Goal: Task Accomplishment & Management: Complete application form

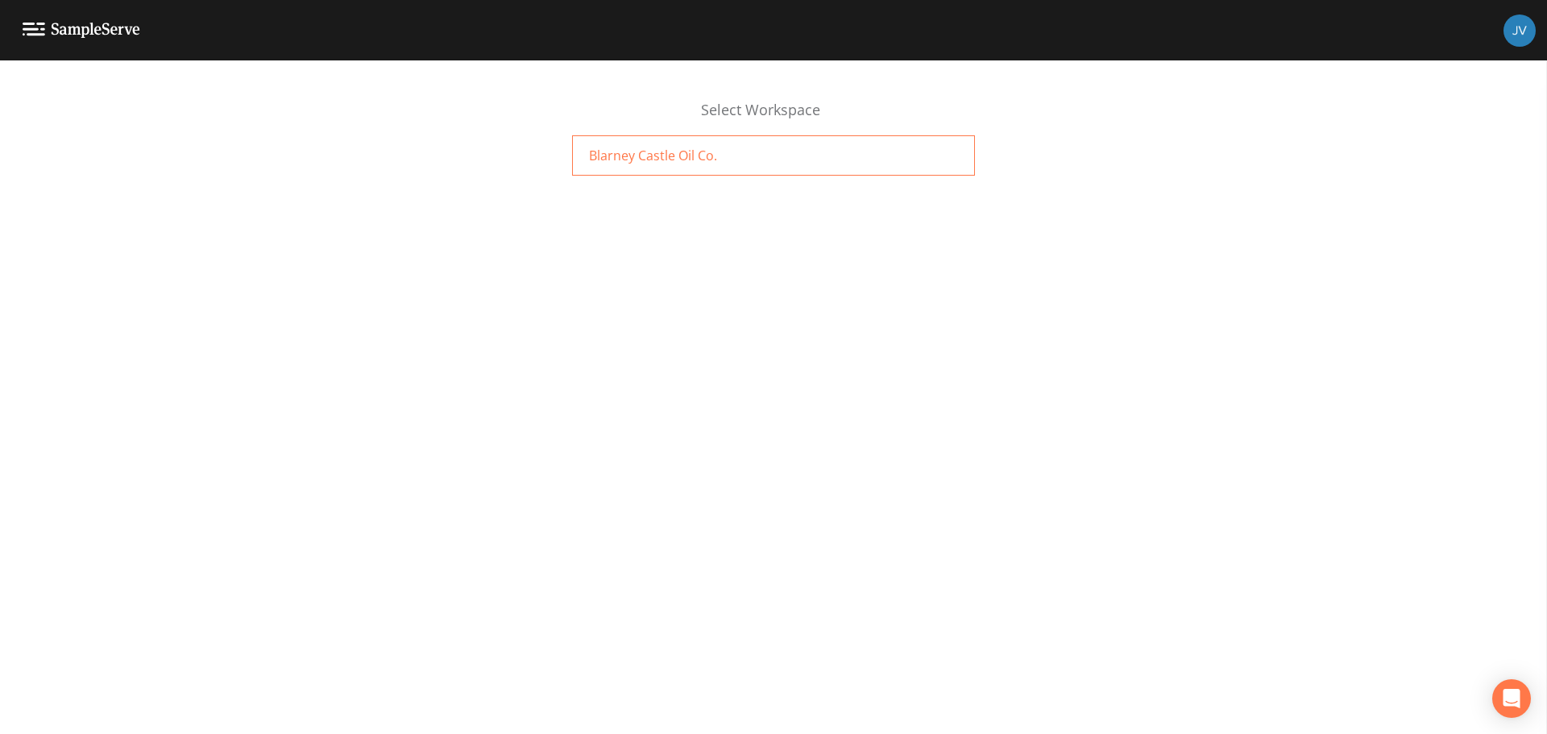
click at [647, 160] on span "Blarney Castle Oil Co." at bounding box center [653, 155] width 128 height 19
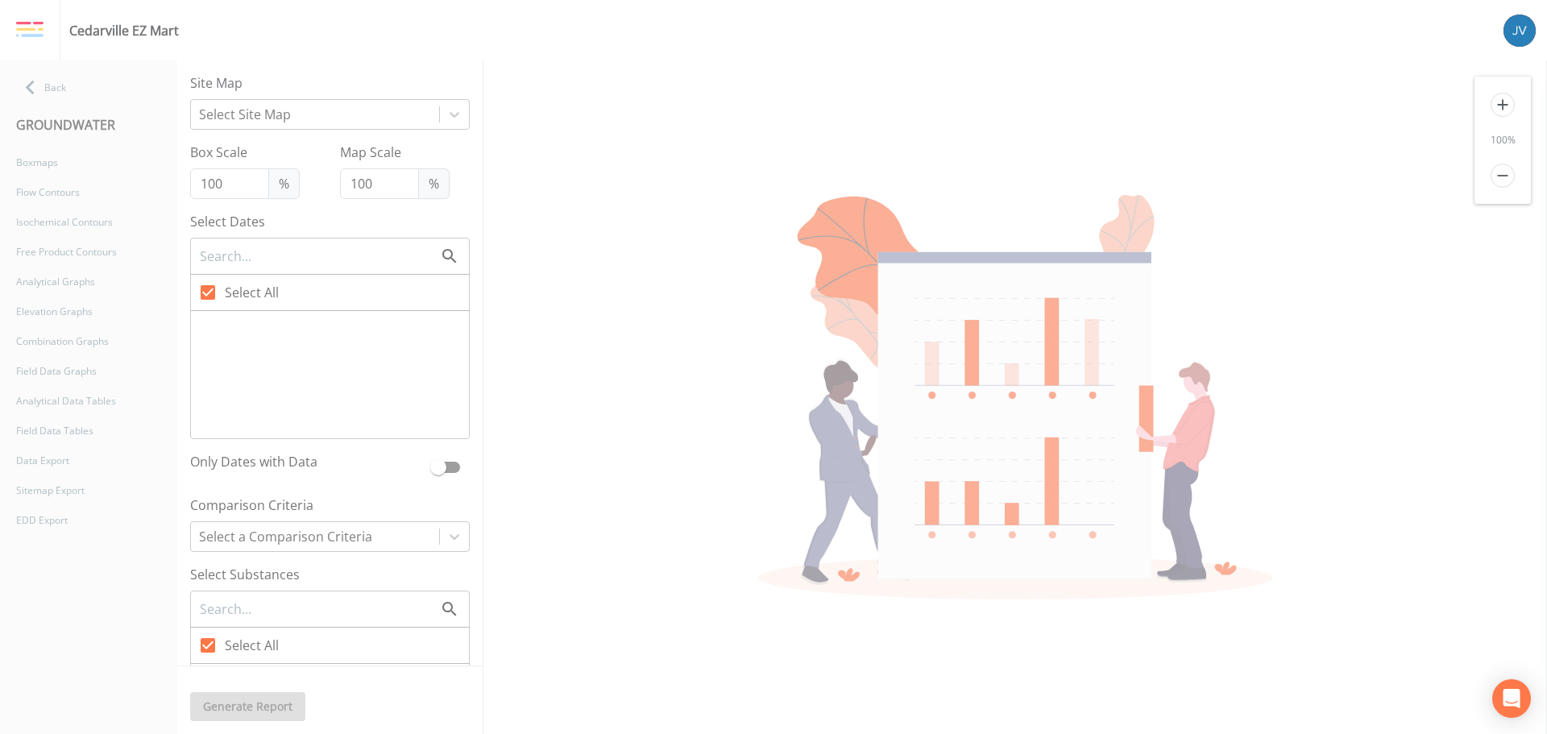
type input "75"
checkbox input "false"
checkbox input "true"
checkbox input "false"
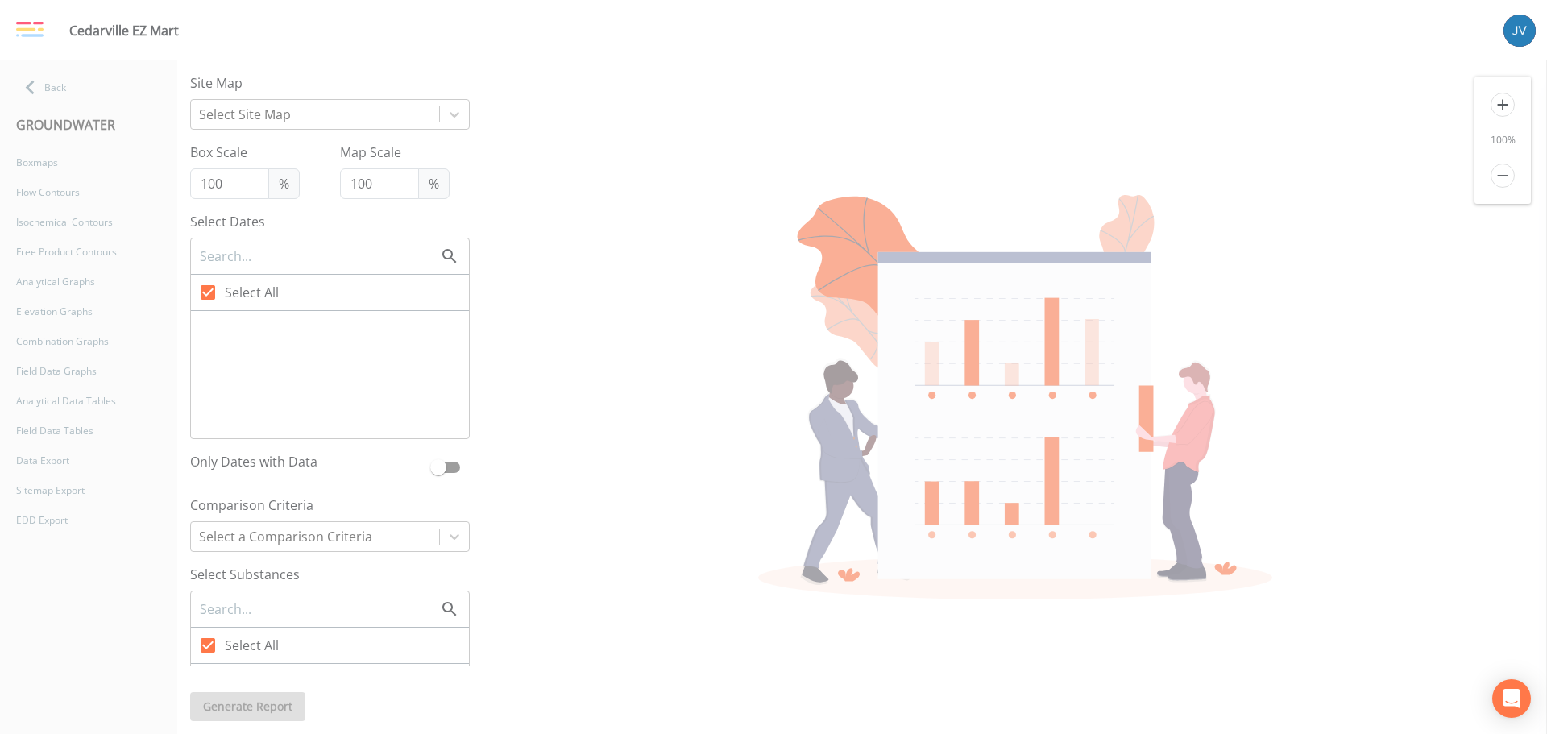
checkbox input "false"
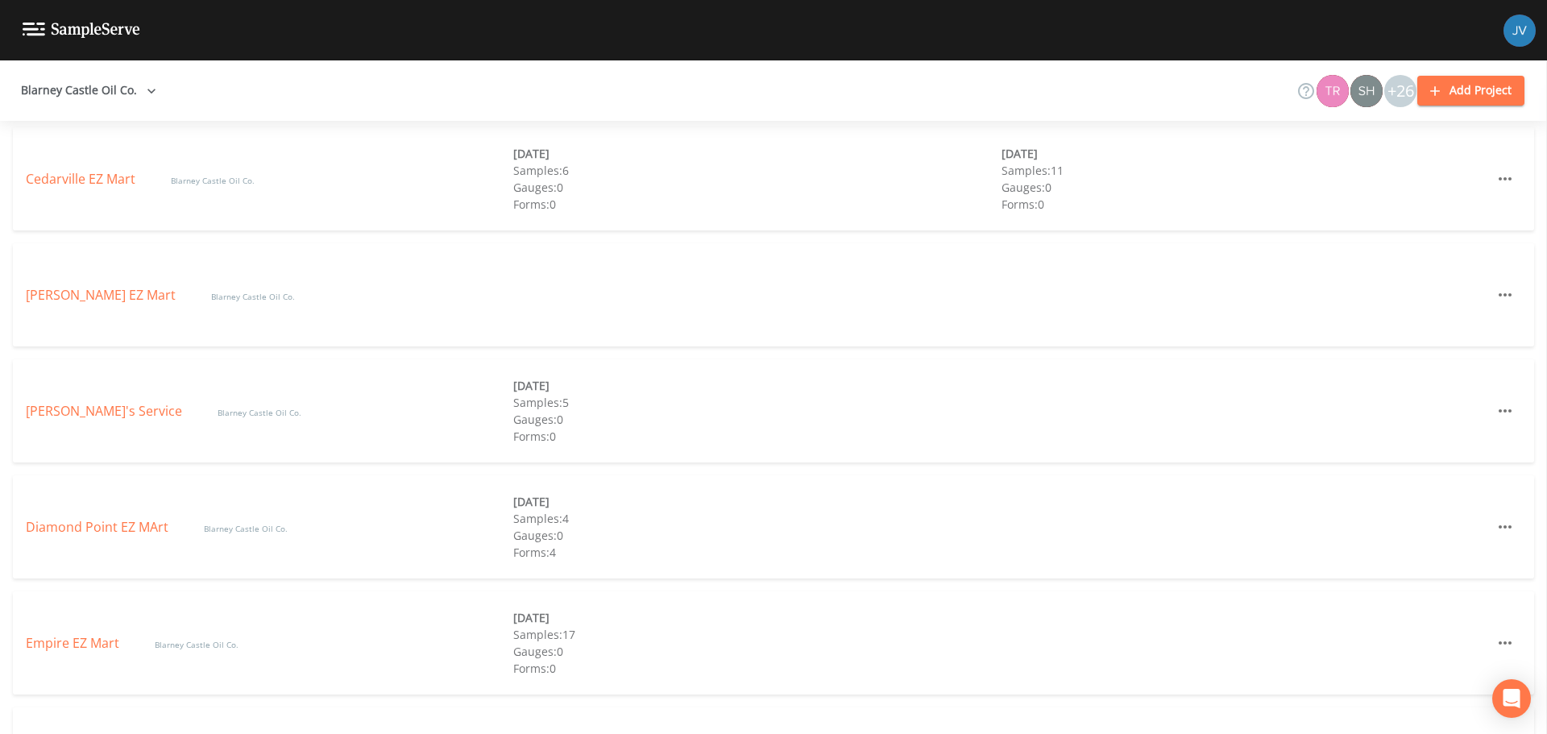
scroll to position [882, 0]
click at [124, 295] on link "[PERSON_NAME] EZ Mart" at bounding box center [102, 293] width 153 height 18
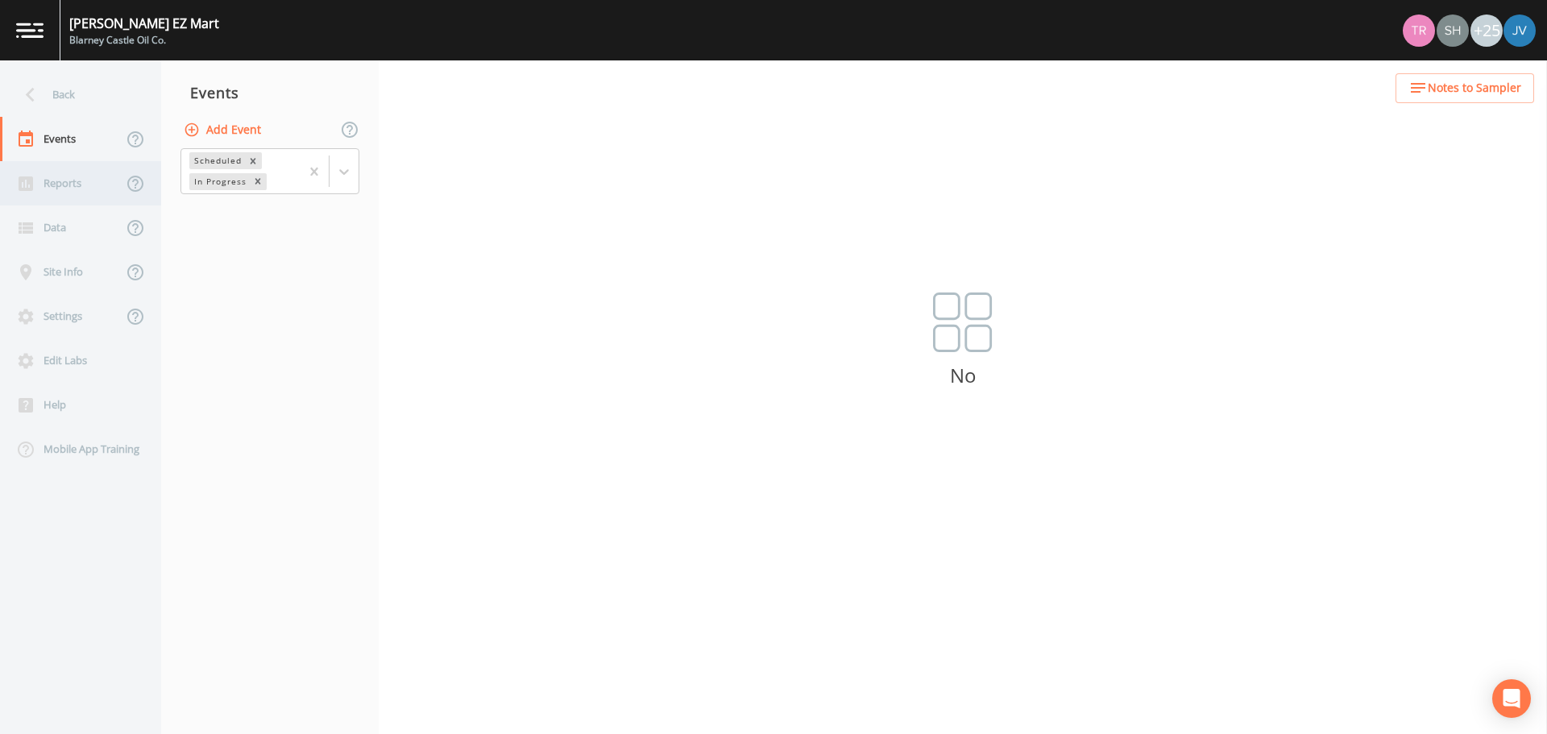
click at [76, 178] on div "Reports" at bounding box center [61, 183] width 122 height 44
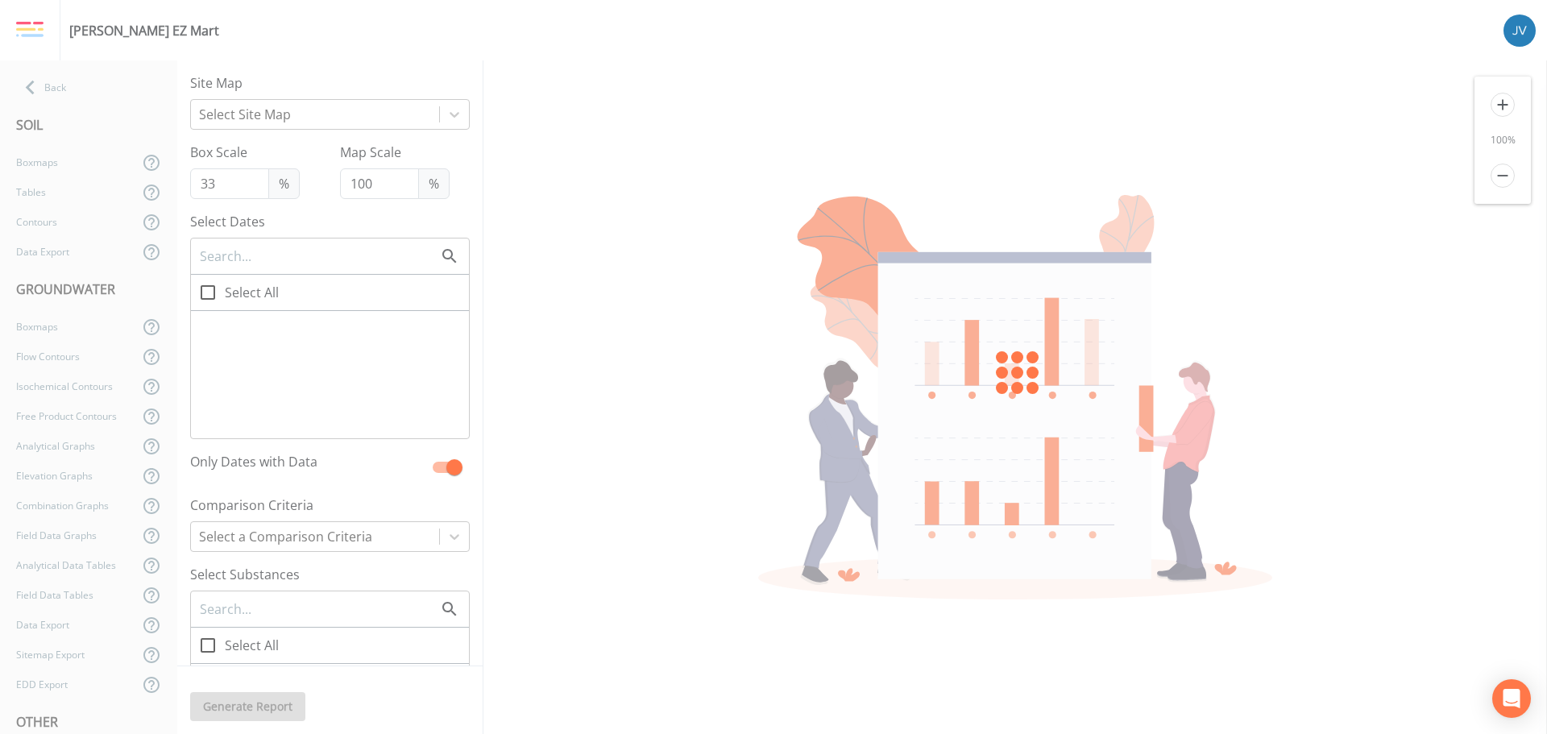
checkbox input "true"
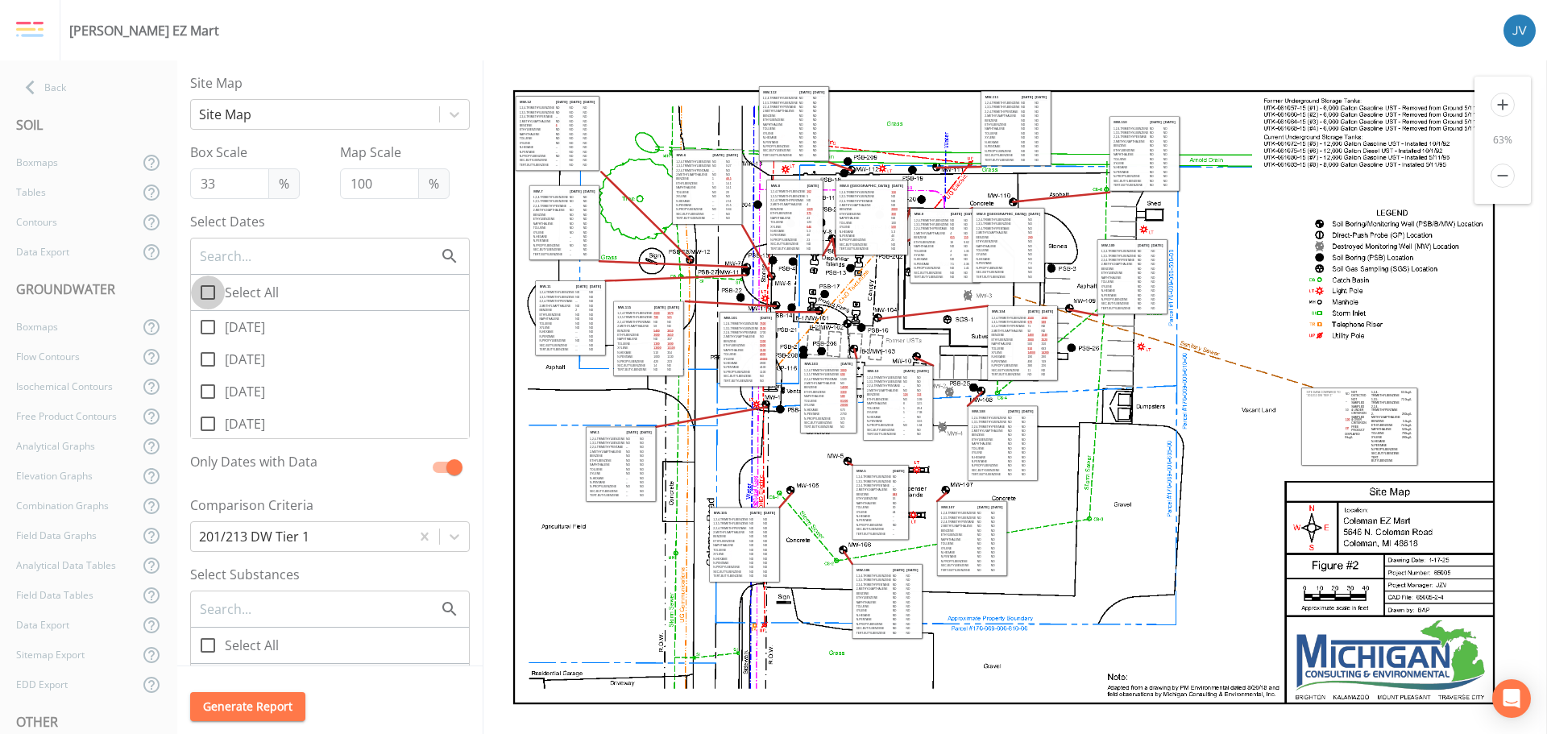
click at [205, 284] on input "Select All" at bounding box center [199, 284] width 16 height 16
checkbox input "true"
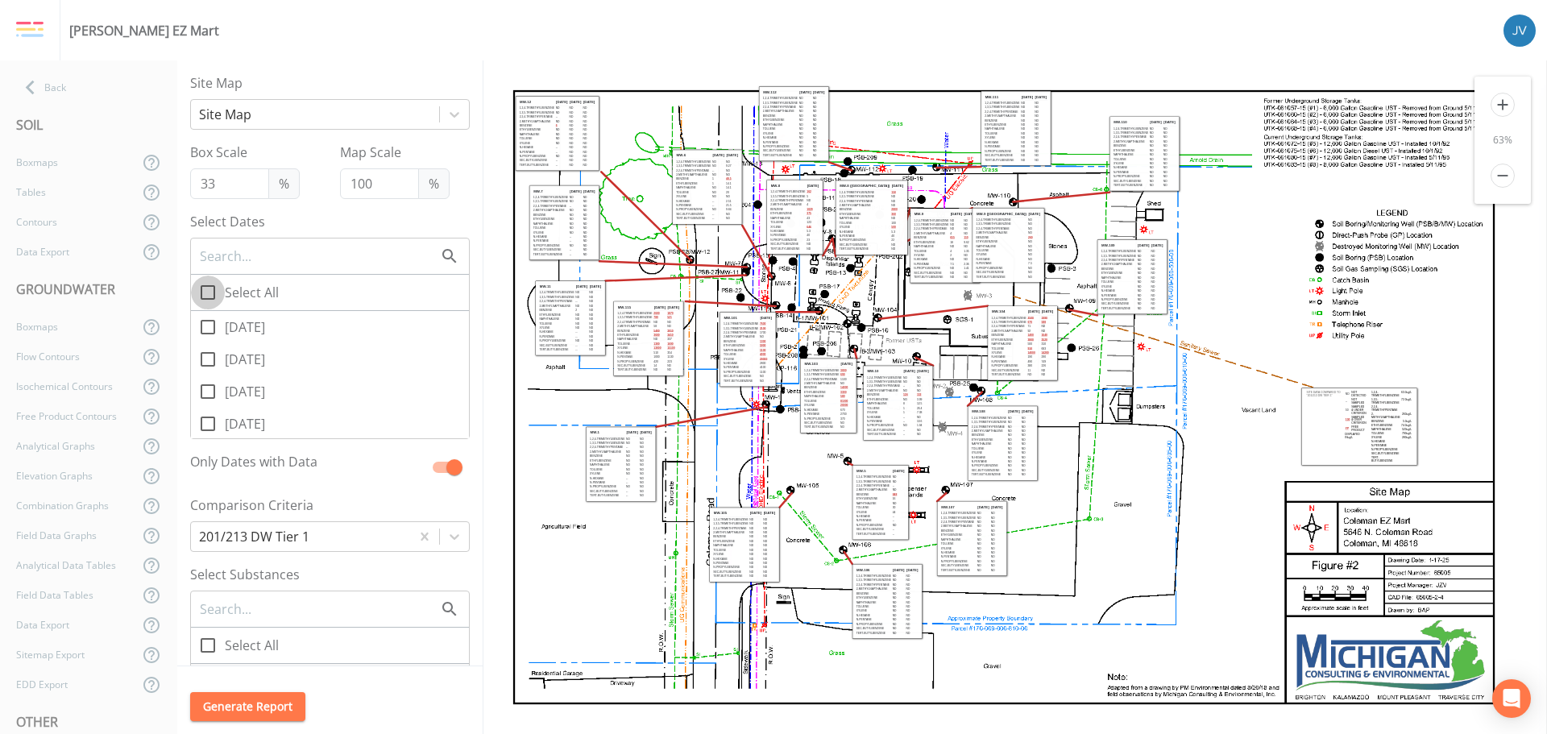
checkbox input "true"
click at [1501, 106] on icon "add" at bounding box center [1503, 105] width 24 height 24
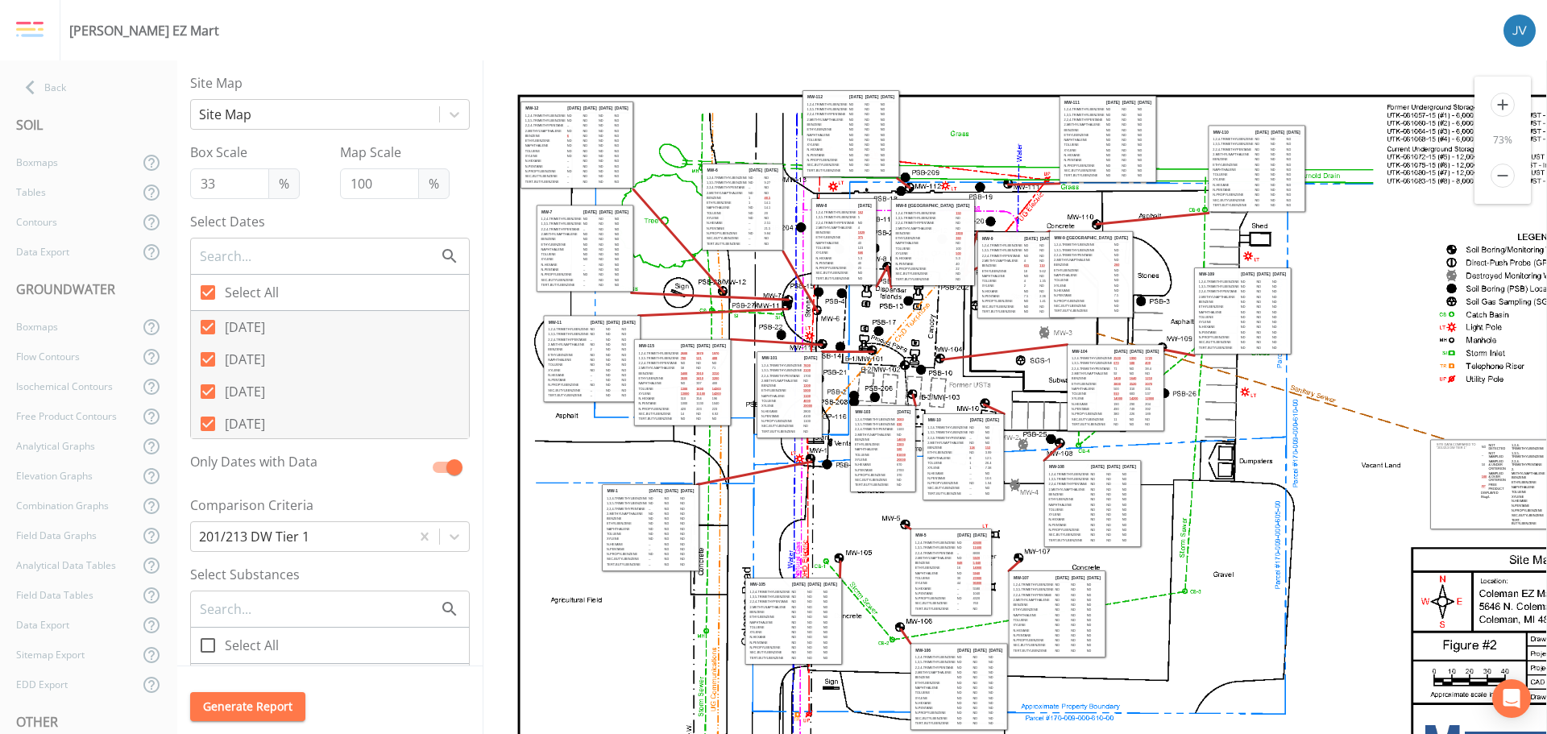
click at [1501, 106] on icon "add" at bounding box center [1503, 105] width 24 height 24
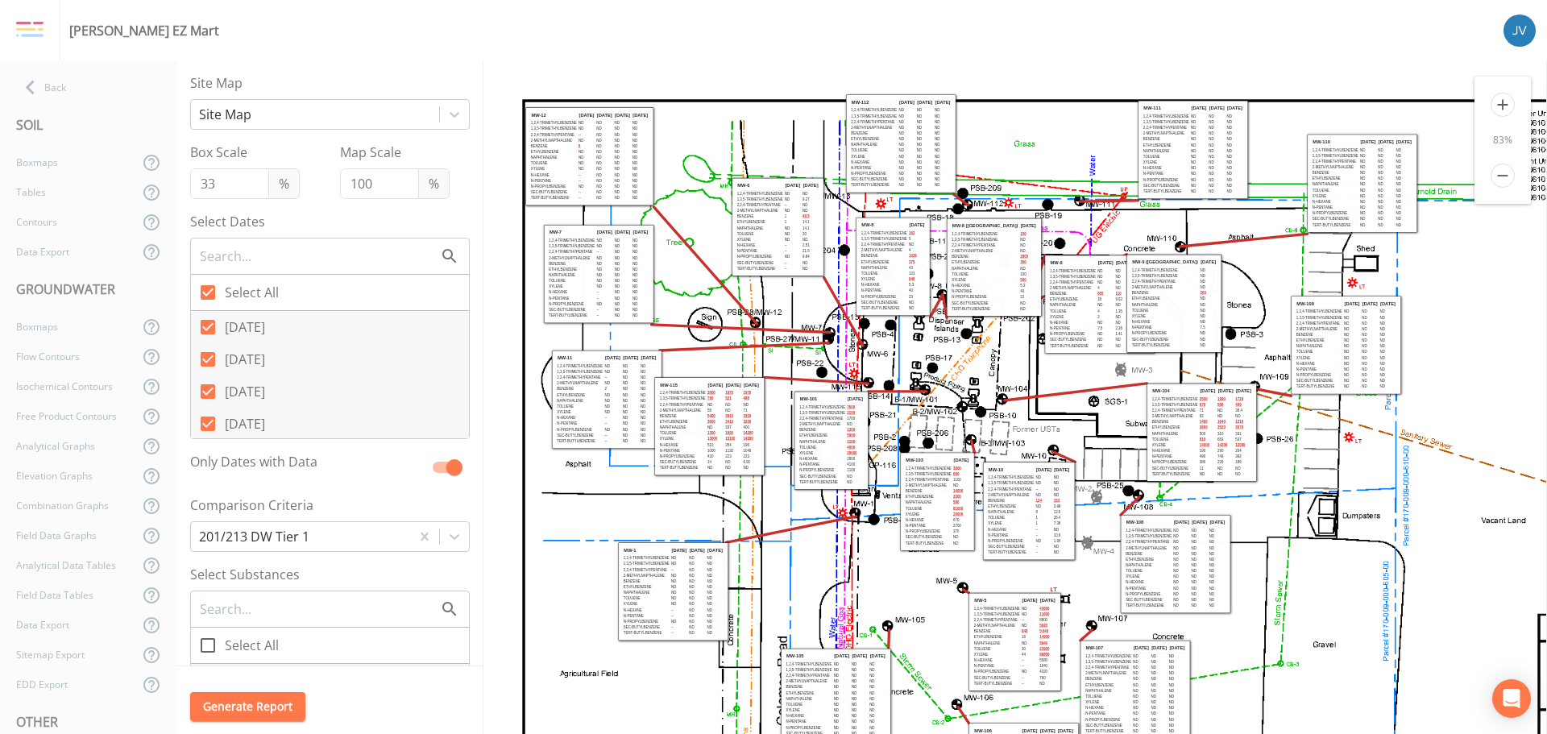
click at [1501, 106] on icon "add" at bounding box center [1503, 105] width 24 height 24
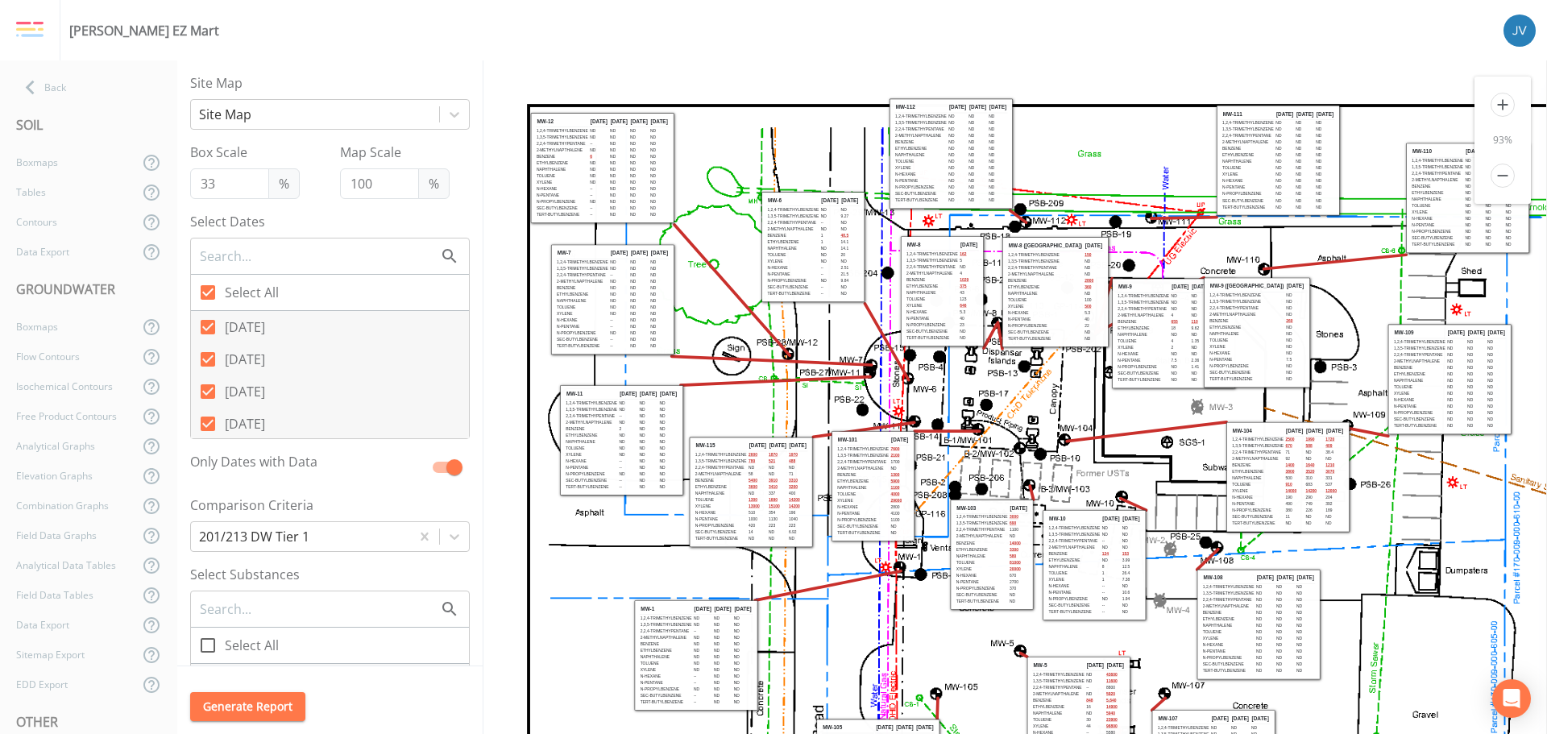
drag, startPoint x: 791, startPoint y: 488, endPoint x: 806, endPoint y: 509, distance: 26.2
click at [806, 509] on td "14200" at bounding box center [797, 506] width 19 height 6
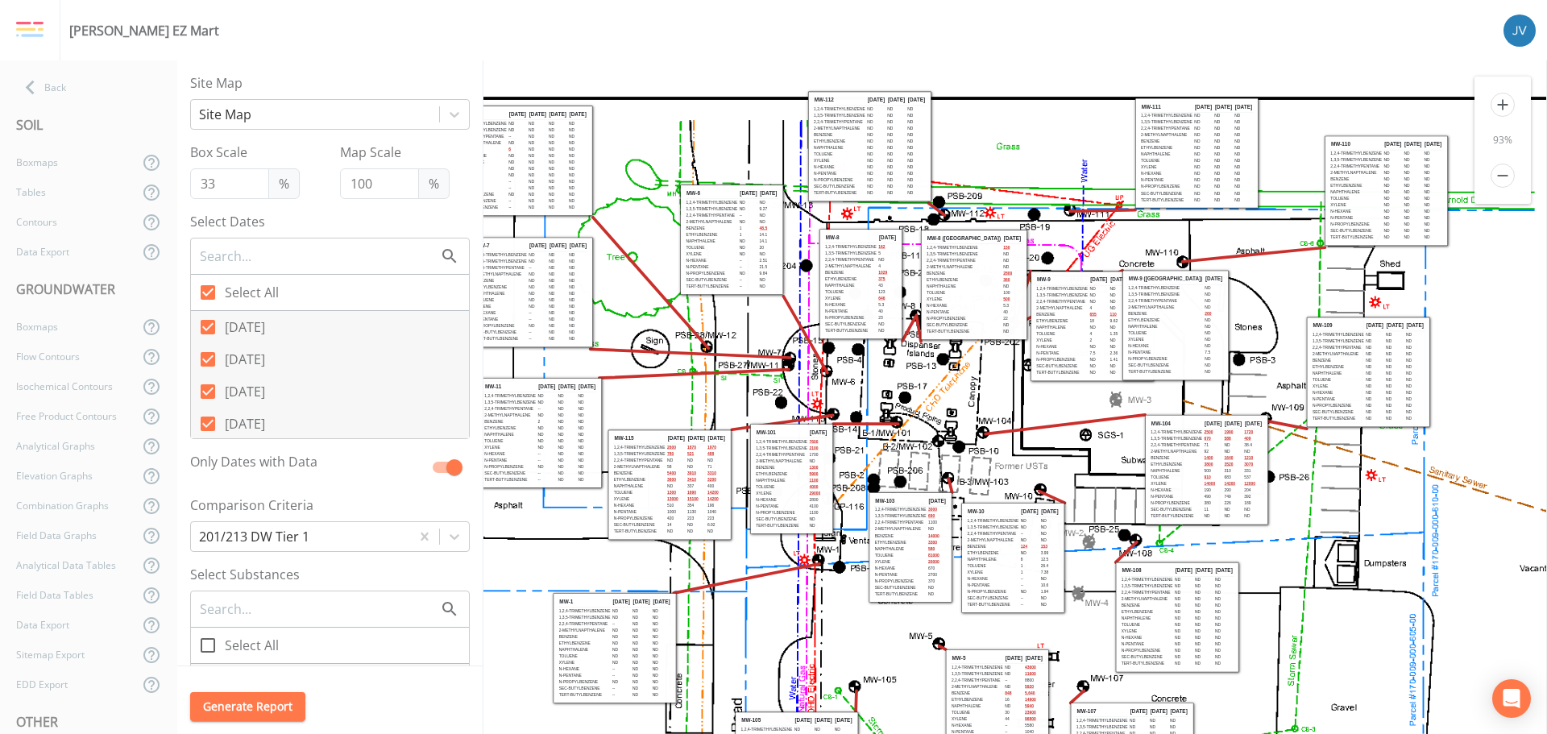
scroll to position [7, 69]
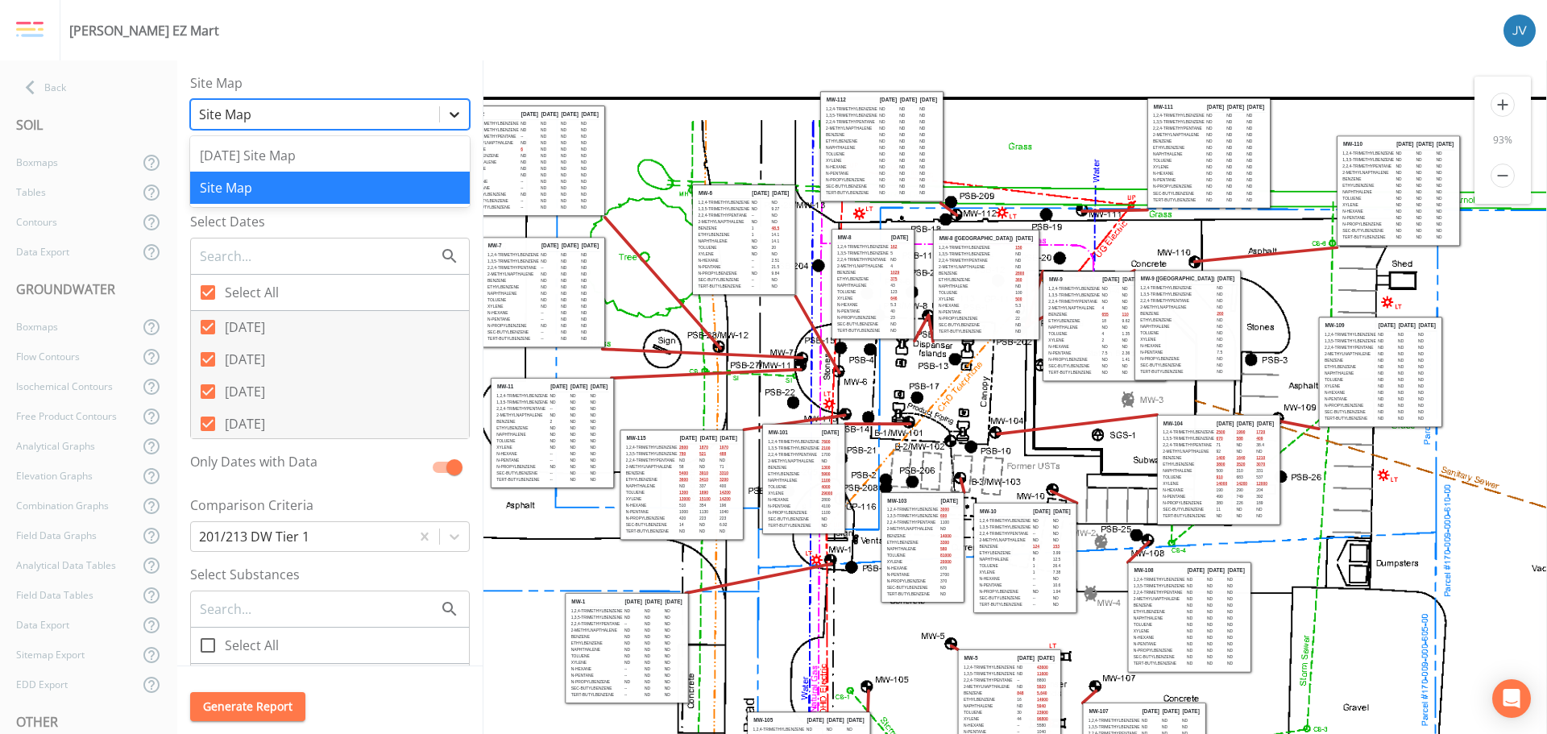
click at [446, 110] on icon at bounding box center [454, 114] width 16 height 16
click at [322, 147] on div "[DATE] Site Map" at bounding box center [330, 155] width 280 height 32
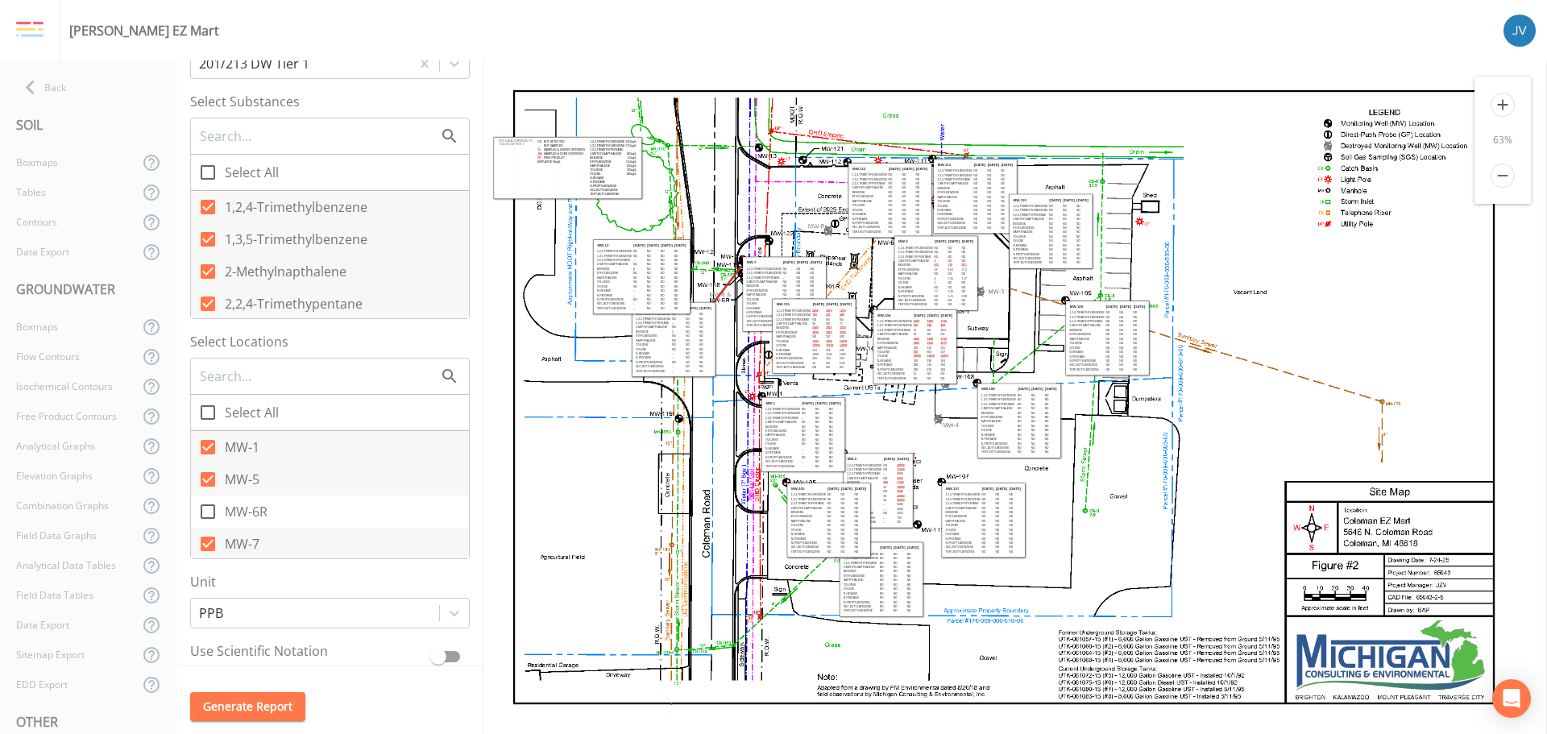
scroll to position [474, 0]
click at [203, 407] on input "Select All" at bounding box center [199, 403] width 16 height 16
checkbox input "true"
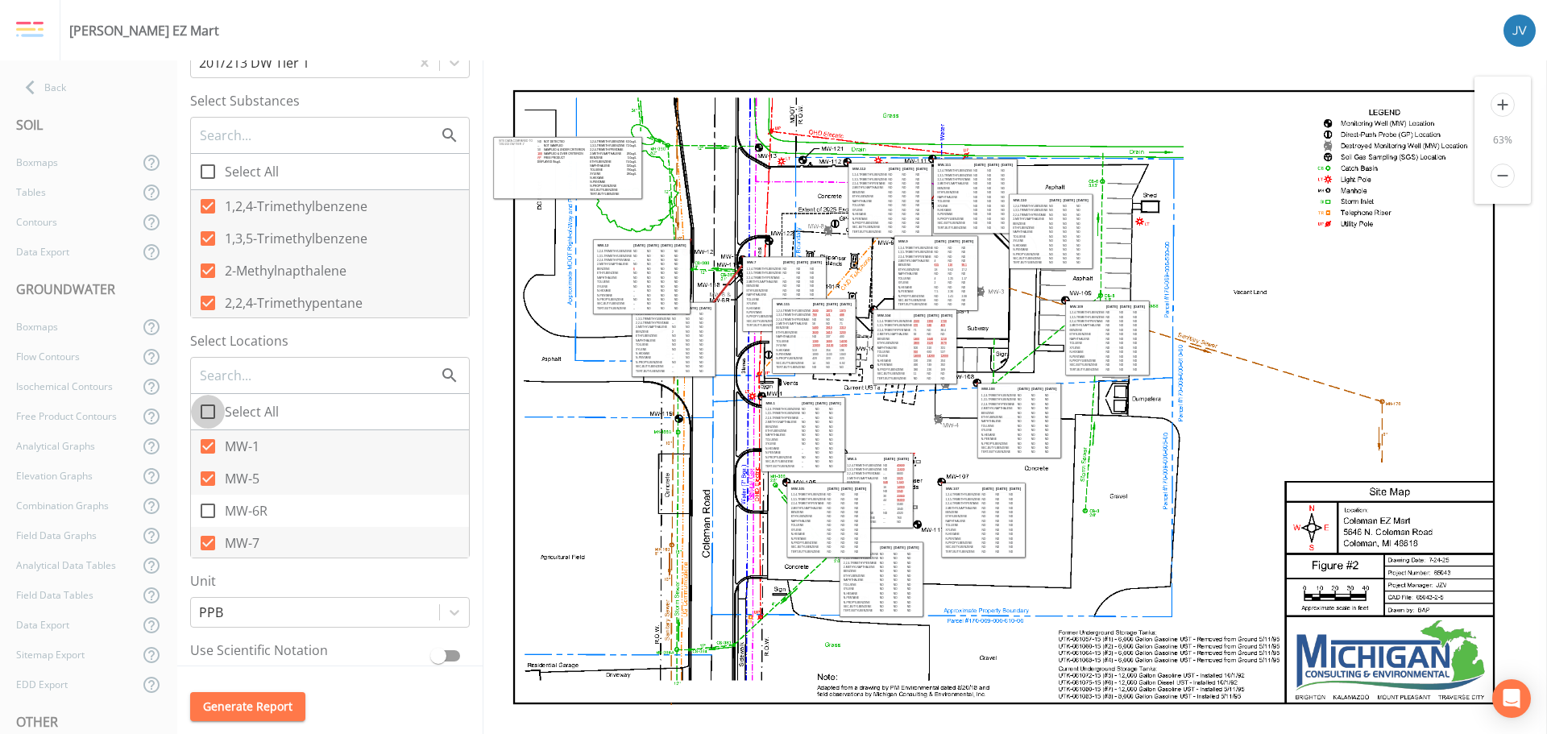
checkbox input "true"
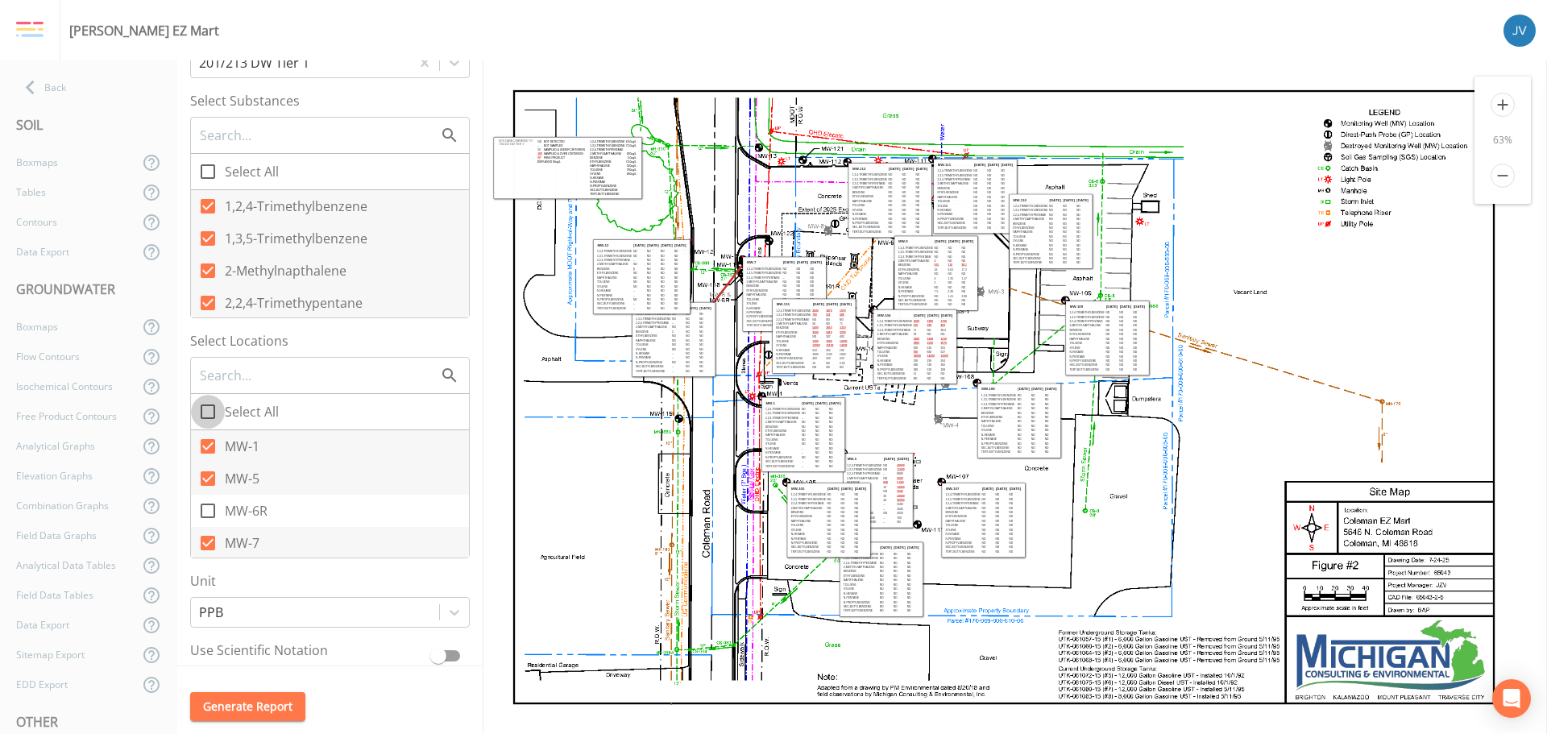
checkbox input "true"
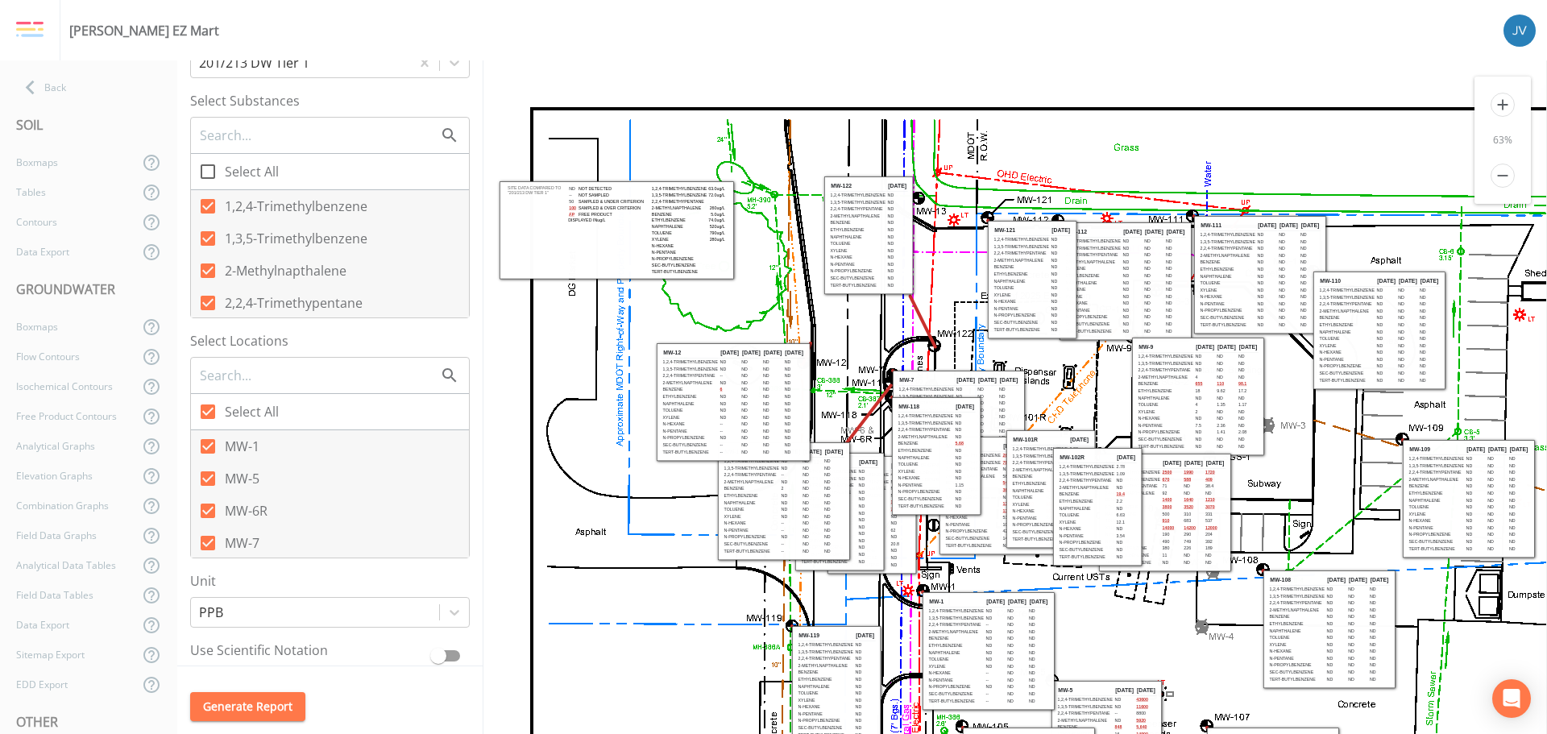
scroll to position [0, 0]
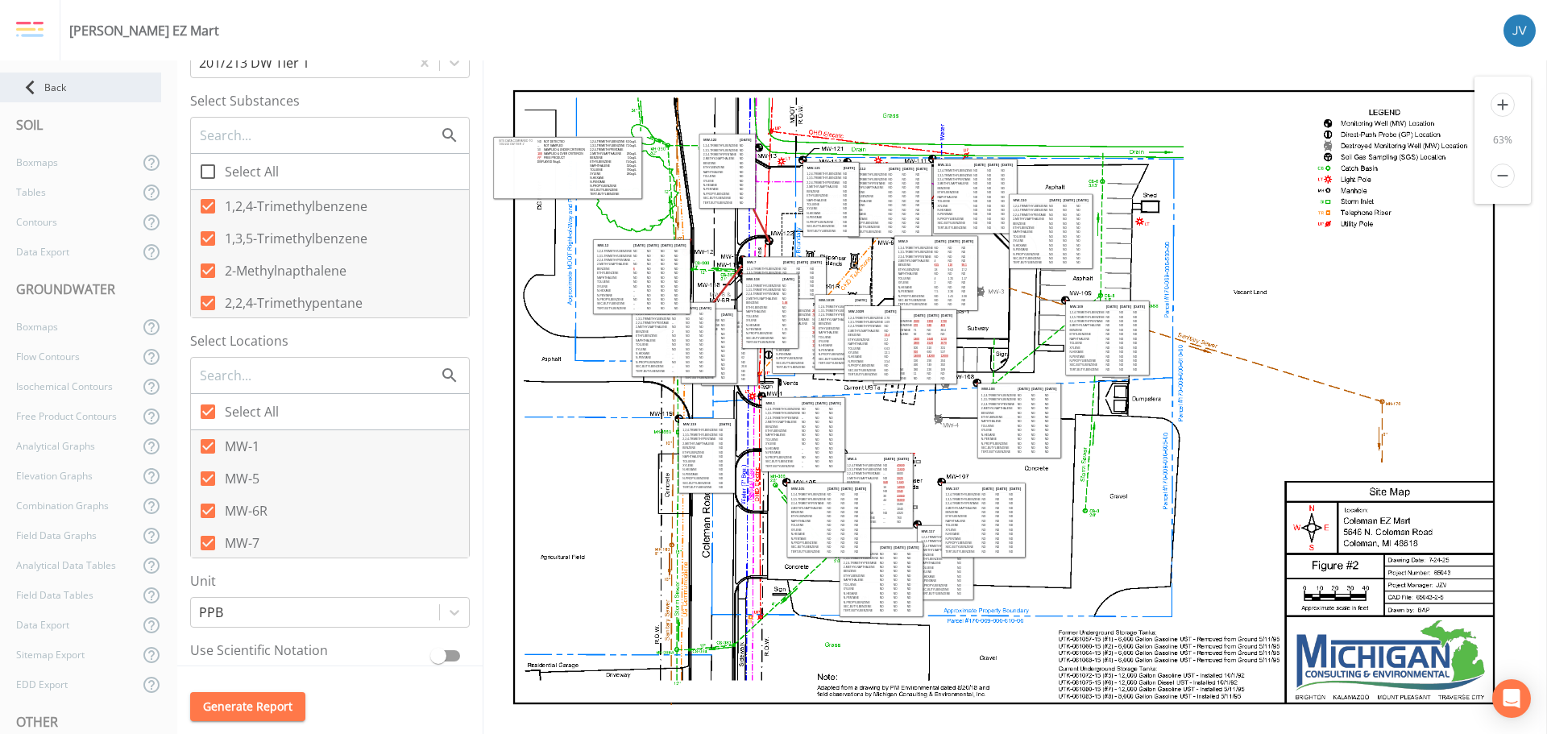
click at [52, 88] on div "Back" at bounding box center [80, 88] width 161 height 30
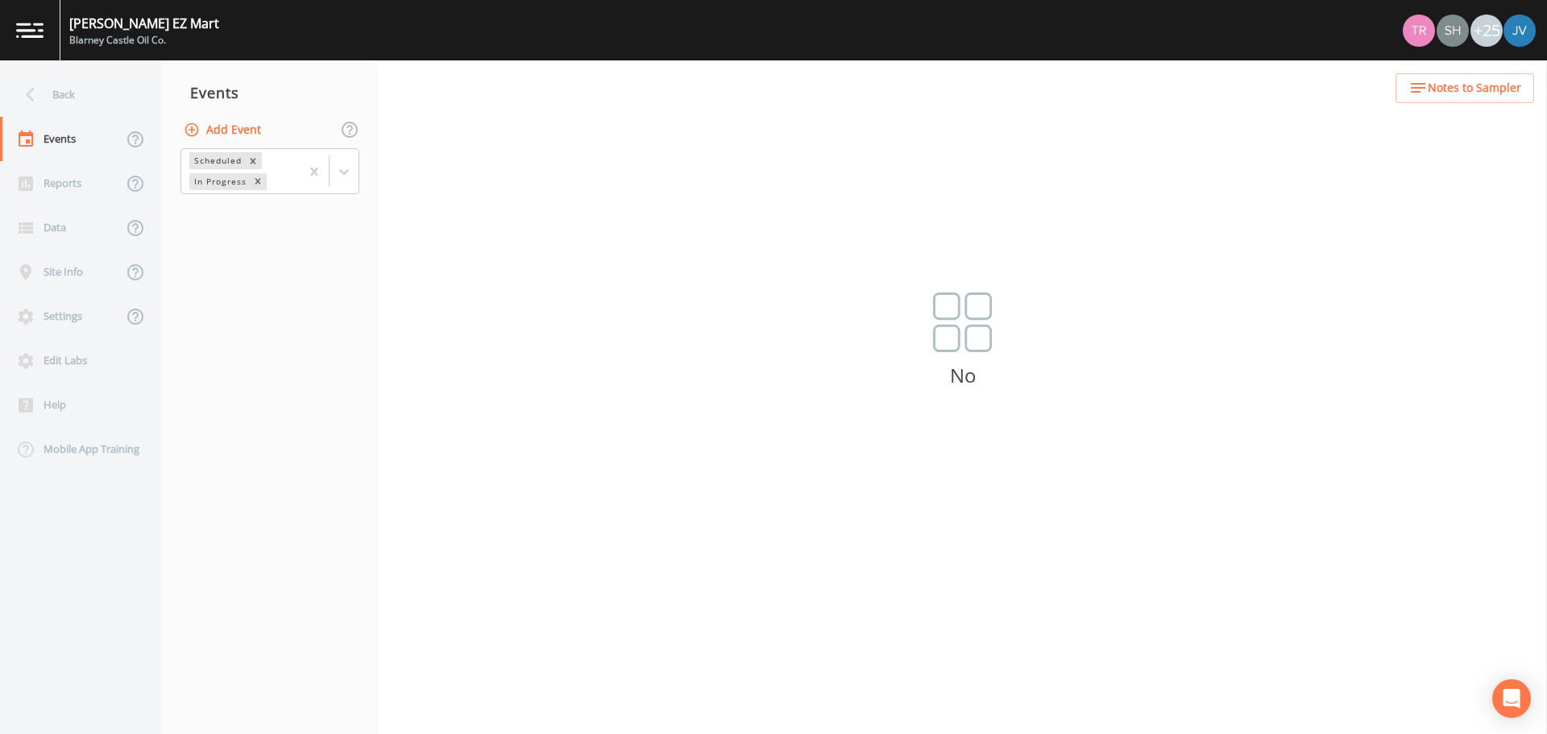
click at [1484, 31] on div "+25" at bounding box center [1487, 31] width 32 height 32
click at [1488, 27] on div "+25" at bounding box center [1487, 31] width 32 height 32
click at [1522, 31] on img at bounding box center [1520, 31] width 32 height 32
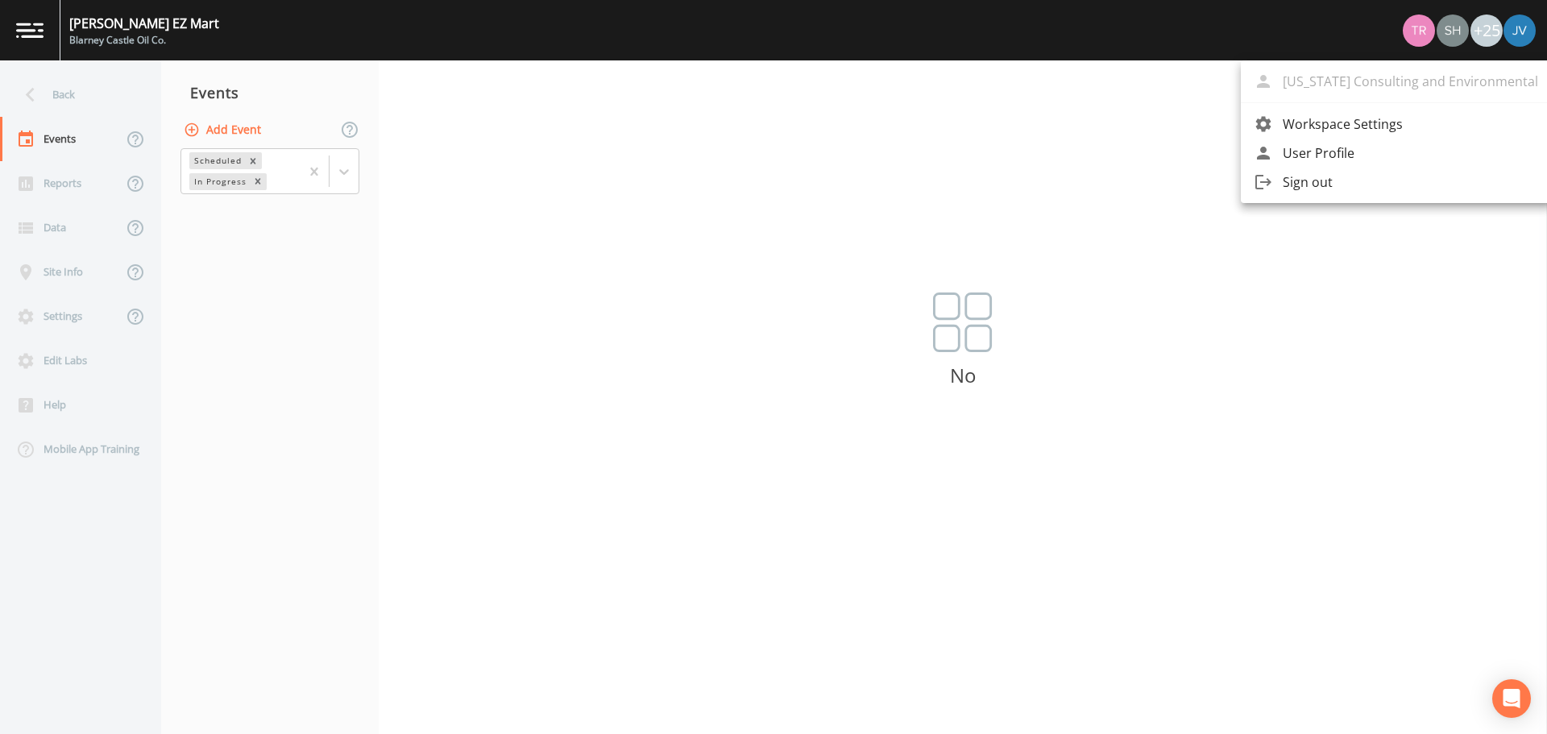
click at [1410, 22] on div at bounding box center [773, 367] width 1547 height 734
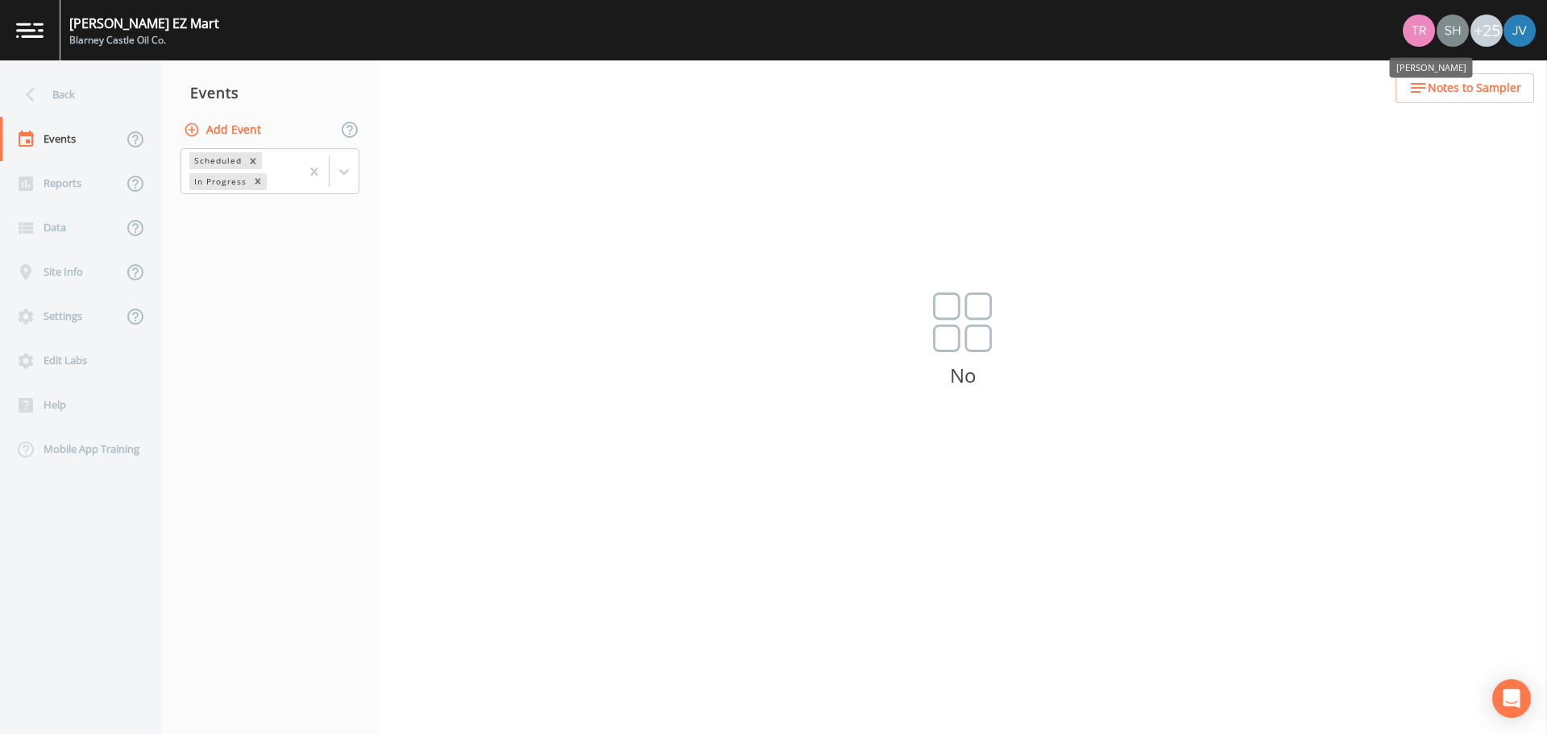
click at [1424, 31] on img "Travis Kirin" at bounding box center [1419, 31] width 32 height 32
click at [1444, 31] on img "shaynee@enviro-britesolutions.com" at bounding box center [1453, 31] width 32 height 32
click at [1485, 31] on div "+25" at bounding box center [1487, 31] width 32 height 32
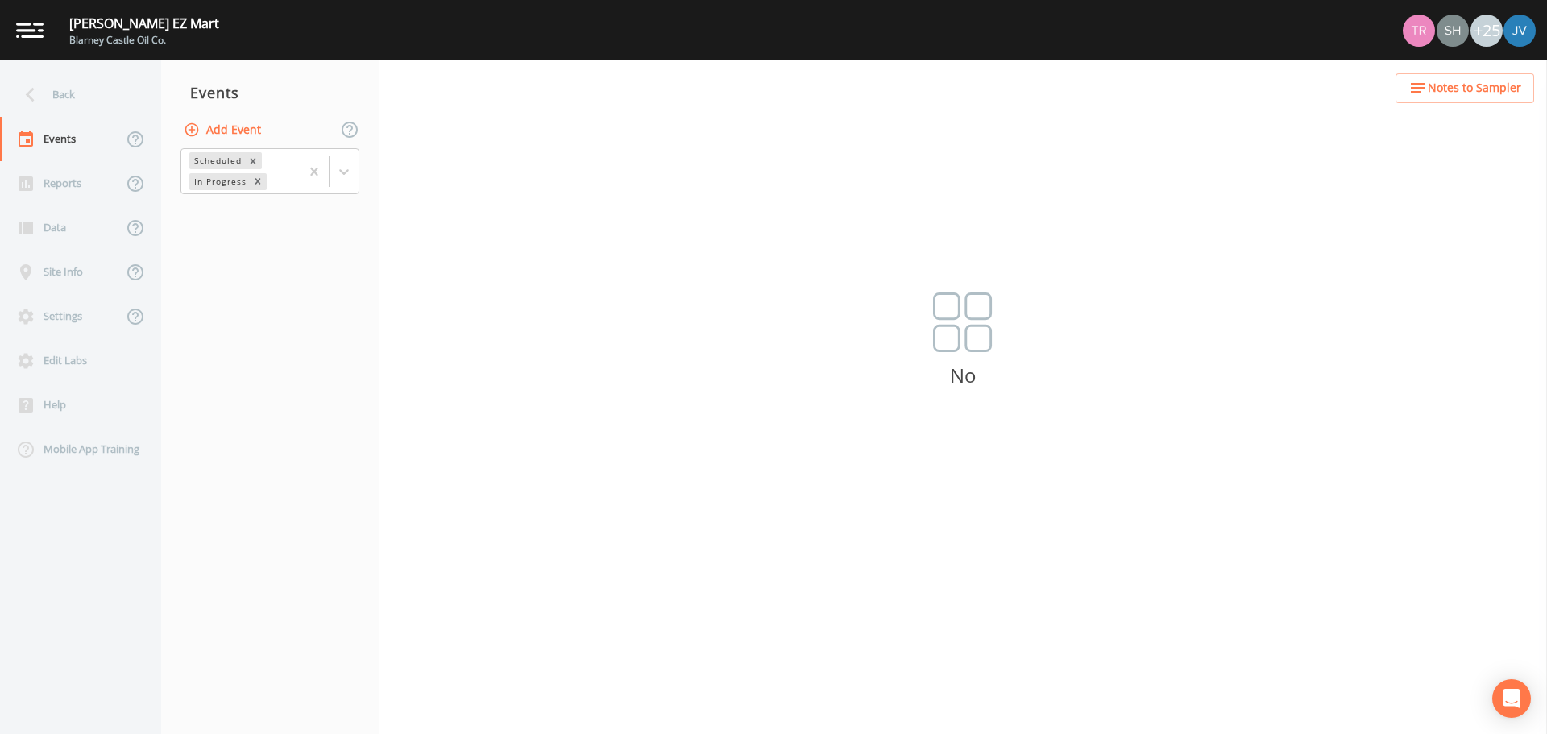
click at [1485, 31] on div "+25" at bounding box center [1487, 31] width 32 height 32
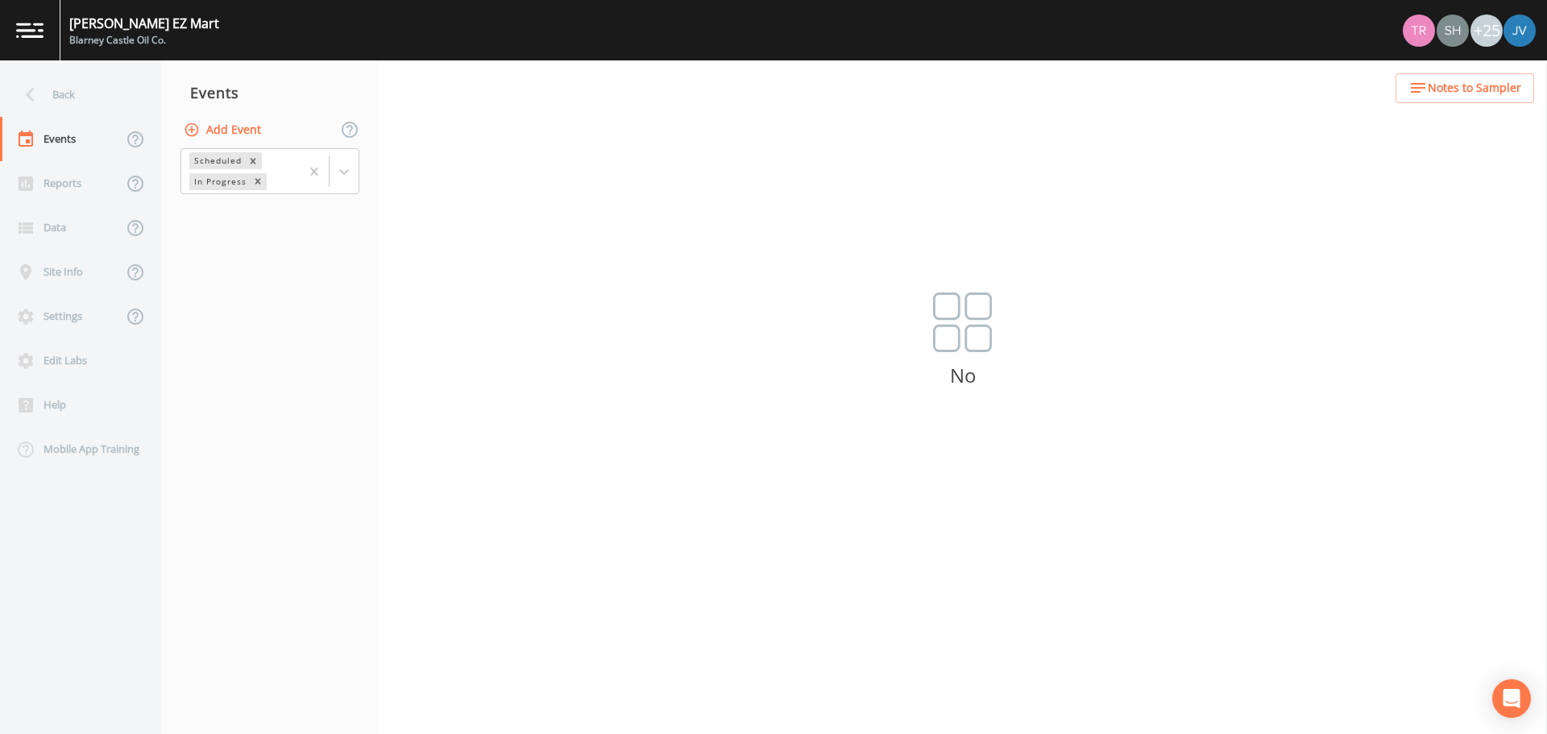
click at [218, 138] on button "Add Event" at bounding box center [224, 130] width 87 height 30
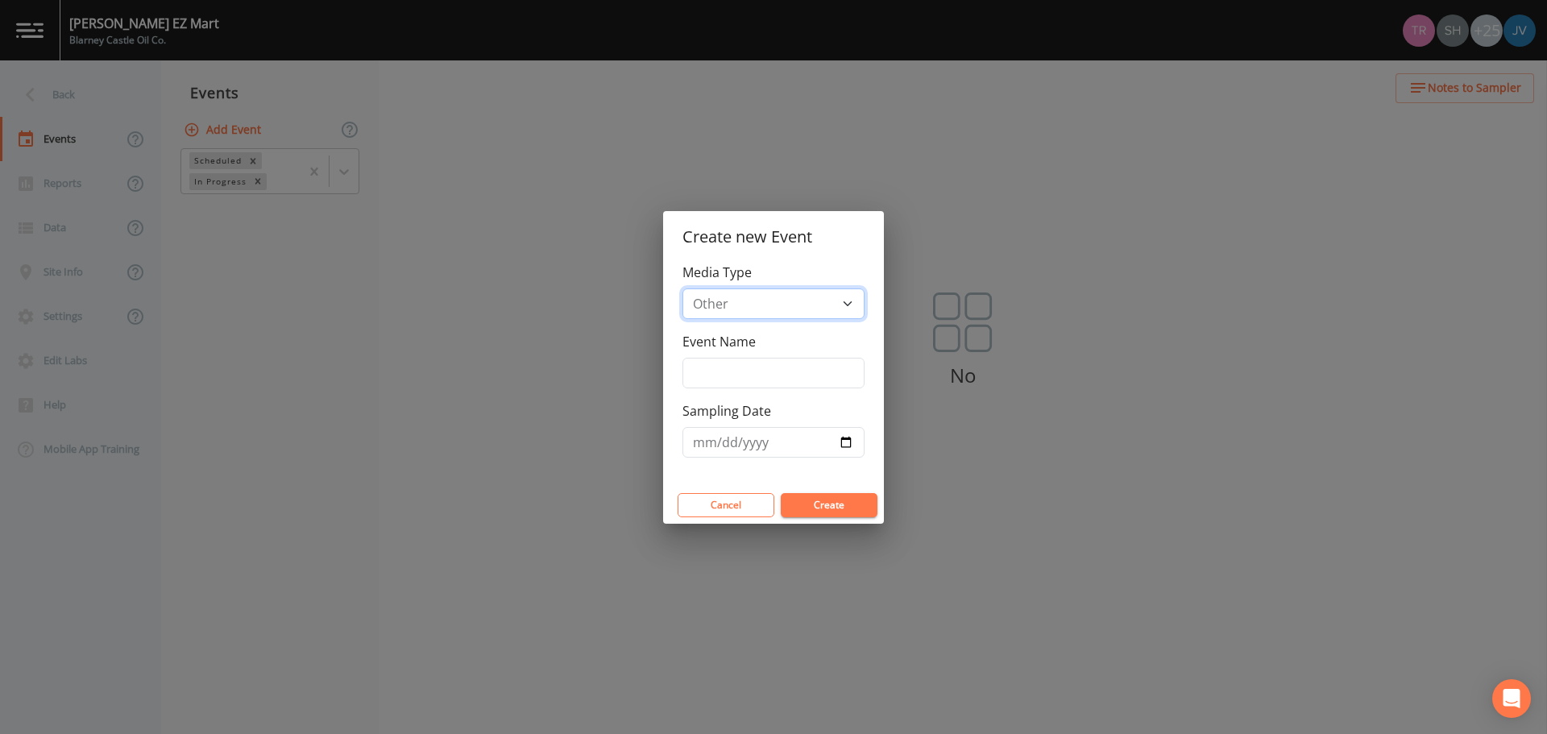
click at [853, 301] on select "Groundwater Other Soil" at bounding box center [774, 304] width 182 height 31
select select "ground_water"
click at [683, 289] on select "Groundwater Other Soil" at bounding box center [774, 304] width 182 height 31
click at [749, 380] on input "Event Name" at bounding box center [774, 373] width 182 height 31
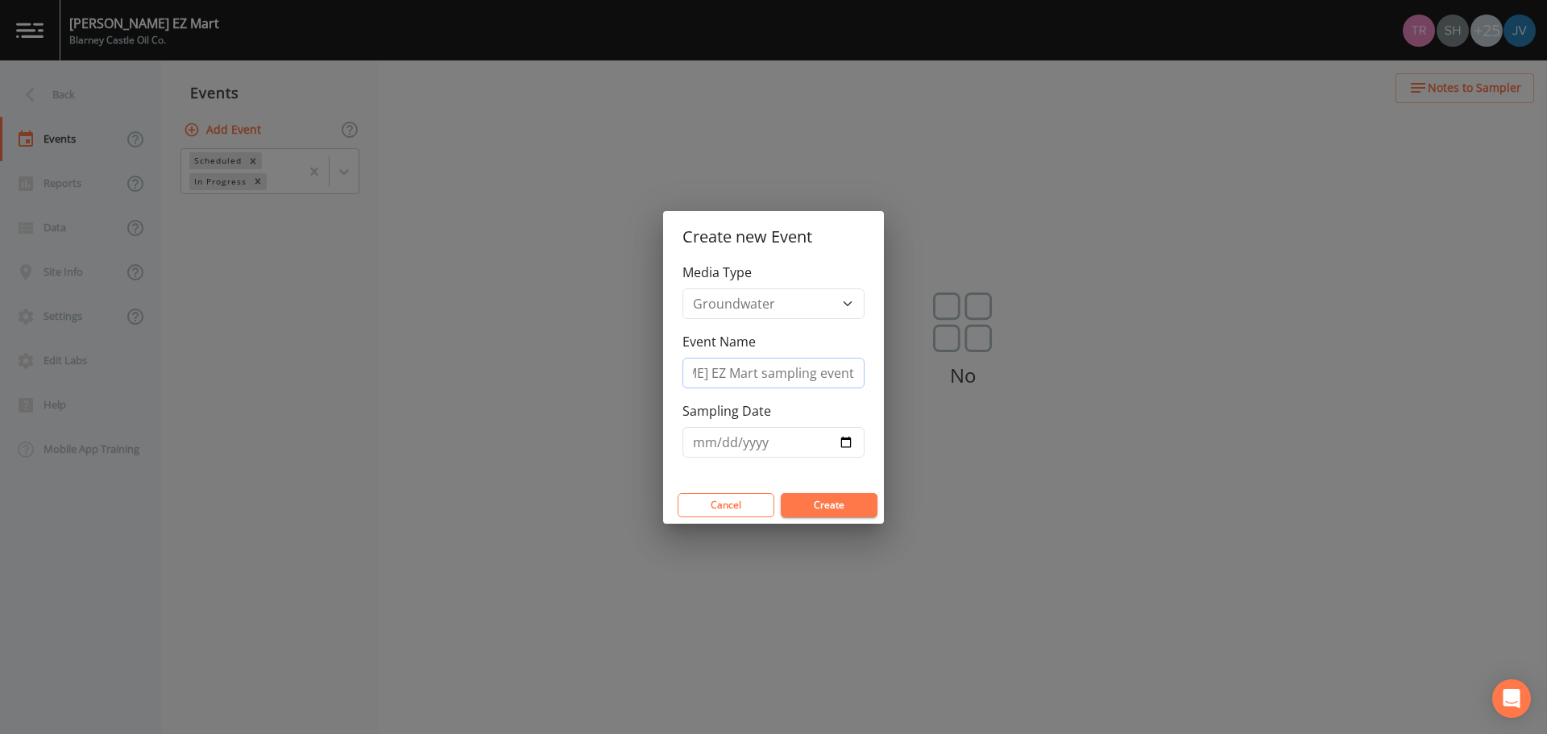
type input "[DATE] [PERSON_NAME] EZ Mart sampling event"
click at [845, 439] on input "Sampling Date" at bounding box center [774, 442] width 182 height 31
type input "[DATE]"
click at [828, 506] on button "Create" at bounding box center [829, 505] width 97 height 24
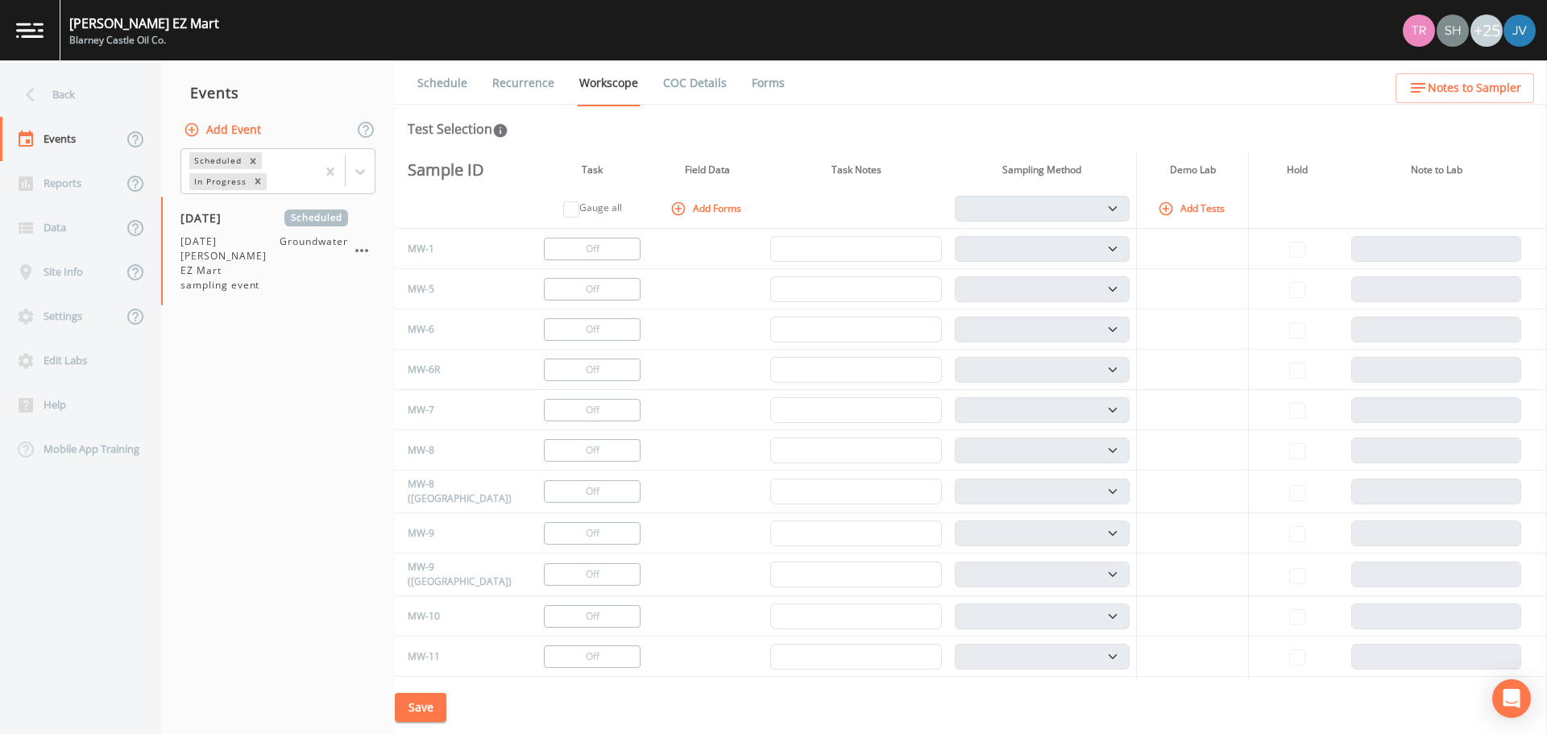
click at [695, 164] on th "Field Data" at bounding box center [707, 170] width 113 height 37
click at [571, 167] on th "Task" at bounding box center [592, 170] width 118 height 37
click at [678, 164] on th "Field Data" at bounding box center [707, 170] width 113 height 37
click at [1077, 261] on td "PDB Bag Grab Low Flow 3 Vol. Purge" at bounding box center [1043, 249] width 189 height 40
click at [1160, 208] on icon "button" at bounding box center [1166, 208] width 14 height 14
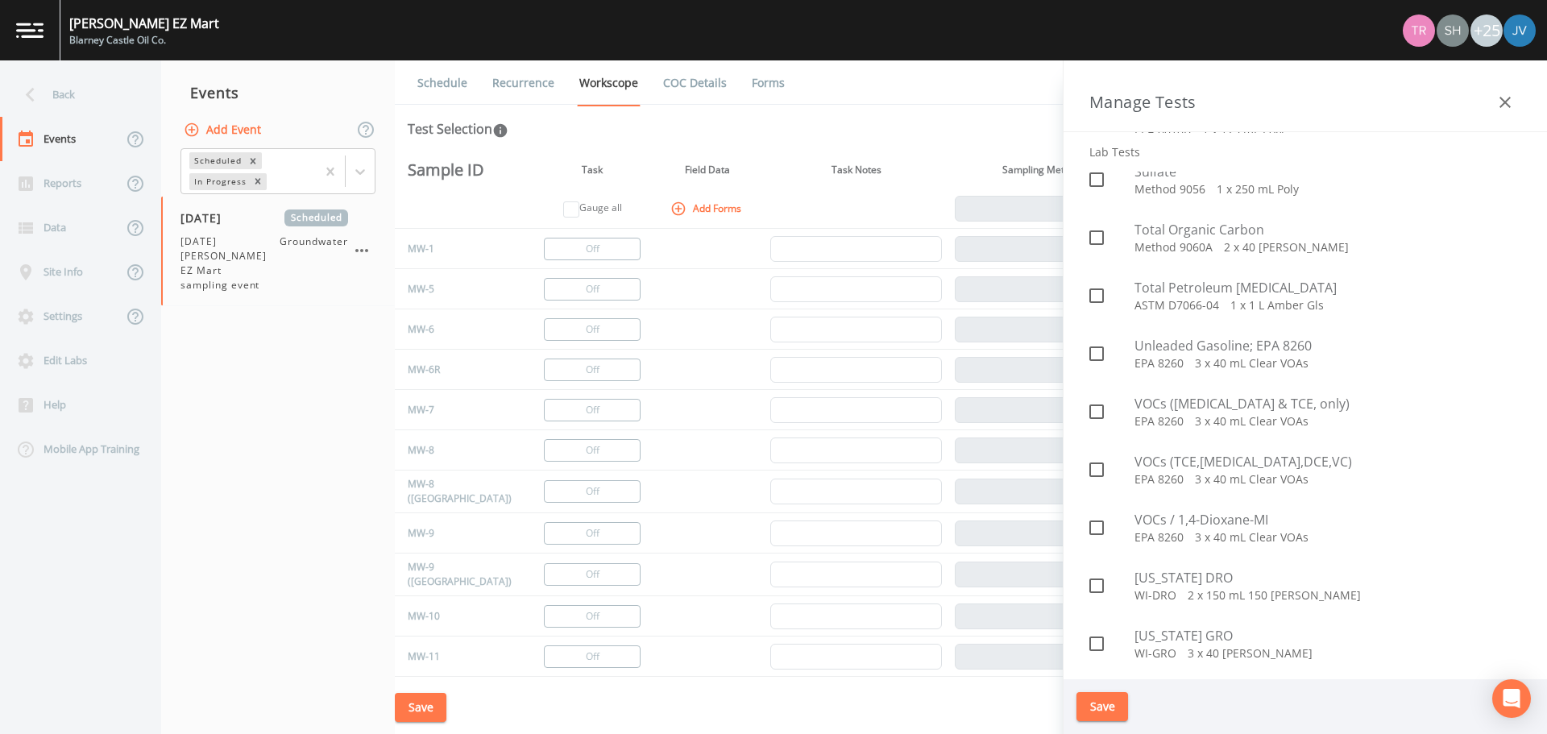
scroll to position [3377, 0]
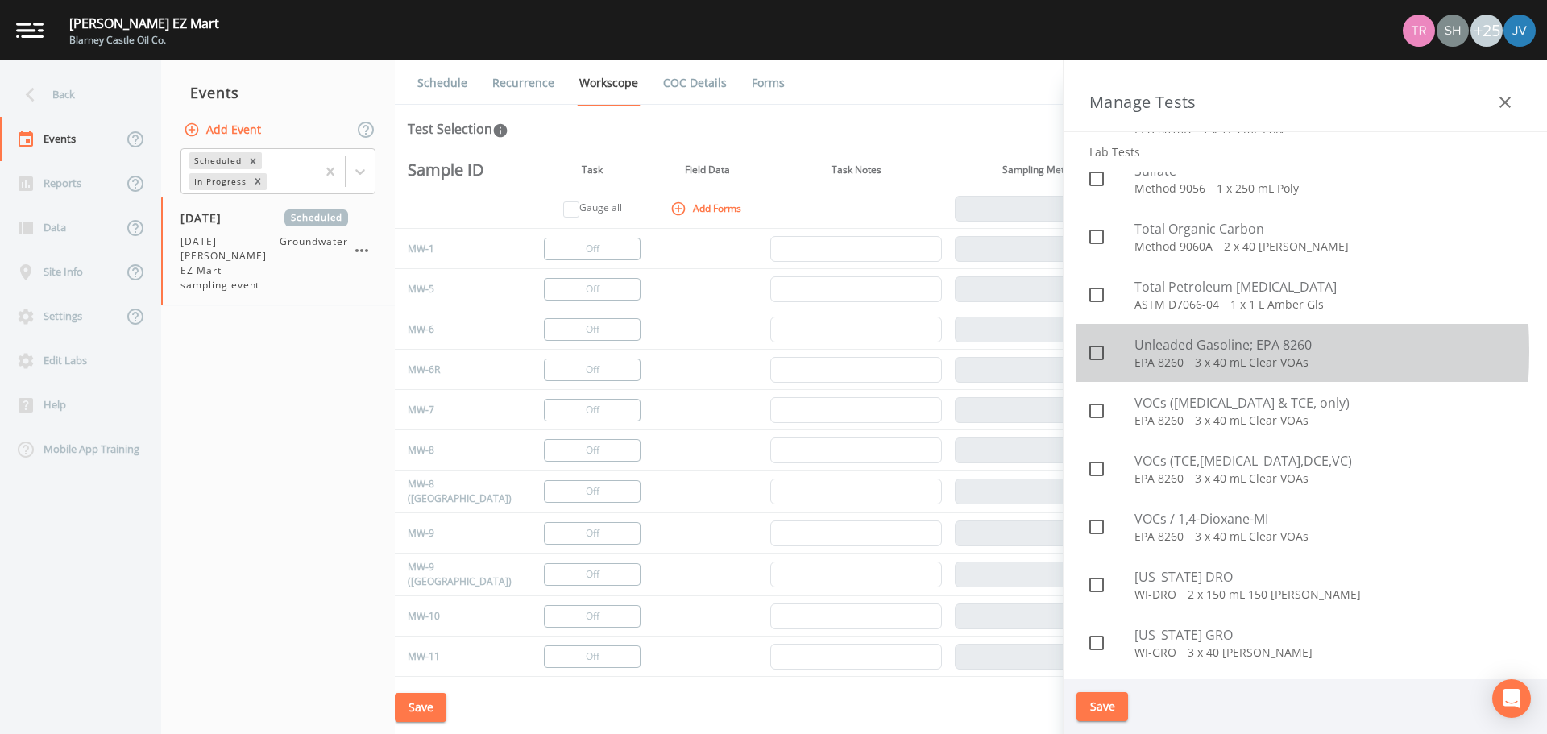
click at [1090, 351] on input "checkbox" at bounding box center [1088, 344] width 16 height 16
checkbox input "true"
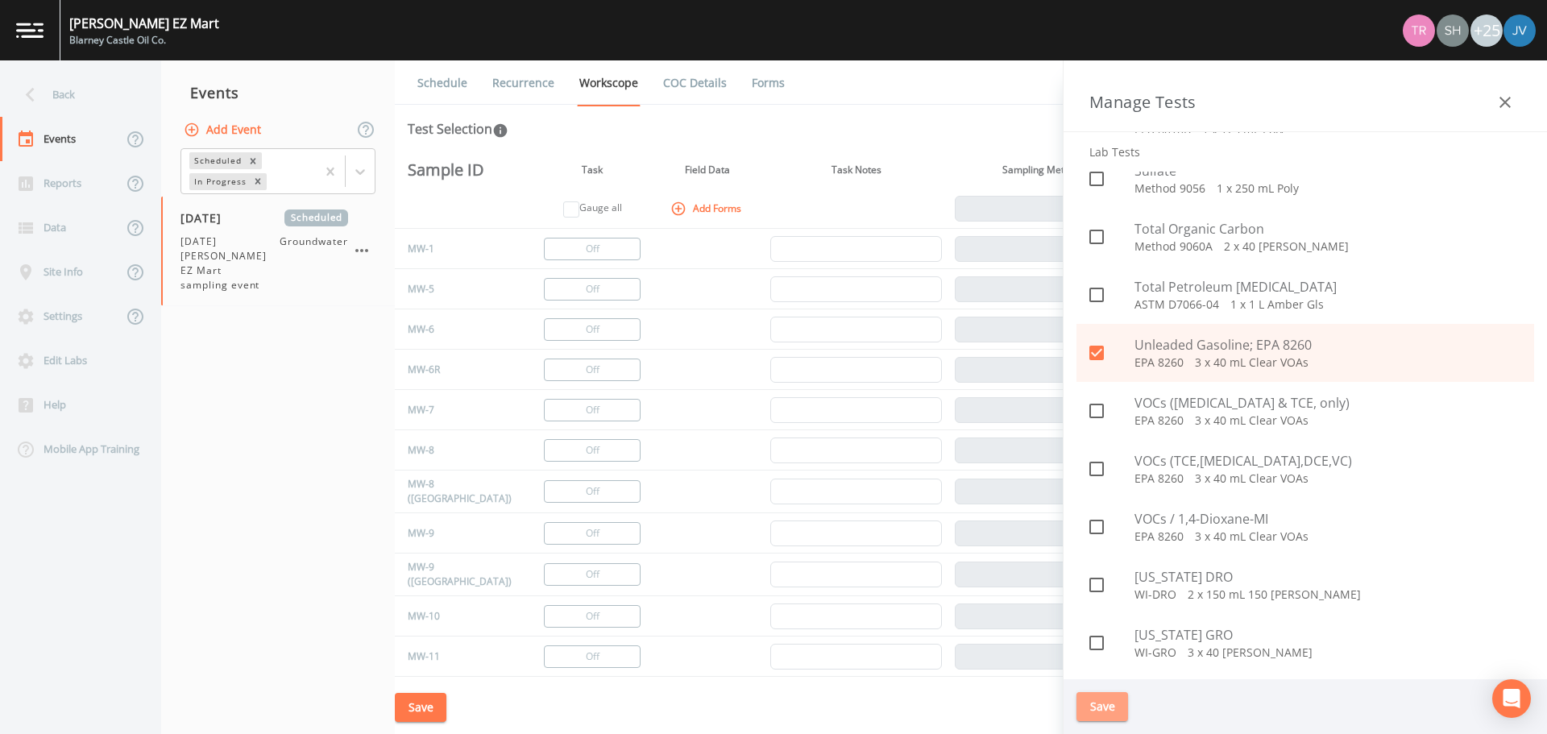
click at [1099, 707] on button "Save" at bounding box center [1103, 707] width 52 height 30
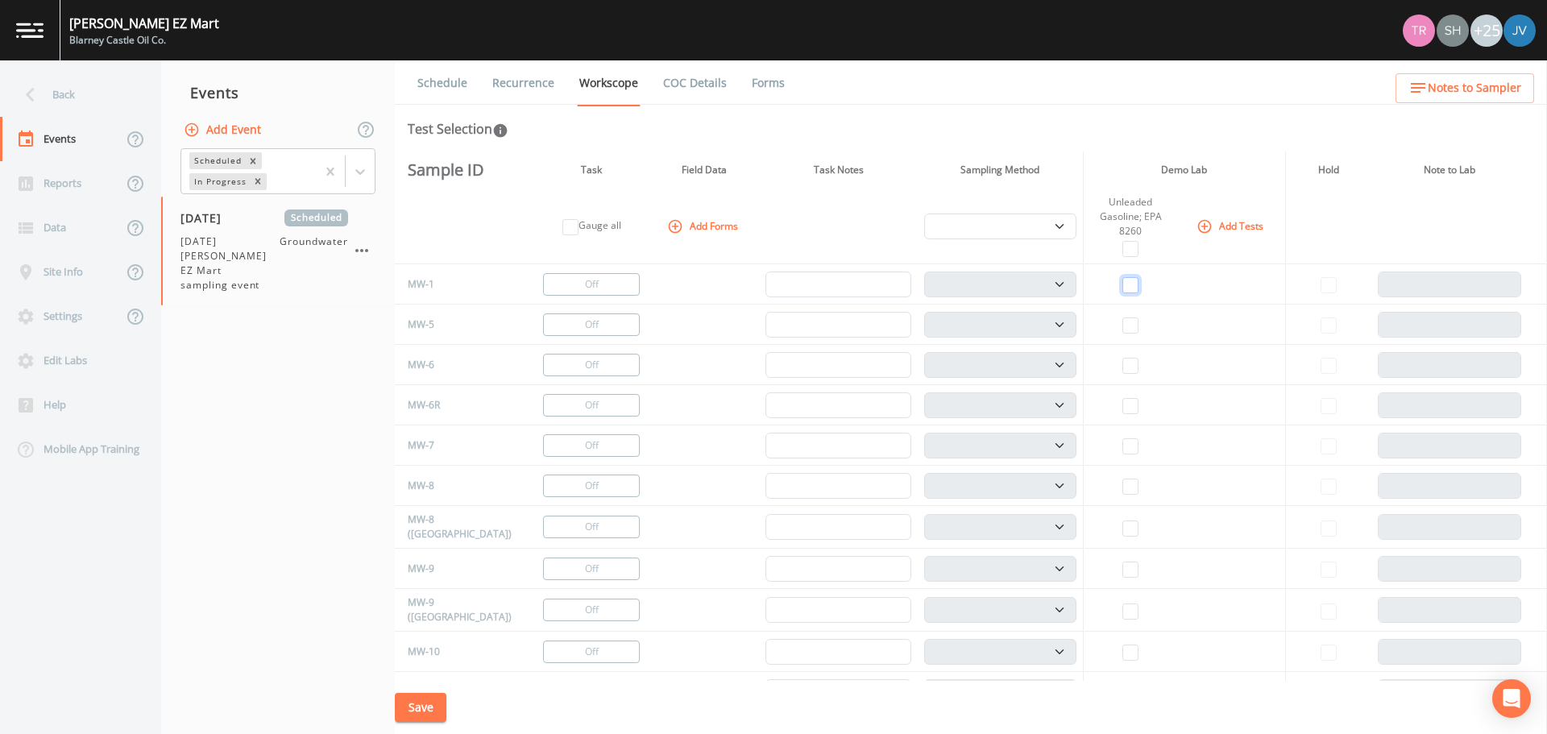
click at [1123, 289] on input "checkbox" at bounding box center [1131, 285] width 16 height 16
checkbox input "true"
select select "132d7689-3bb8-465b-98a9-744e7d509d8d"
click at [1123, 324] on input "checkbox" at bounding box center [1131, 326] width 16 height 16
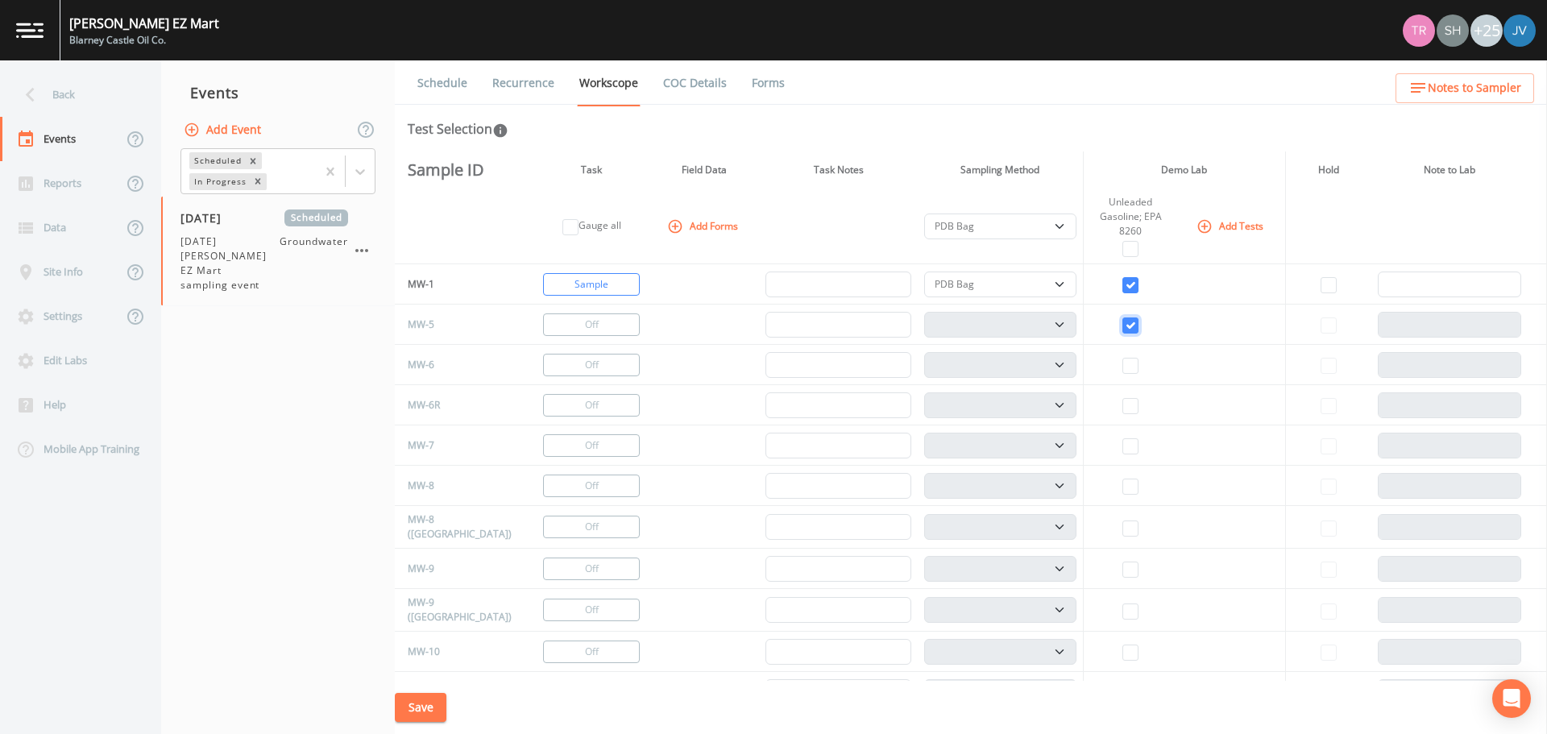
checkbox input "true"
select select "132d7689-3bb8-465b-98a9-744e7d509d8d"
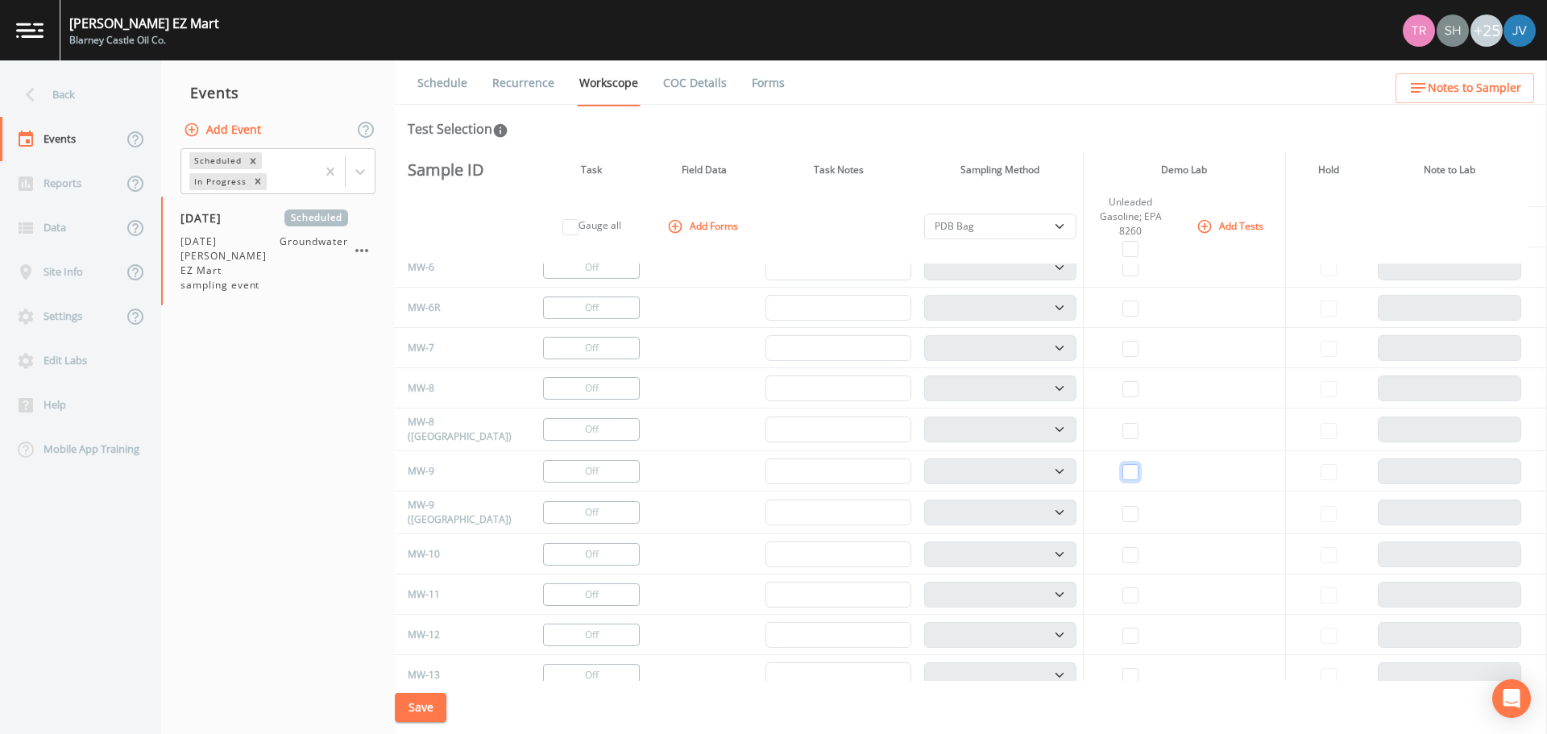
click at [1123, 473] on input "checkbox" at bounding box center [1131, 472] width 16 height 16
checkbox input "true"
select select "132d7689-3bb8-465b-98a9-744e7d509d8d"
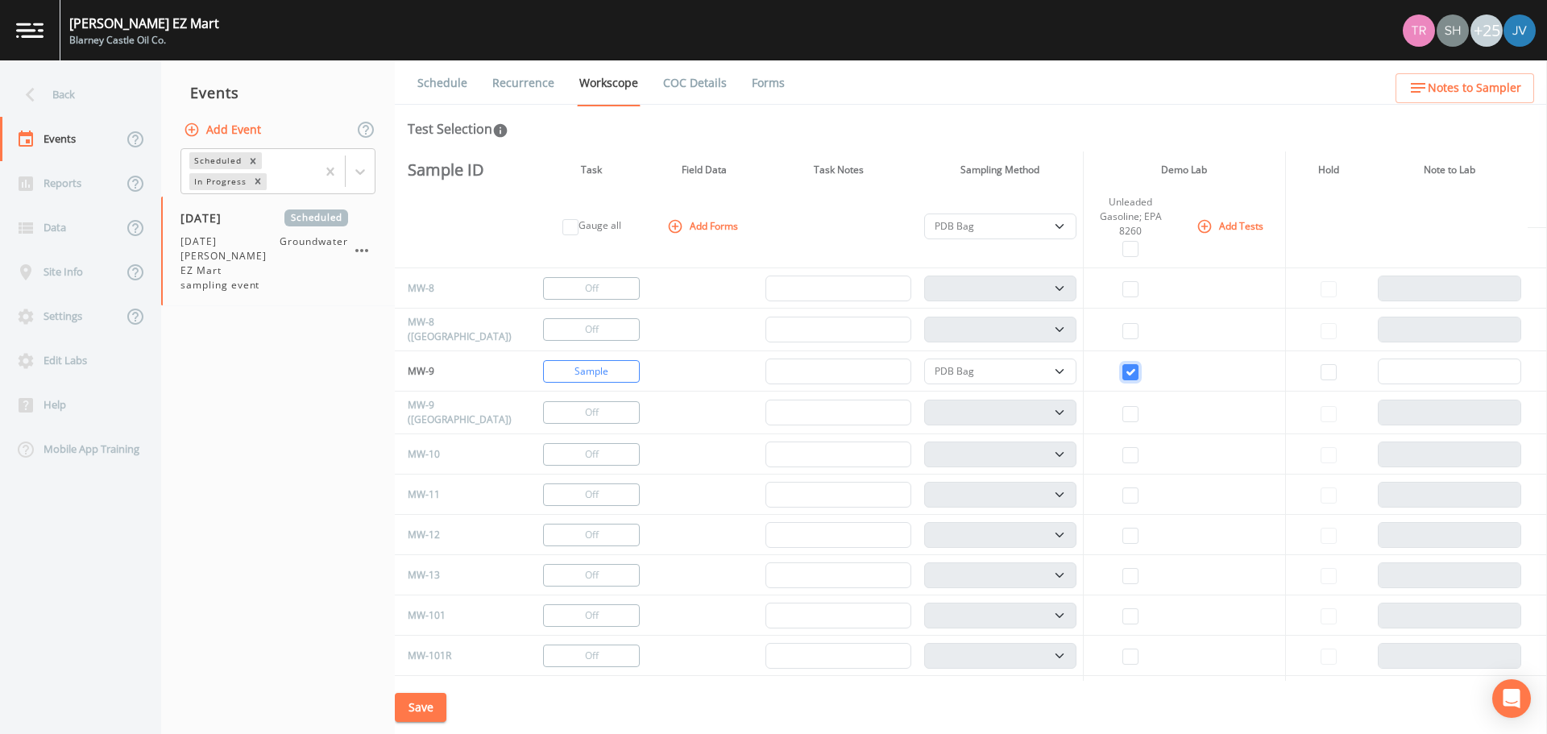
scroll to position [206, 0]
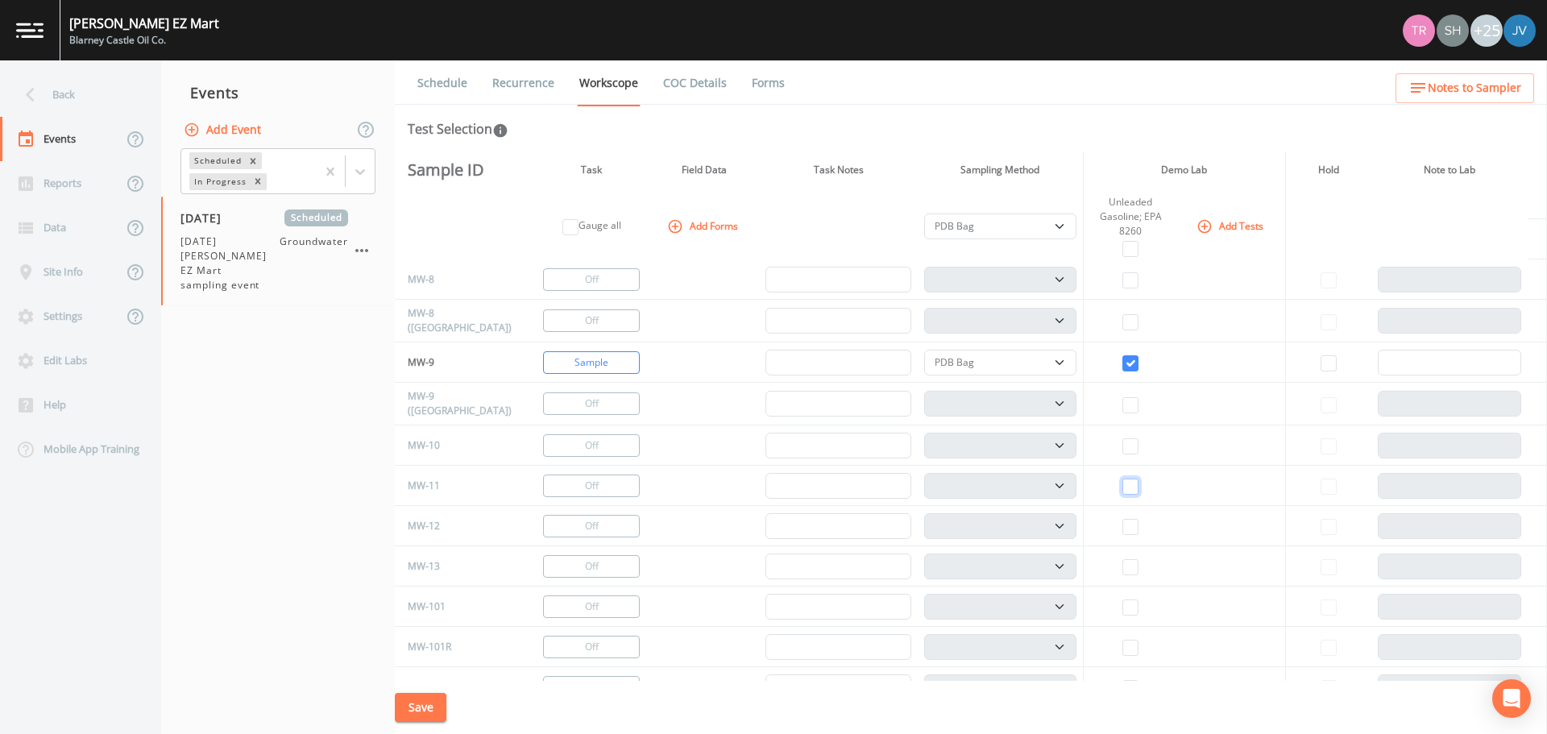
click at [1123, 482] on input "checkbox" at bounding box center [1131, 487] width 16 height 16
checkbox input "true"
select select "132d7689-3bb8-465b-98a9-744e7d509d8d"
click at [1051, 228] on select "PDB Bag Grab Low Flow 3 Vol. Purge" at bounding box center [1000, 227] width 152 height 26
select select "0b1af911-289b-4d7b-9fdf-156f6d27a2cf"
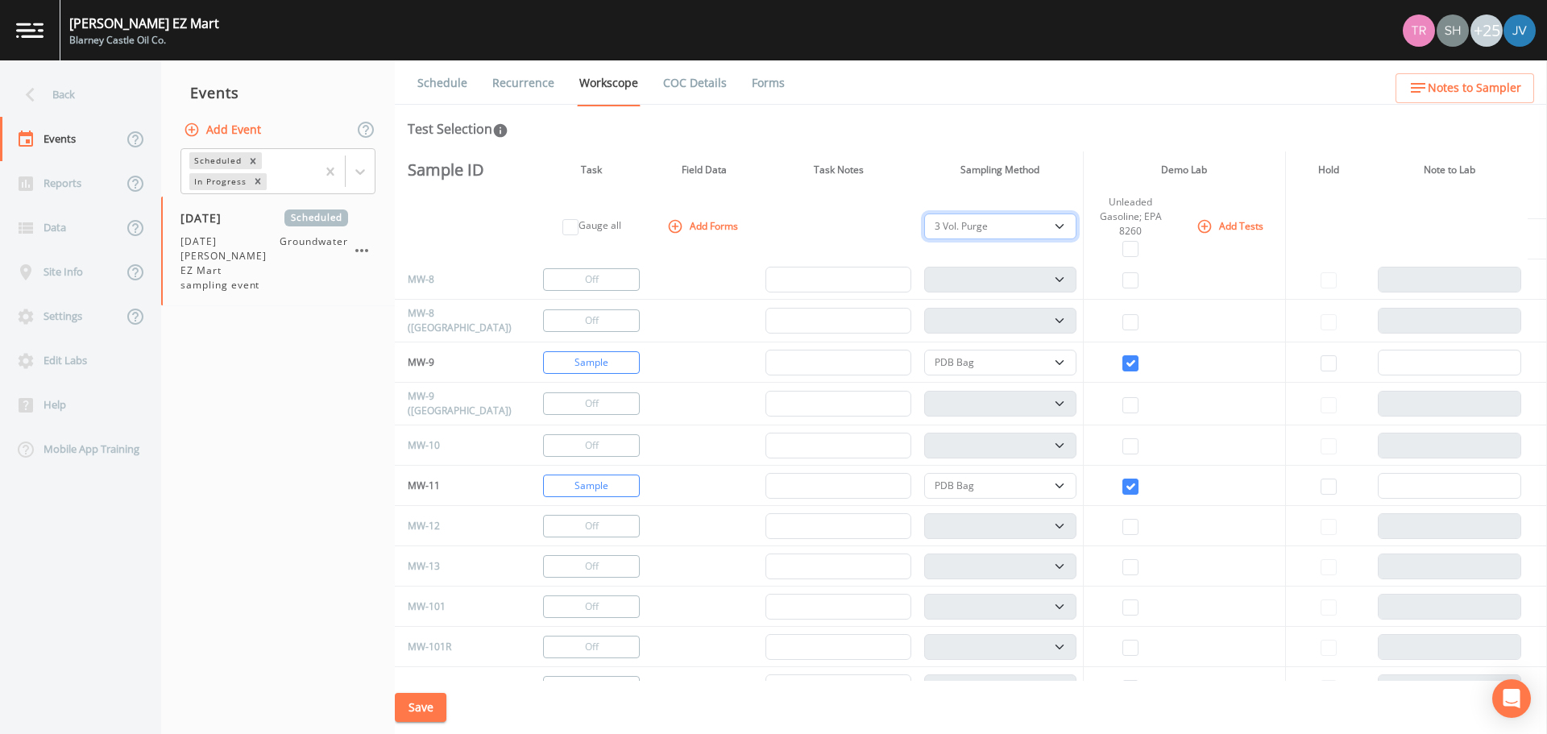
click at [924, 214] on select "PDB Bag Grab Low Flow 3 Vol. Purge" at bounding box center [1000, 227] width 152 height 26
select select "0b1af911-289b-4d7b-9fdf-156f6d27a2cf"
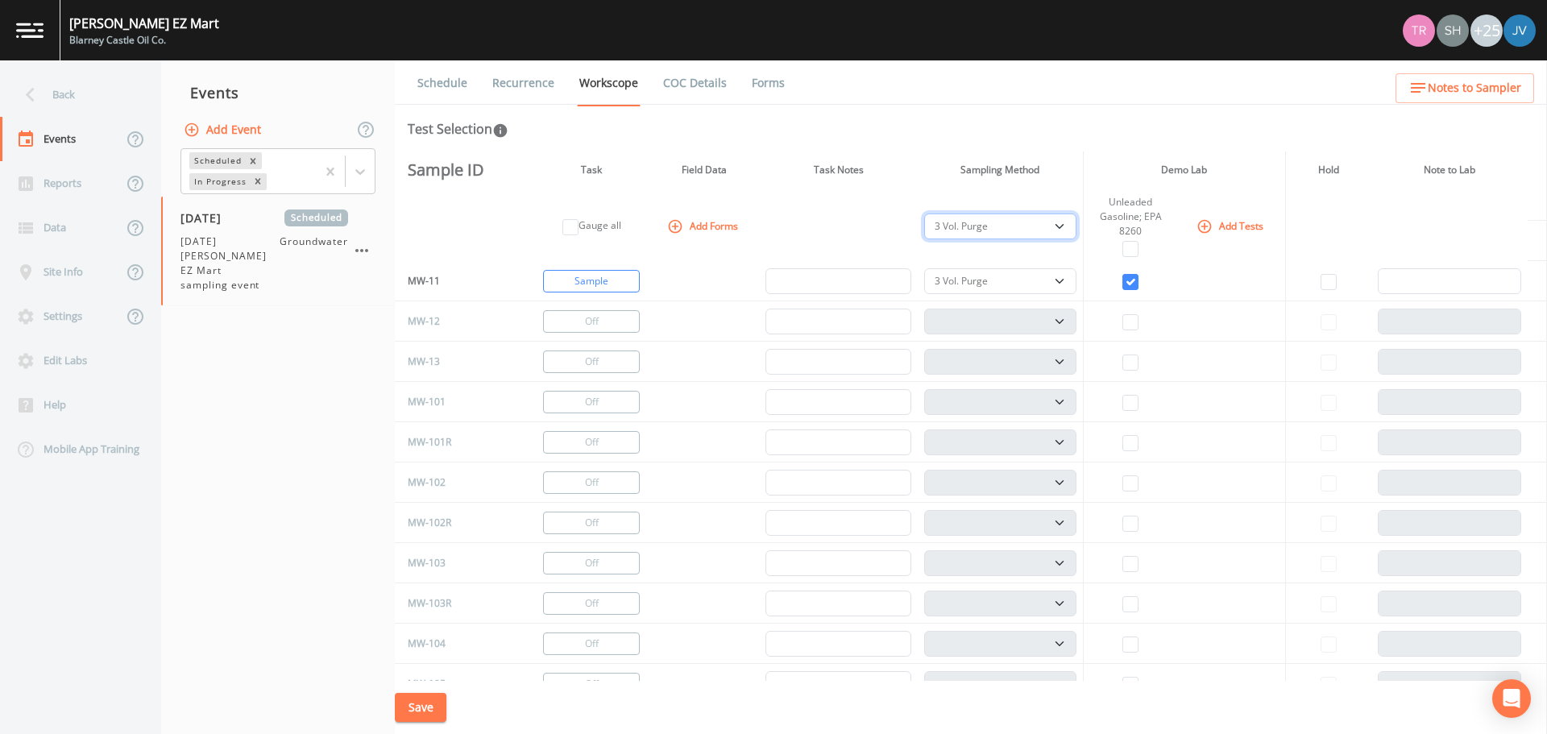
scroll to position [412, 0]
click at [1128, 436] on input "checkbox" at bounding box center [1131, 442] width 16 height 16
checkbox input "true"
select select
select select "132d7689-3bb8-465b-98a9-744e7d509d8d"
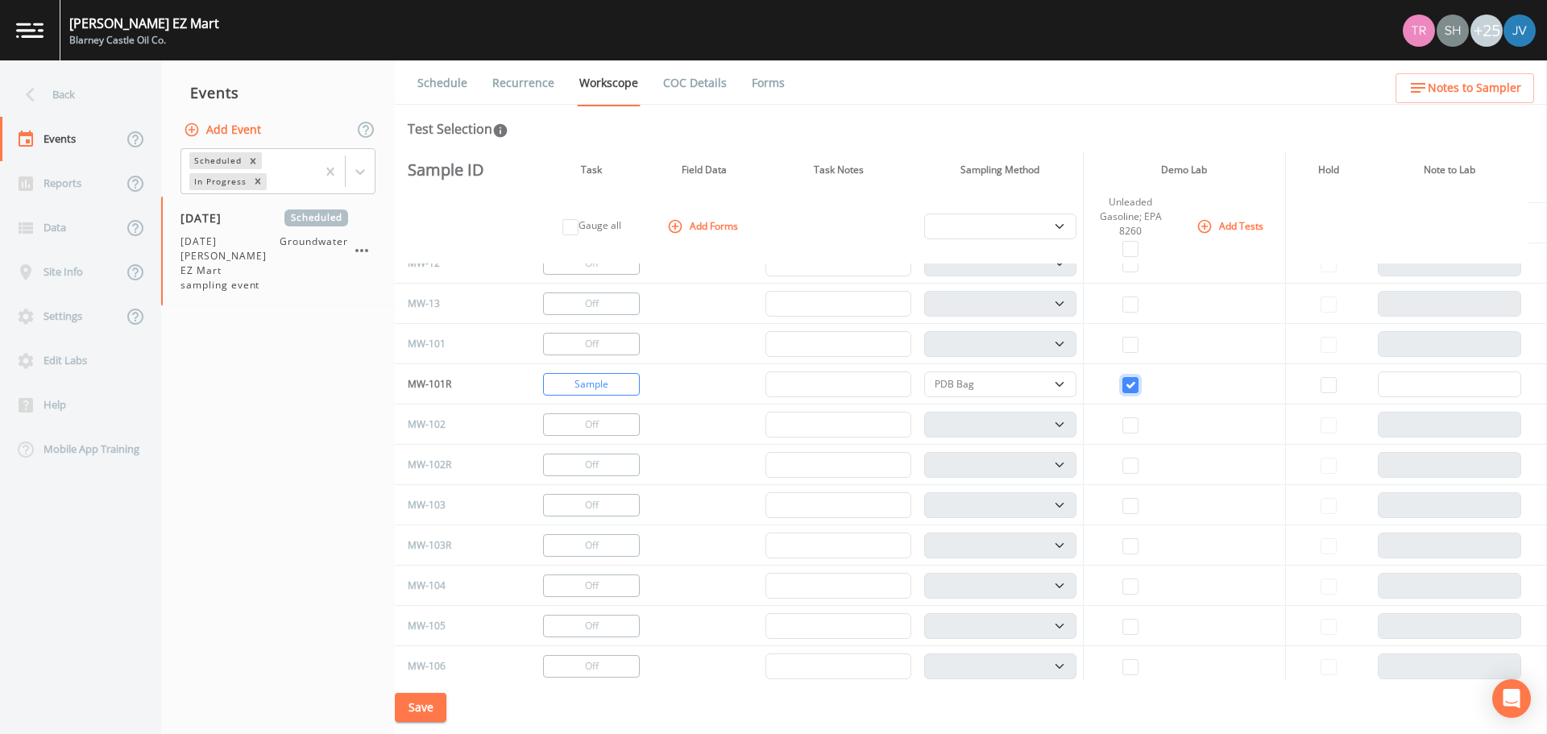
scroll to position [485, 0]
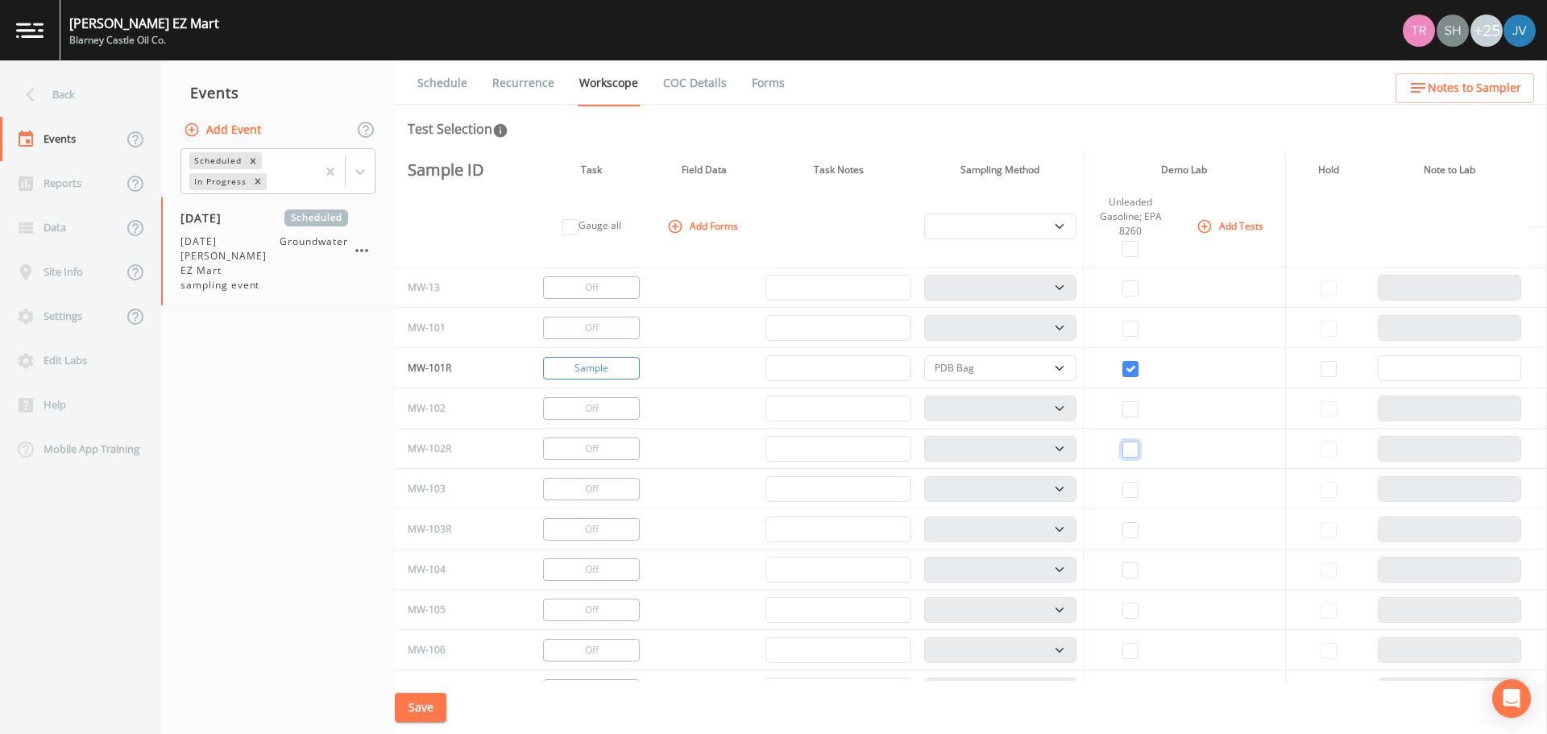
click at [1123, 442] on input "checkbox" at bounding box center [1131, 450] width 16 height 16
checkbox input "true"
select select "132d7689-3bb8-465b-98a9-744e7d509d8d"
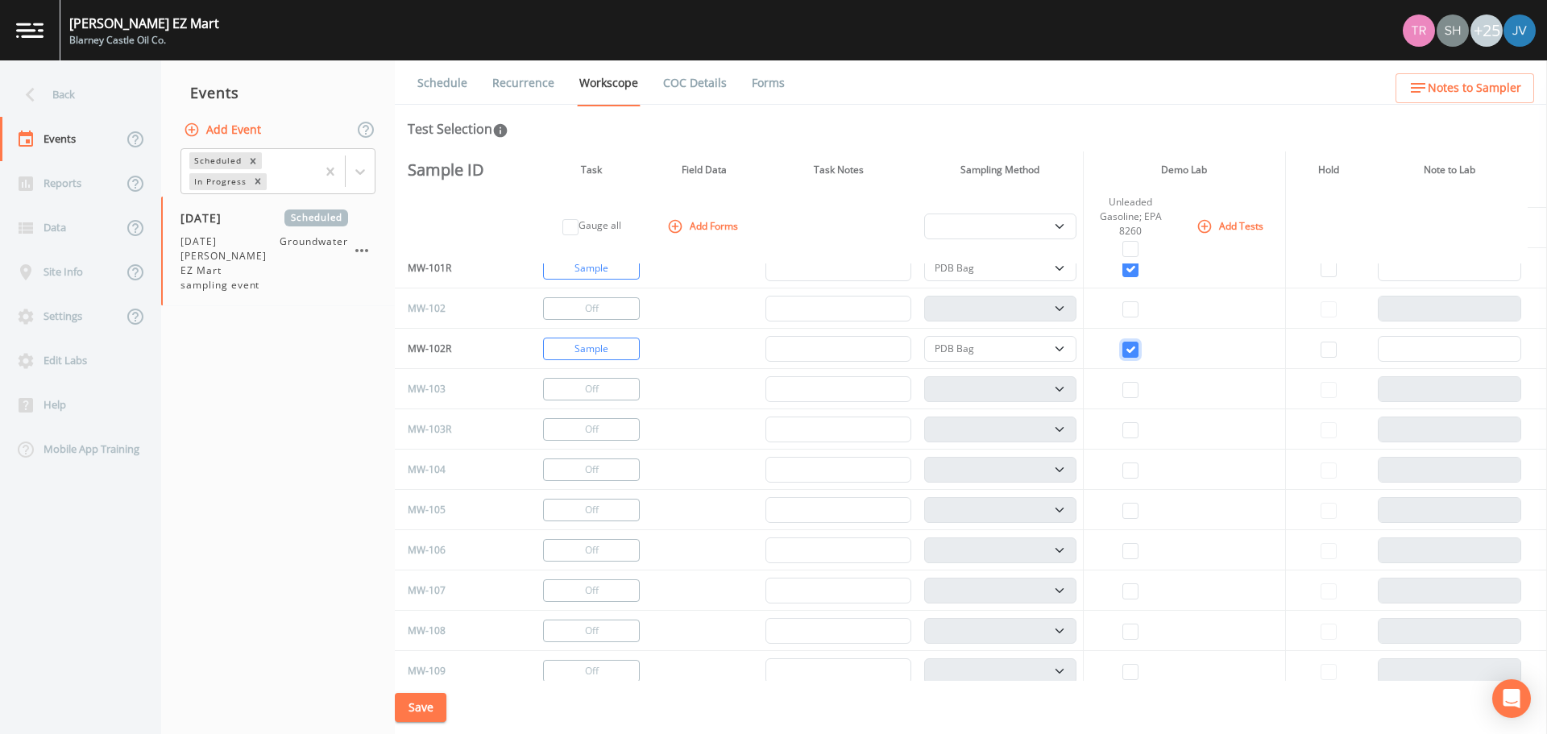
scroll to position [586, 0]
click at [1123, 425] on input "checkbox" at bounding box center [1131, 429] width 16 height 16
checkbox input "true"
select select "132d7689-3bb8-465b-98a9-744e7d509d8d"
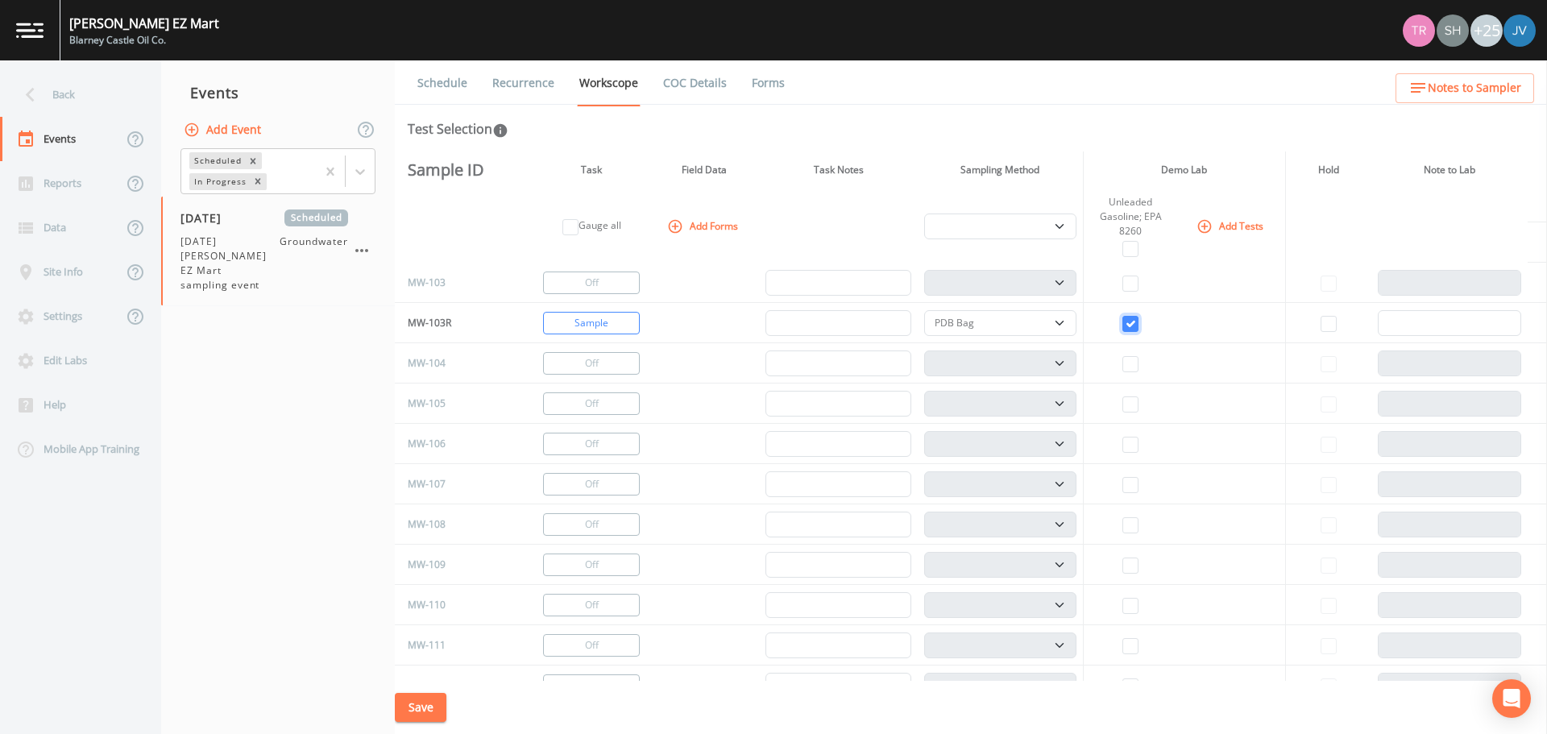
scroll to position [692, 0]
click at [1123, 362] on input "checkbox" at bounding box center [1131, 363] width 16 height 16
checkbox input "true"
select select "132d7689-3bb8-465b-98a9-744e7d509d8d"
click at [1123, 396] on input "checkbox" at bounding box center [1131, 404] width 16 height 16
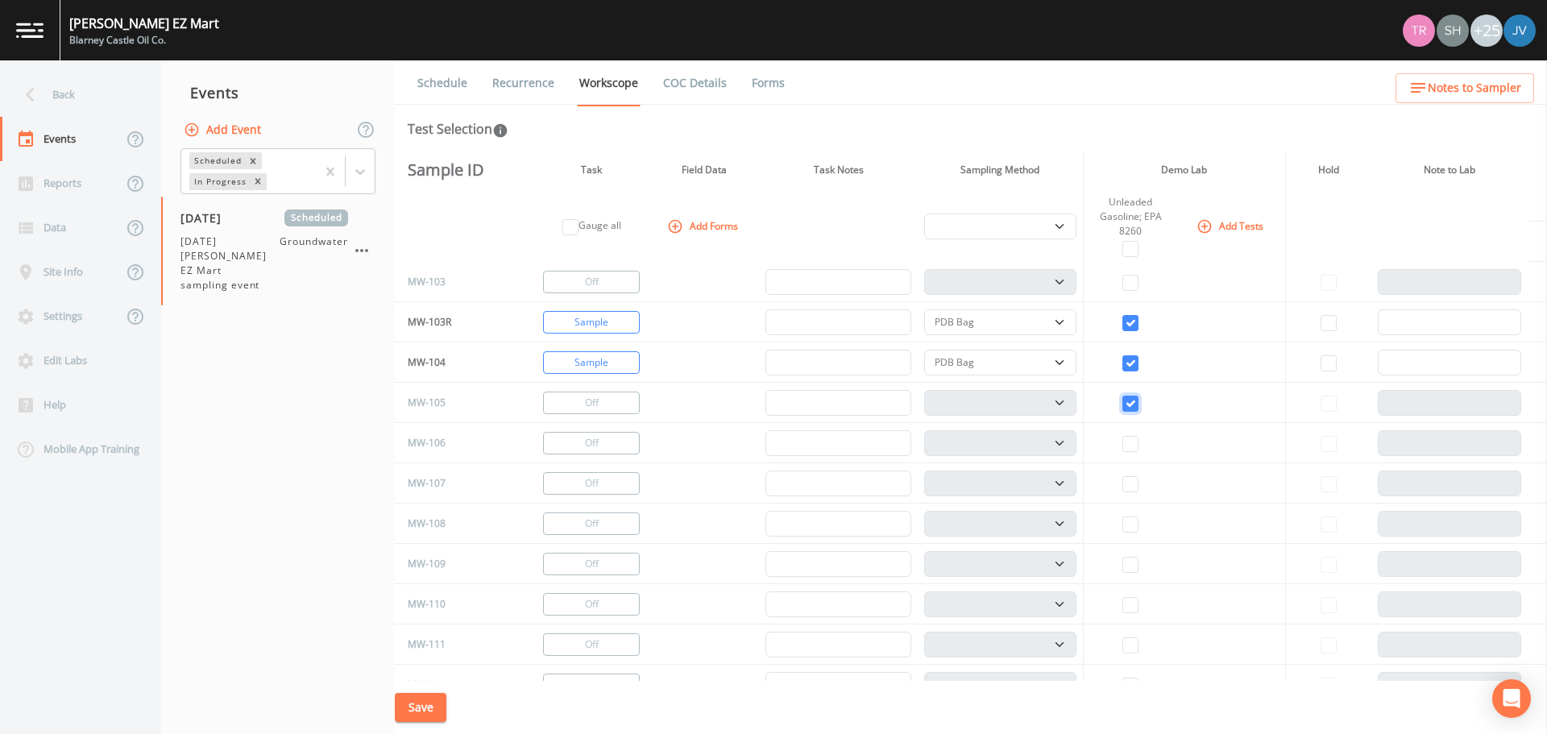
checkbox input "true"
select select "132d7689-3bb8-465b-98a9-744e7d509d8d"
click at [1123, 441] on input "checkbox" at bounding box center [1131, 444] width 16 height 16
checkbox input "true"
select select "132d7689-3bb8-465b-98a9-744e7d509d8d"
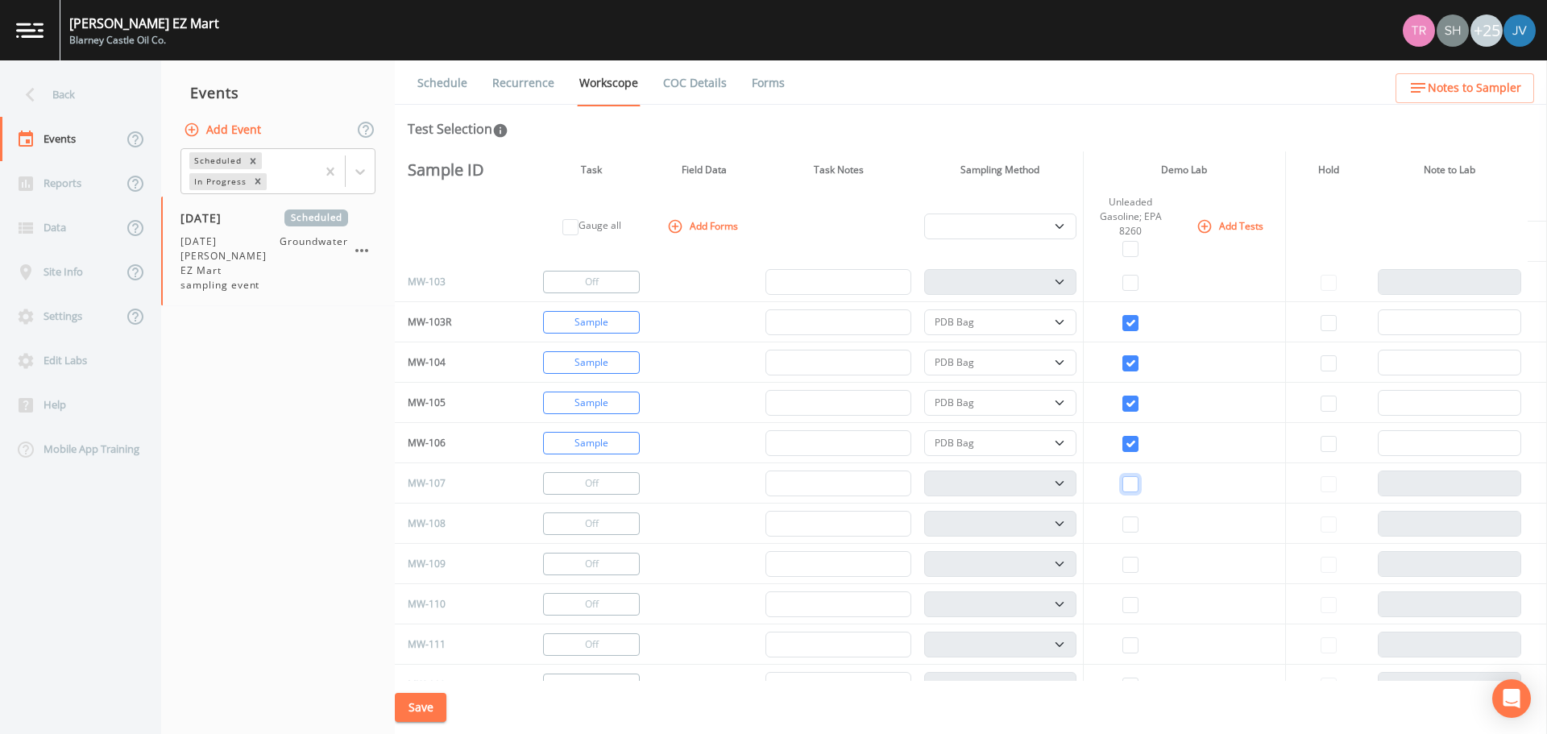
click at [1123, 481] on input "checkbox" at bounding box center [1131, 484] width 16 height 16
checkbox input "true"
select select "132d7689-3bb8-465b-98a9-744e7d509d8d"
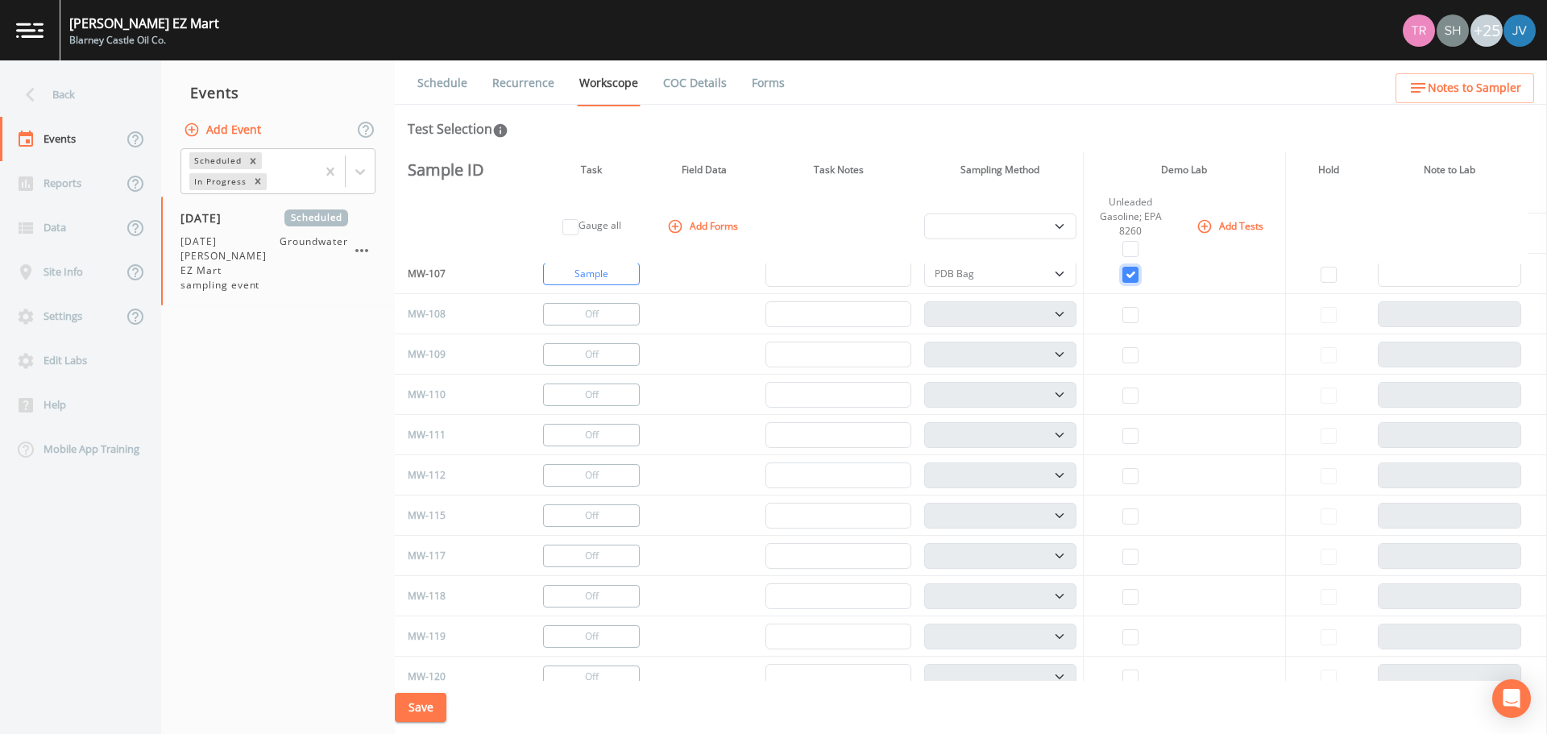
scroll to position [903, 0]
click at [1123, 349] on input "checkbox" at bounding box center [1131, 355] width 16 height 16
checkbox input "true"
select select "132d7689-3bb8-465b-98a9-744e7d509d8d"
click at [1123, 471] on input "checkbox" at bounding box center [1131, 475] width 16 height 16
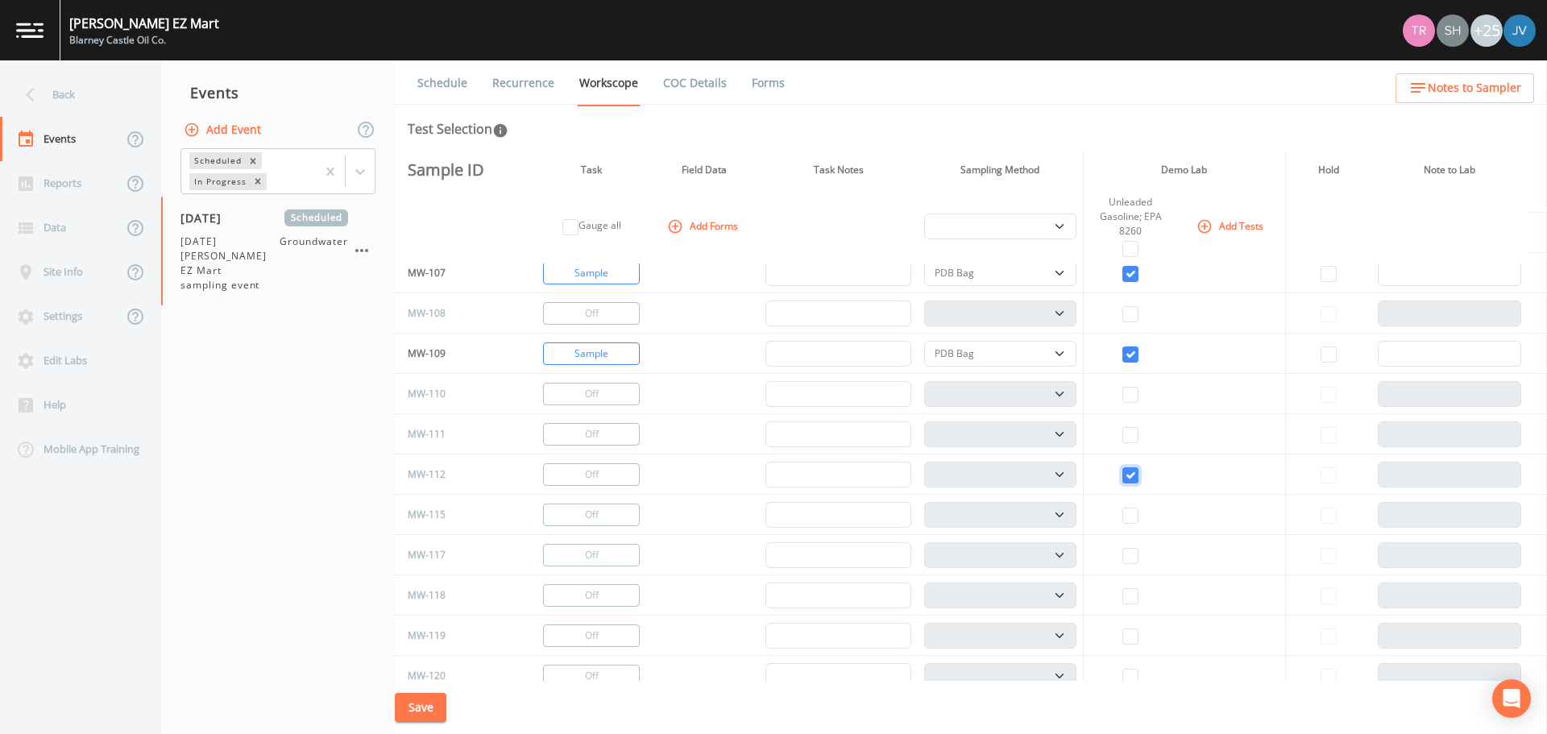
checkbox input "true"
select select "132d7689-3bb8-465b-98a9-744e7d509d8d"
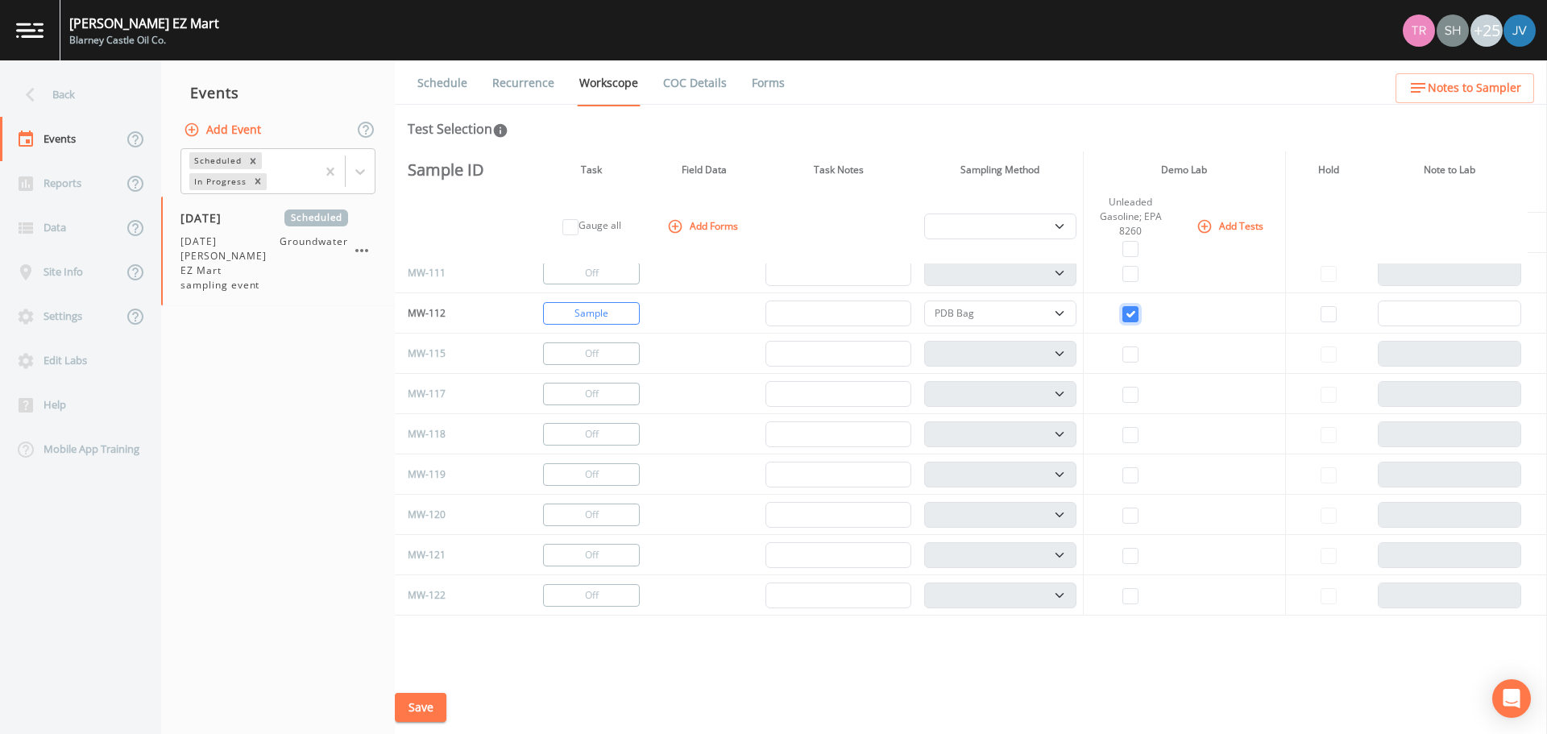
scroll to position [1064, 0]
click at [1123, 354] on input "checkbox" at bounding box center [1131, 355] width 16 height 16
checkbox input "true"
select select "132d7689-3bb8-465b-98a9-744e7d509d8d"
click at [1123, 433] on input "checkbox" at bounding box center [1131, 435] width 16 height 16
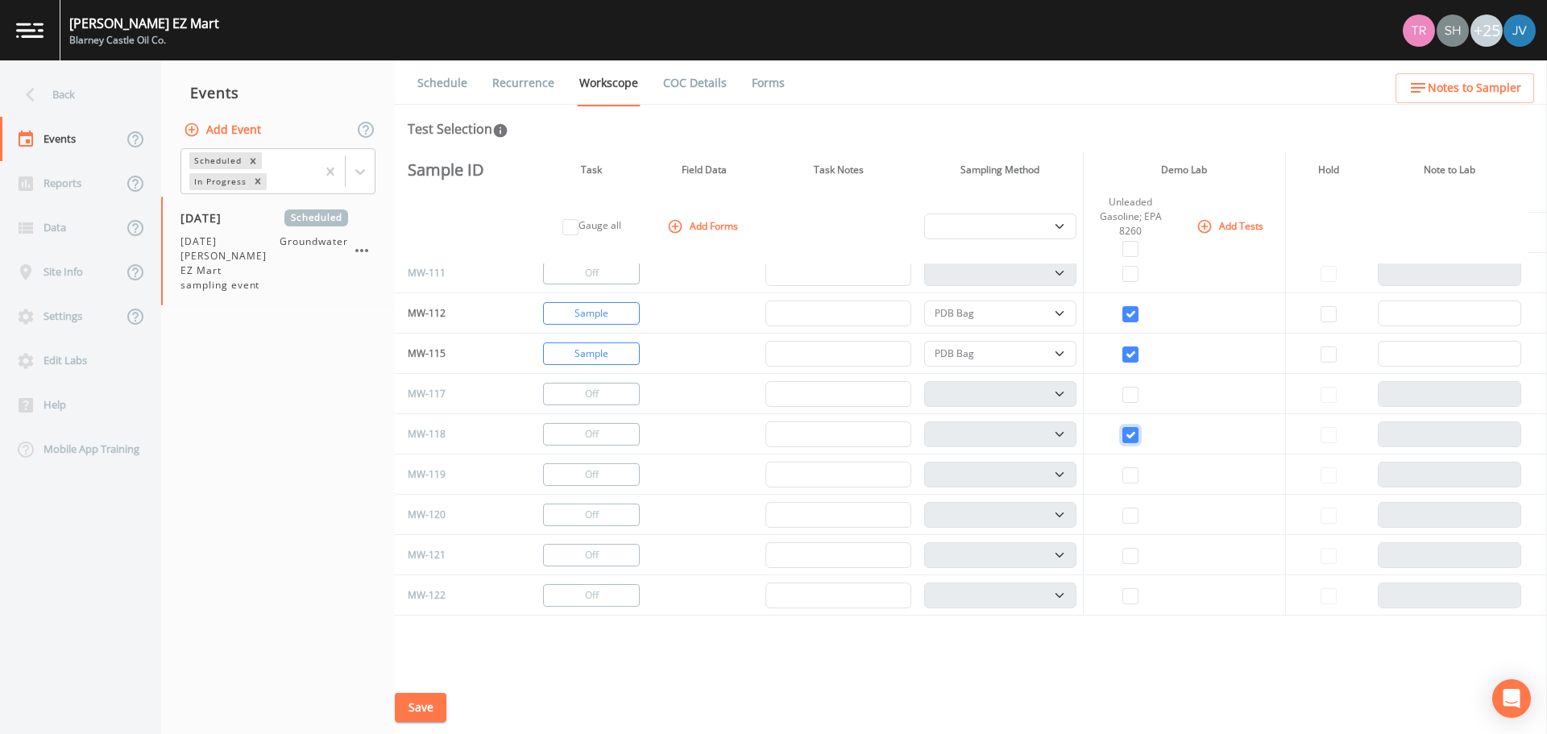
checkbox input "true"
select select "132d7689-3bb8-465b-98a9-744e7d509d8d"
click at [1126, 509] on input "checkbox" at bounding box center [1131, 516] width 16 height 16
checkbox input "true"
select select "132d7689-3bb8-465b-98a9-744e7d509d8d"
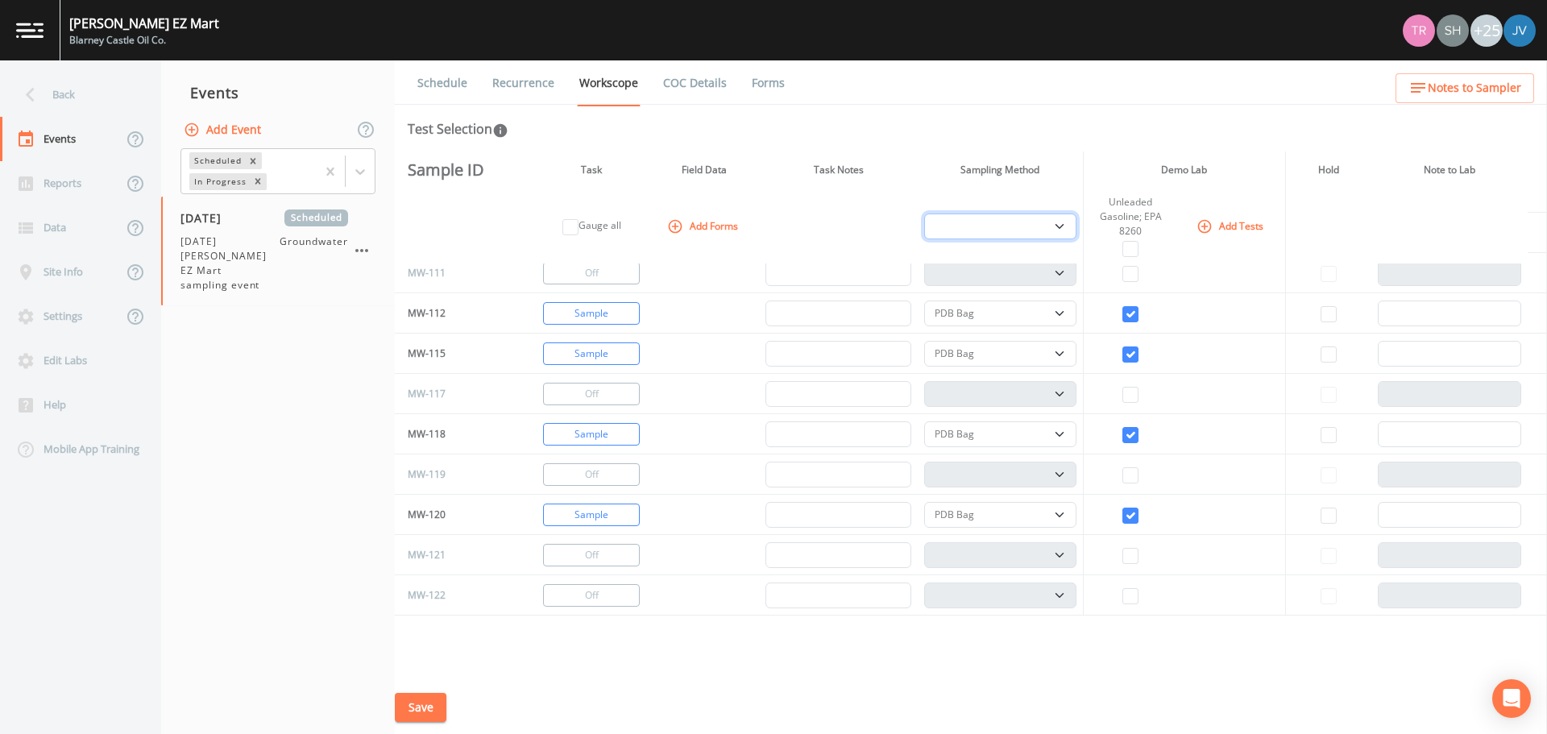
click at [1052, 221] on select "PDB Bag Grab Low Flow 3 Vol. Purge" at bounding box center [1000, 227] width 152 height 26
select select "0b1af911-289b-4d7b-9fdf-156f6d27a2cf"
click at [924, 214] on select "PDB Bag Grab Low Flow 3 Vol. Purge" at bounding box center [1000, 227] width 152 height 26
select select "0b1af911-289b-4d7b-9fdf-156f6d27a2cf"
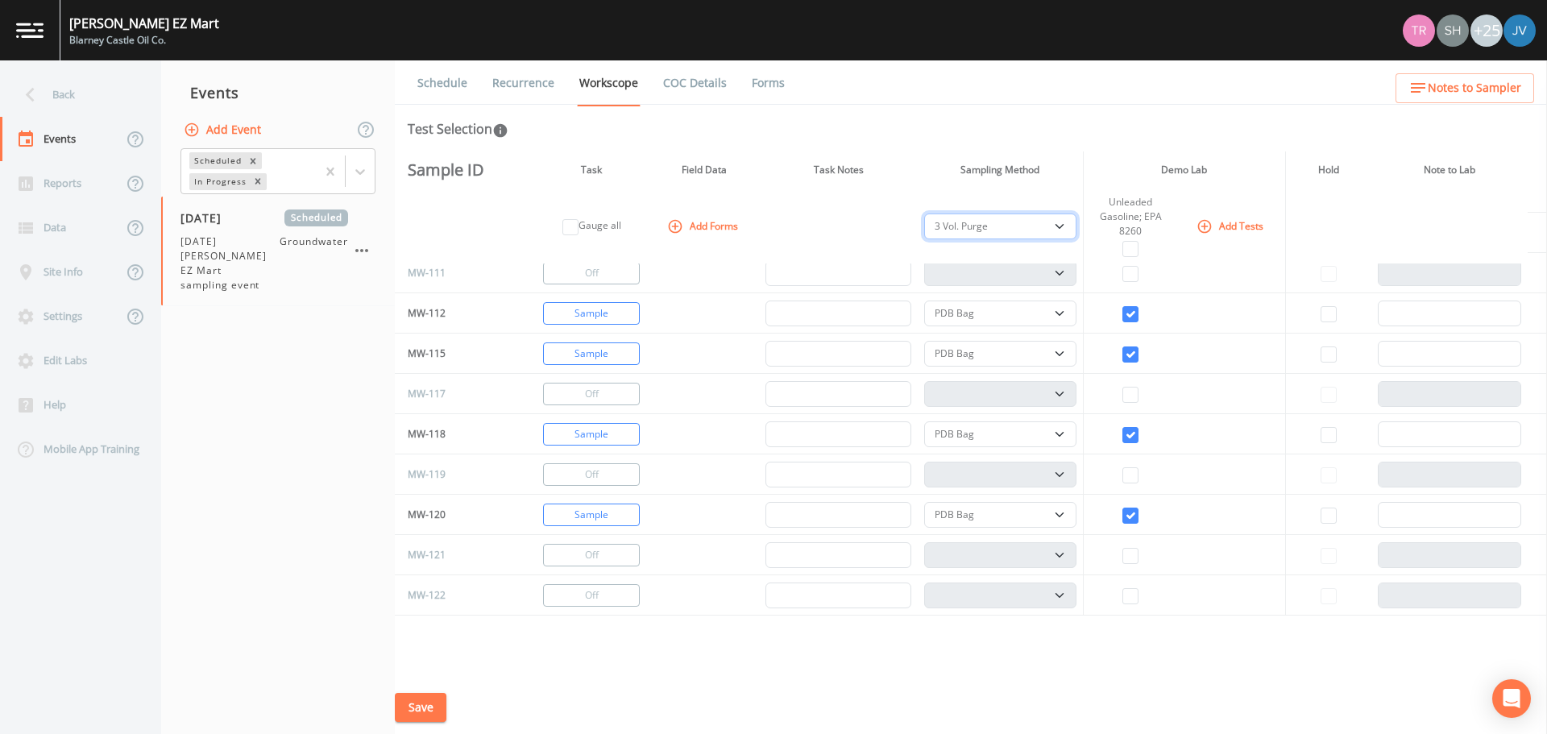
select select "0b1af911-289b-4d7b-9fdf-156f6d27a2cf"
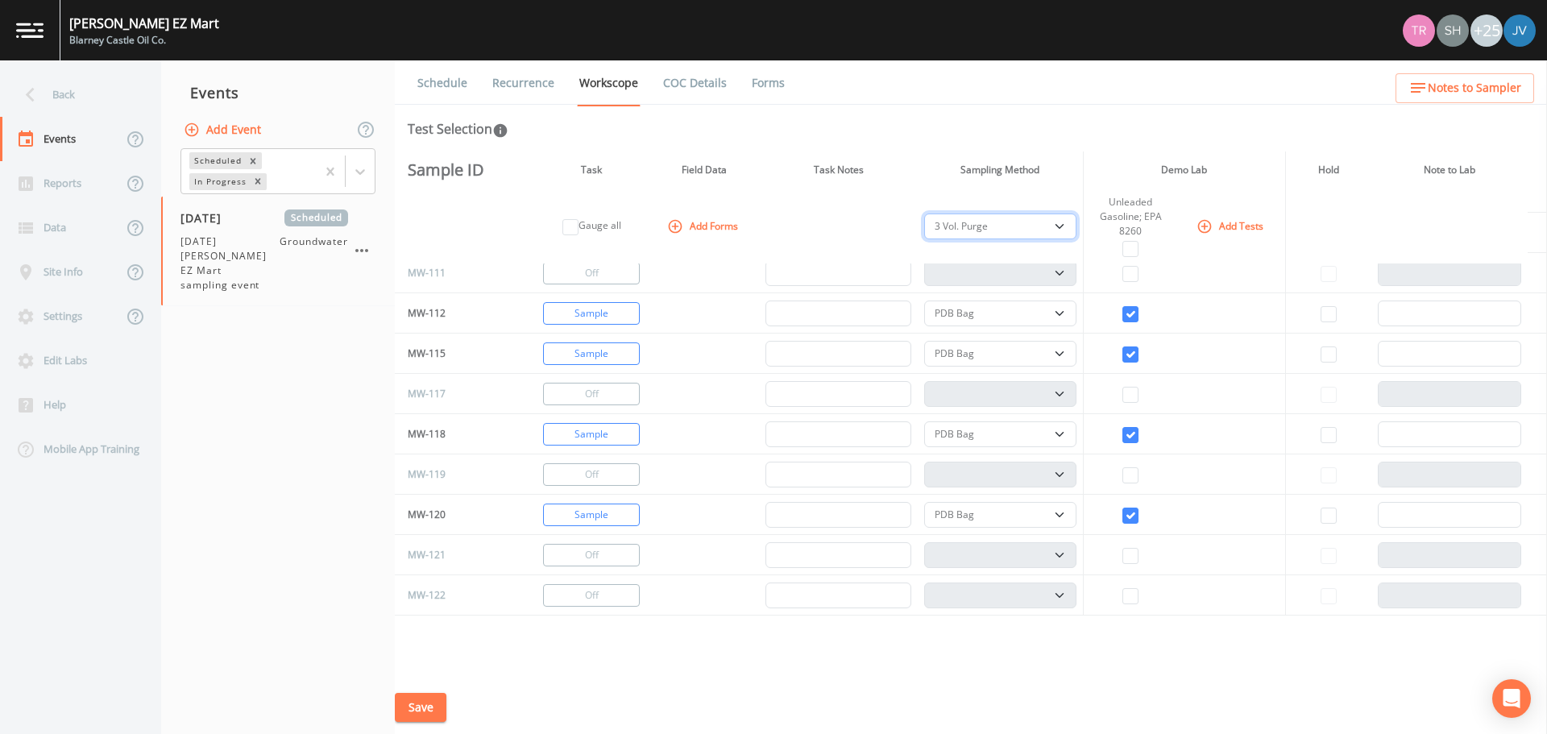
select select "0b1af911-289b-4d7b-9fdf-156f6d27a2cf"
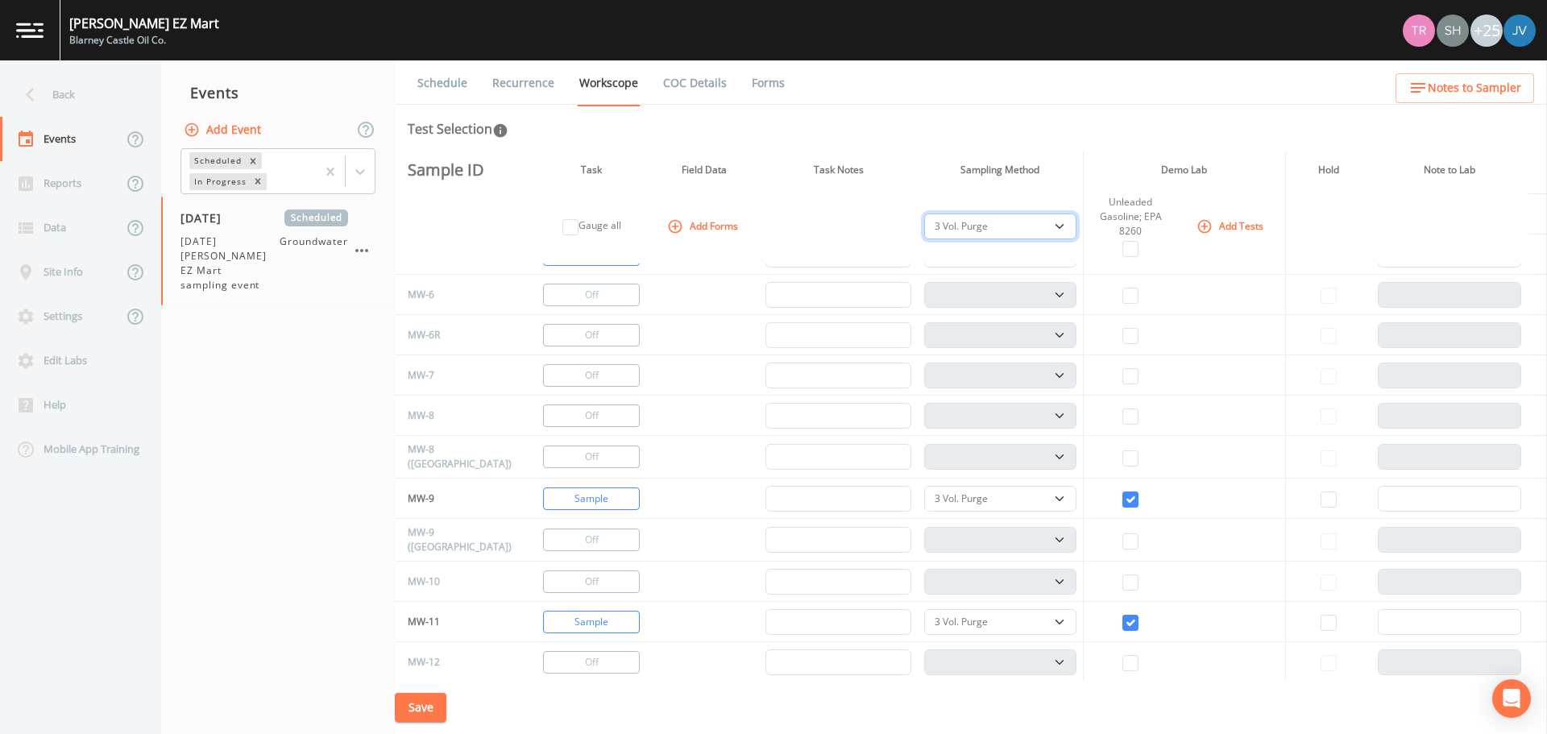
scroll to position [0, 0]
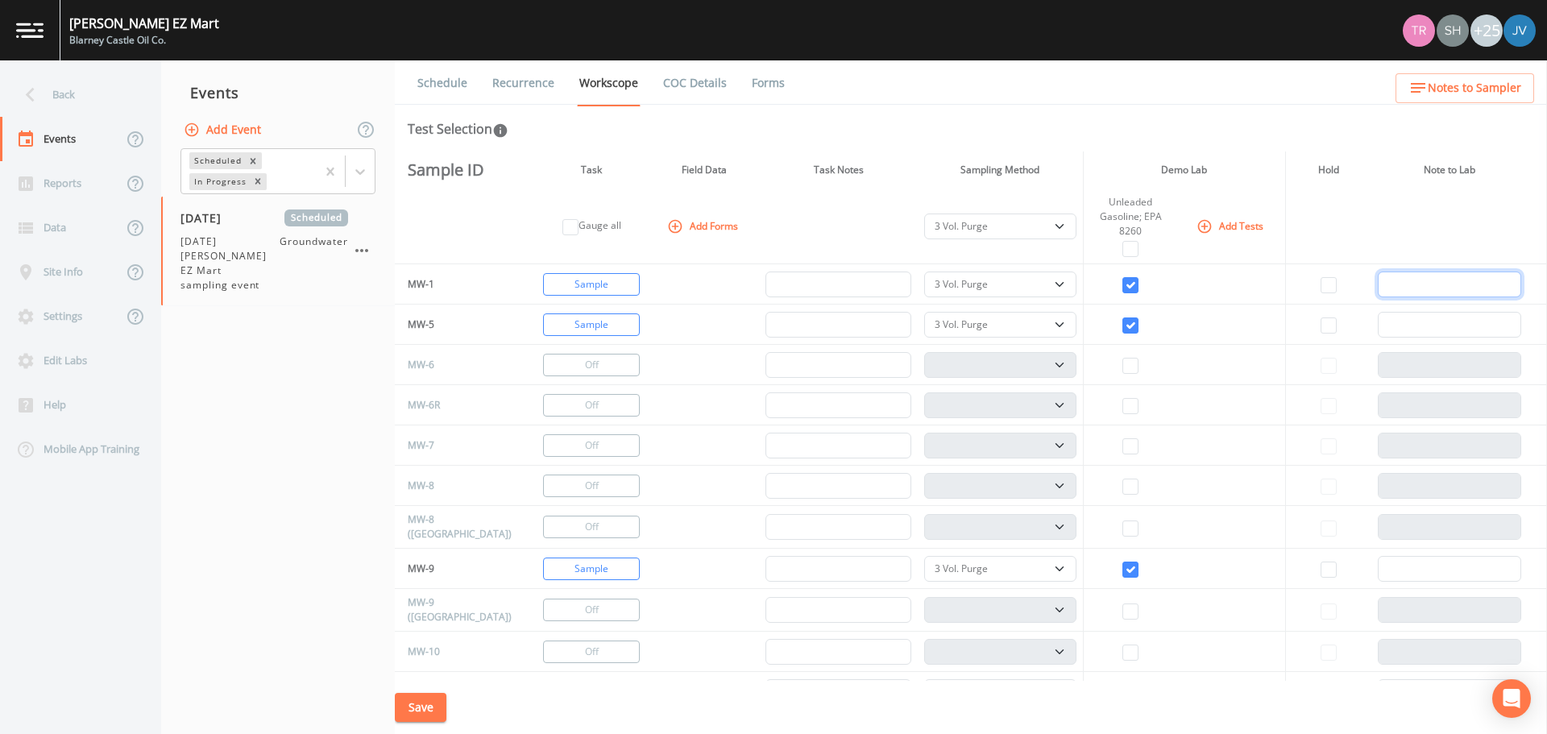
click at [1397, 289] on input "text" at bounding box center [1450, 285] width 144 height 26
type input "B"
paste input "BTEX, sec-butylbenzene, tert- butylbenzene, n-hexane, naphthalene, 2-methylnaph…"
type input "BTEX, sec-butylbenzene, tert- butylbenzene, n-hexane, naphthalene, 2-methylnaph…"
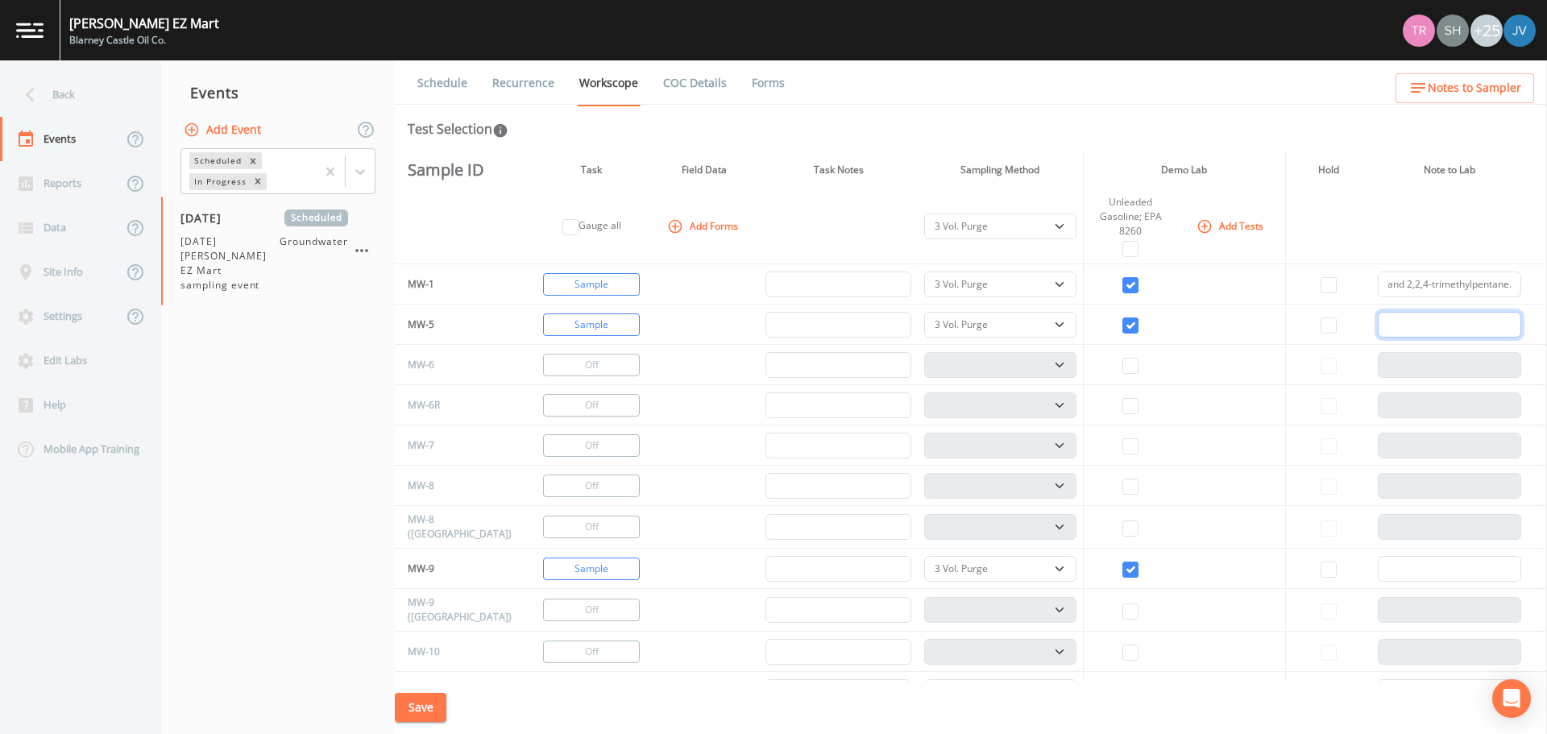
scroll to position [0, 0]
click at [1414, 328] on input "text" at bounding box center [1450, 325] width 144 height 26
paste input "BTEX, sec-butylbenzene, tert- butylbenzene, n-hexane, naphthalene, 2-methylnaph…"
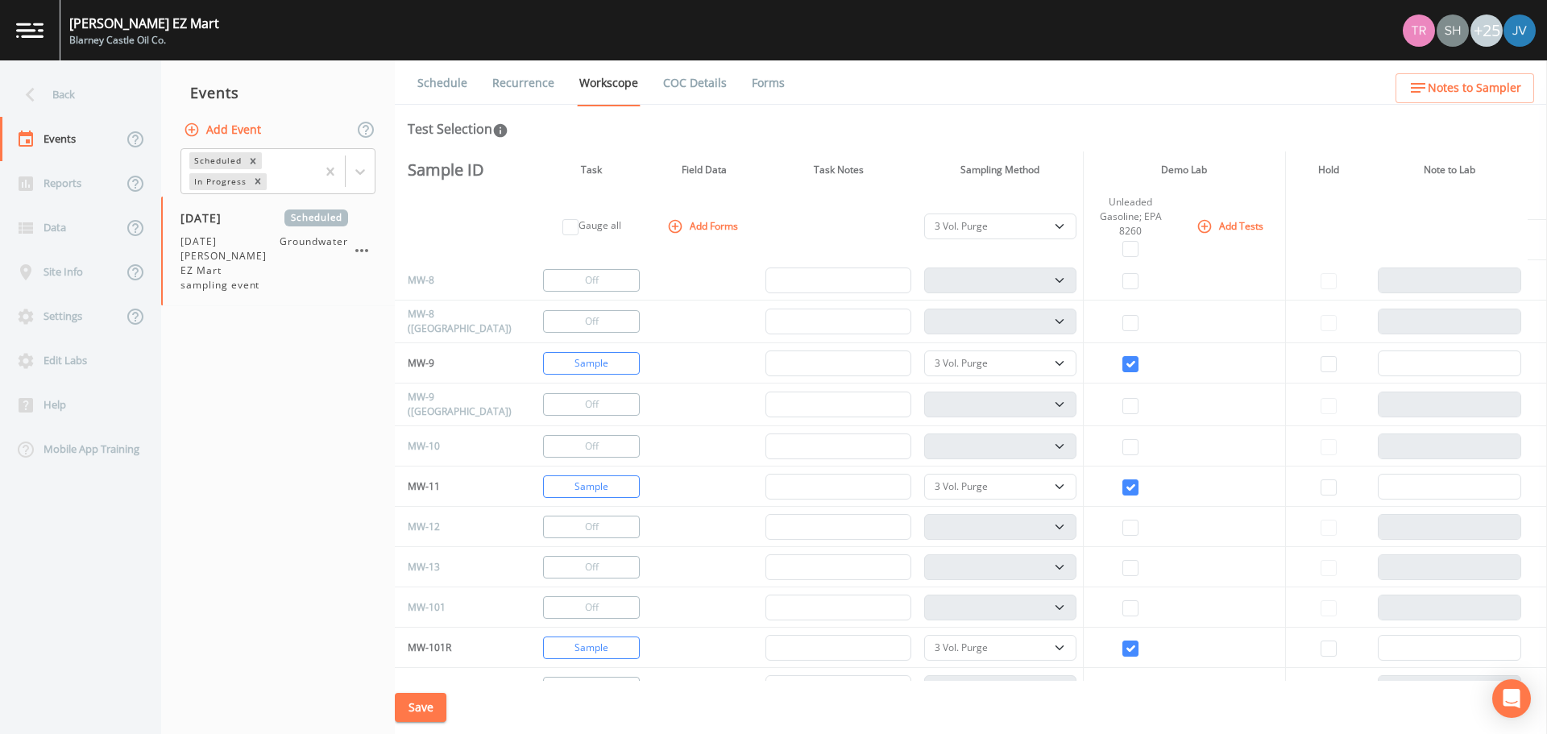
scroll to position [206, 0]
type input "BTEX, sec-butylbenzene, tert- butylbenzene, n-hexane, naphthalene, 2-methylnaph…"
paste input "BTEX, sec-butylbenzene, tert- butylbenzene, n-hexane, naphthalene, 2-methylnaph…"
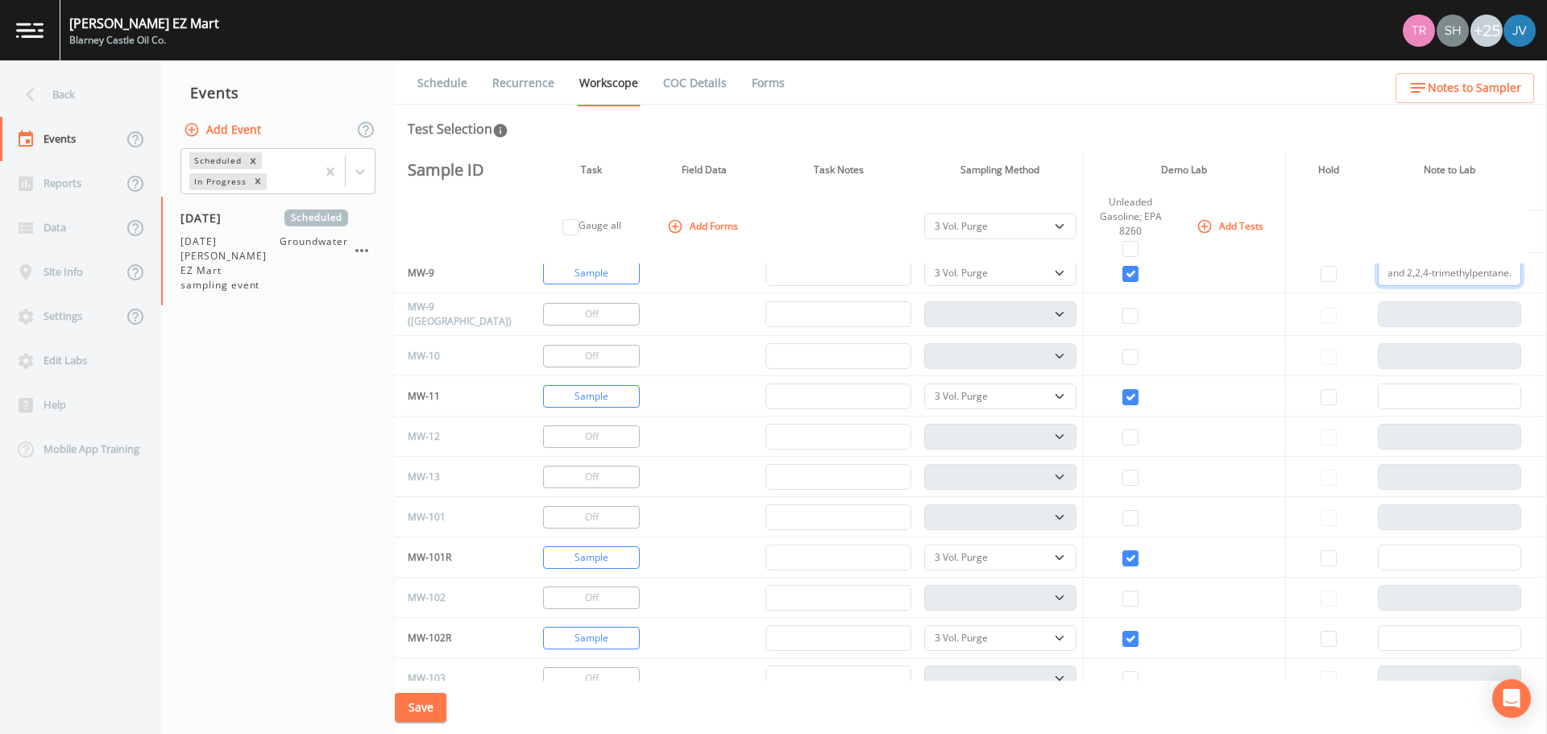
type input "BTEX, sec-butylbenzene, tert- butylbenzene, n-hexane, naphthalene, 2-methylnaph…"
click at [1391, 392] on input "text" at bounding box center [1450, 397] width 144 height 26
paste input "BTEX, sec-butylbenzene, tert- butylbenzene, n-hexane, naphthalene, 2-methylnaph…"
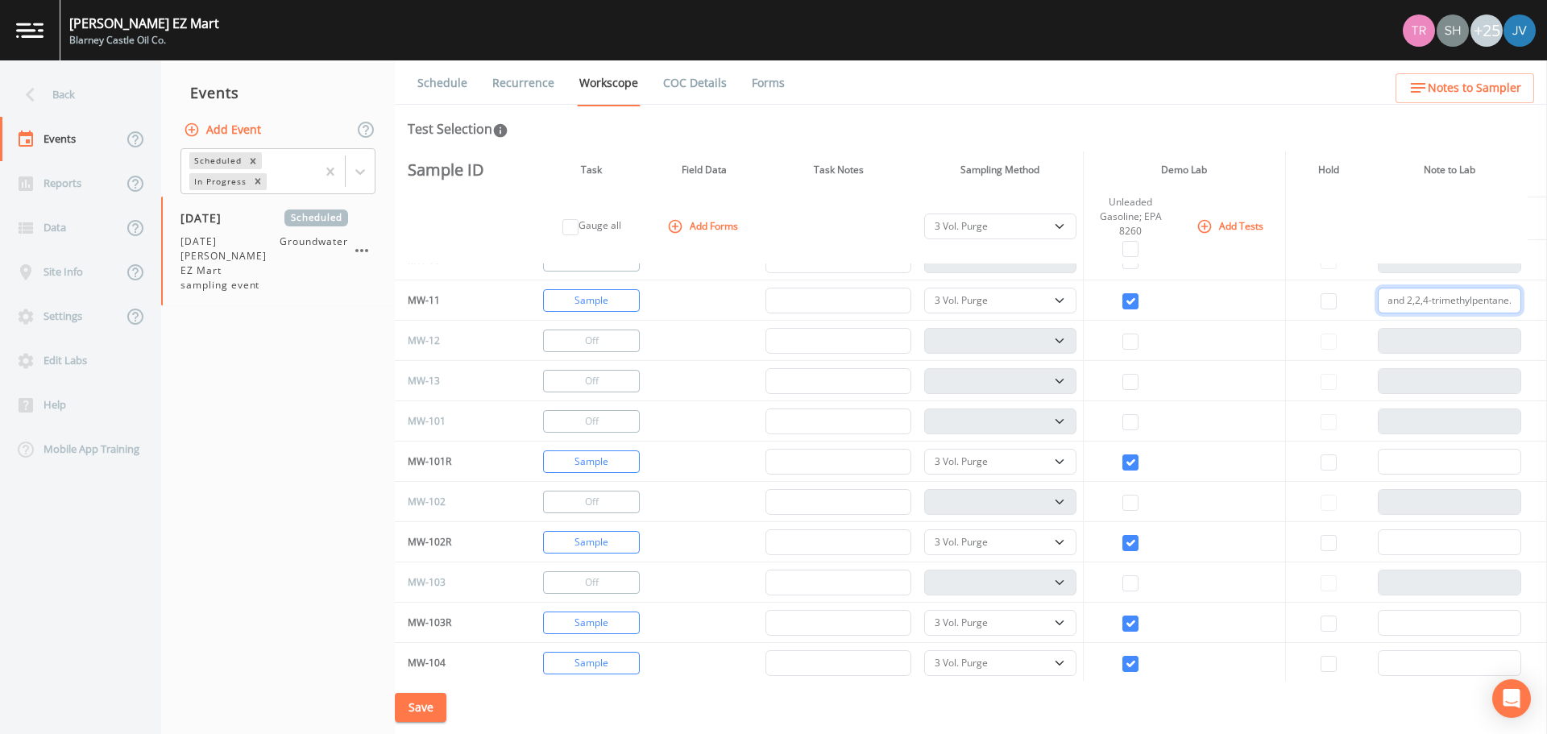
scroll to position [392, 0]
type input "BTEX, sec-butylbenzene, tert- butylbenzene, n-hexane, naphthalene, 2-methylnaph…"
paste input "BTEX, sec-butylbenzene, tert- butylbenzene, n-hexane, naphthalene, 2-methylnaph…"
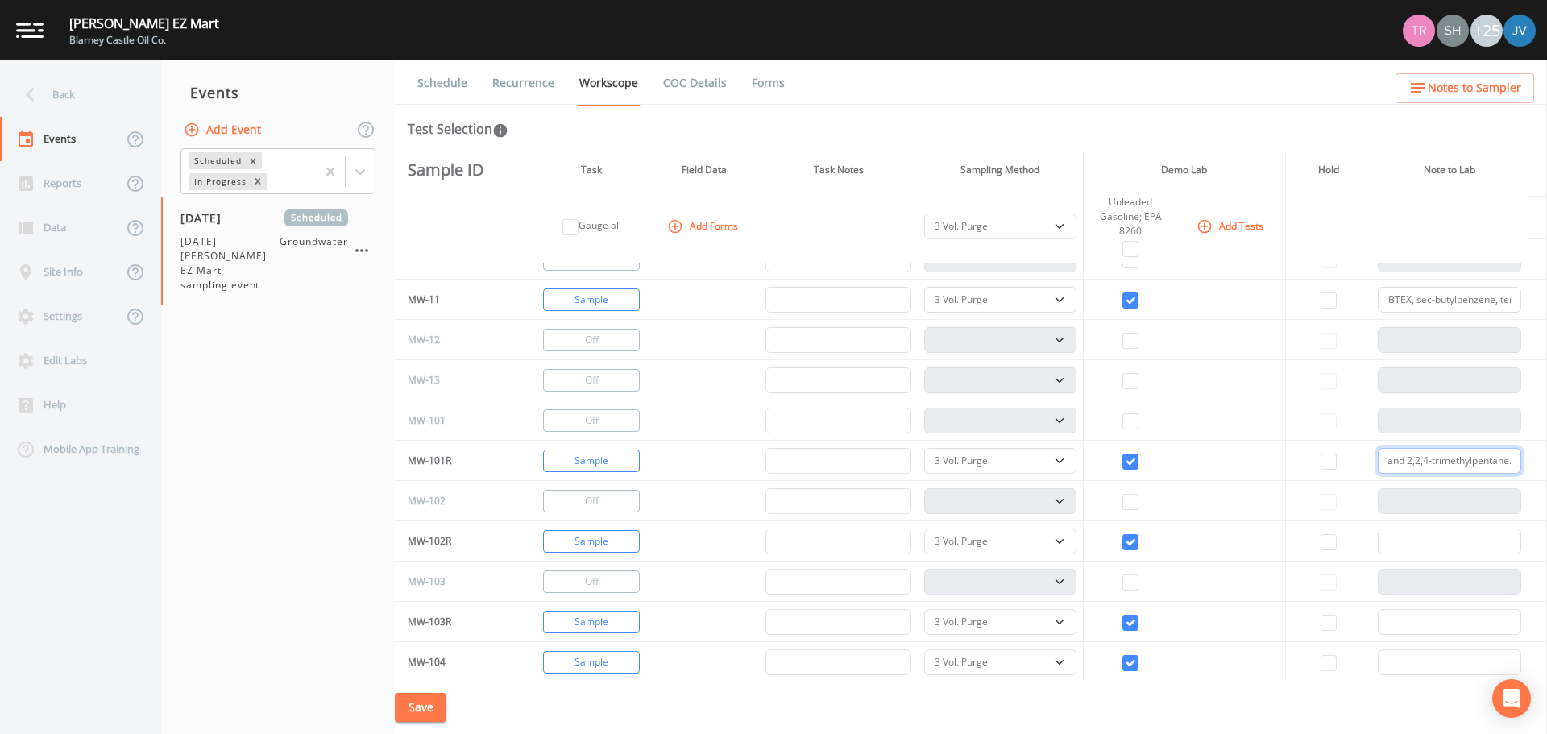
type input "BTEX, sec-butylbenzene, tert- butylbenzene, n-hexane, naphthalene, 2-methylnaph…"
click at [1379, 536] on input "text" at bounding box center [1450, 542] width 144 height 26
paste input "BTEX, sec-butylbenzene, tert- butylbenzene, n-hexane, naphthalene, 2-methylnaph…"
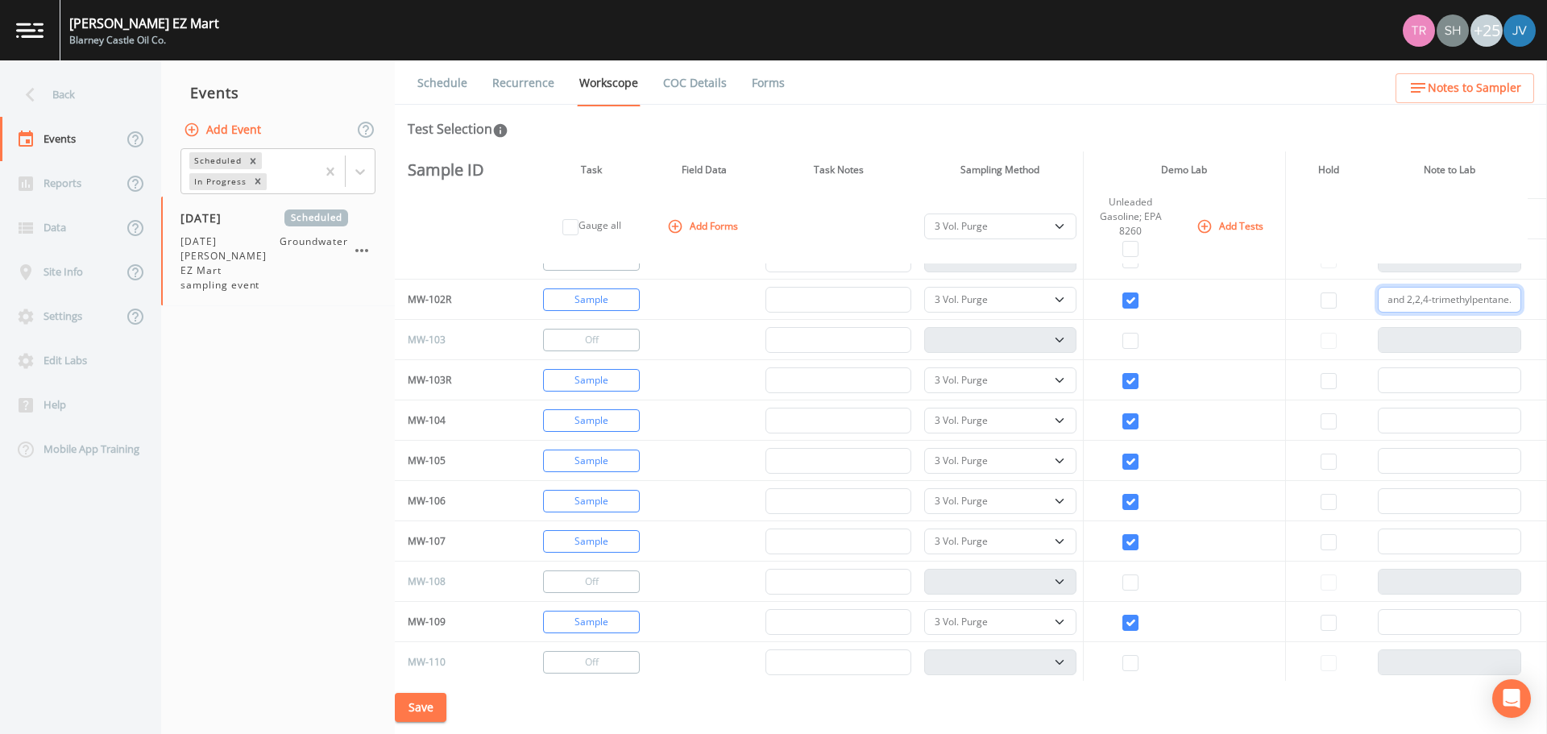
scroll to position [635, 0]
type input "BTEX, sec-butylbenzene, tert- butylbenzene, n-hexane, naphthalene, 2-methylnaph…"
click at [1382, 377] on input "text" at bounding box center [1450, 380] width 144 height 26
paste input "BTEX, sec-butylbenzene, tert- butylbenzene, n-hexane, naphthalene, 2-methylnaph…"
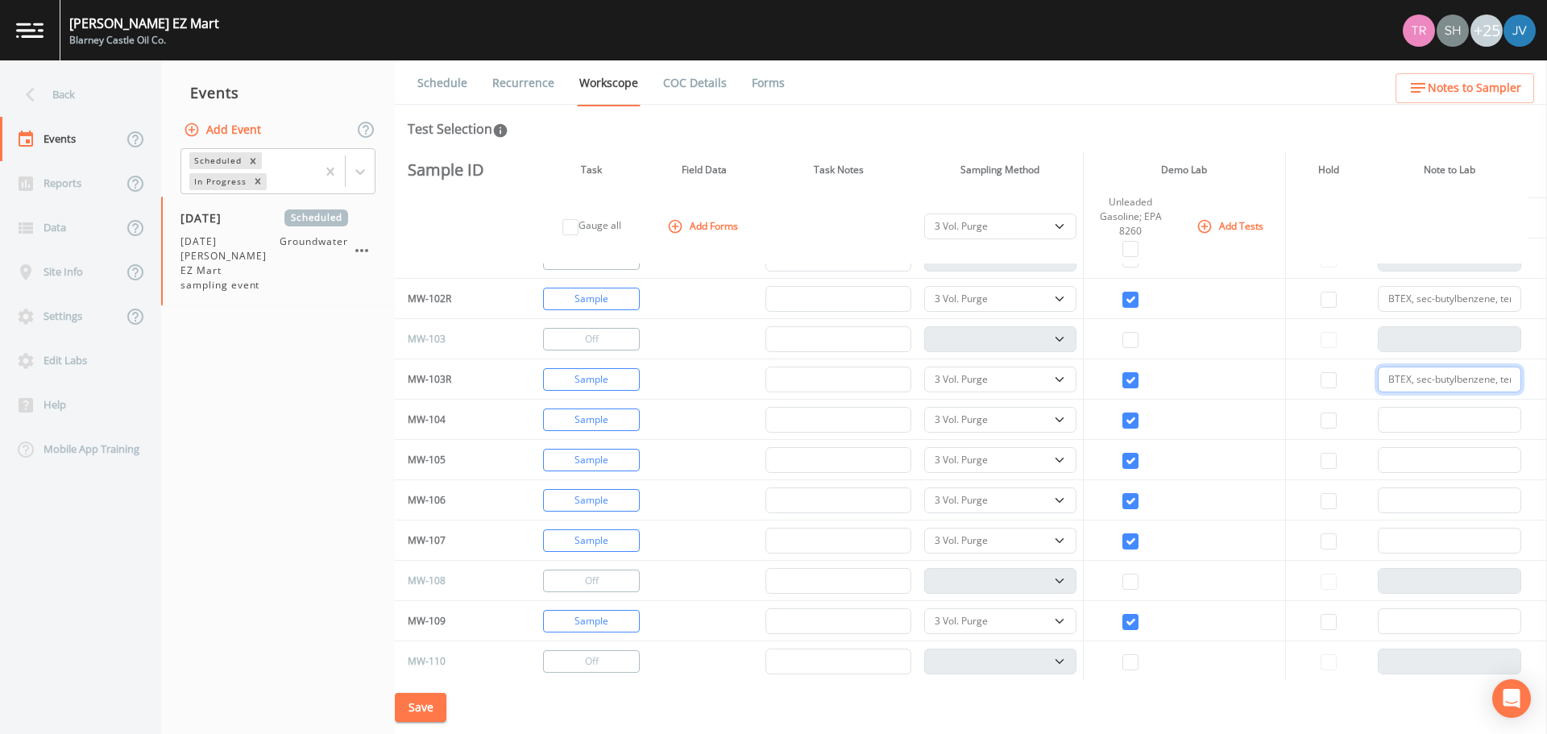
scroll to position [0, 760]
type input "BTEX, sec-butylbenzene, tert- butylbenzene, n-hexane, naphthalene, 2-methylnaph…"
click at [1382, 420] on input "text" at bounding box center [1450, 420] width 144 height 26
paste input "BTEX, sec-butylbenzene, tert- butylbenzene, n-hexane, naphthalene, 2-methylnaph…"
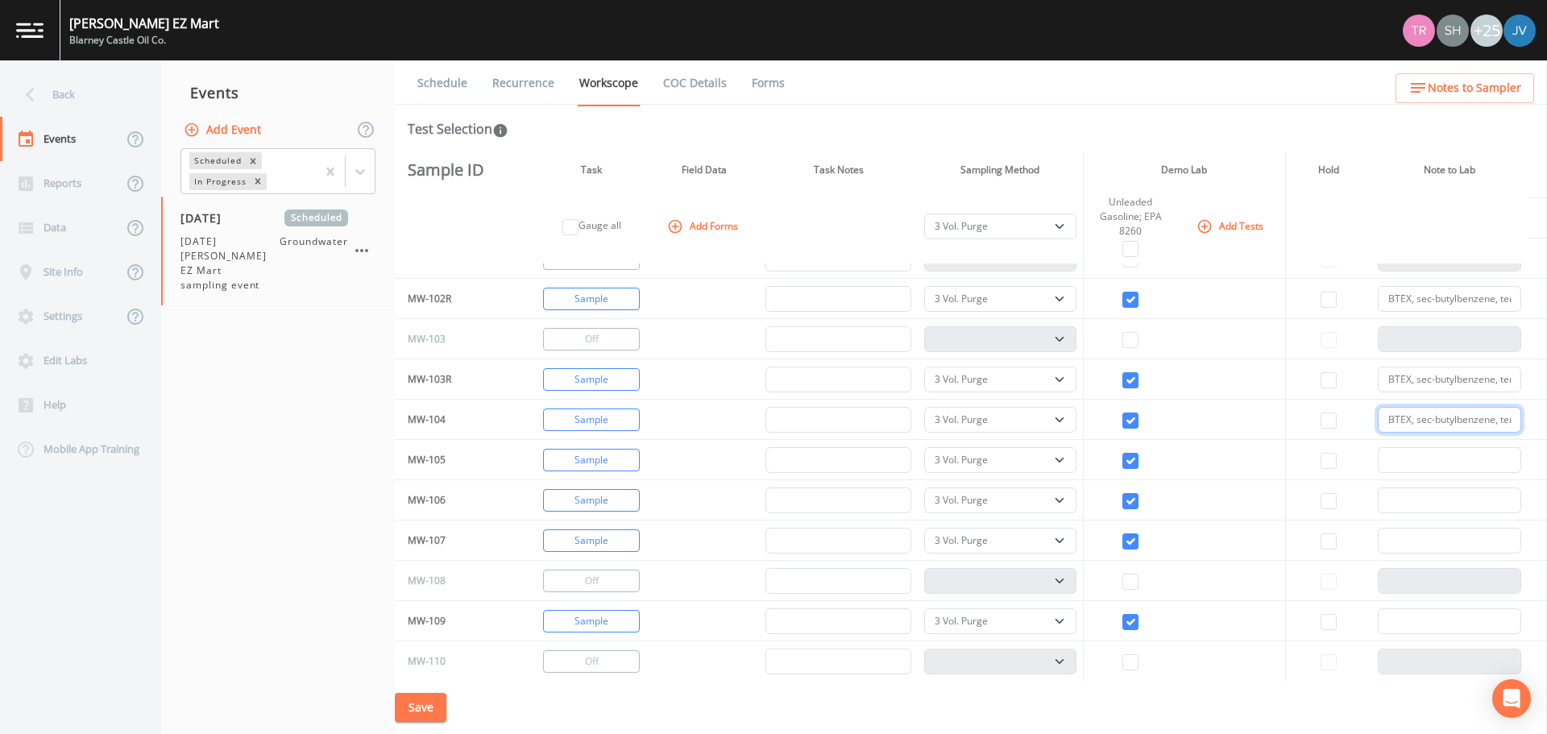
scroll to position [0, 760]
type input "BTEX, sec-butylbenzene, tert- butylbenzene, n-hexane, naphthalene, 2-methylnaph…"
click at [1389, 455] on input "text" at bounding box center [1450, 460] width 144 height 26
paste input "BTEX, sec-butylbenzene, tert- butylbenzene, n-hexane, naphthalene, 2-methylnaph…"
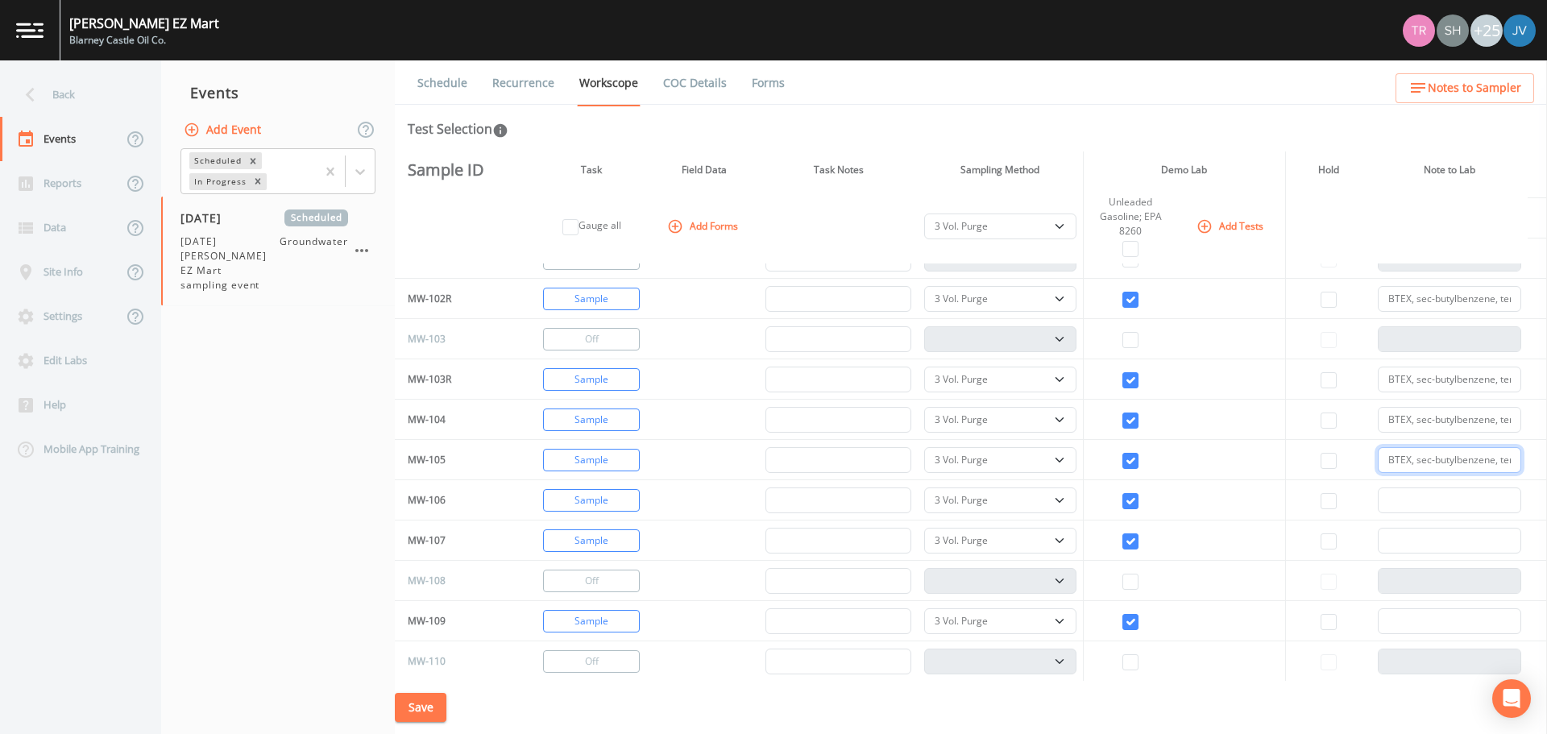
scroll to position [0, 760]
type input "BTEX, sec-butylbenzene, tert- butylbenzene, n-hexane, naphthalene, 2-methylnaph…"
click at [1391, 498] on input "text" at bounding box center [1450, 501] width 144 height 26
paste input "BTEX, sec-butylbenzene, tert- butylbenzene, n-hexane, naphthalene, 2-methylnaph…"
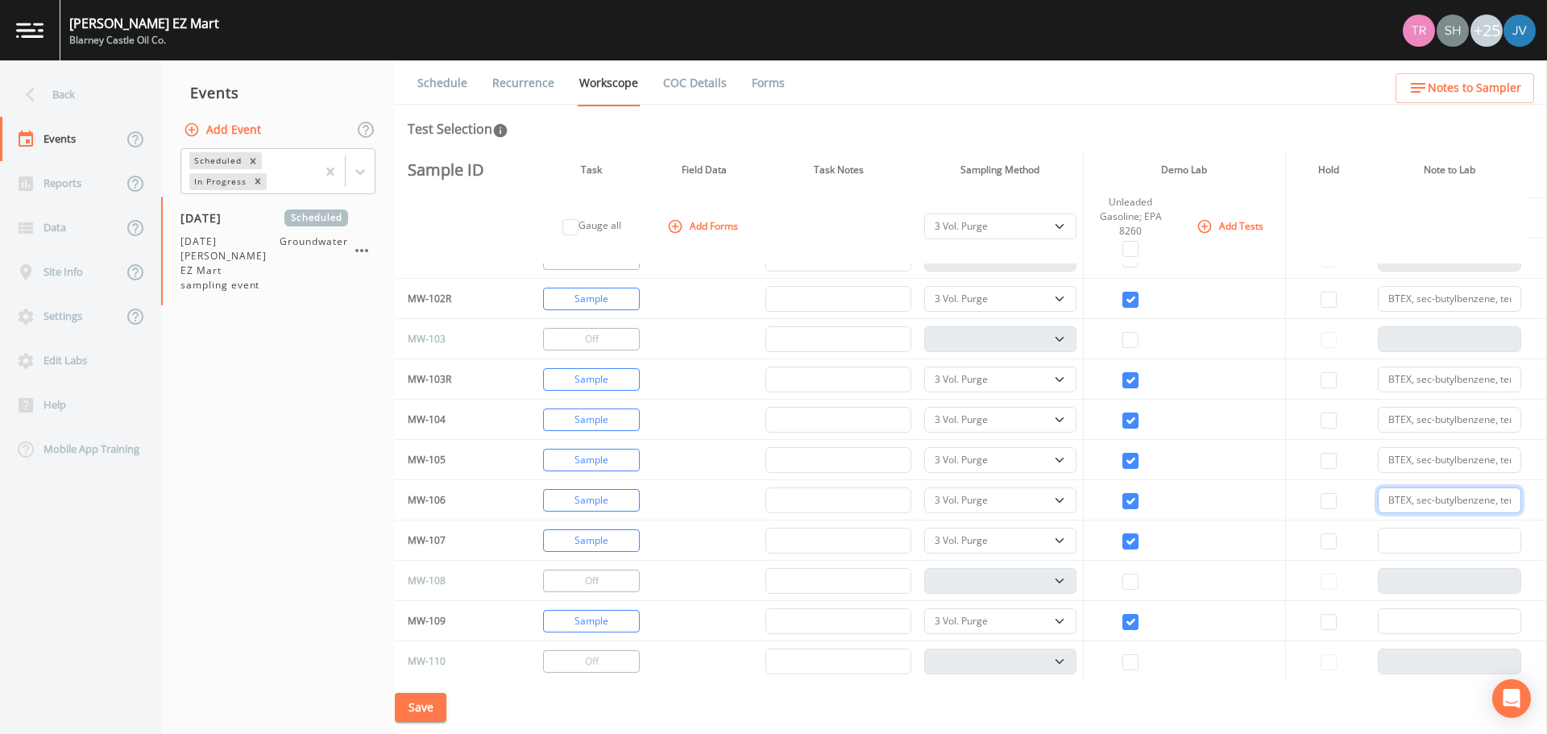
scroll to position [0, 760]
type input "BTEX, sec-butylbenzene, tert- butylbenzene, n-hexane, naphthalene, 2-methylnaph…"
click at [1379, 535] on input "text" at bounding box center [1450, 541] width 144 height 26
paste input "BTEX, sec-butylbenzene, tert- butylbenzene, n-hexane, naphthalene, 2-methylnaph…"
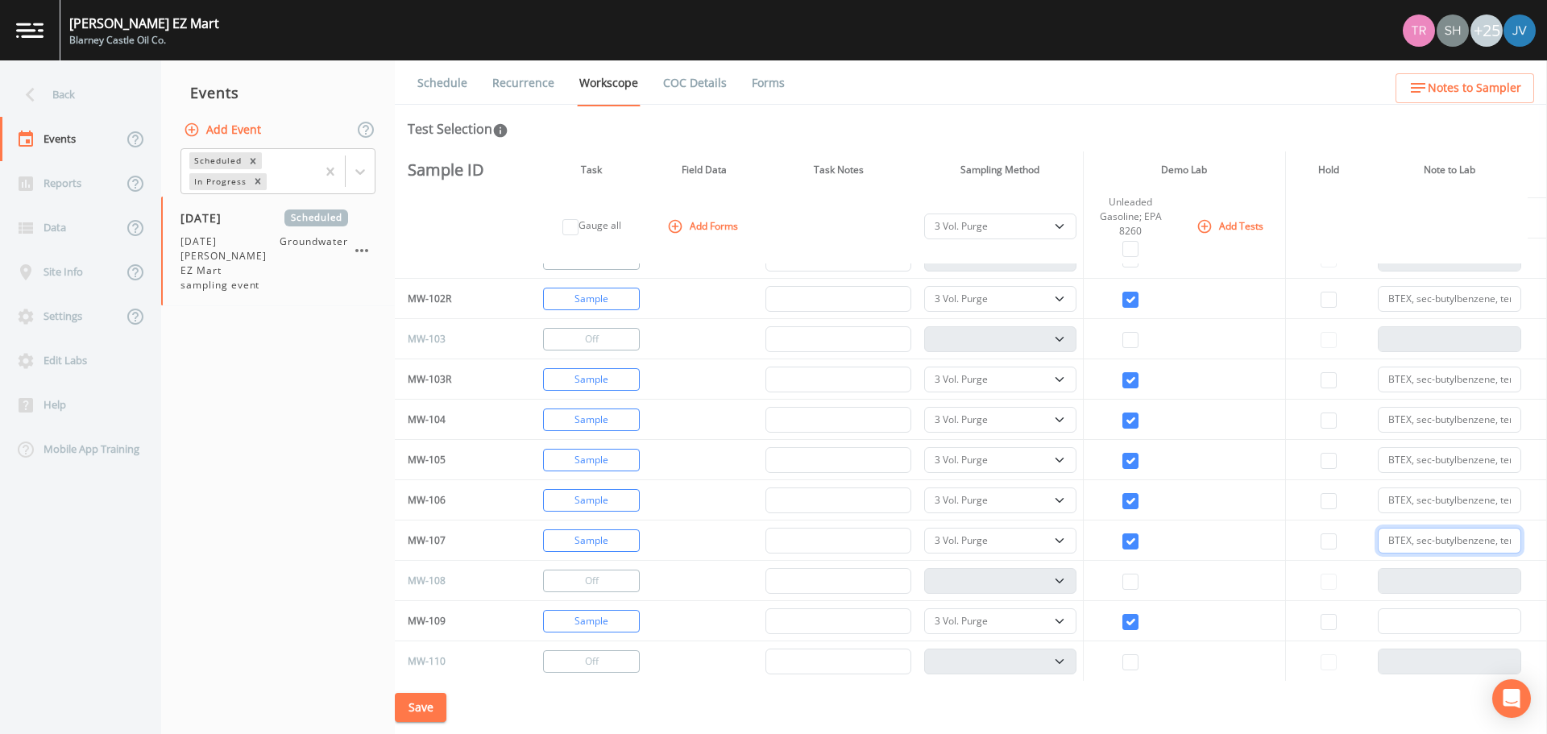
scroll to position [0, 760]
type input "BTEX, sec-butylbenzene, tert- butylbenzene, n-hexane, naphthalene, 2-methylnaph…"
click at [1389, 609] on input "text" at bounding box center [1450, 621] width 144 height 26
paste input "BTEX, sec-butylbenzene, tert- butylbenzene, n-hexane, naphthalene, 2-methylnaph…"
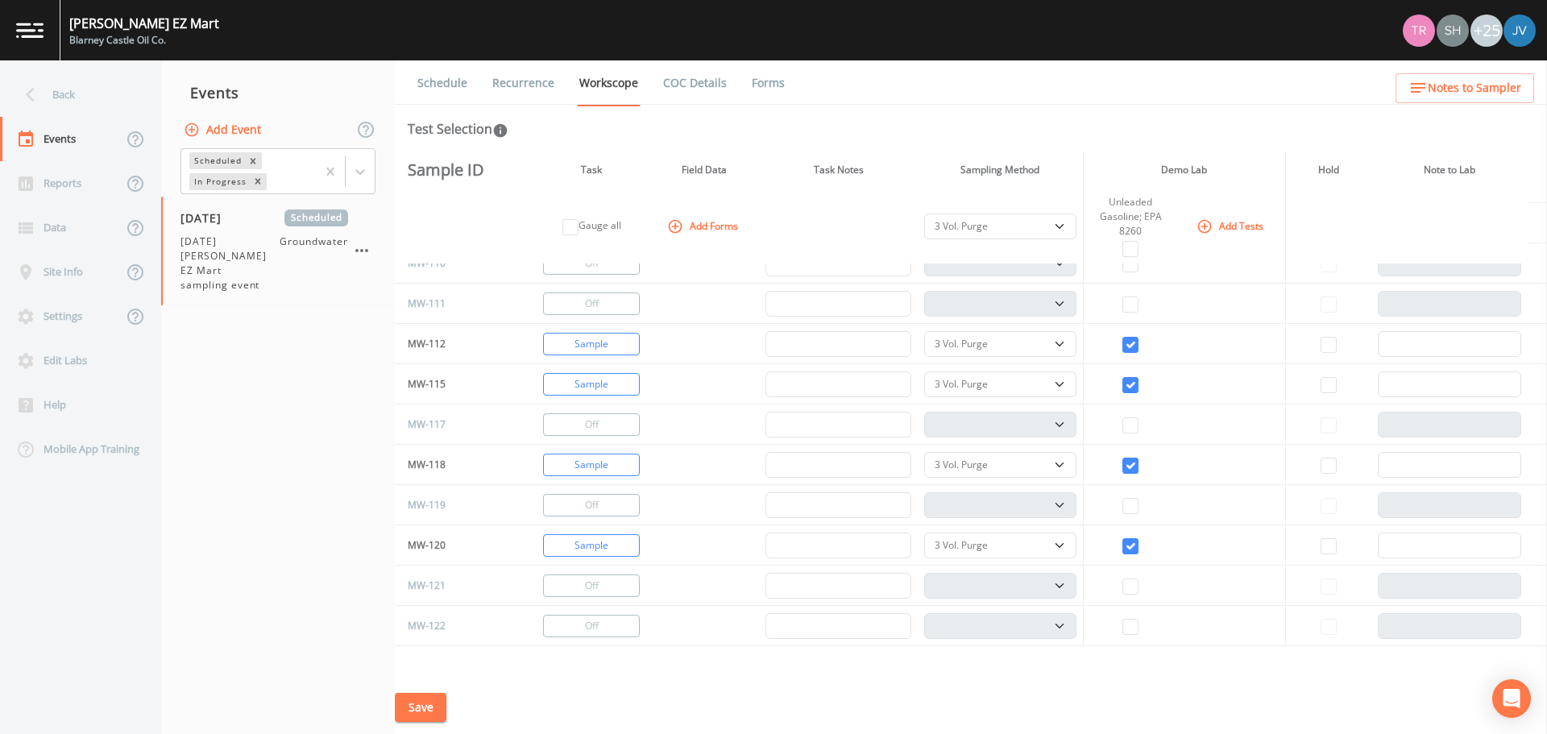
scroll to position [1034, 0]
type input "BTEX, sec-butylbenzene, tert- butylbenzene, n-hexane, naphthalene, 2-methylnaph…"
click at [1389, 347] on input "text" at bounding box center [1450, 343] width 144 height 26
paste input "BTEX, sec-butylbenzene, tert- butylbenzene, n-hexane, naphthalene, 2-methylnaph…"
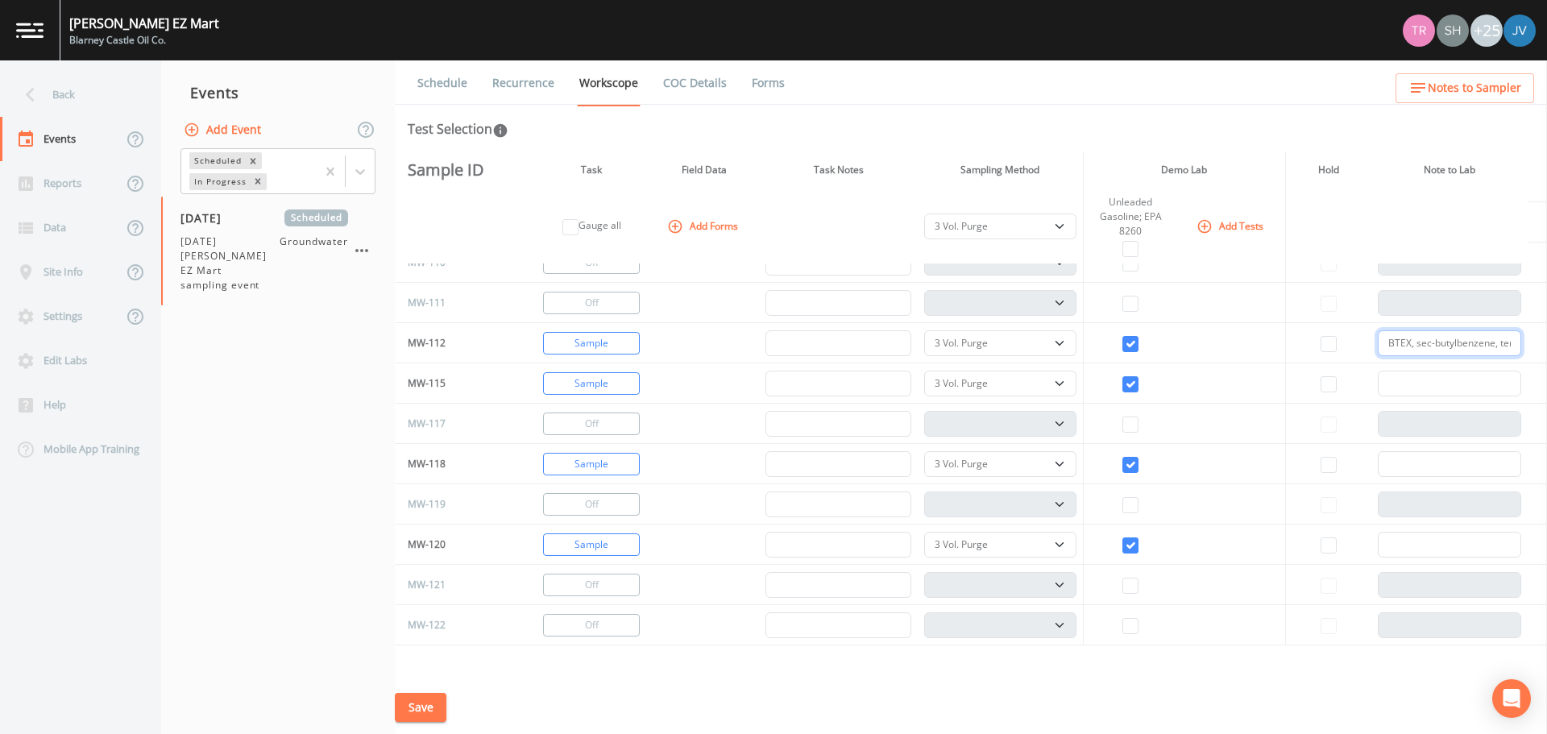
scroll to position [0, 760]
type input "BTEX, sec-butylbenzene, tert- butylbenzene, n-hexane, naphthalene, 2-methylnaph…"
click at [1397, 384] on input "text" at bounding box center [1450, 384] width 144 height 26
paste input "BTEX, sec-butylbenzene, tert- butylbenzene, n-hexane, naphthalene, 2-methylnaph…"
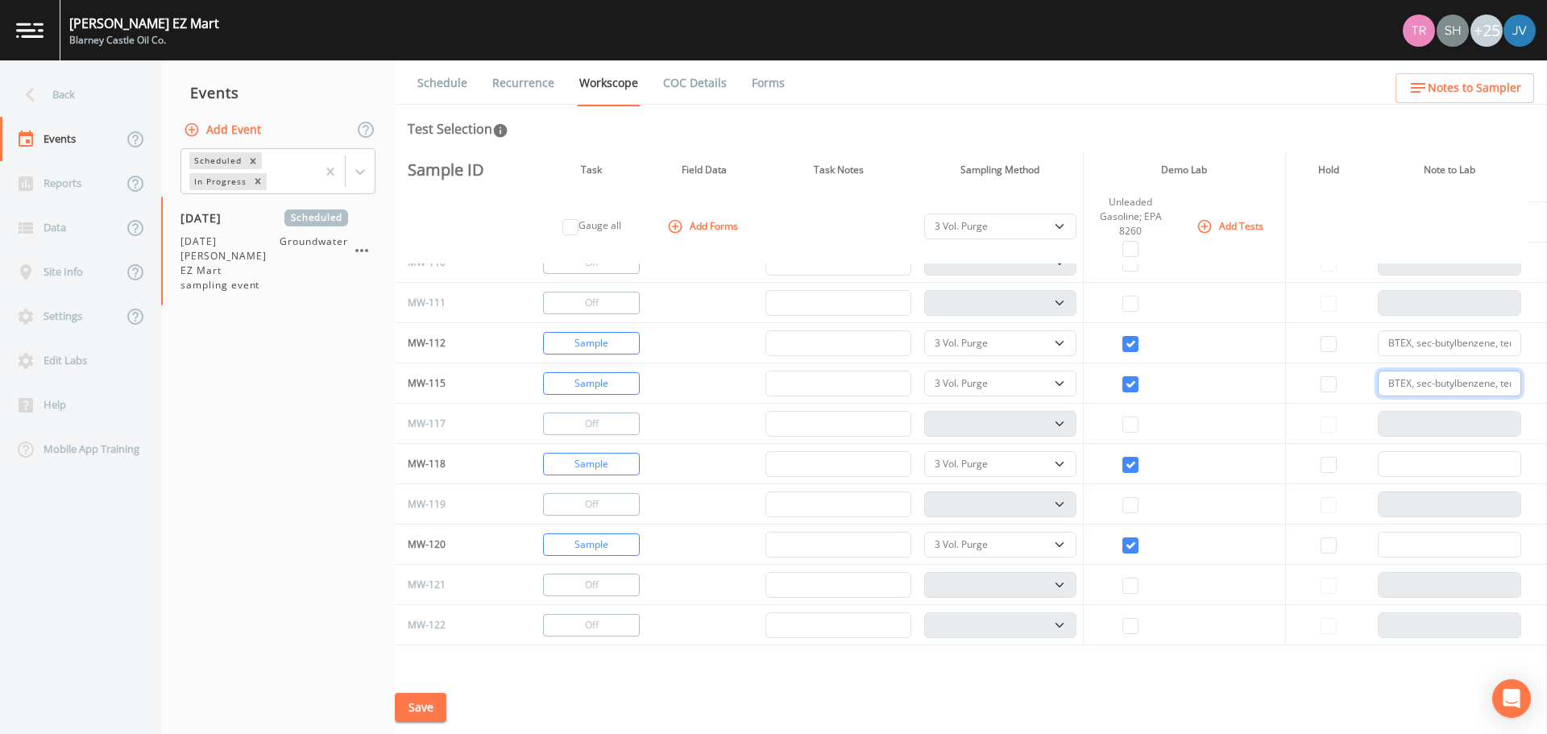
scroll to position [0, 760]
type input "BTEX, sec-butylbenzene, tert- butylbenzene, n-hexane, naphthalene, 2-methylnaph…"
click at [1391, 461] on input "text" at bounding box center [1450, 464] width 144 height 26
paste input "BTEX, sec-butylbenzene, tert- butylbenzene, n-hexane, naphthalene, 2-methylnaph…"
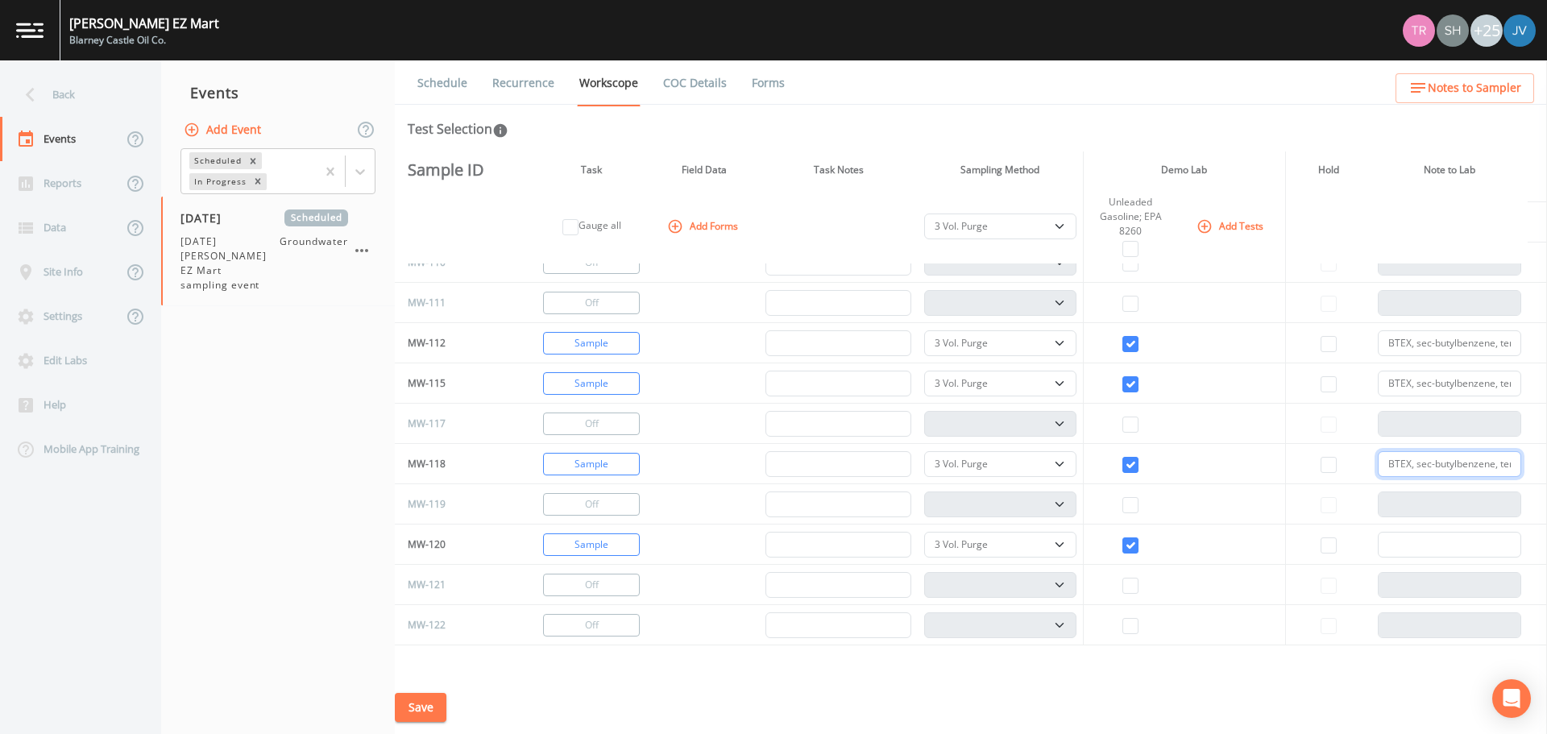
scroll to position [0, 760]
type input "BTEX, sec-butylbenzene, tert- butylbenzene, n-hexane, naphthalene, 2-methylnaph…"
click at [1397, 535] on input "text" at bounding box center [1450, 545] width 144 height 26
paste input "BTEX, sec-butylbenzene, tert- butylbenzene, n-hexane, naphthalene, 2-methylnaph…"
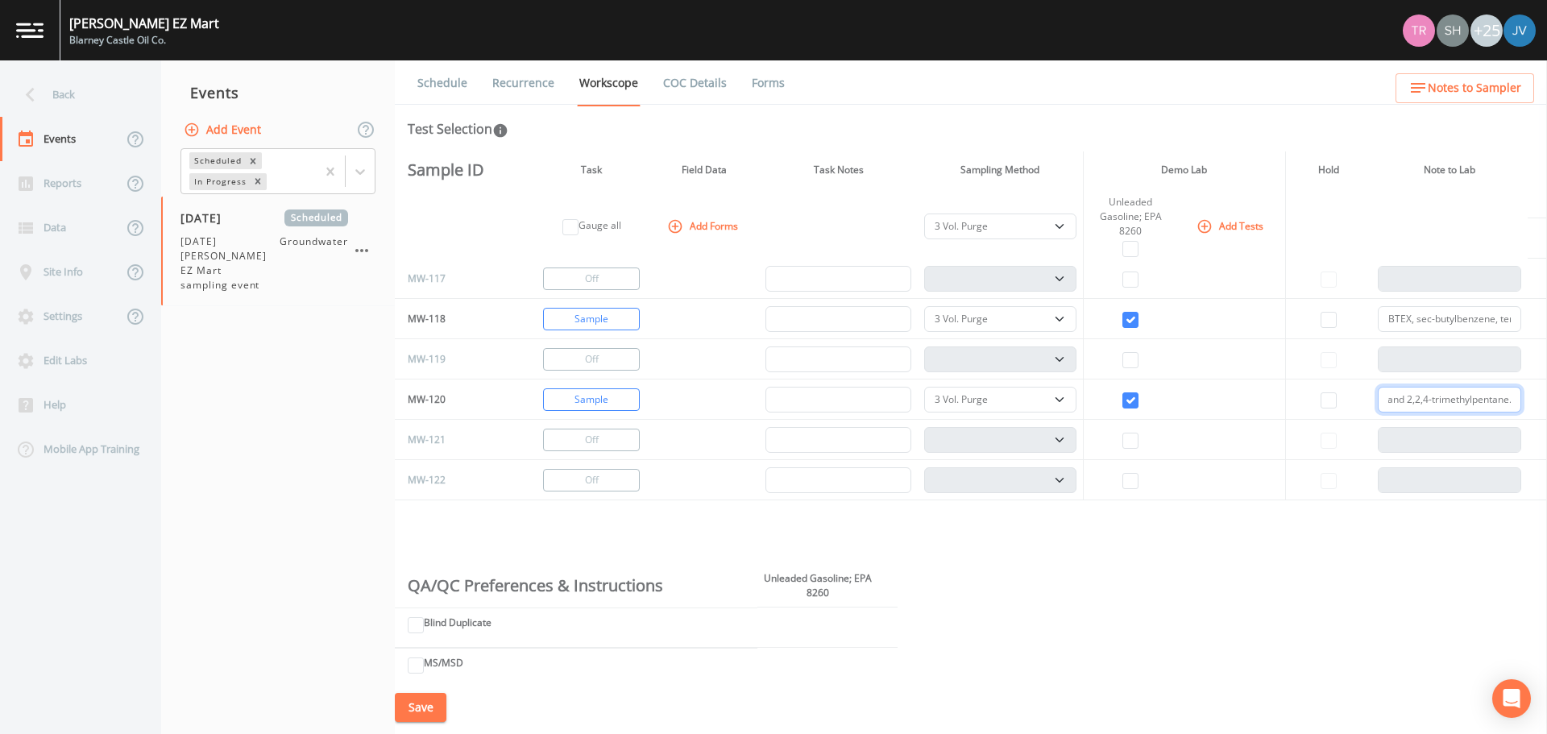
scroll to position [1182, 0]
type input "BTEX, sec-butylbenzene, tert- butylbenzene, n-hexane, naphthalene, 2-methylnaph…"
click at [412, 711] on button "Save" at bounding box center [421, 708] width 52 height 30
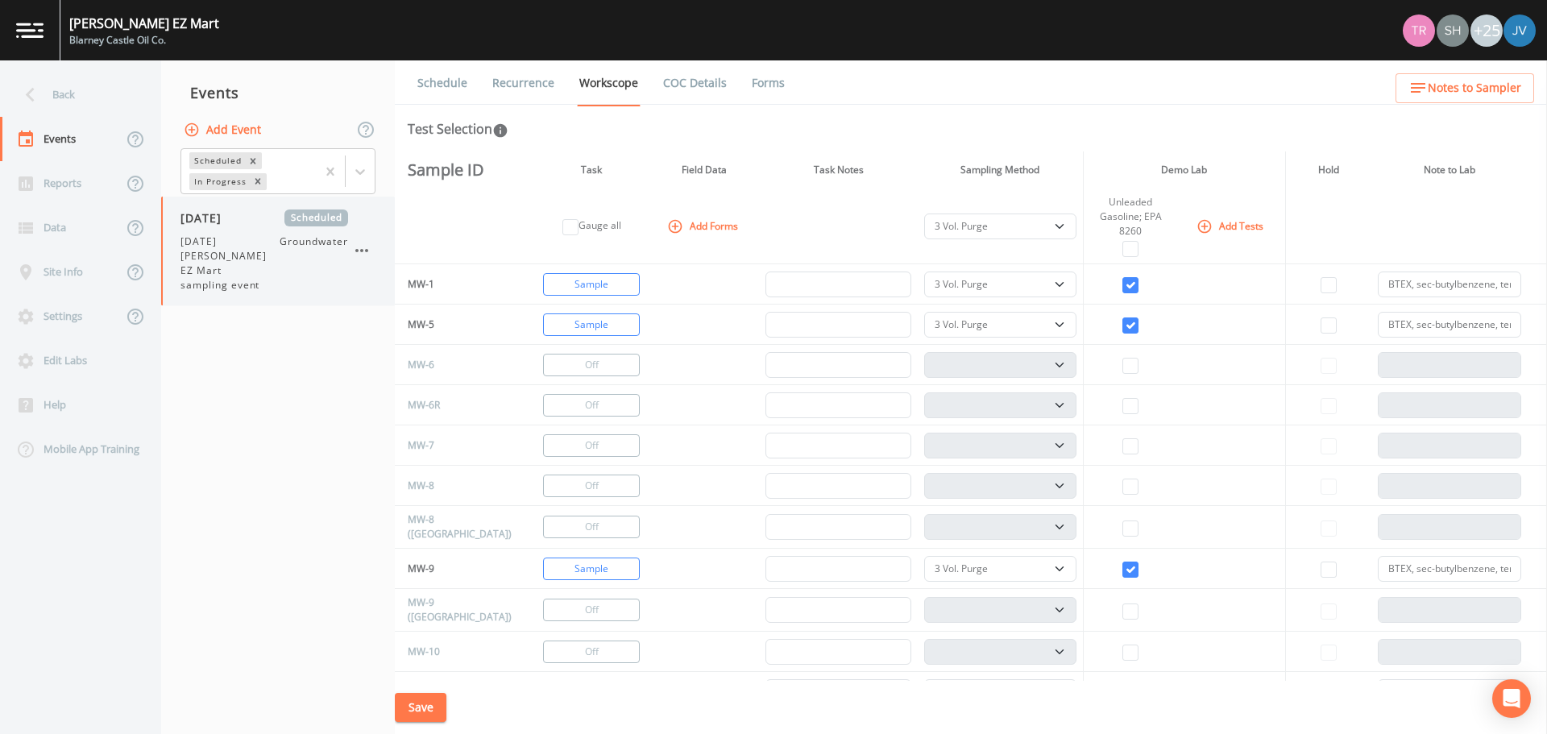
drag, startPoint x: 213, startPoint y: 256, endPoint x: 181, endPoint y: 271, distance: 34.6
click at [181, 271] on span "[DATE] [PERSON_NAME] EZ Mart sampling event" at bounding box center [230, 264] width 99 height 58
select select "0b1af911-289b-4d7b-9fdf-156f6d27a2cf"
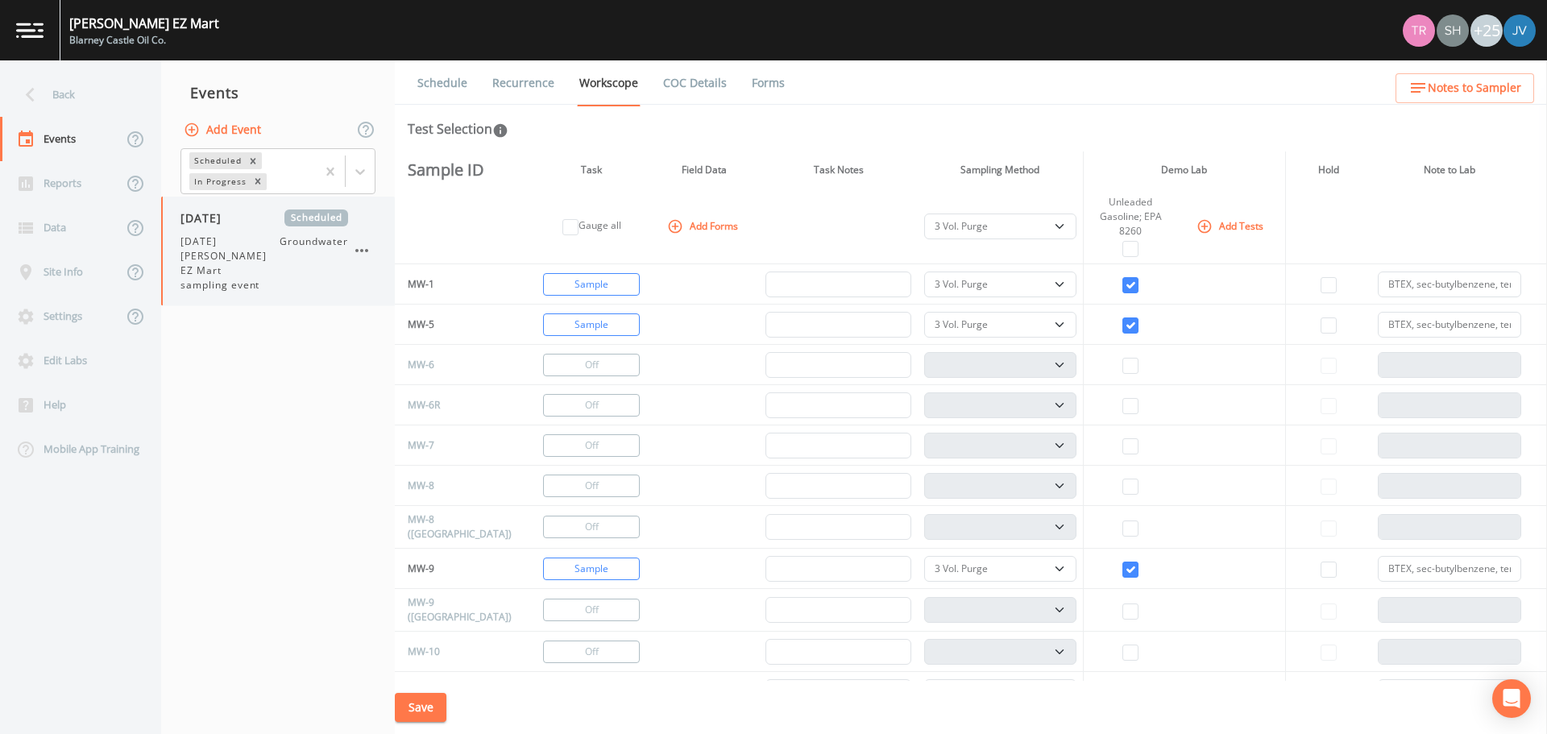
select select "0b1af911-289b-4d7b-9fdf-156f6d27a2cf"
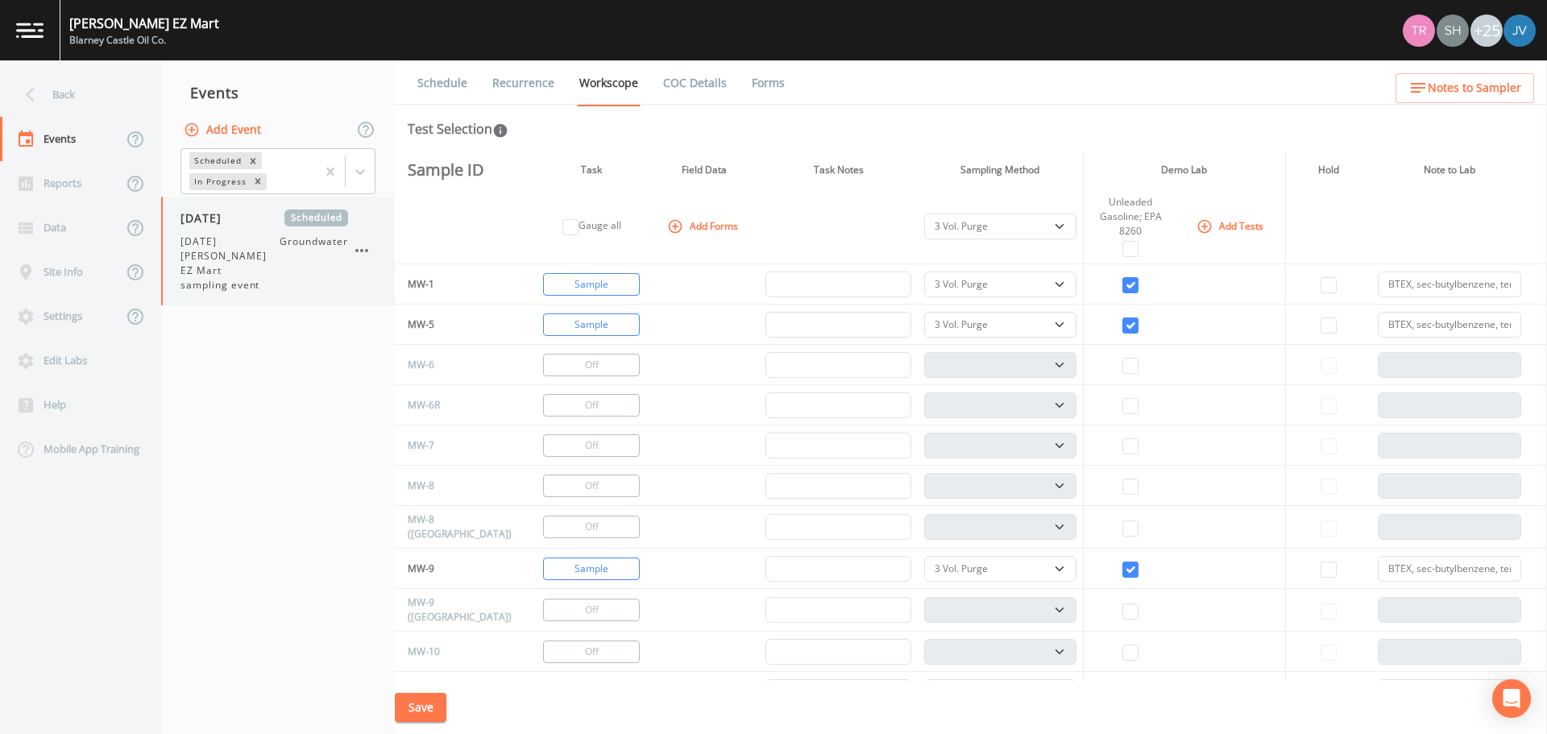
select select "0b1af911-289b-4d7b-9fdf-156f6d27a2cf"
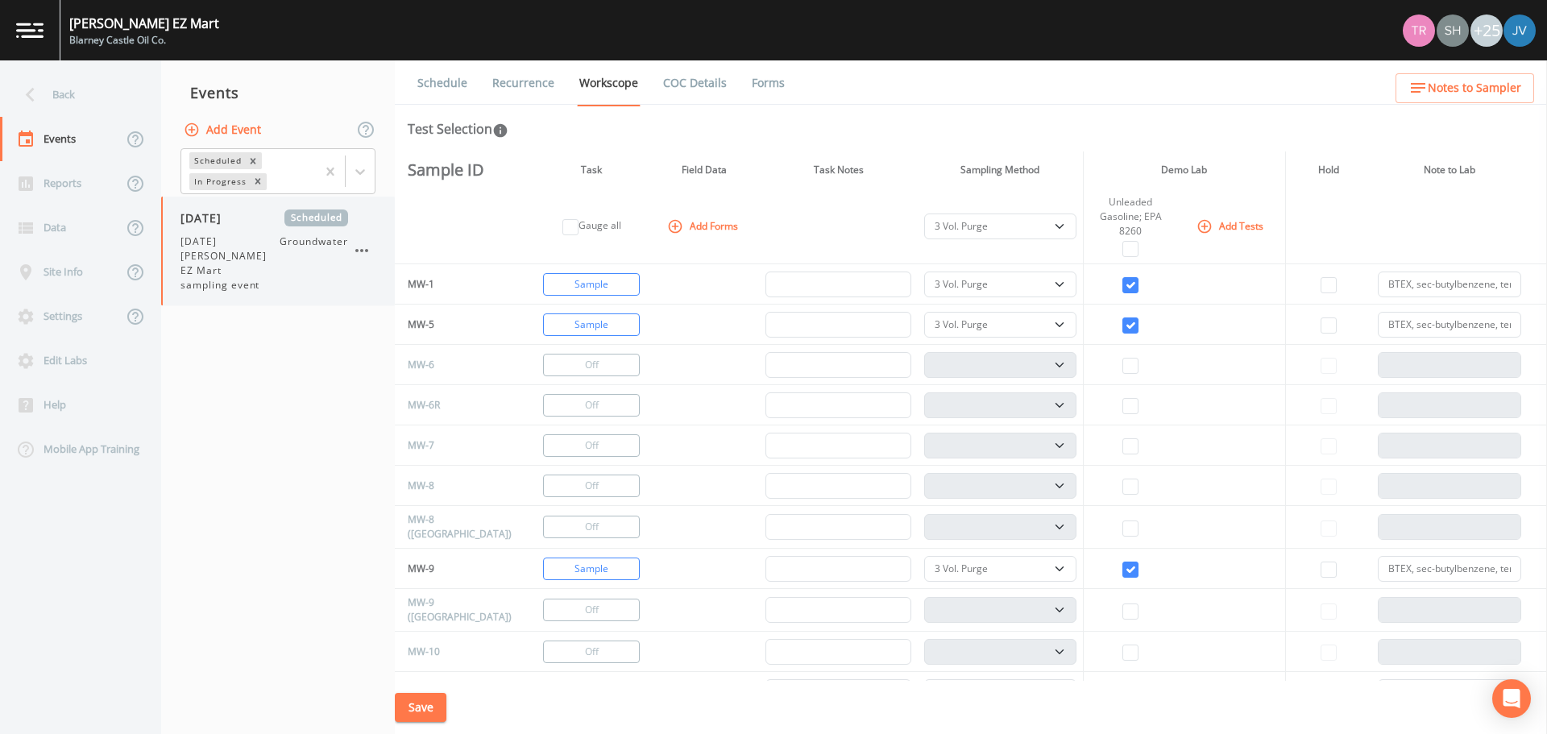
select select "0b1af911-289b-4d7b-9fdf-156f6d27a2cf"
click at [359, 244] on icon "button" at bounding box center [361, 250] width 19 height 19
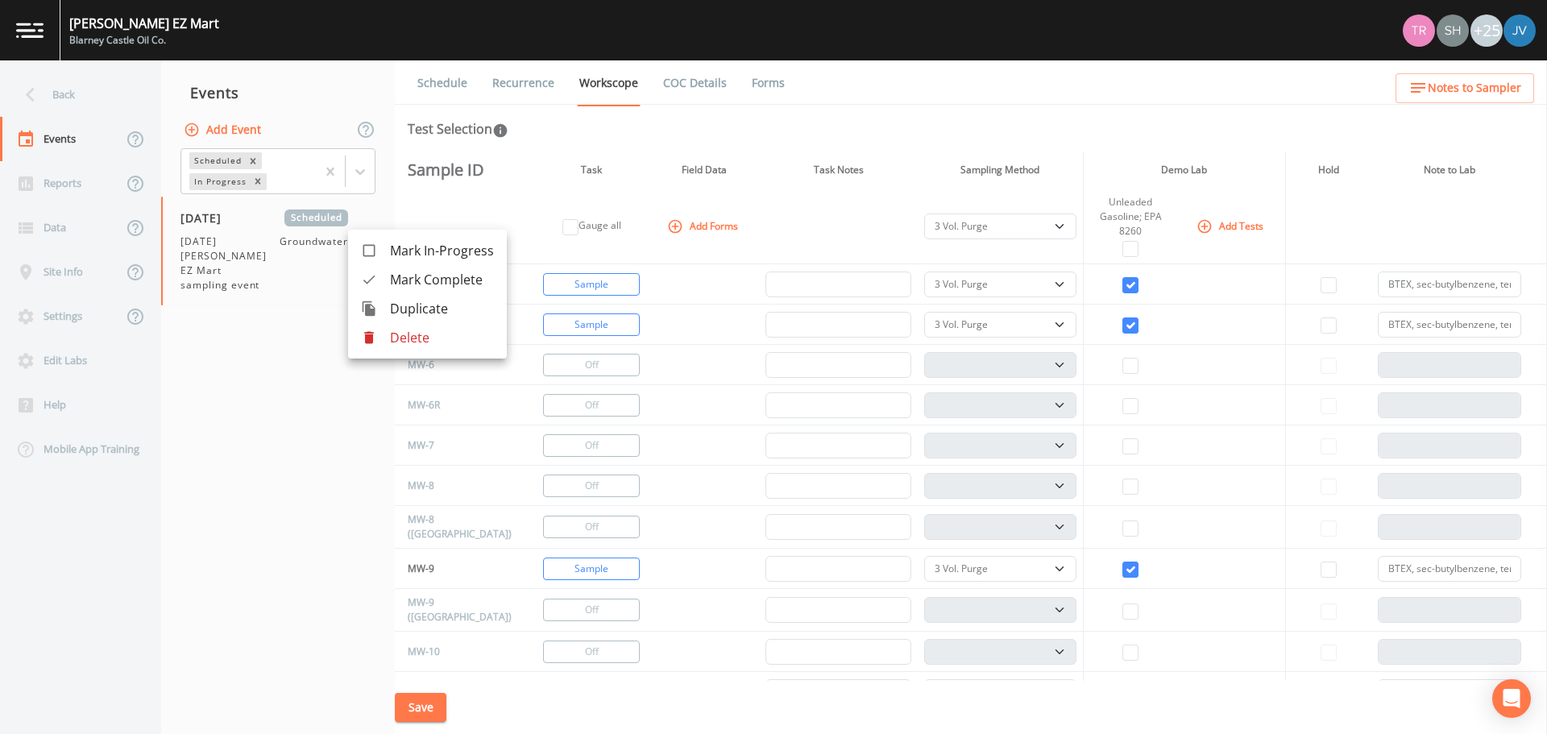
click at [399, 305] on span "Duplicate" at bounding box center [442, 308] width 104 height 19
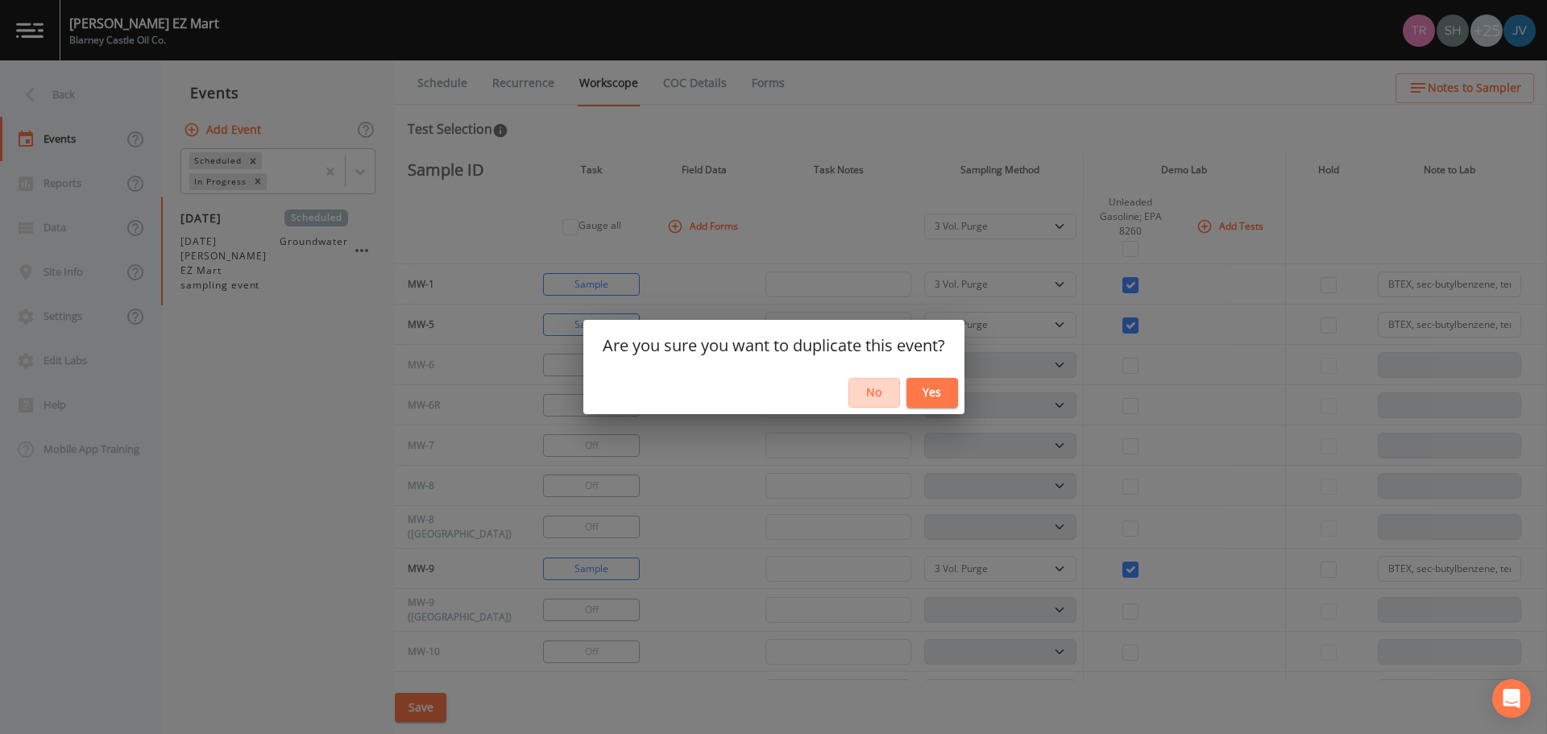
click at [876, 392] on button "No" at bounding box center [875, 393] width 52 height 30
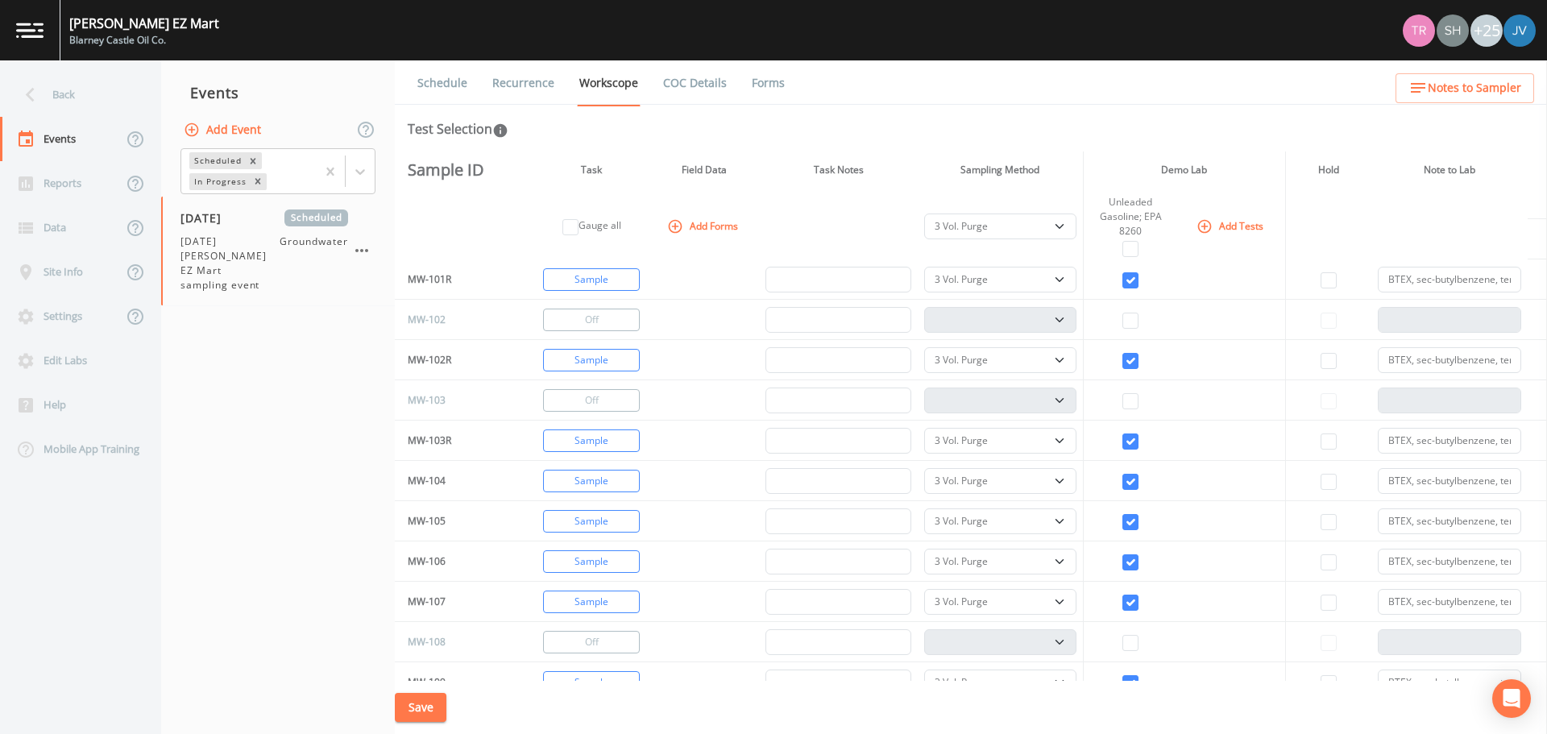
scroll to position [573, 0]
click at [787, 435] on input "text" at bounding box center [839, 442] width 146 height 26
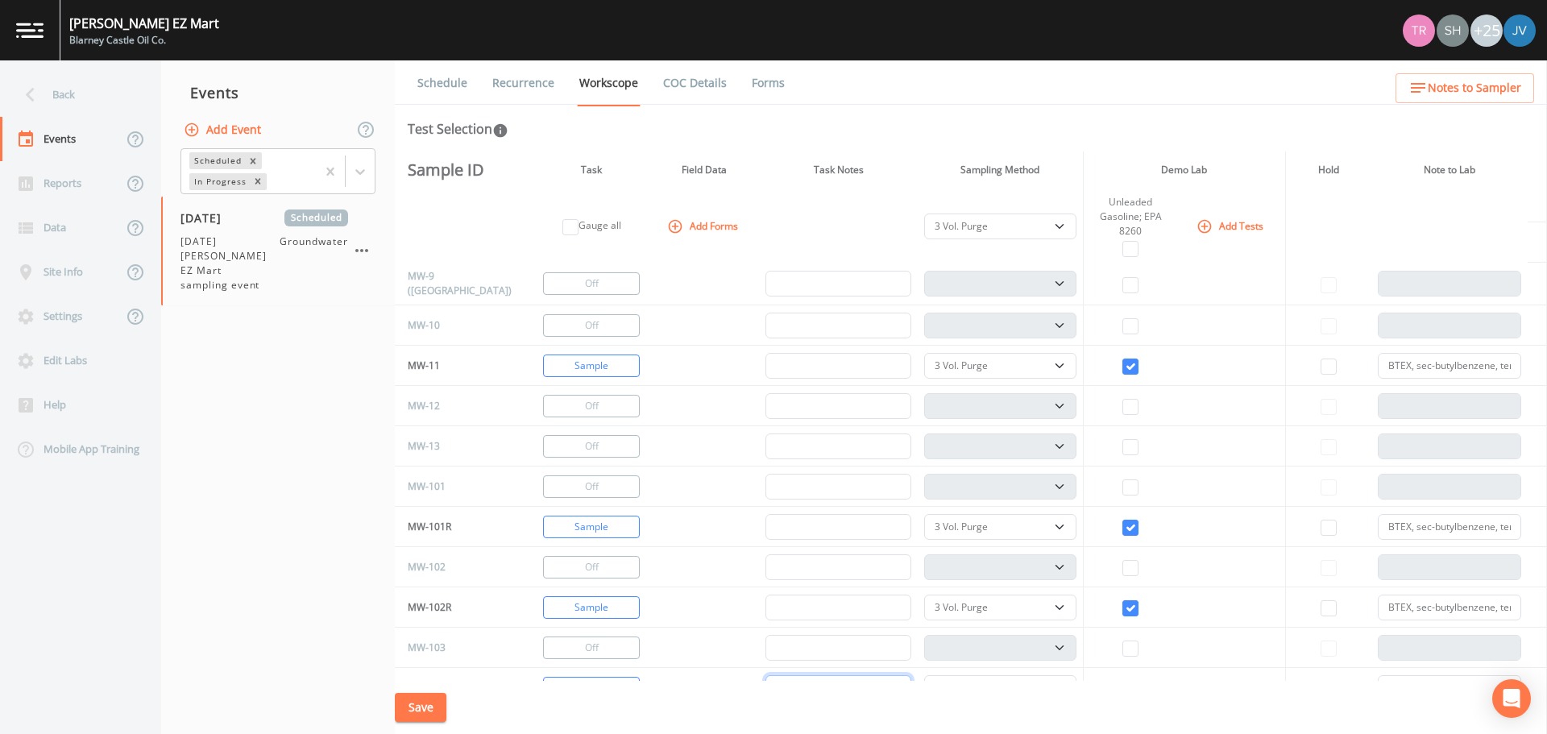
scroll to position [0, 0]
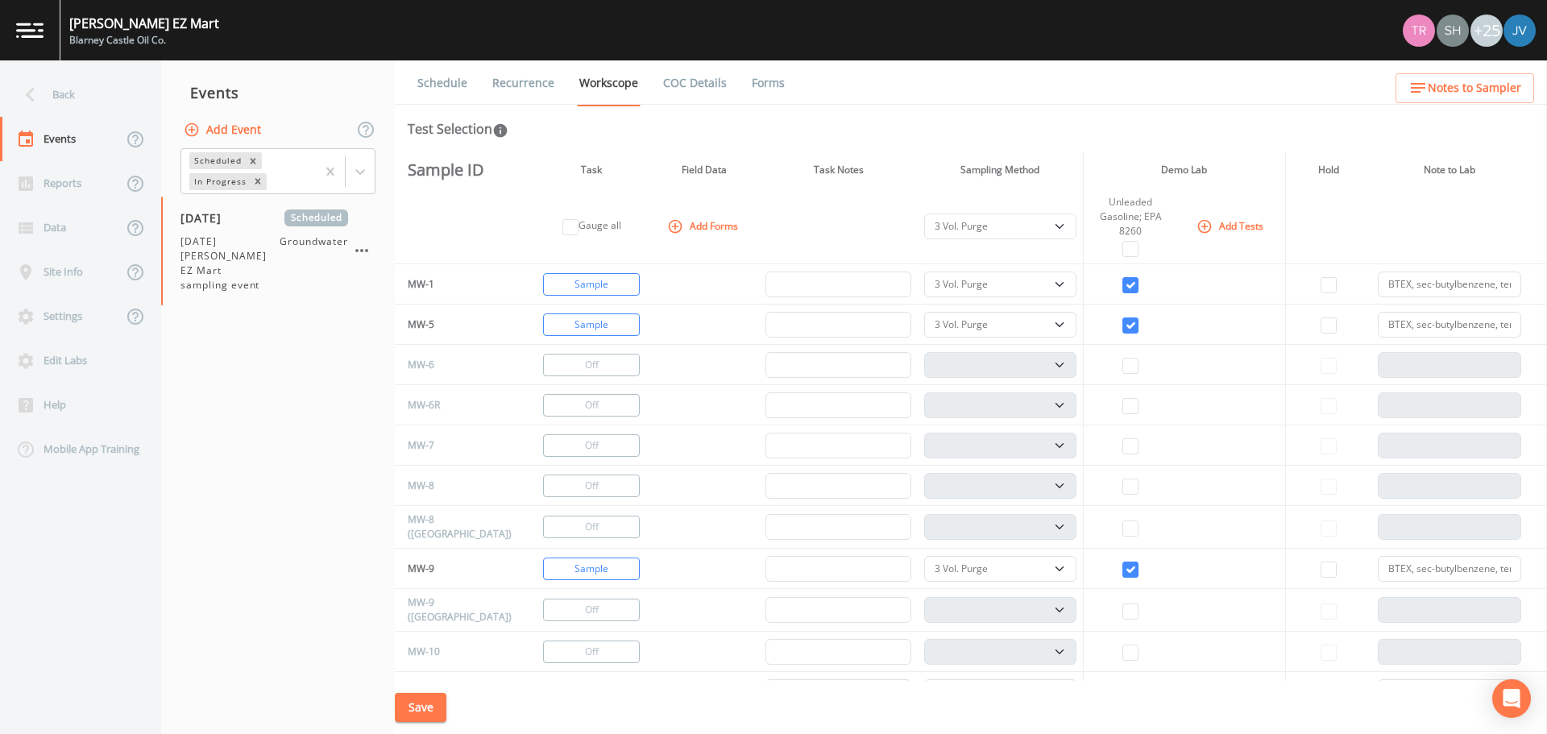
type input "May contain LNAPL"
click at [819, 328] on input "text" at bounding box center [839, 325] width 146 height 26
type input "May contain LNAPL"
click at [812, 359] on input "text" at bounding box center [839, 365] width 146 height 26
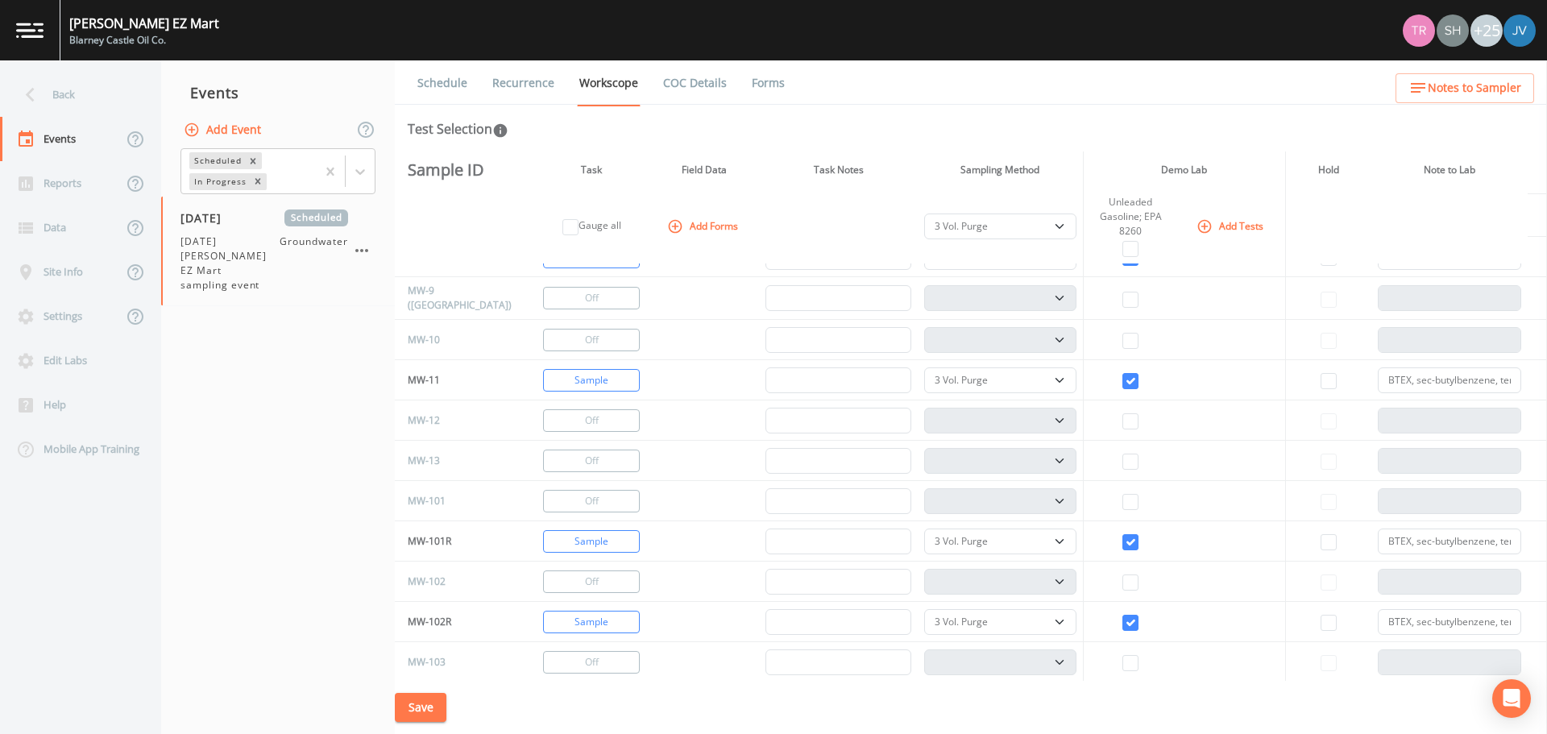
scroll to position [384, 0]
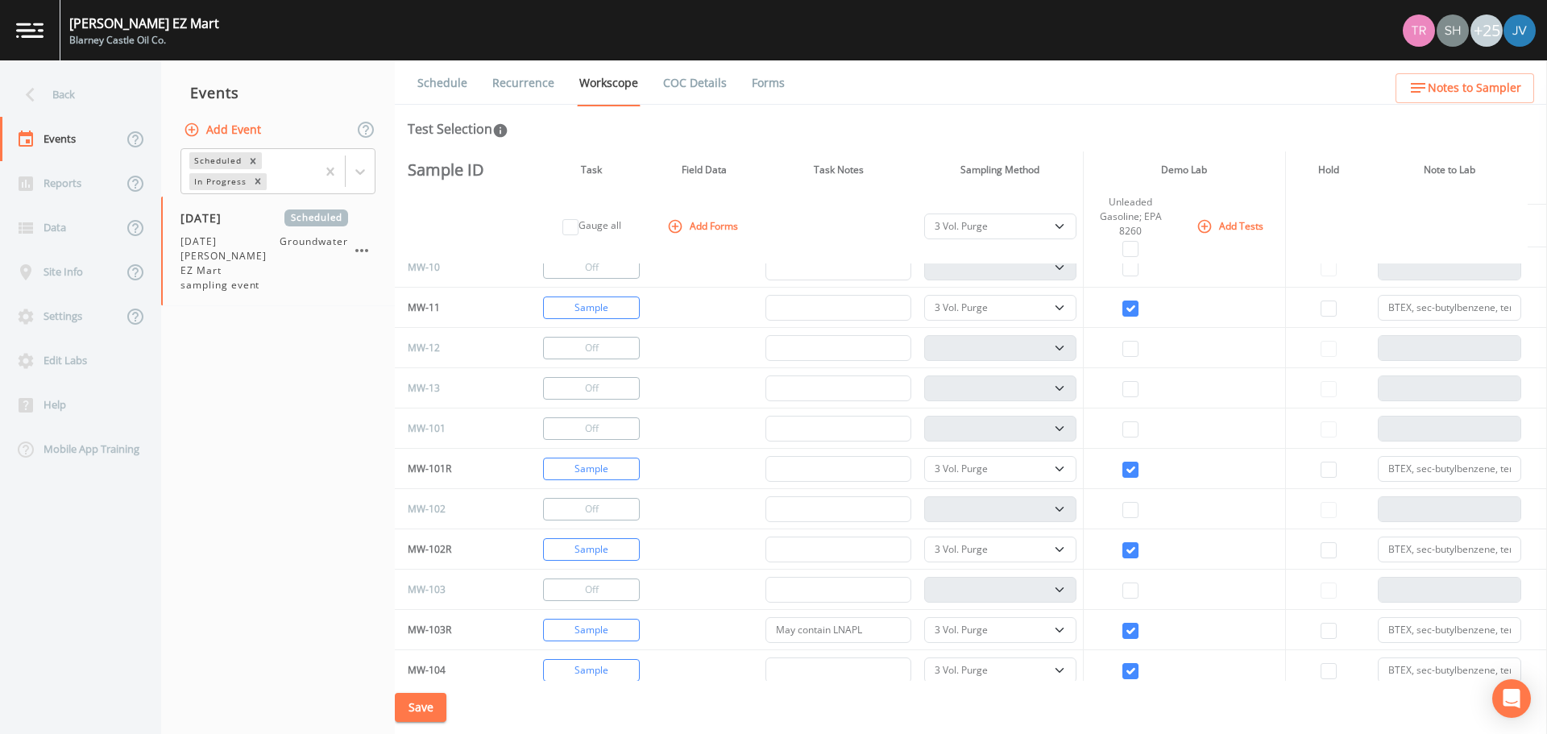
click at [430, 699] on button "Save" at bounding box center [421, 708] width 52 height 30
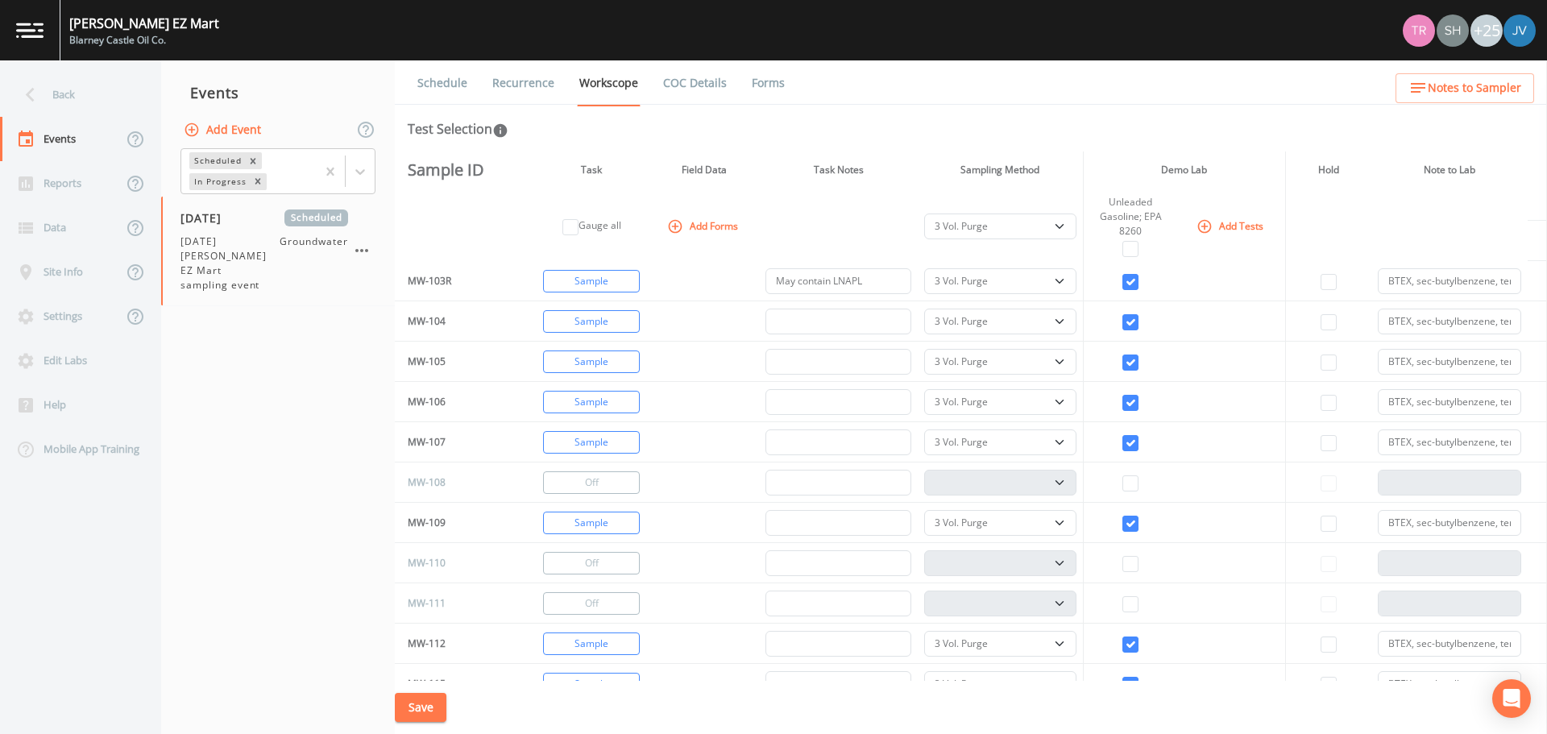
scroll to position [783, 0]
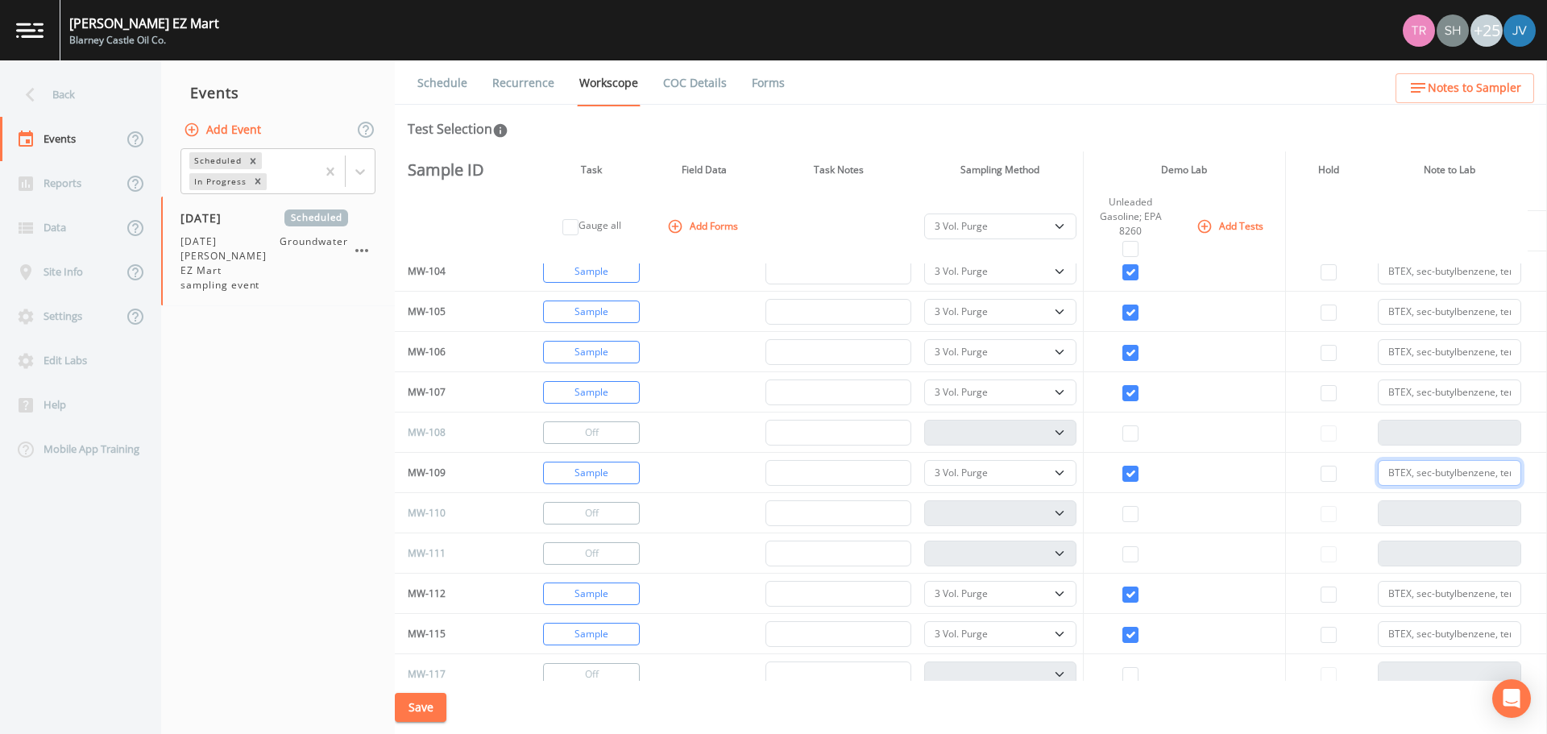
click at [1392, 467] on input "BTEX, sec-butylbenzene, tert- butylbenzene, n-hexane, naphthalene, 2-methylnaph…" at bounding box center [1450, 473] width 144 height 26
click at [705, 387] on td at bounding box center [705, 392] width 110 height 40
click at [413, 709] on button "Save" at bounding box center [421, 708] width 52 height 30
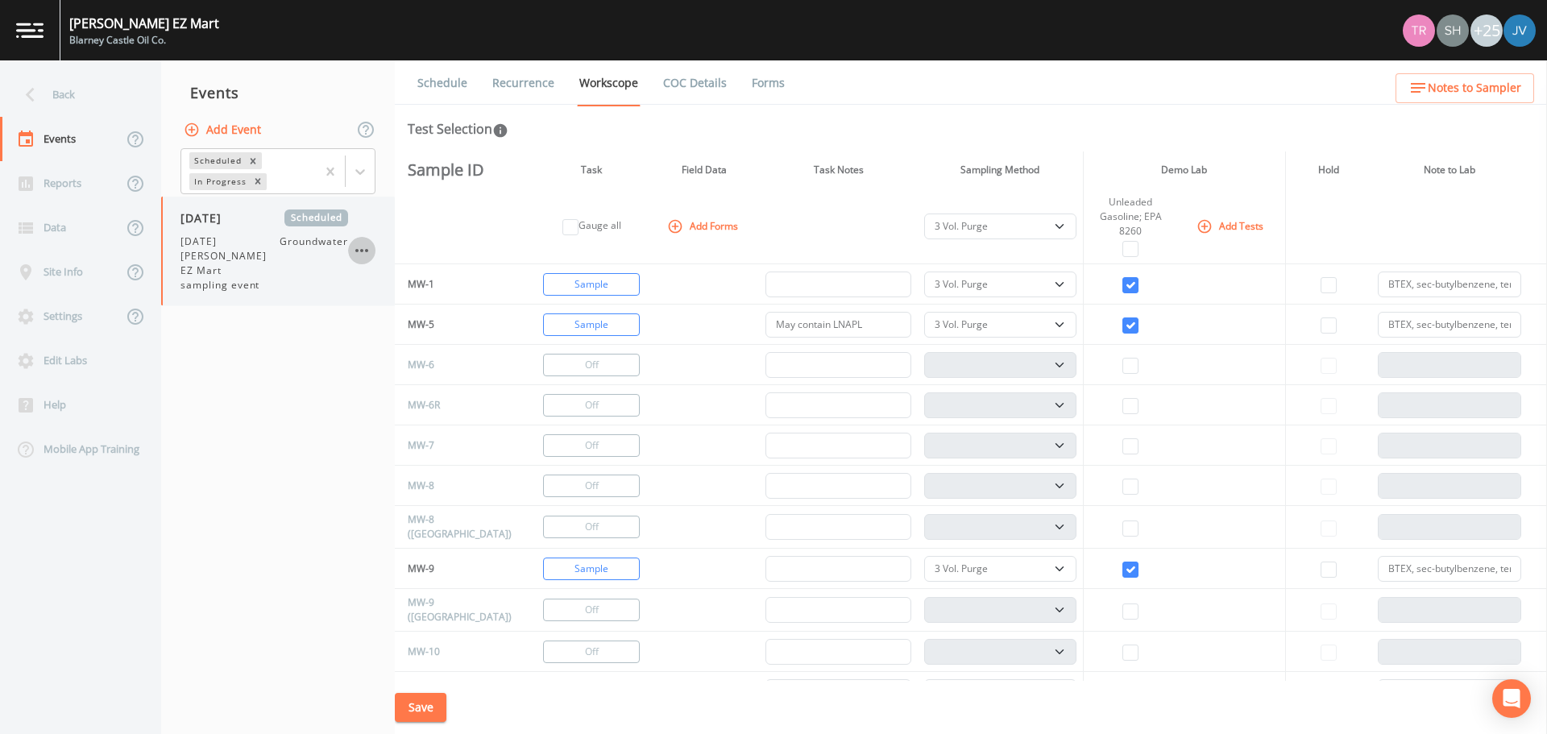
click at [363, 249] on icon "button" at bounding box center [361, 250] width 13 height 3
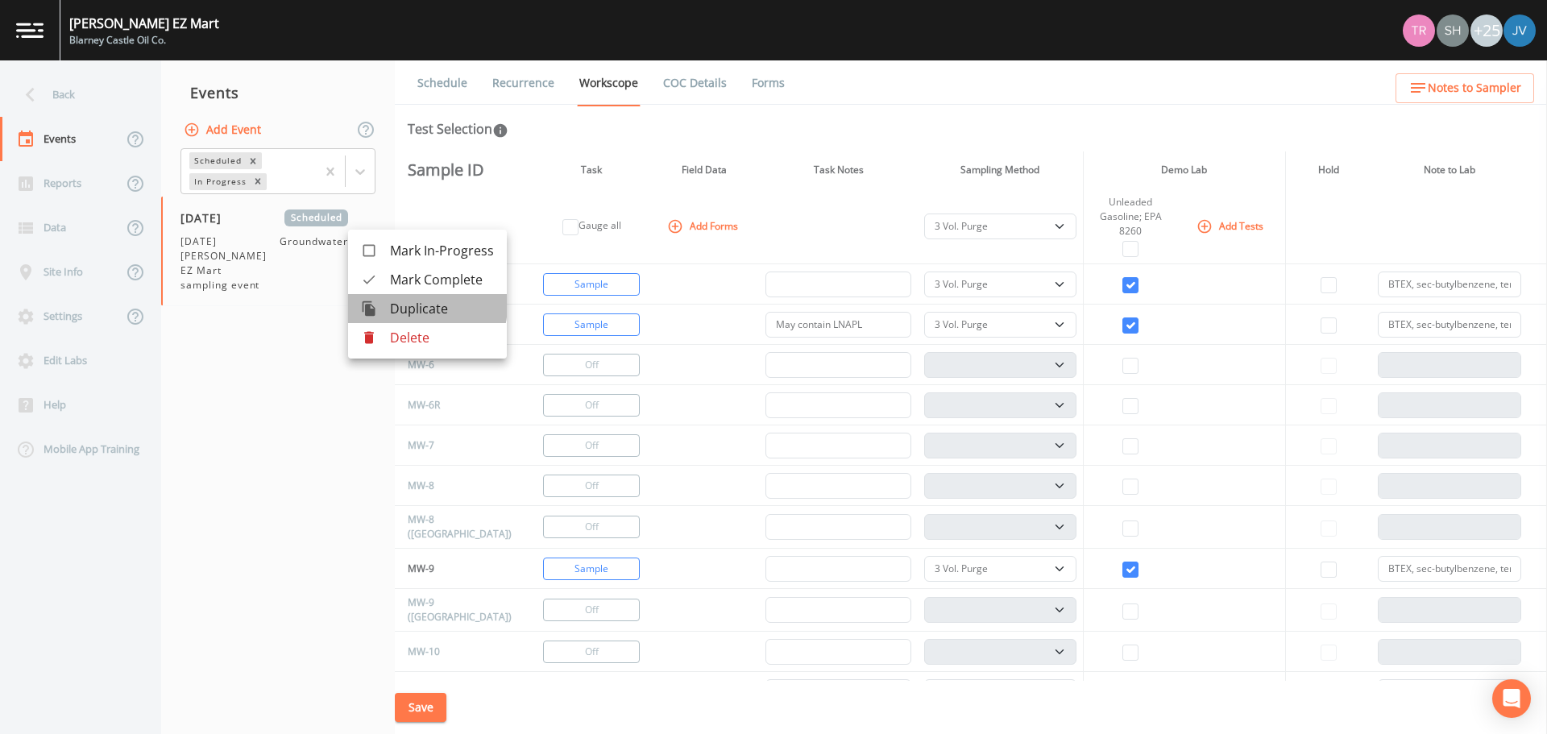
click at [408, 305] on span "Duplicate" at bounding box center [442, 308] width 104 height 19
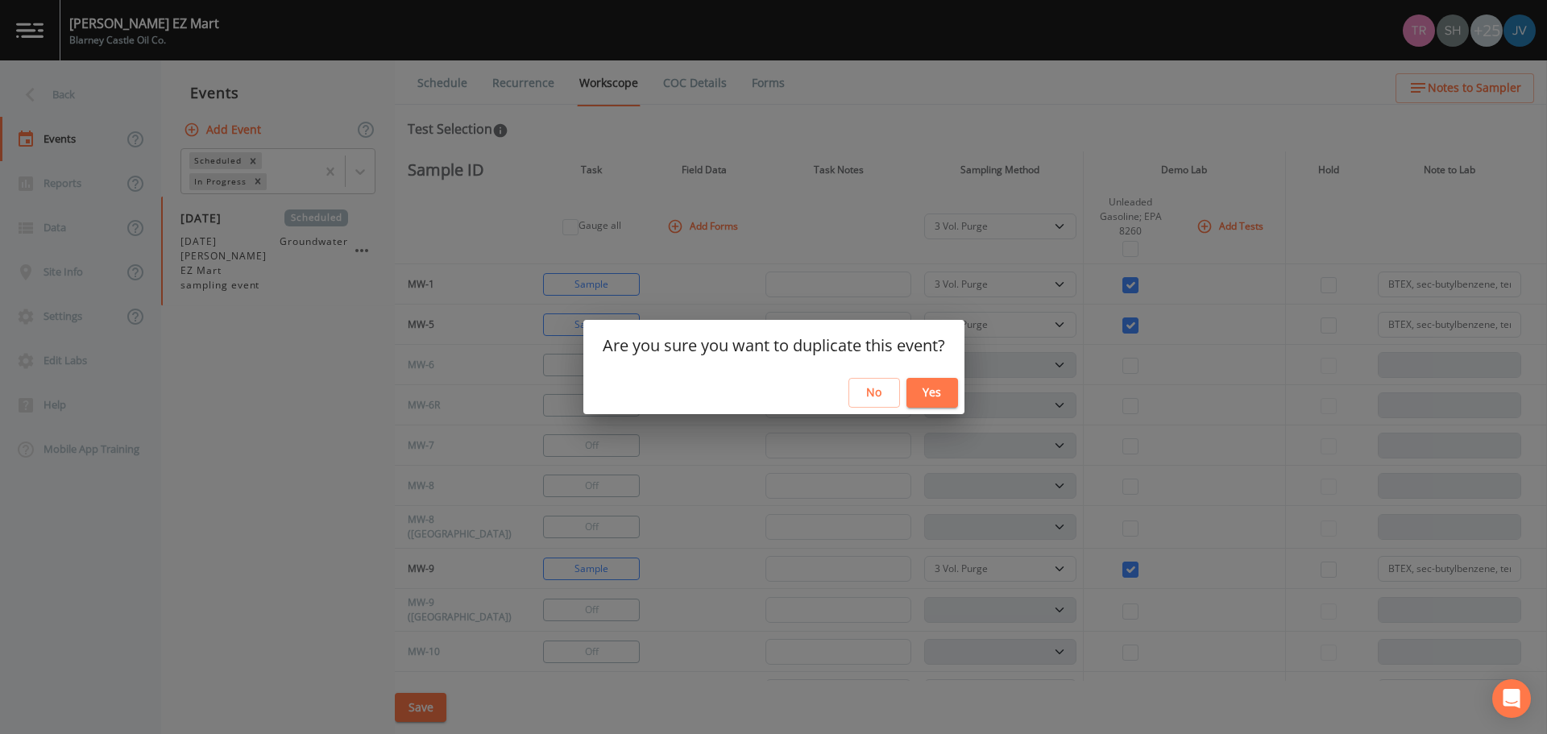
click at [925, 391] on button "Yes" at bounding box center [933, 393] width 52 height 30
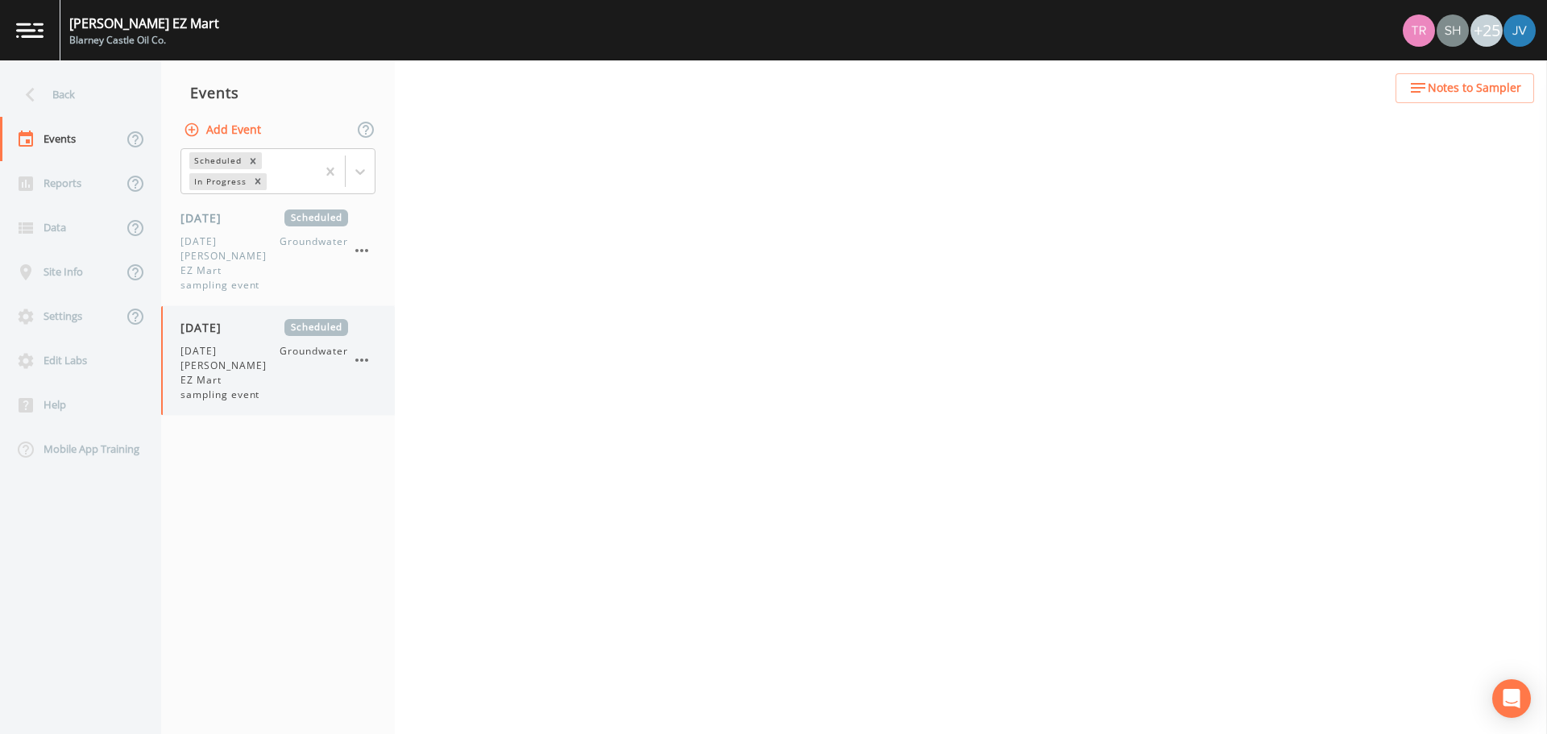
select select "0b1af911-289b-4d7b-9fdf-156f6d27a2cf"
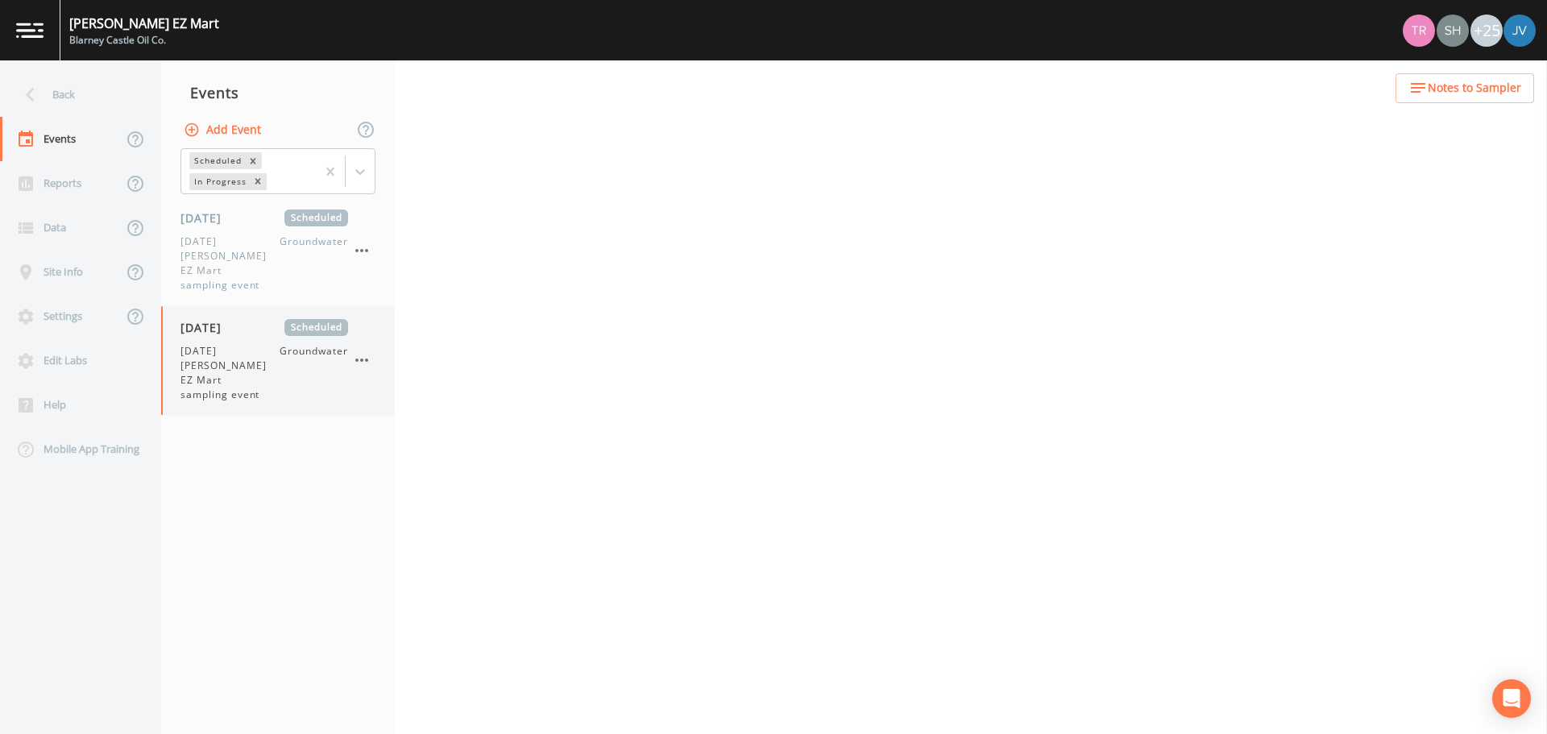
select select "0b1af911-289b-4d7b-9fdf-156f6d27a2cf"
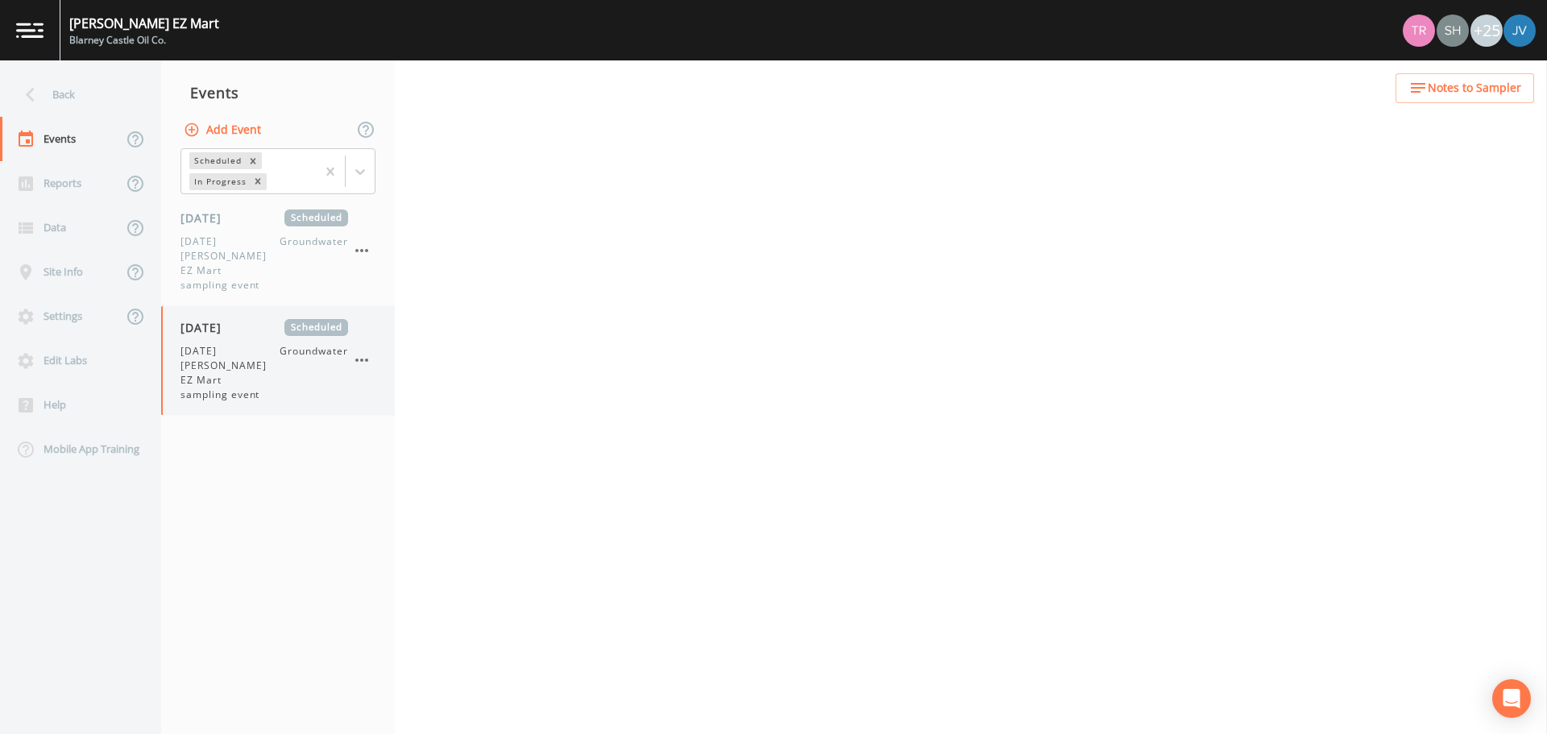
select select "0b1af911-289b-4d7b-9fdf-156f6d27a2cf"
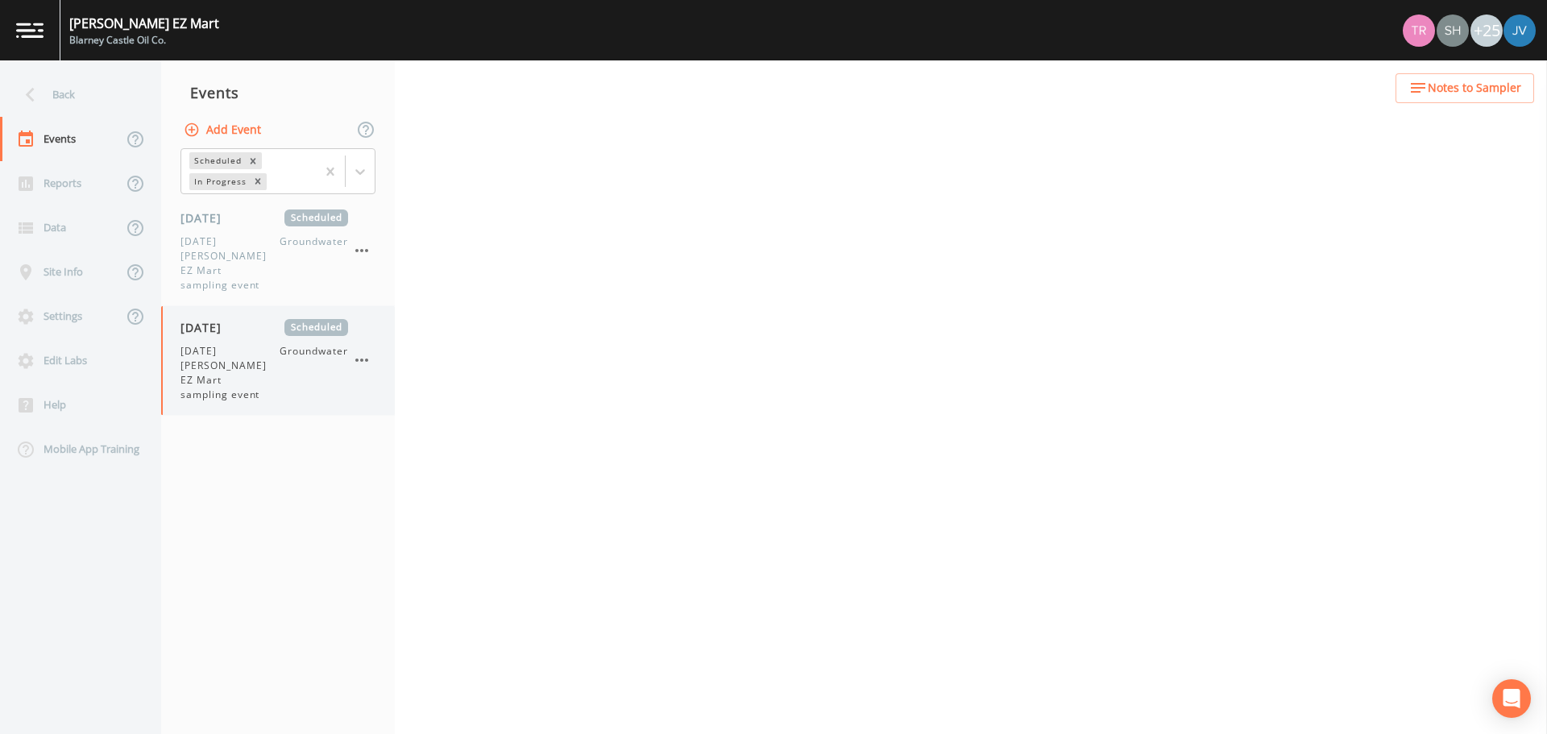
select select "0b1af911-289b-4d7b-9fdf-156f6d27a2cf"
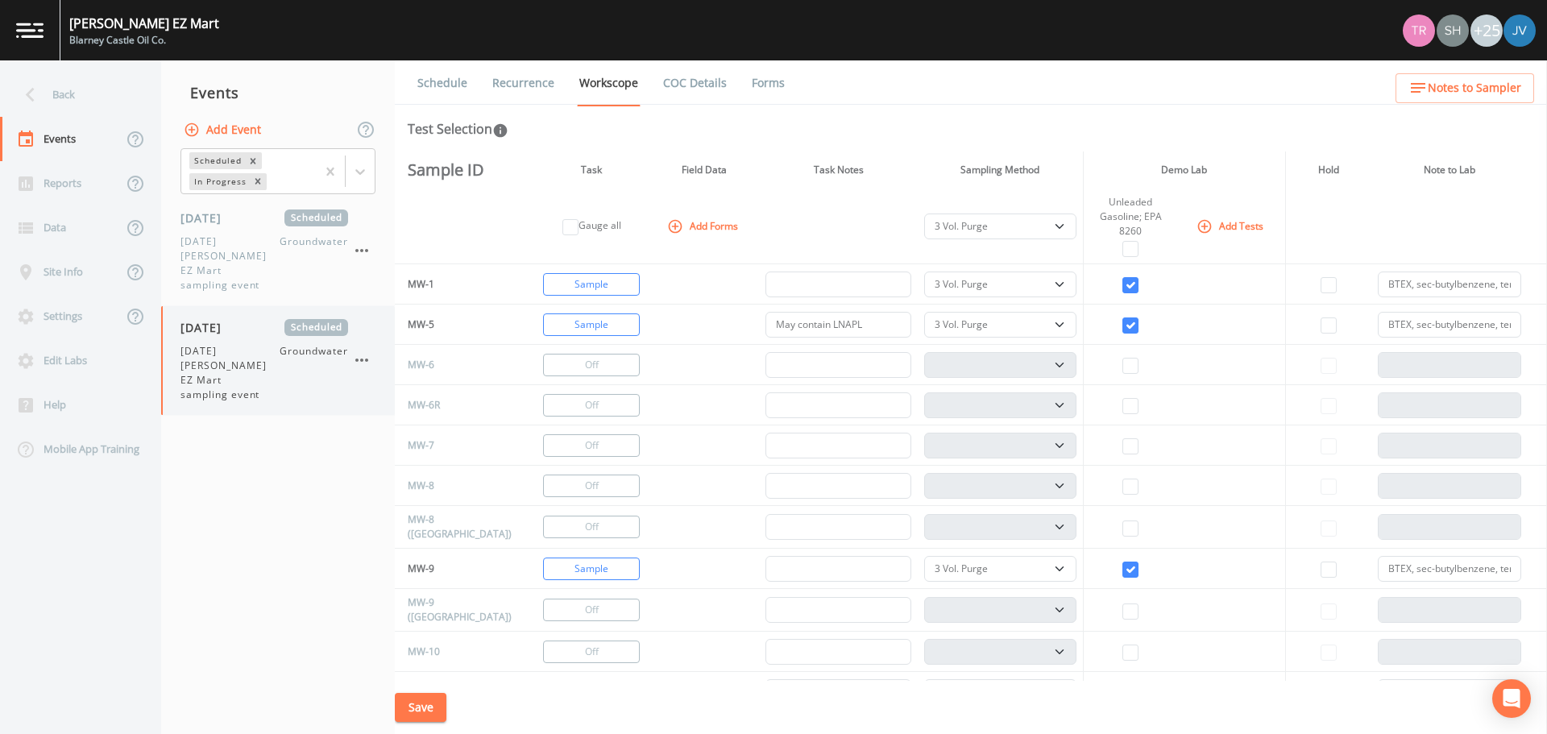
click at [239, 344] on span "[DATE] [PERSON_NAME] EZ Mart sampling event" at bounding box center [230, 373] width 99 height 58
select select "0b1af911-289b-4d7b-9fdf-156f6d27a2cf"
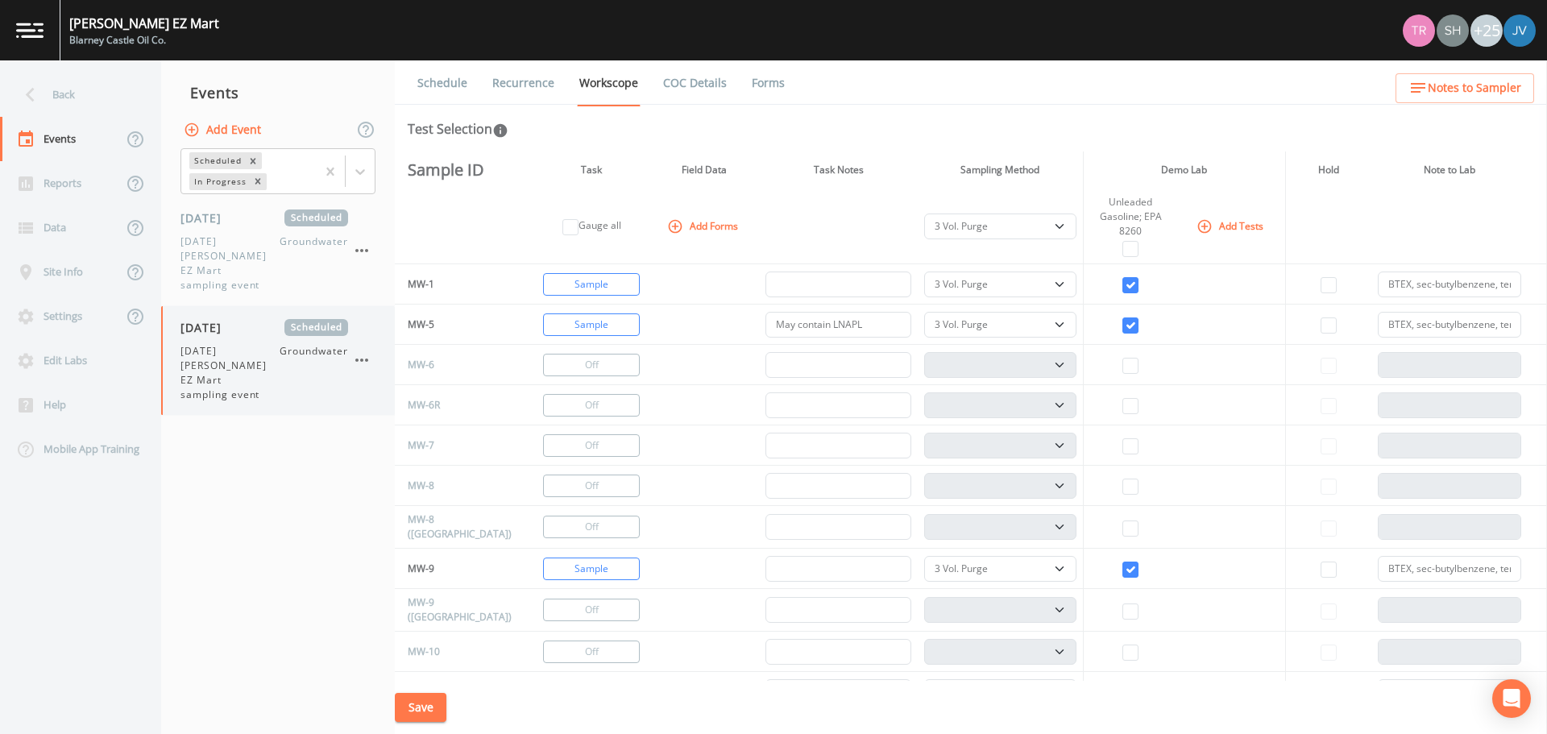
select select "0b1af911-289b-4d7b-9fdf-156f6d27a2cf"
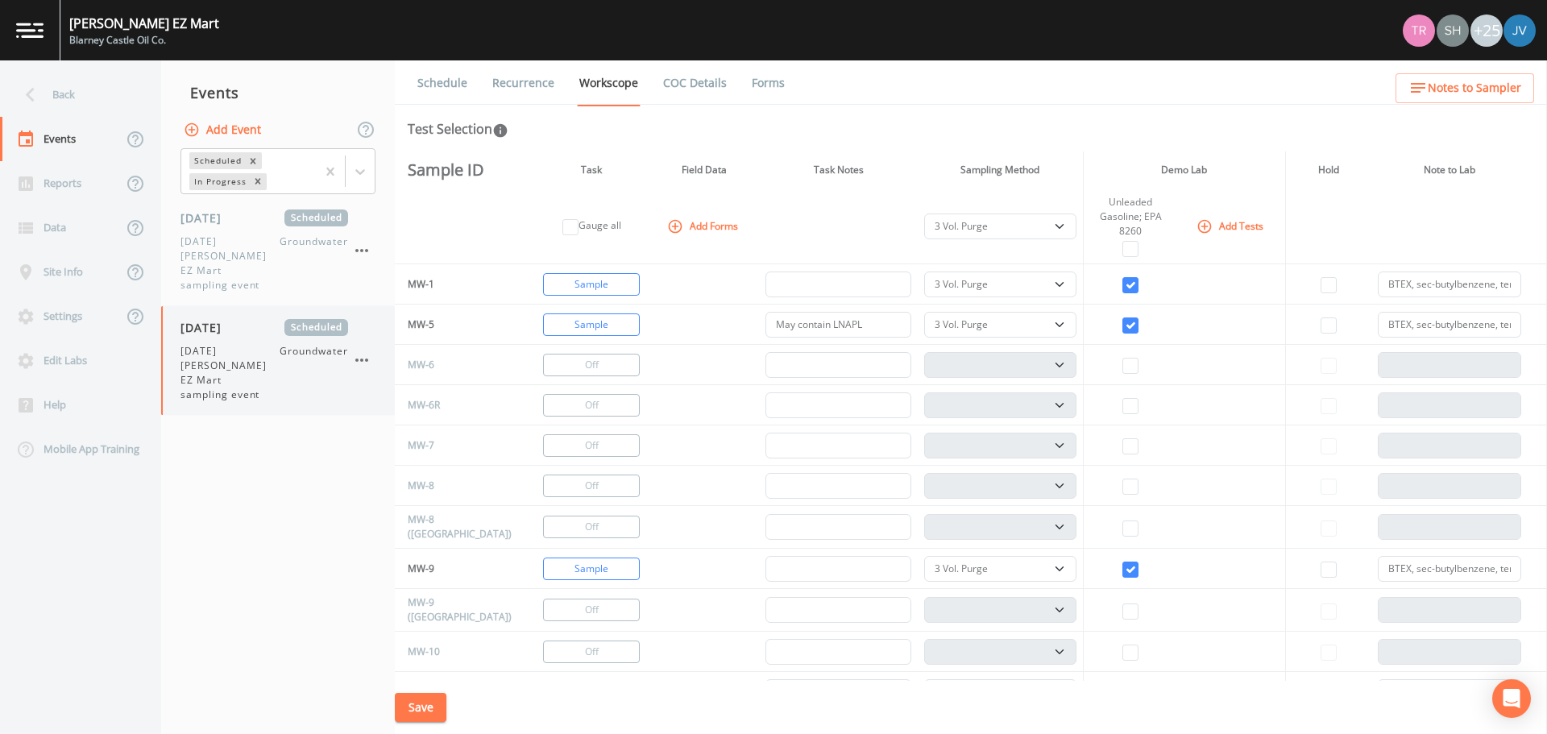
select select "0b1af911-289b-4d7b-9fdf-156f6d27a2cf"
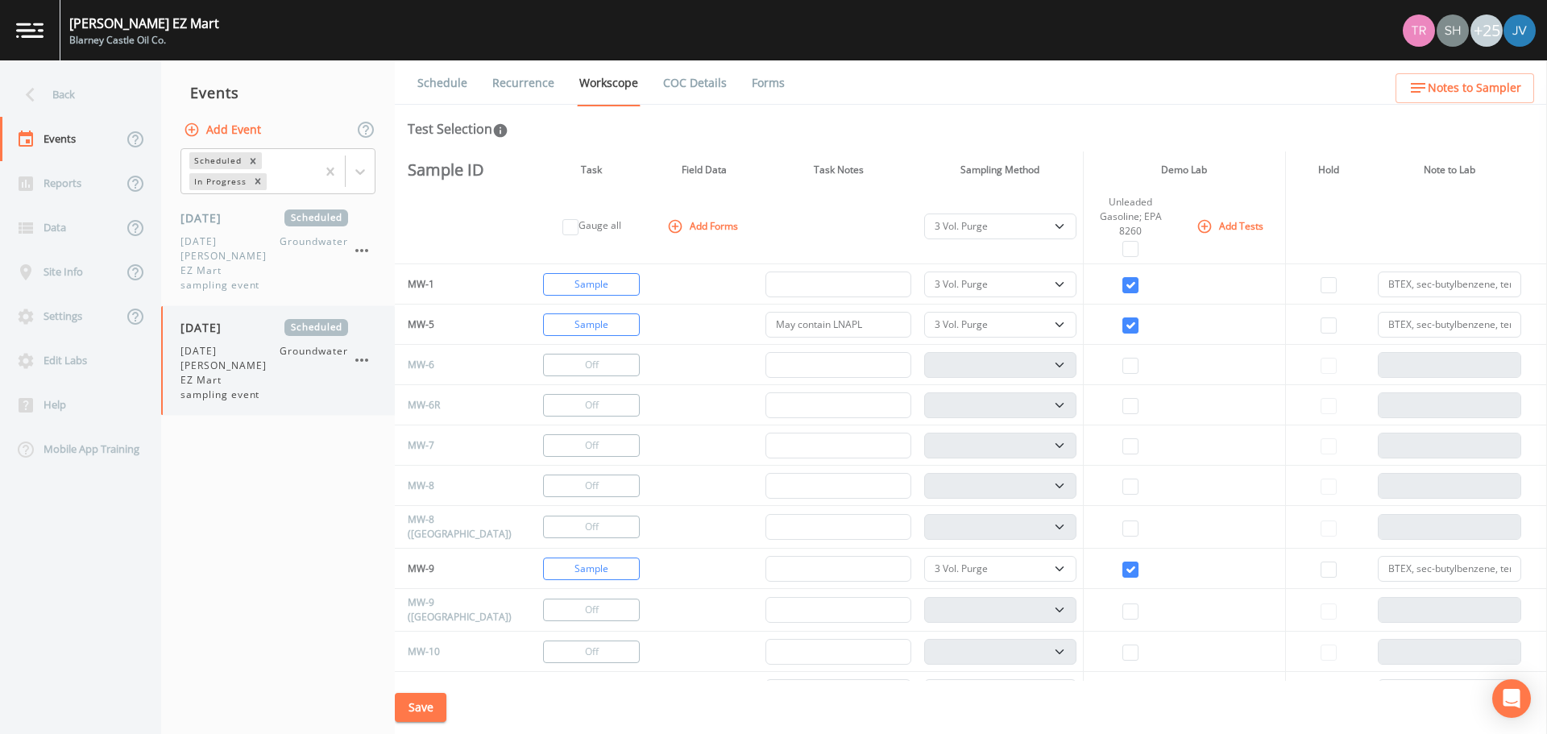
select select "0b1af911-289b-4d7b-9fdf-156f6d27a2cf"
click at [434, 79] on link "Schedule" at bounding box center [442, 82] width 55 height 45
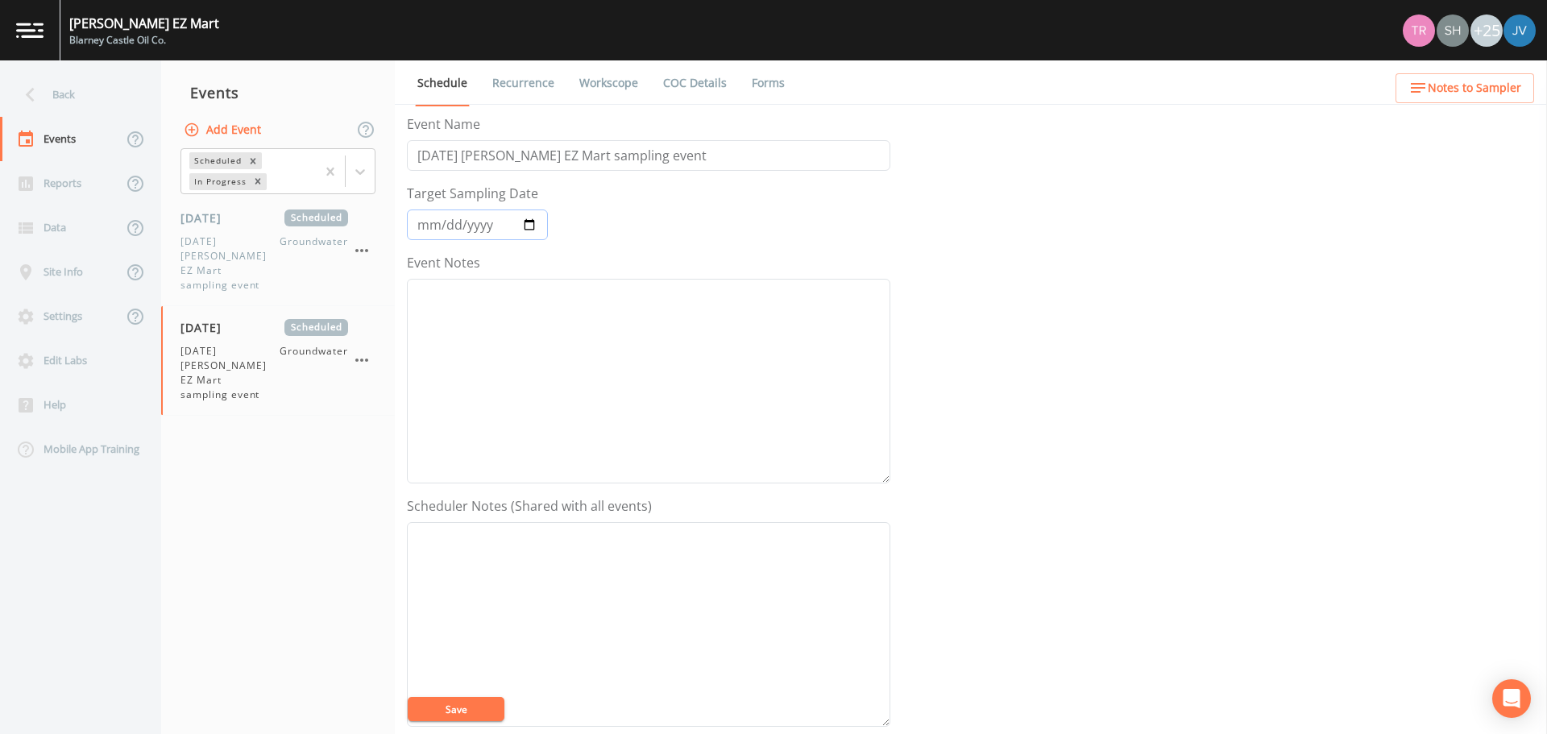
click at [533, 230] on input "[DATE]" at bounding box center [477, 225] width 141 height 31
type input "[DATE]"
click at [616, 76] on link "Workscope" at bounding box center [609, 82] width 64 height 45
select select "0b1af911-289b-4d7b-9fdf-156f6d27a2cf"
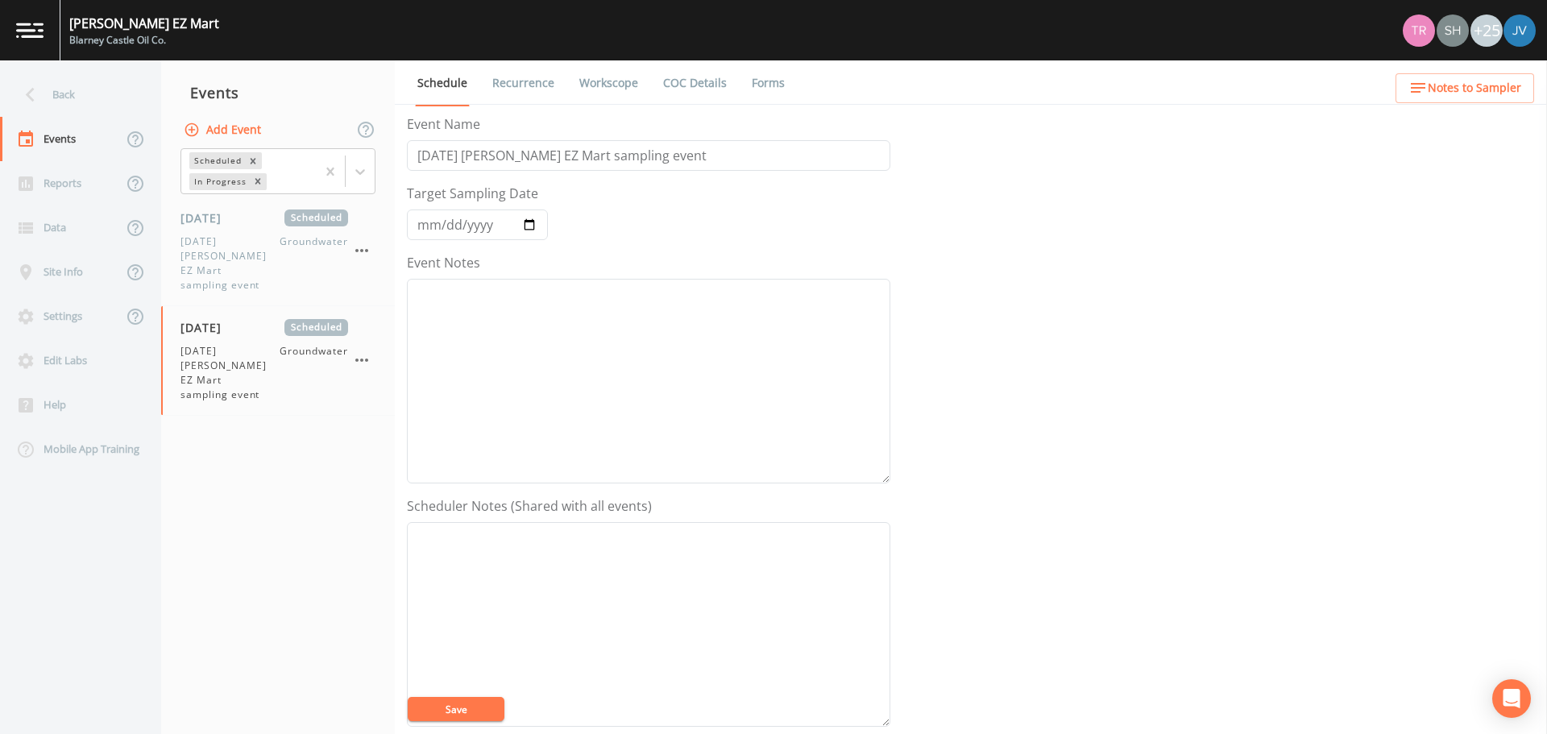
select select "0b1af911-289b-4d7b-9fdf-156f6d27a2cf"
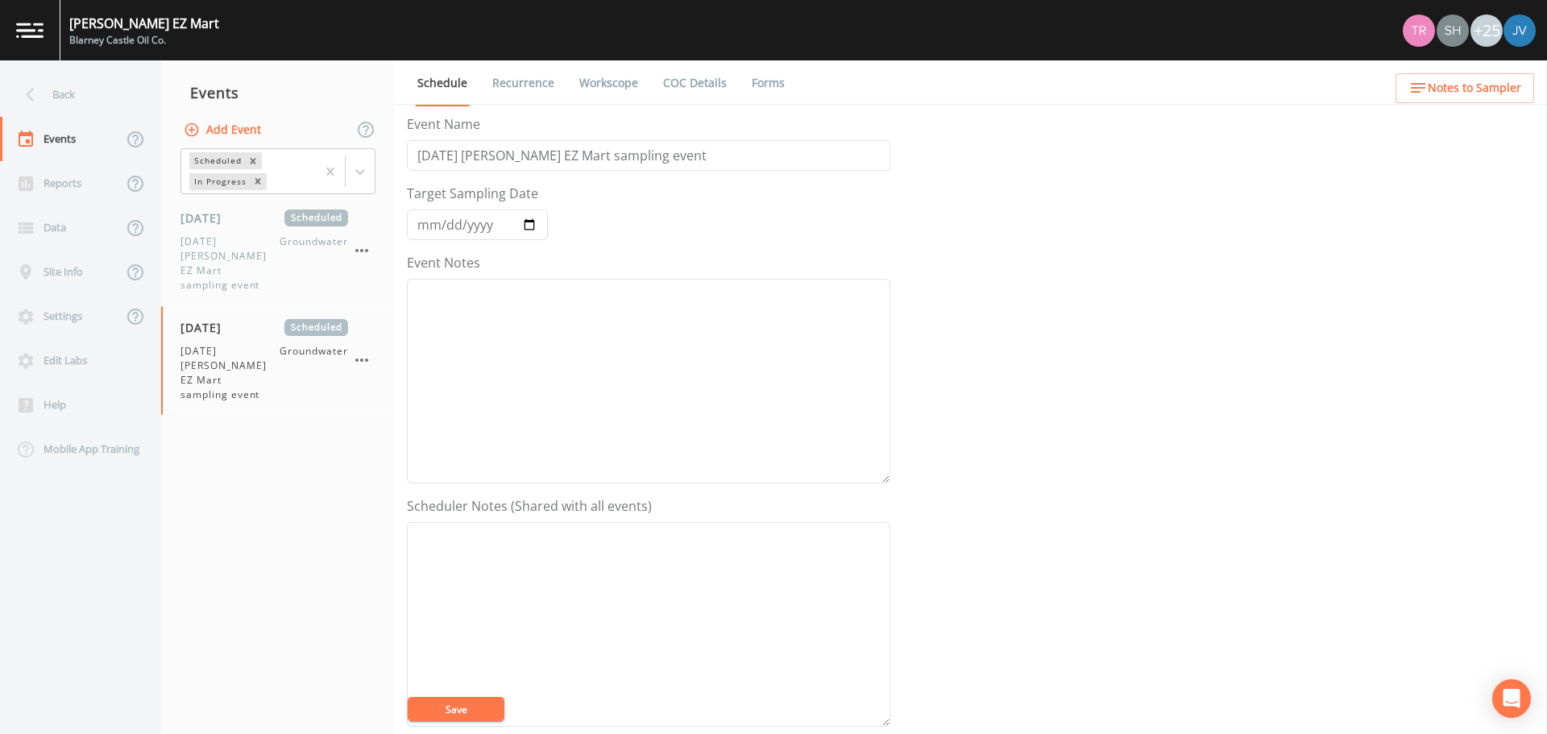
select select "0b1af911-289b-4d7b-9fdf-156f6d27a2cf"
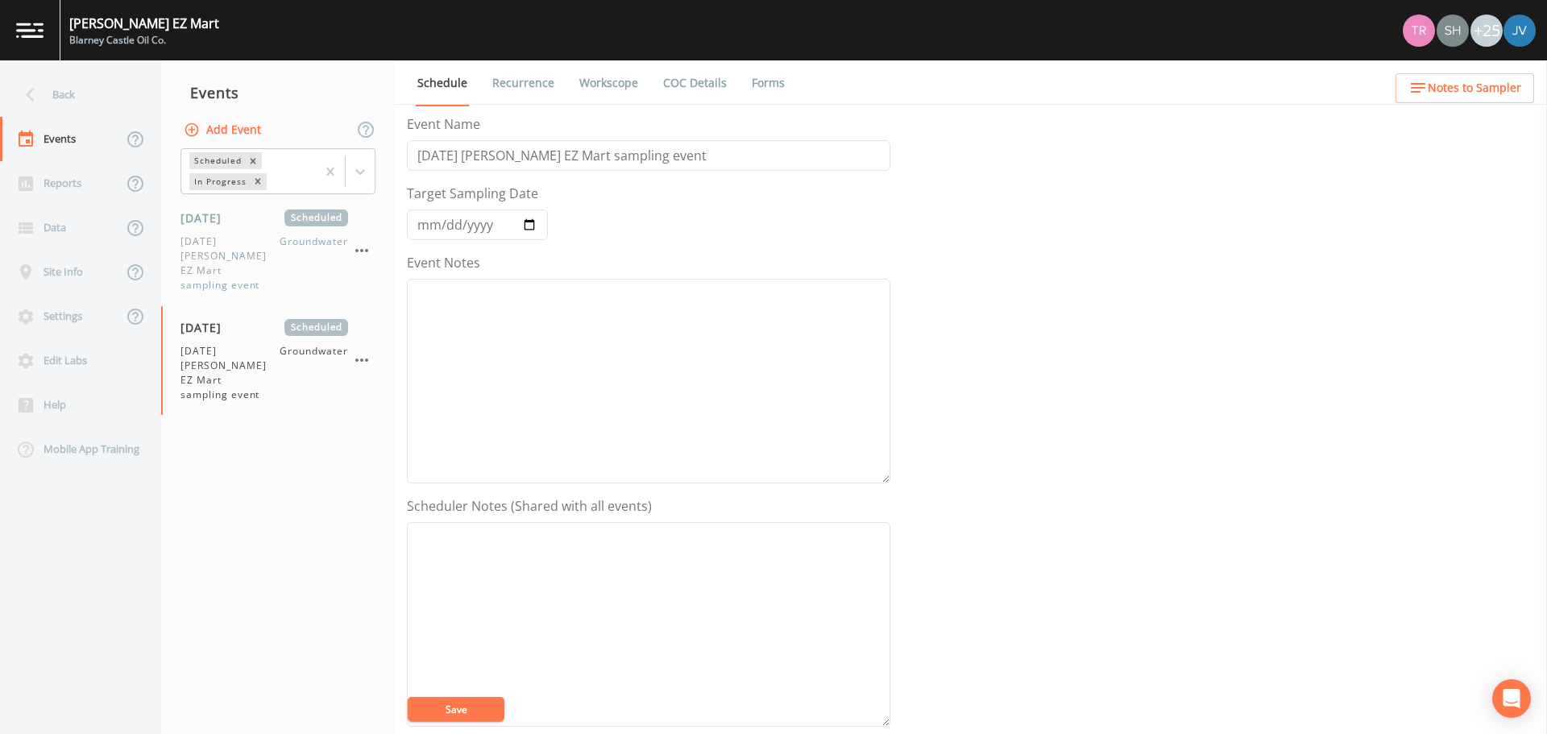
select select "0b1af911-289b-4d7b-9fdf-156f6d27a2cf"
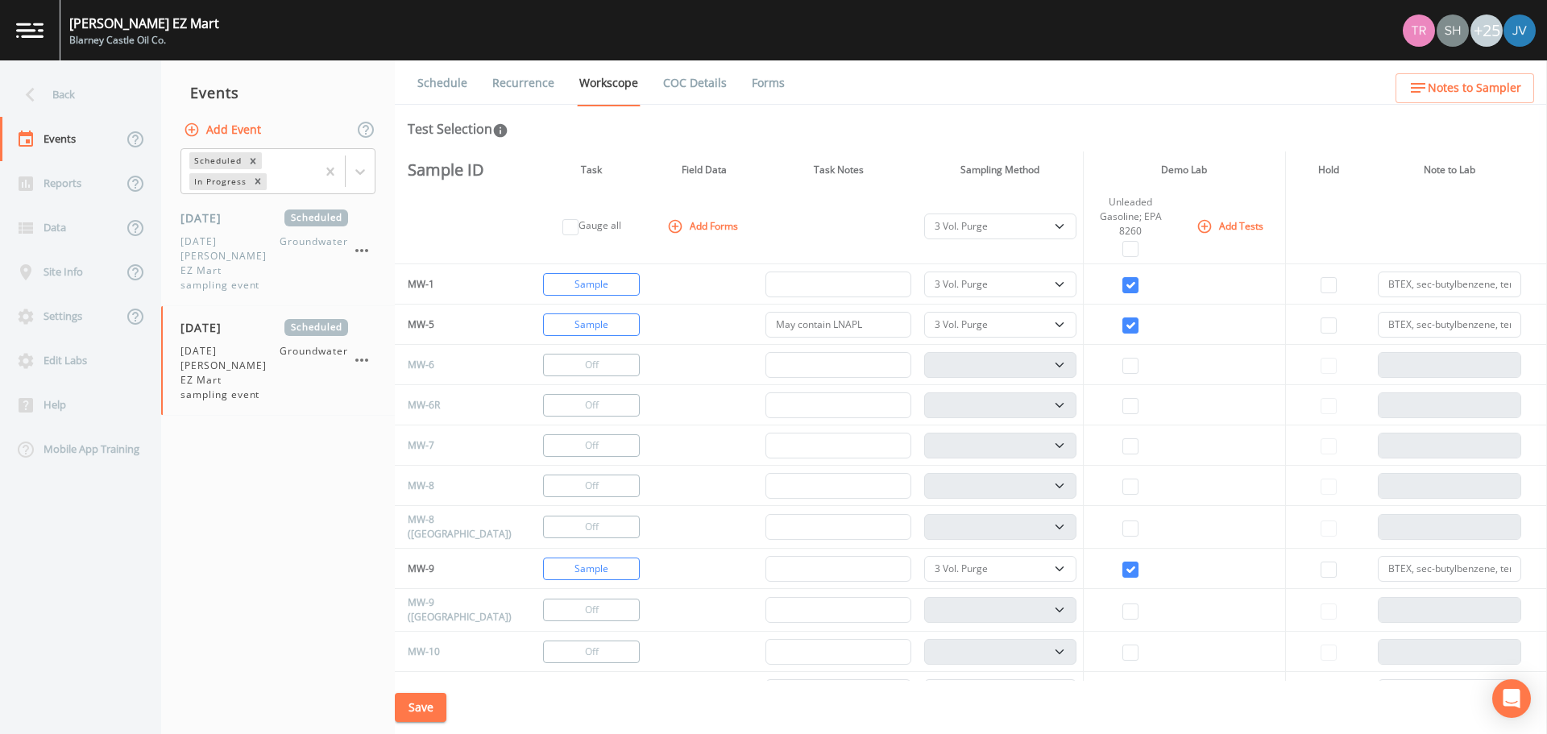
click at [427, 704] on button "Save" at bounding box center [421, 708] width 52 height 30
click at [446, 80] on link "Schedule" at bounding box center [442, 82] width 55 height 45
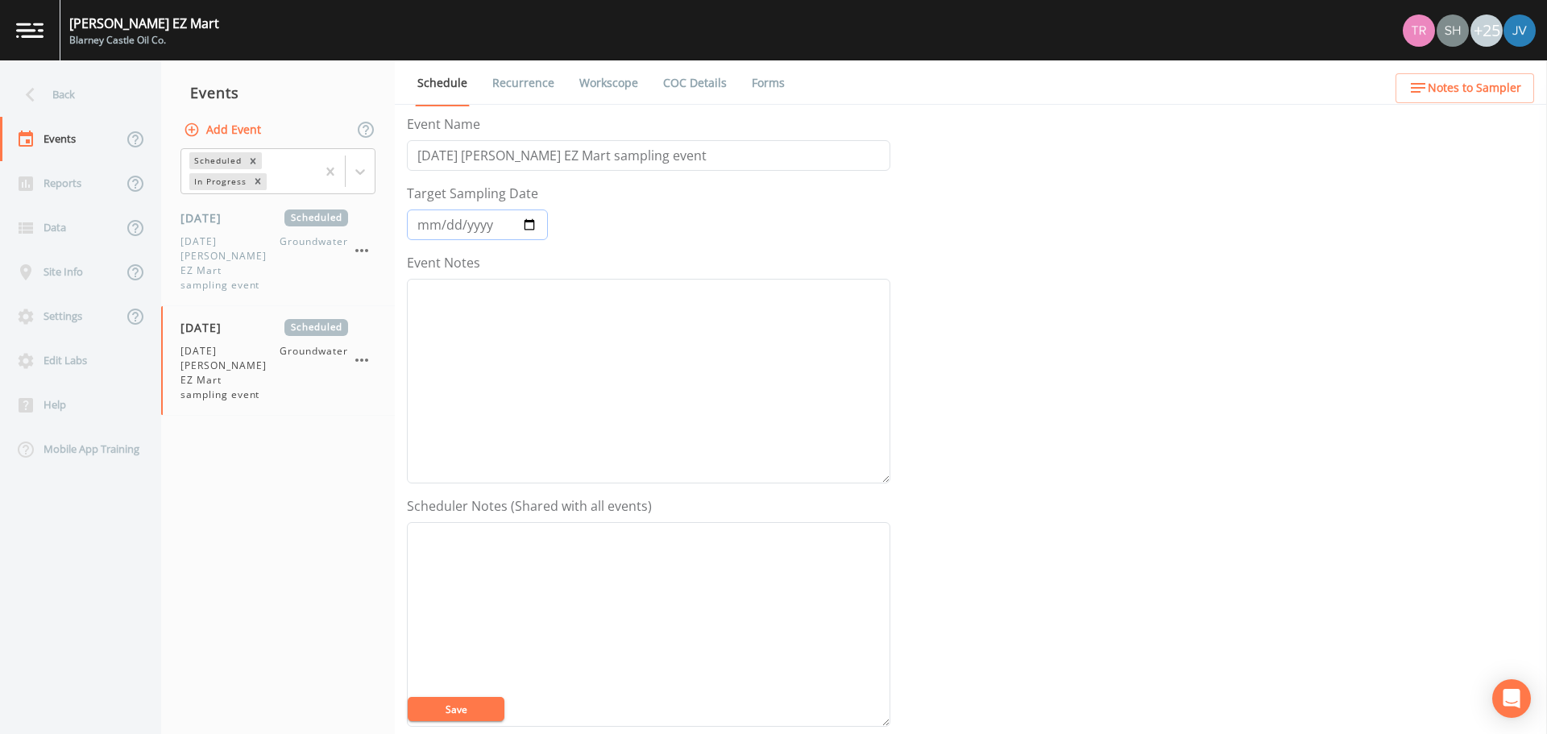
click at [531, 221] on input "[DATE]" at bounding box center [477, 225] width 141 height 31
type input "[DATE]"
click at [455, 708] on button "Save" at bounding box center [456, 709] width 97 height 24
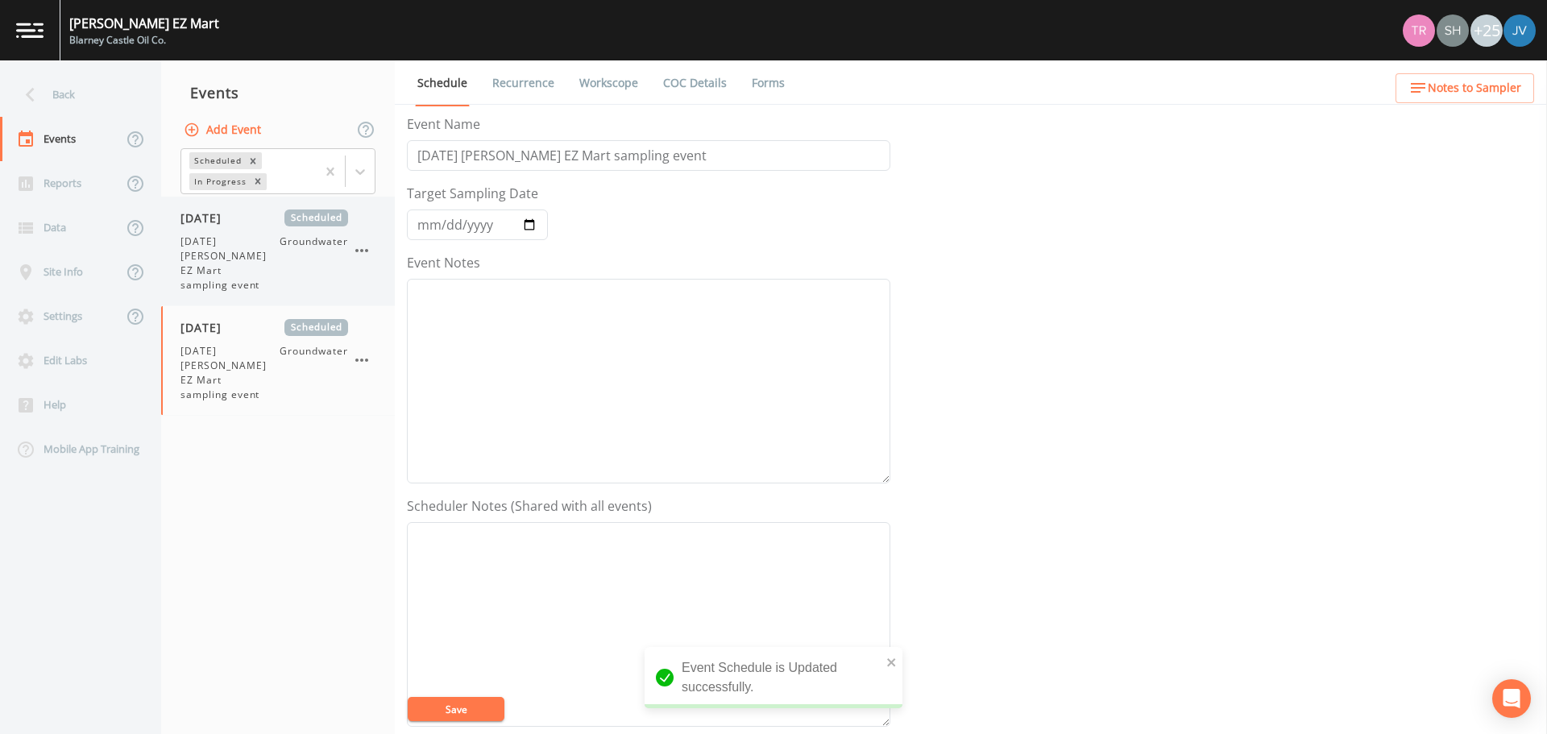
click at [248, 254] on span "[DATE] [PERSON_NAME] EZ Mart sampling event" at bounding box center [230, 264] width 99 height 58
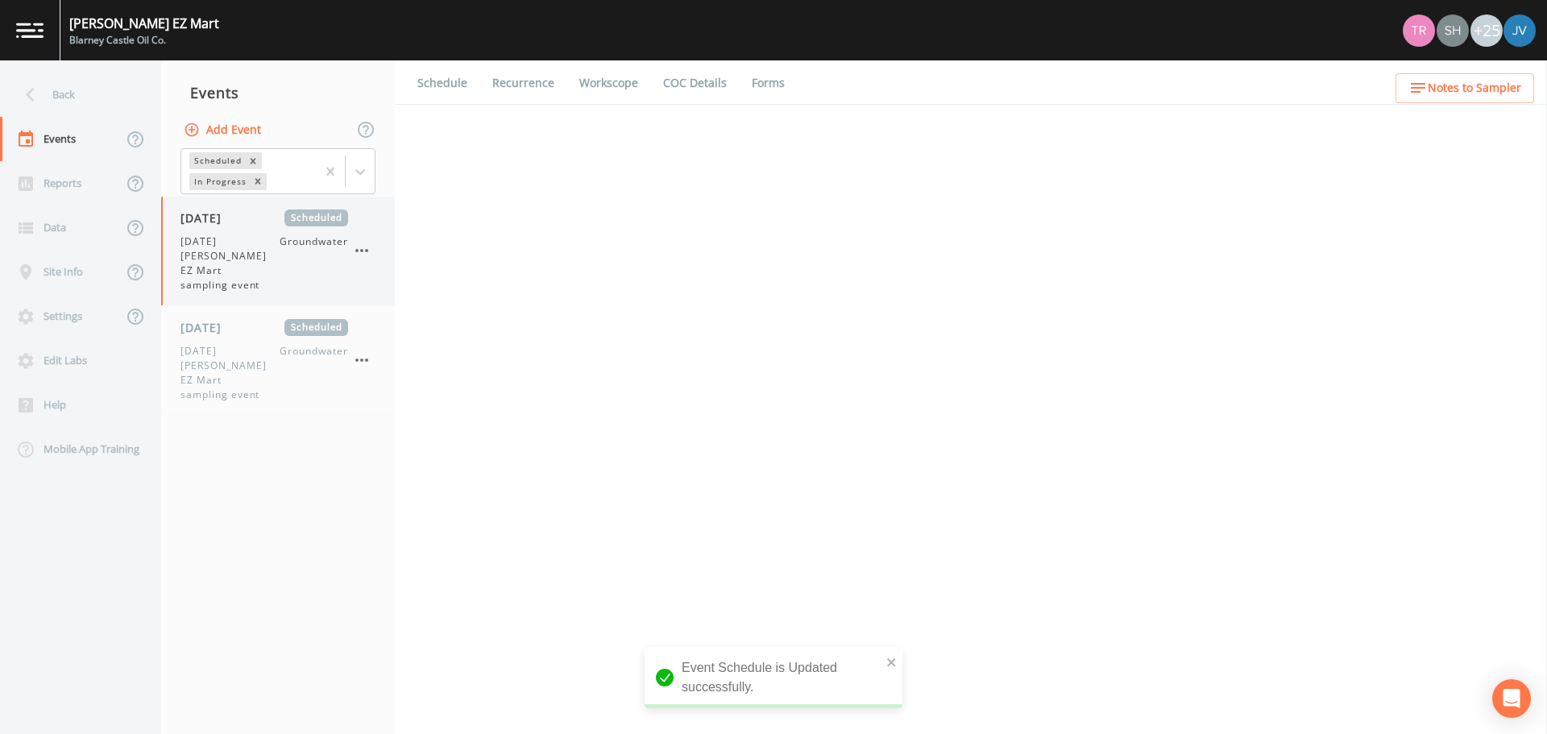
select select "0b1af911-289b-4d7b-9fdf-156f6d27a2cf"
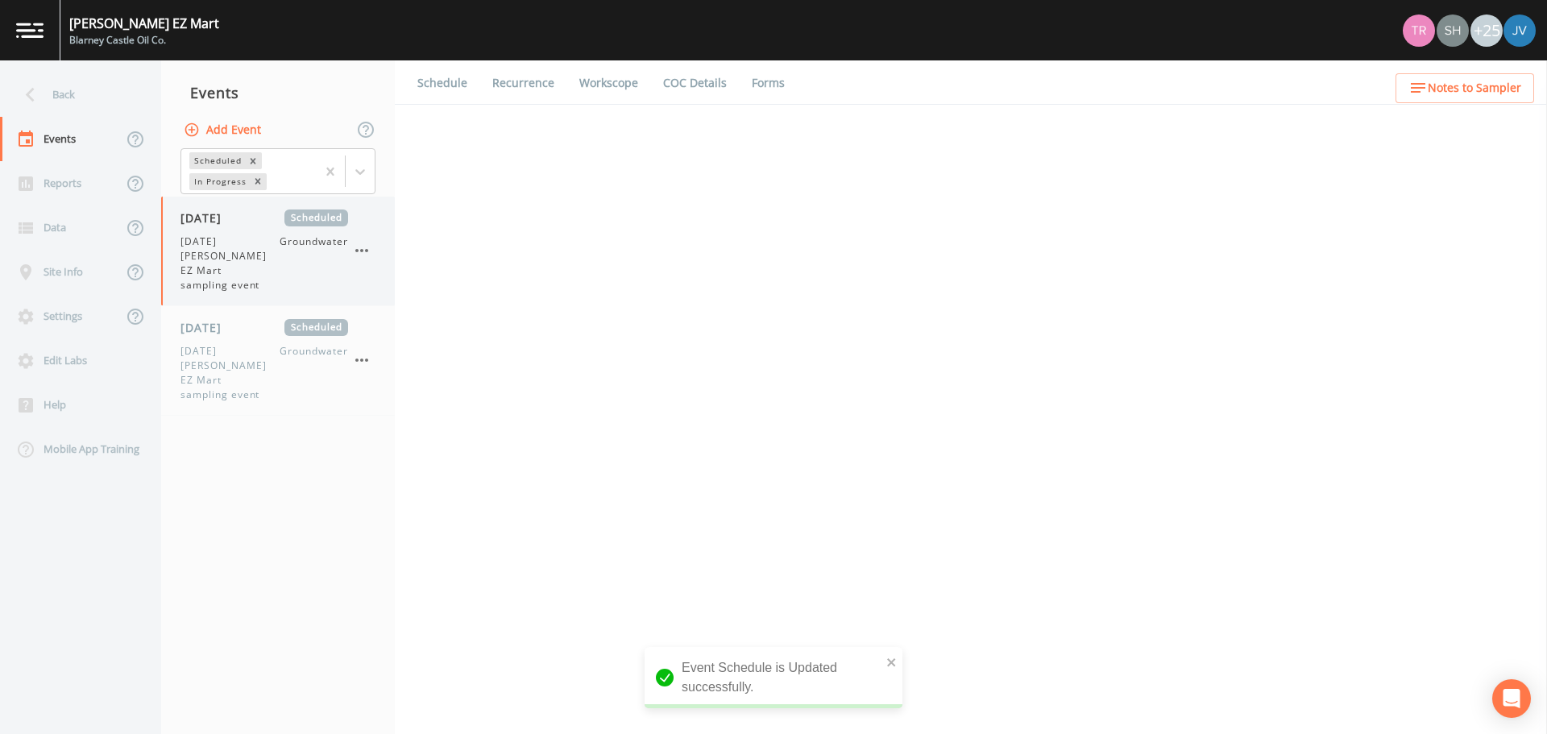
select select "0b1af911-289b-4d7b-9fdf-156f6d27a2cf"
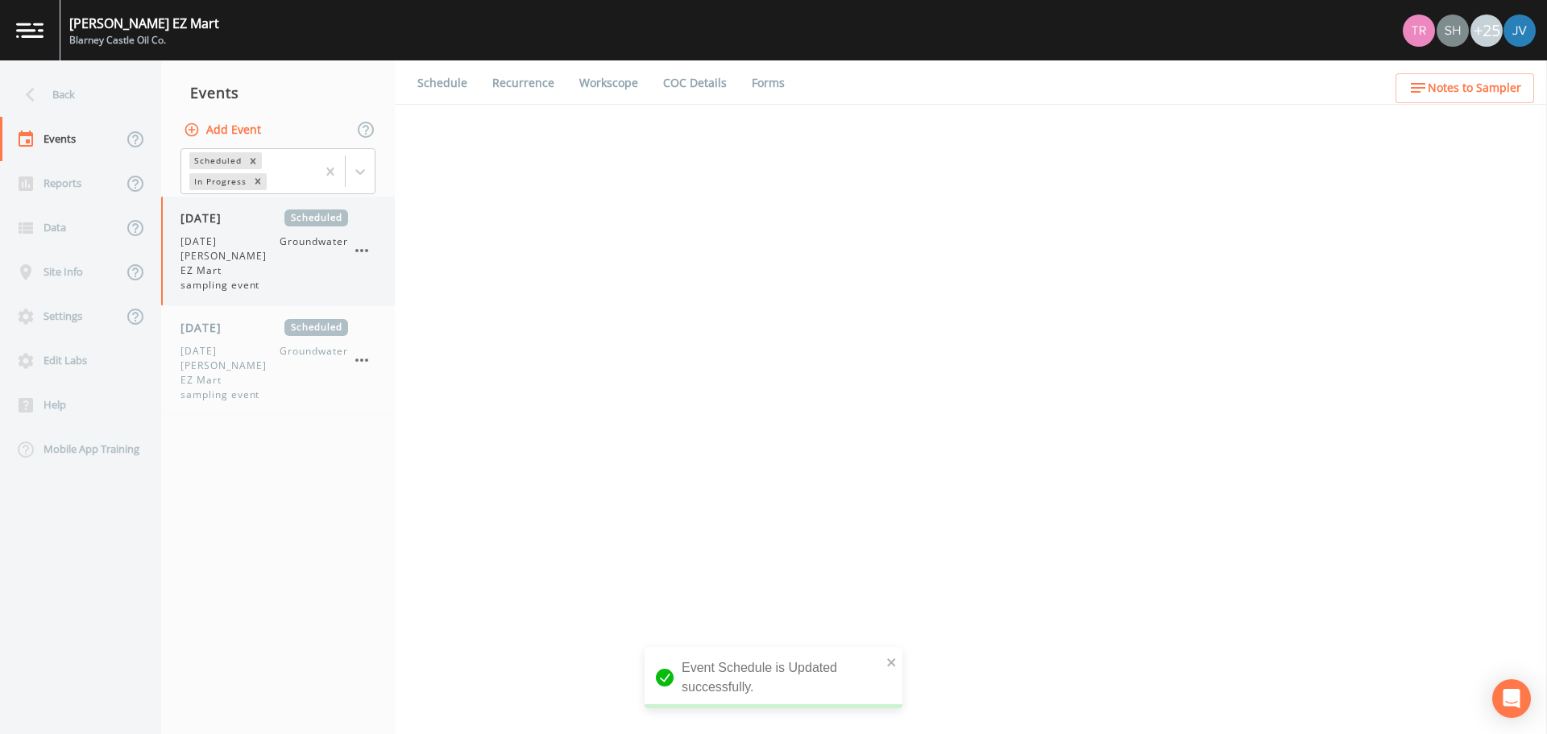
select select "0b1af911-289b-4d7b-9fdf-156f6d27a2cf"
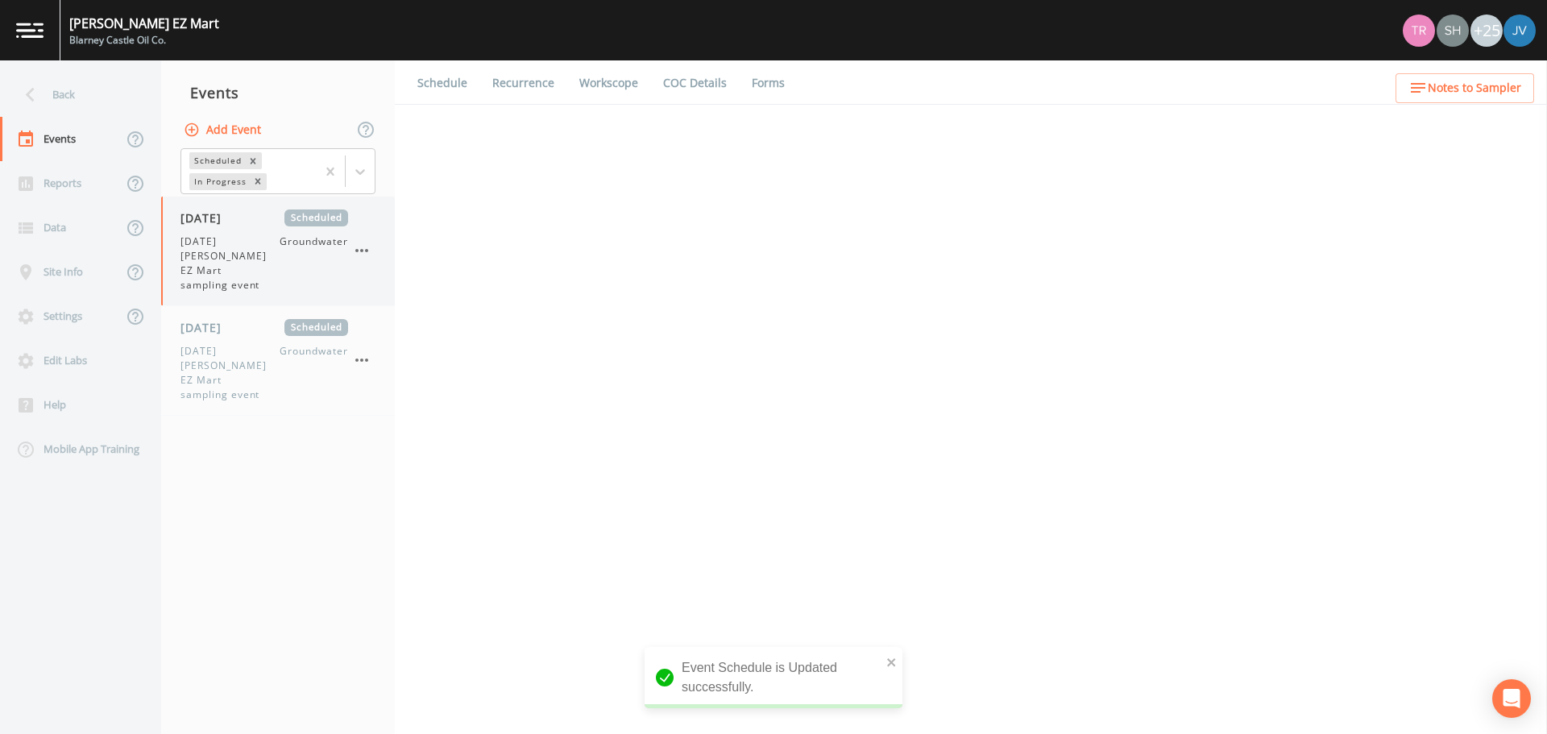
select select "0b1af911-289b-4d7b-9fdf-156f6d27a2cf"
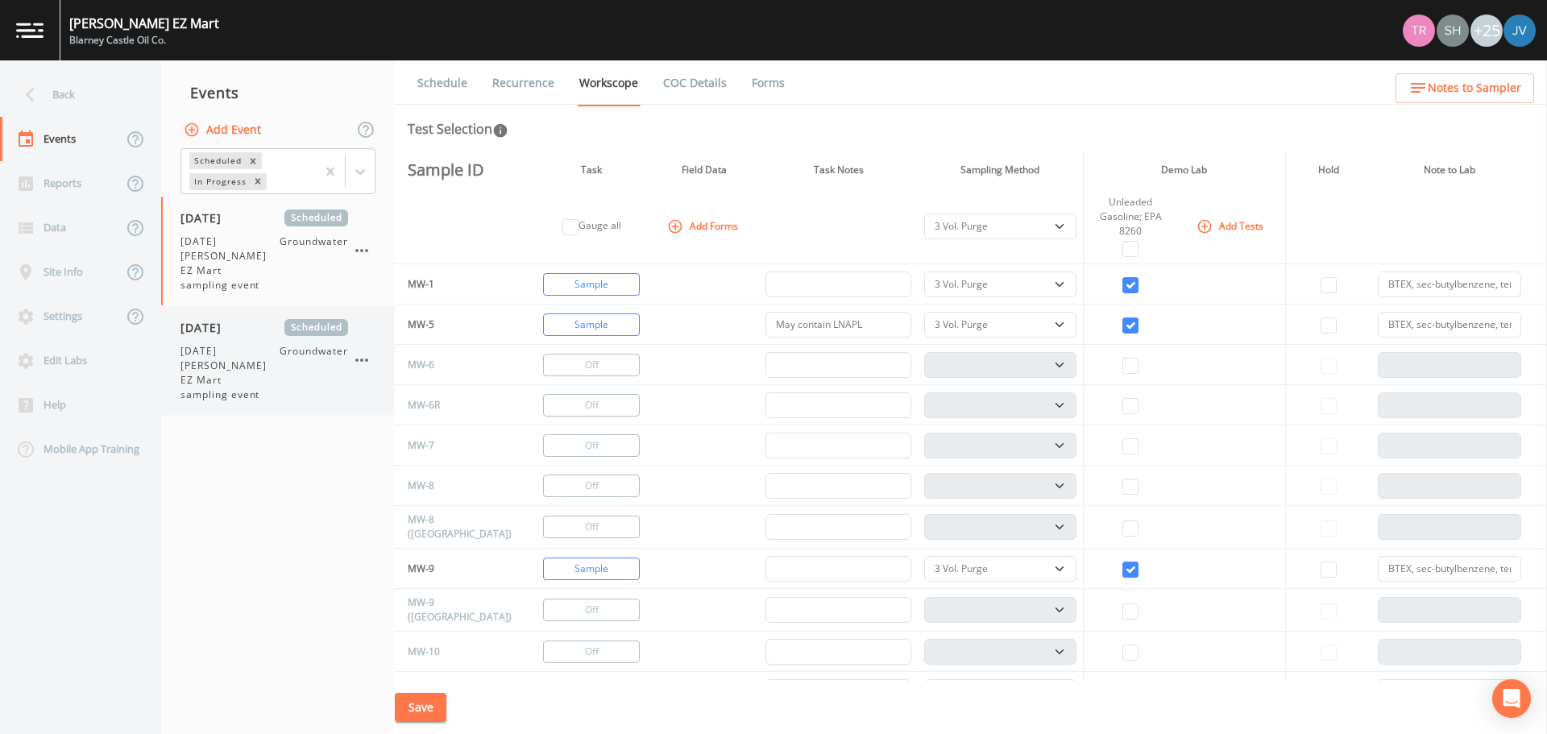
click at [253, 344] on span "[DATE] [PERSON_NAME] EZ Mart sampling event" at bounding box center [230, 373] width 99 height 58
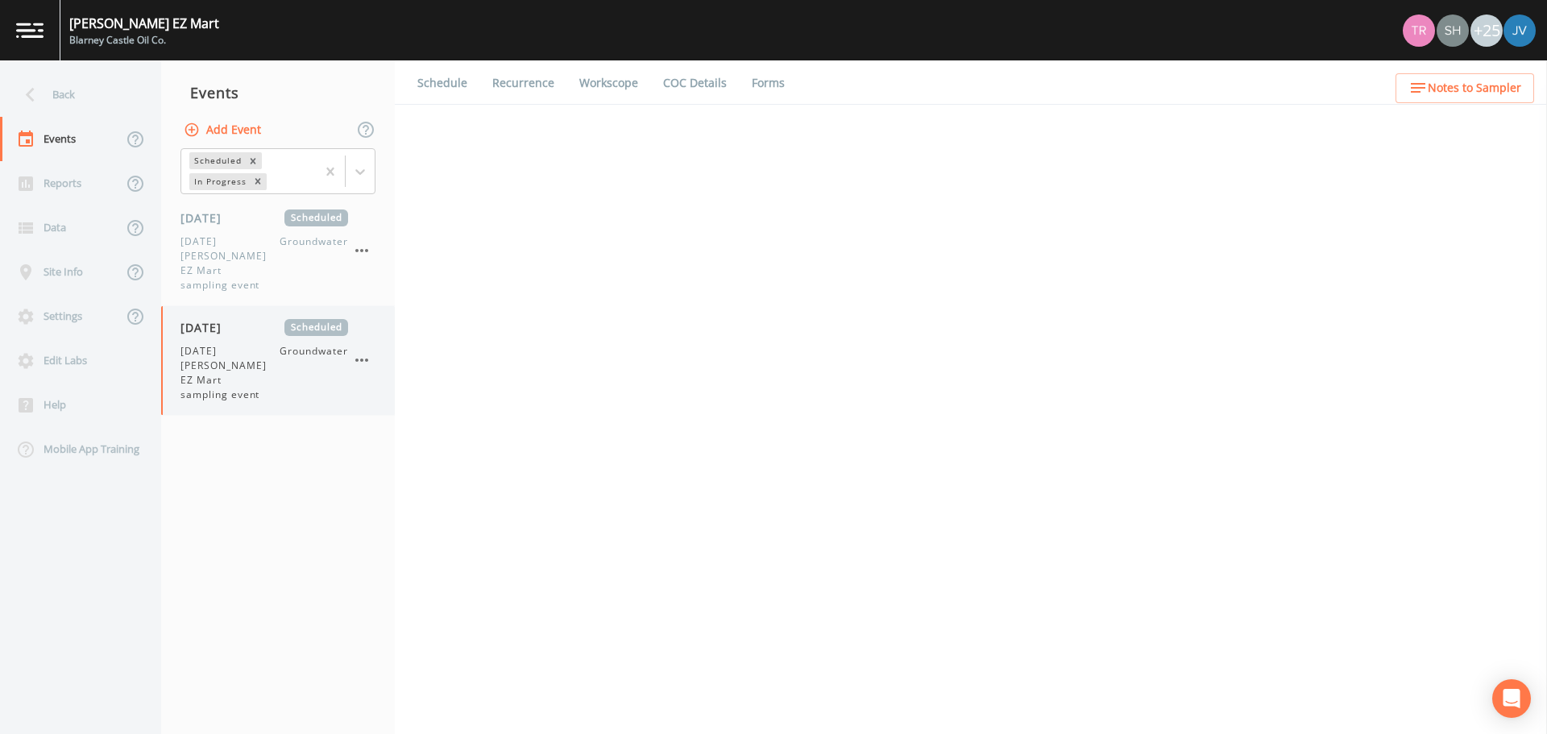
select select "0b1af911-289b-4d7b-9fdf-156f6d27a2cf"
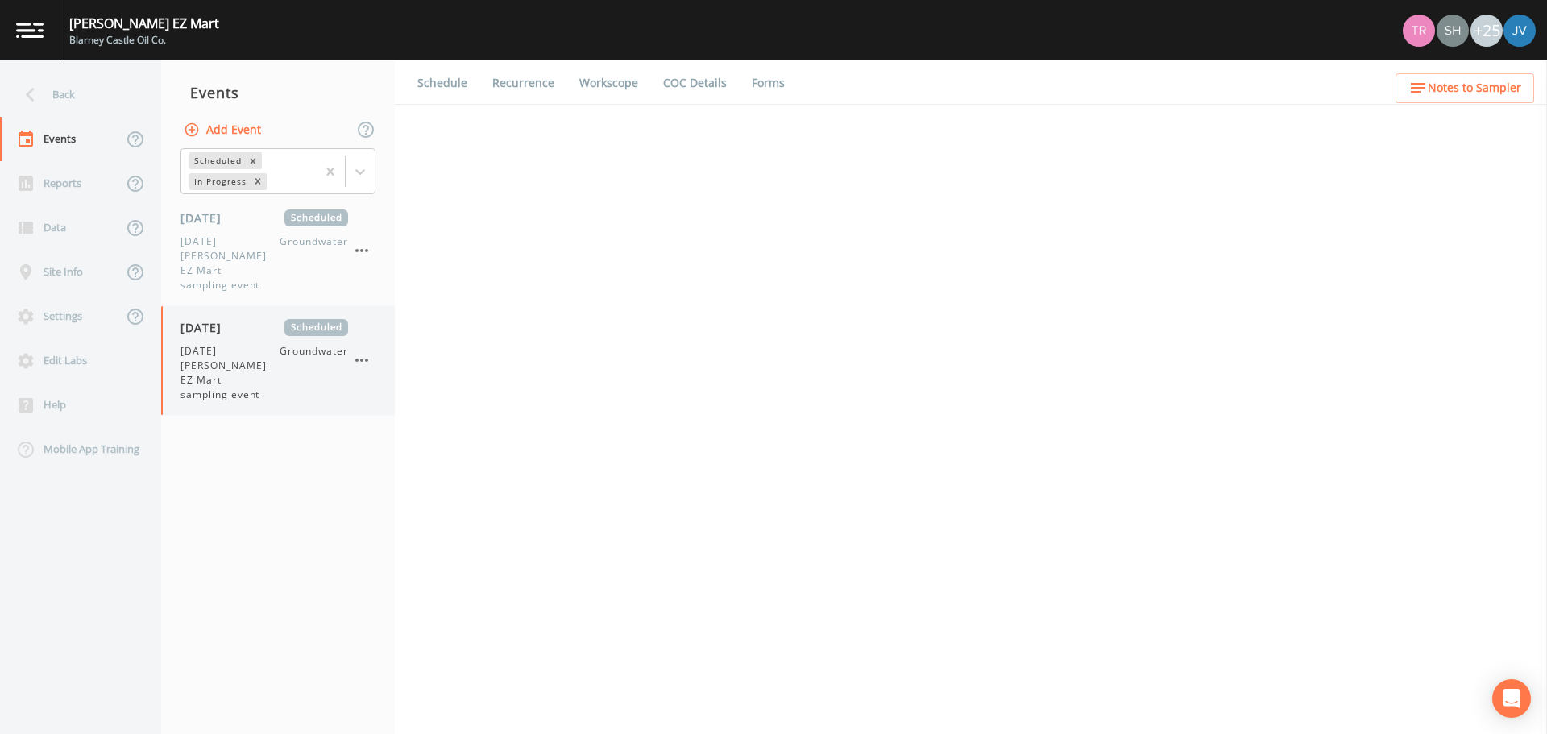
select select "0b1af911-289b-4d7b-9fdf-156f6d27a2cf"
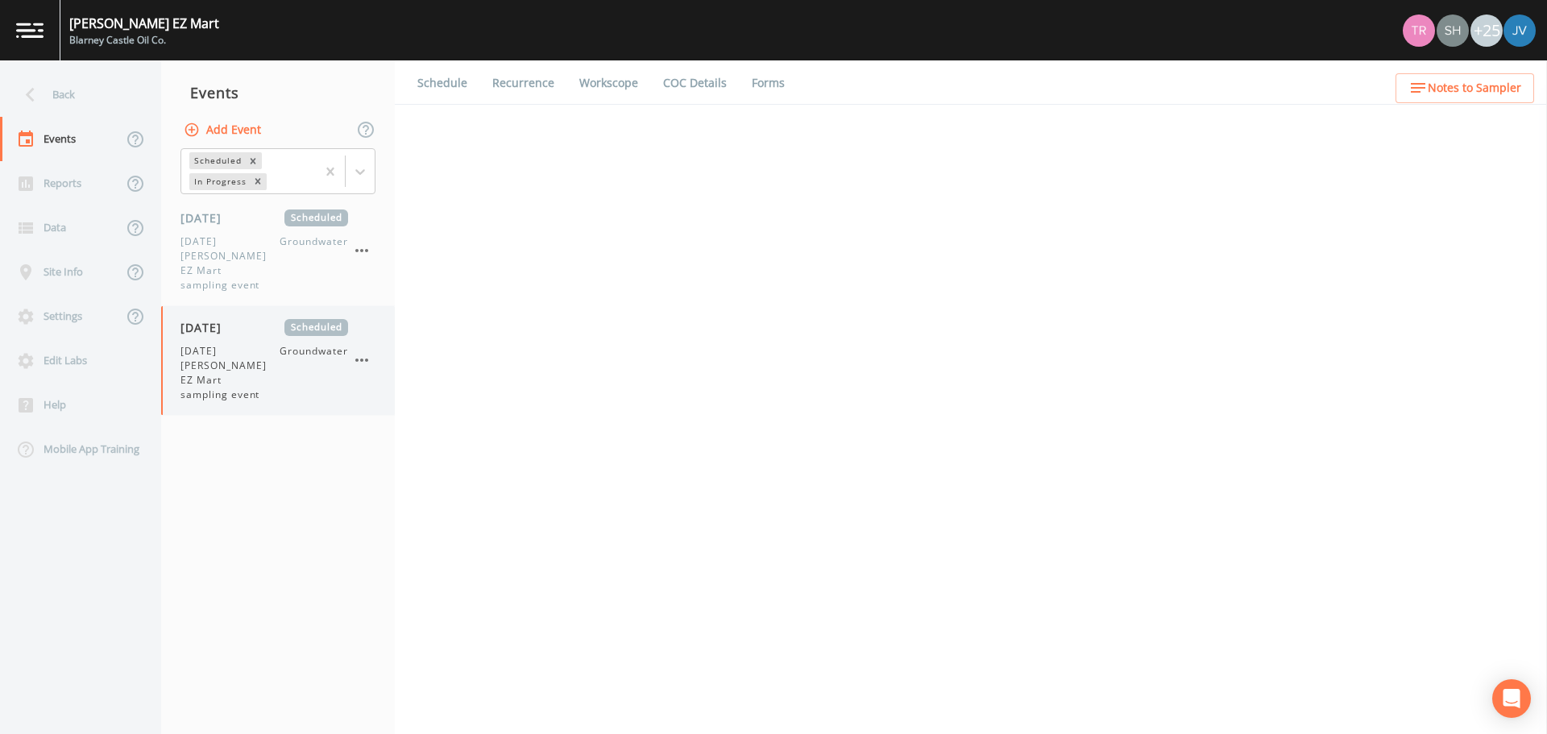
select select "0b1af911-289b-4d7b-9fdf-156f6d27a2cf"
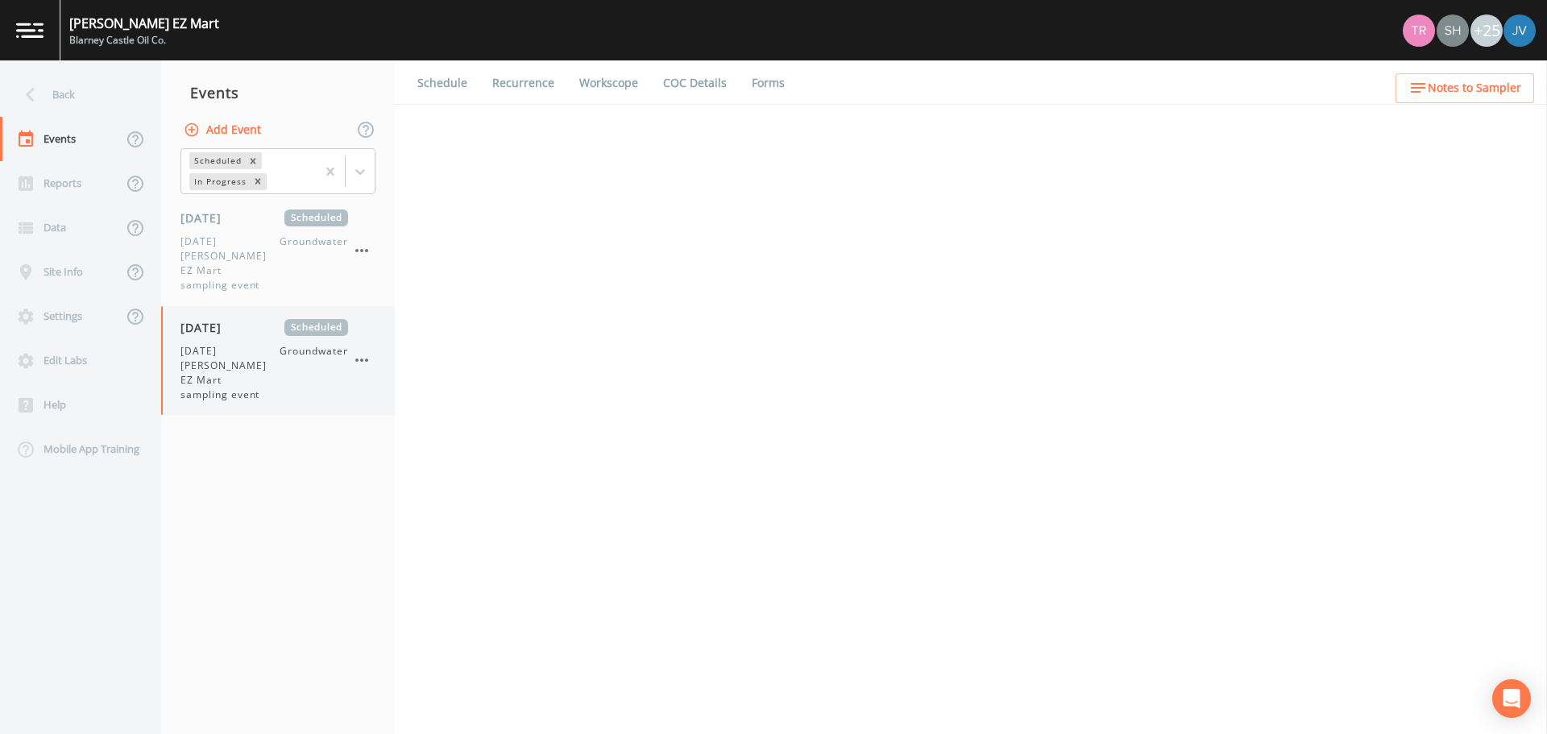
select select "0b1af911-289b-4d7b-9fdf-156f6d27a2cf"
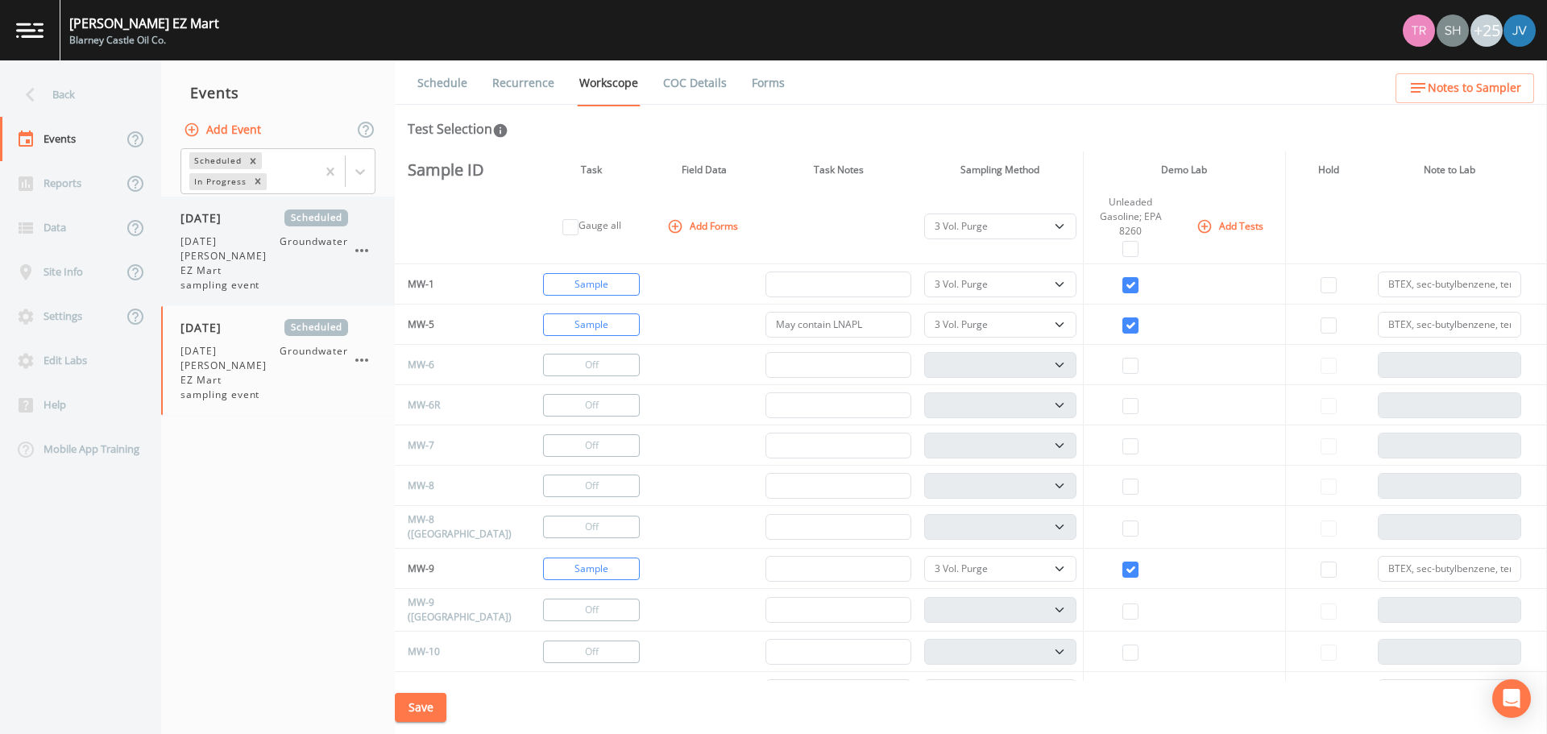
click at [219, 243] on span "[DATE] [PERSON_NAME] EZ Mart sampling event" at bounding box center [230, 264] width 99 height 58
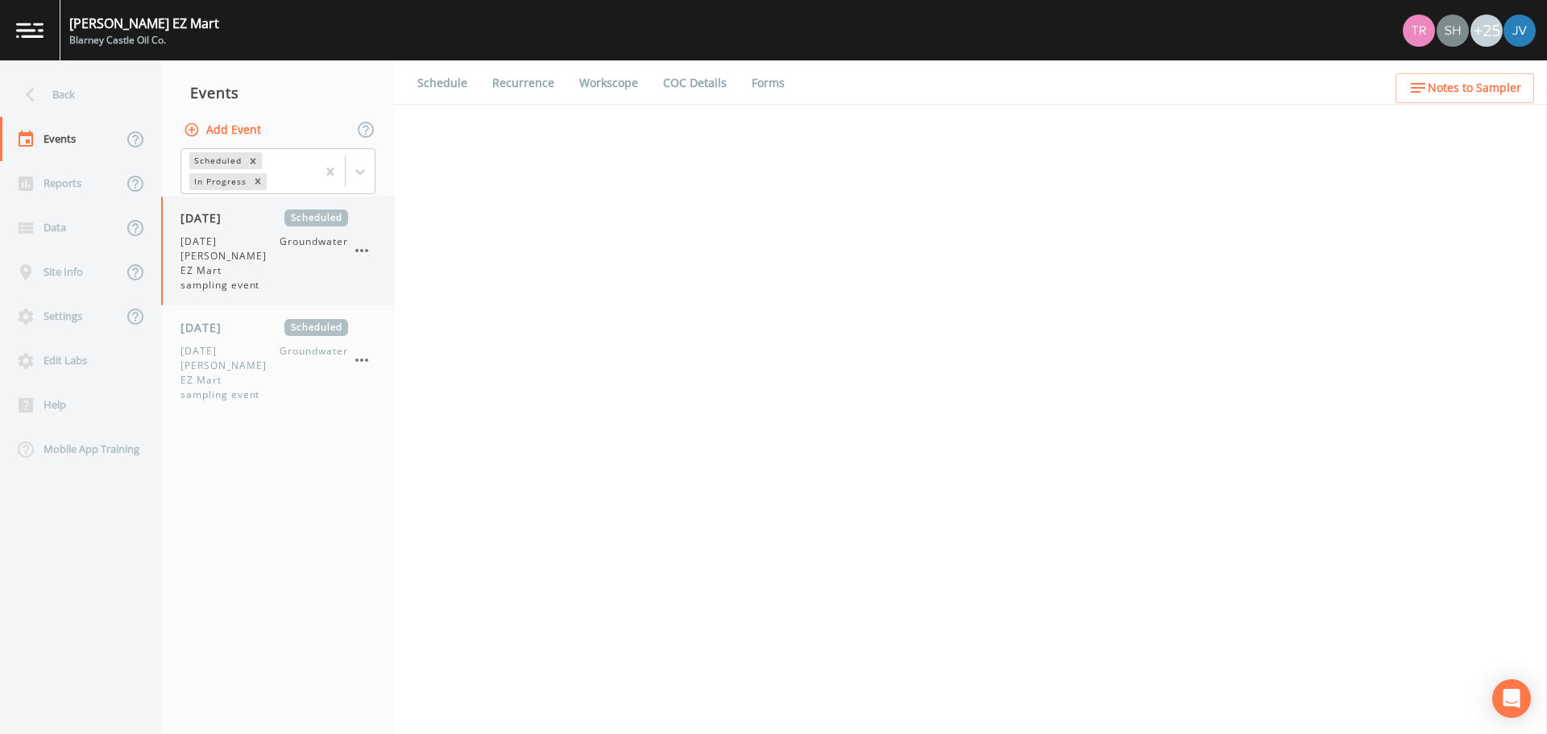
select select "0b1af911-289b-4d7b-9fdf-156f6d27a2cf"
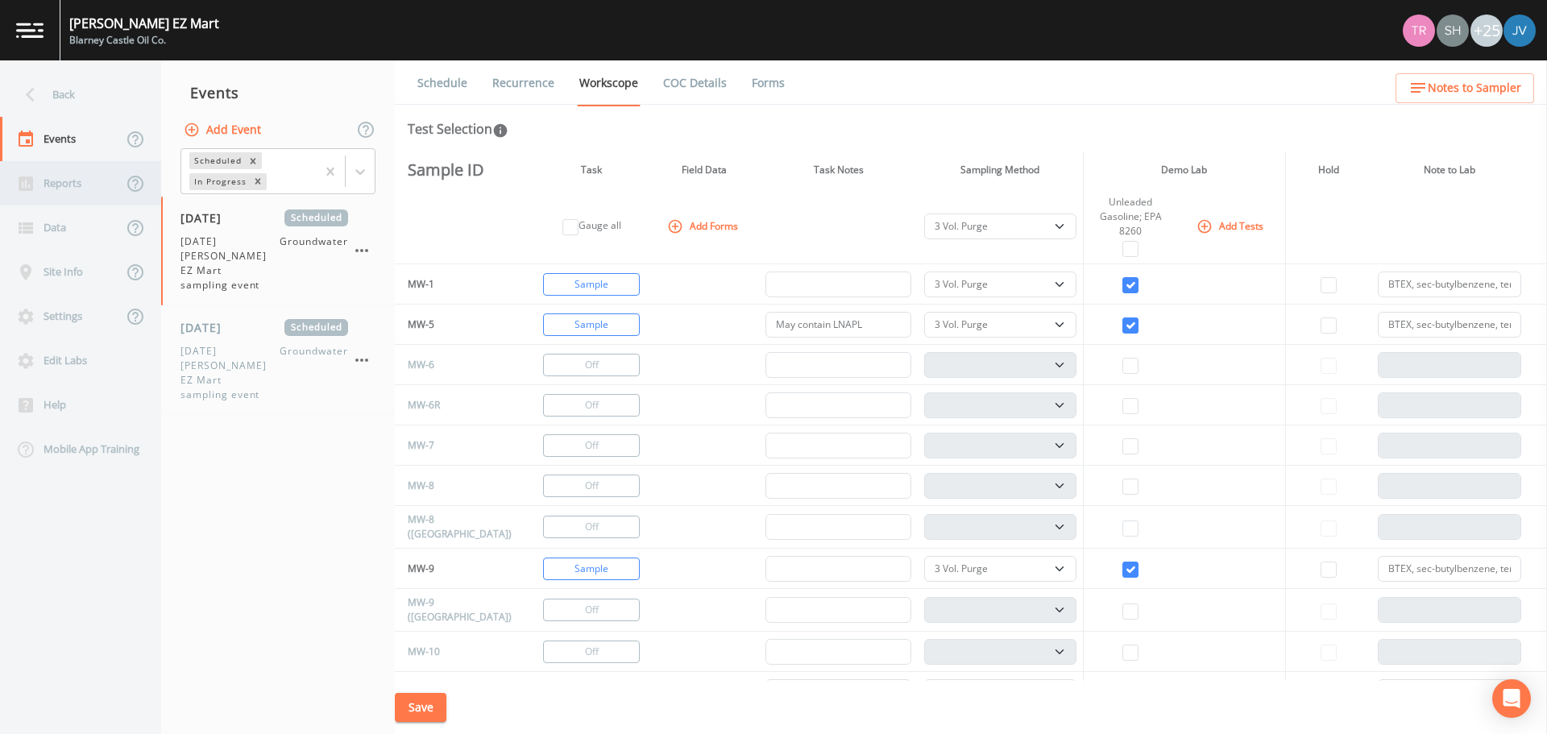
click at [49, 182] on div "Reports" at bounding box center [61, 183] width 122 height 44
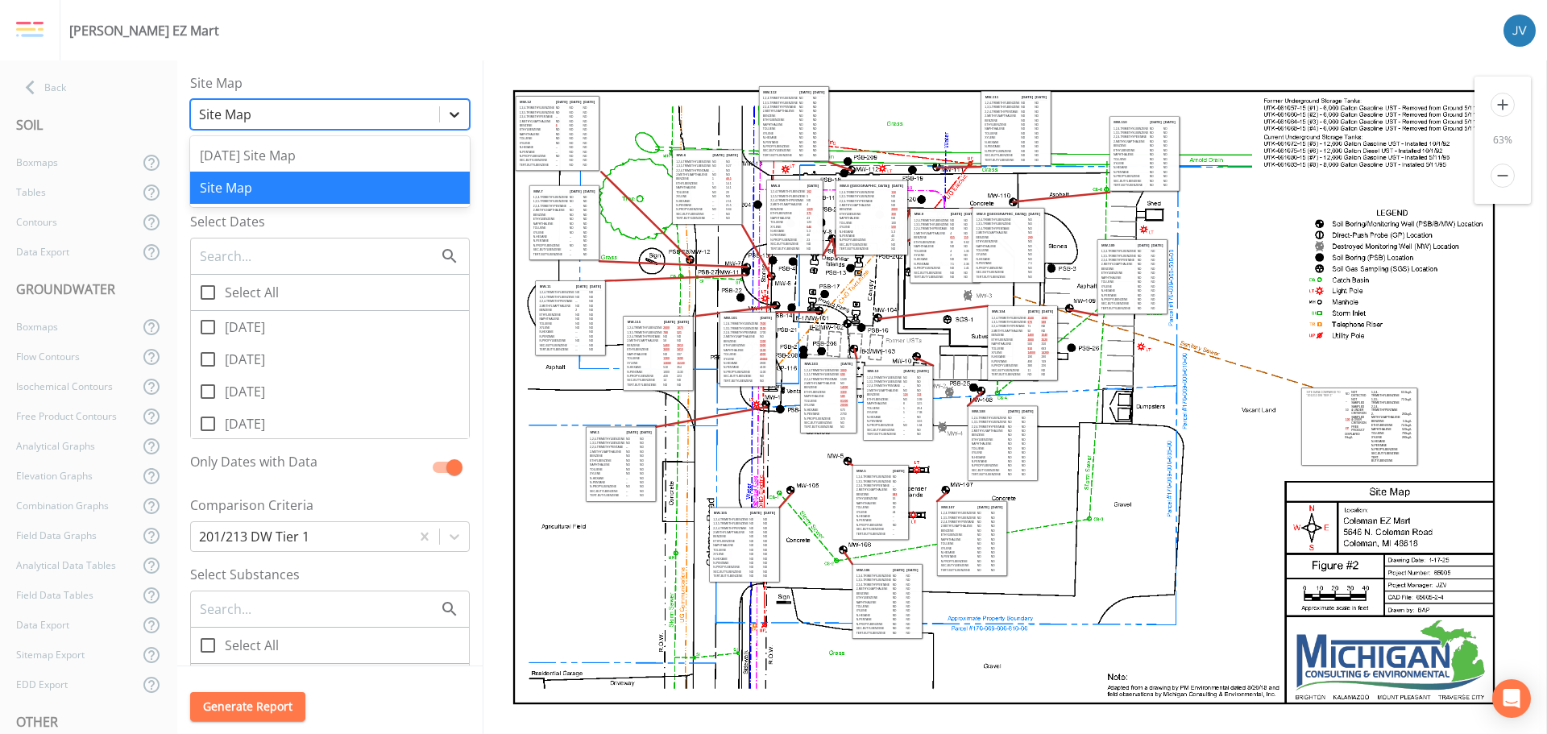
click at [446, 118] on icon at bounding box center [454, 114] width 16 height 16
click at [347, 152] on div "[DATE] Site Map" at bounding box center [330, 155] width 280 height 32
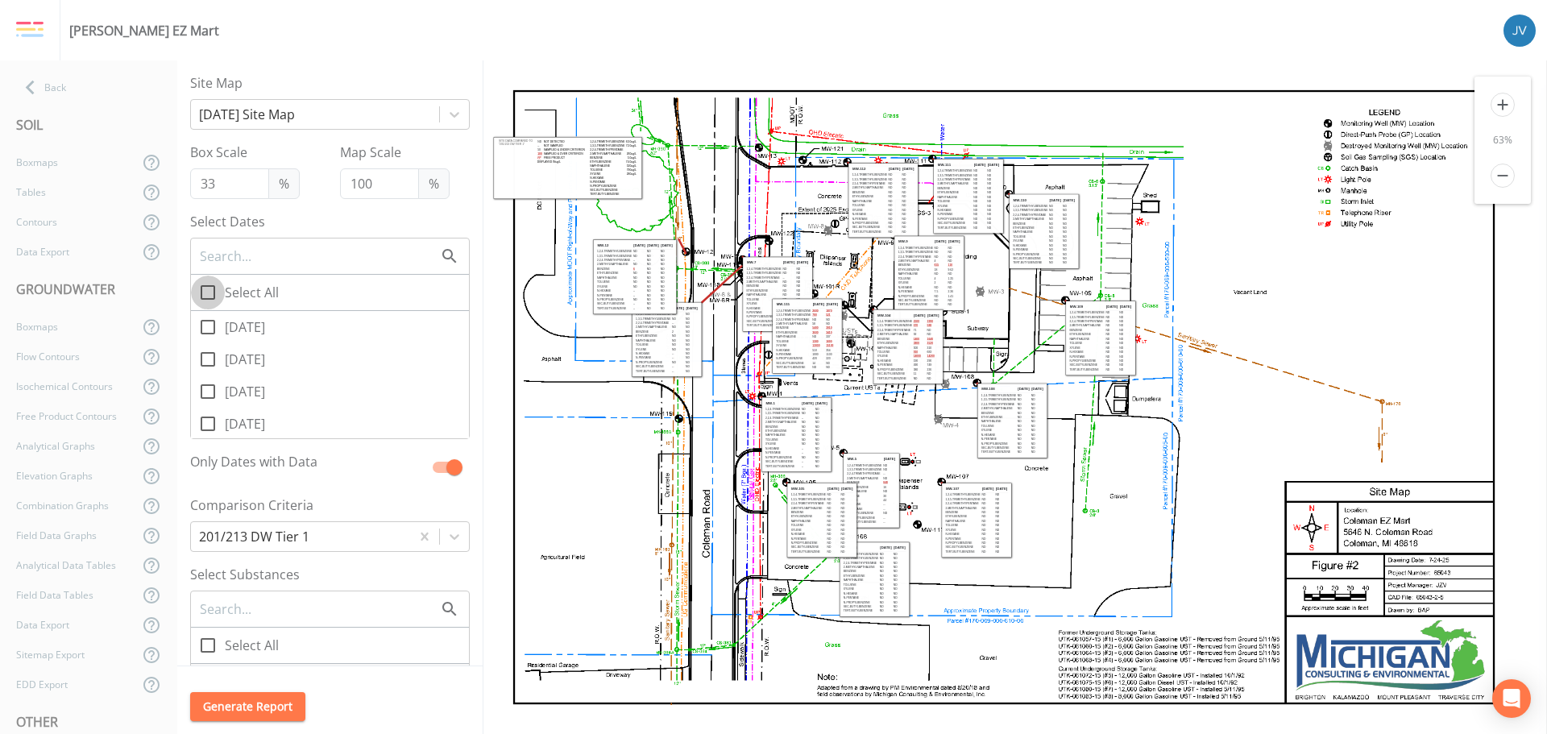
click at [216, 297] on icon at bounding box center [207, 292] width 19 height 19
click at [207, 292] on input "Select All" at bounding box center [199, 284] width 16 height 16
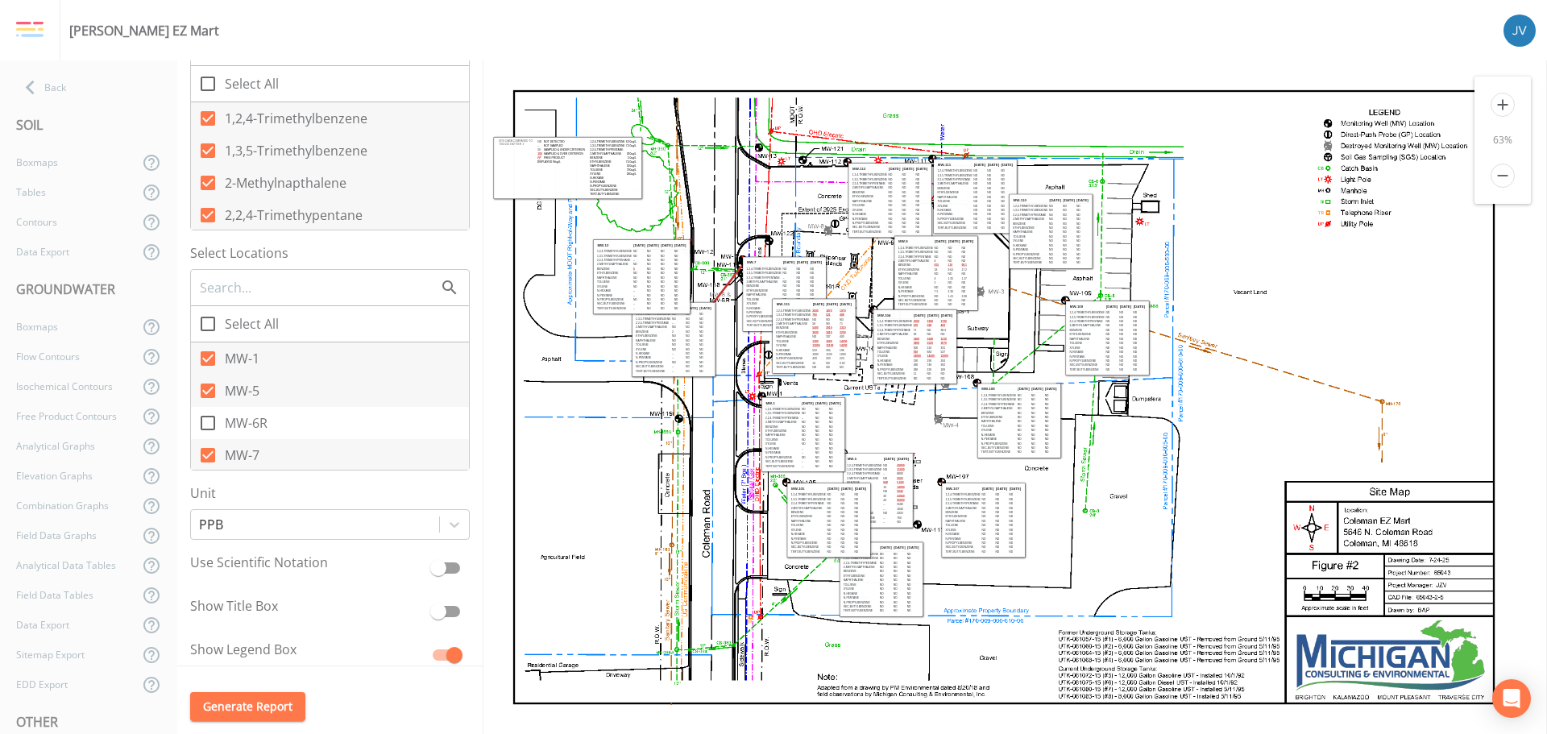
scroll to position [563, 0]
click at [209, 322] on icon at bounding box center [207, 322] width 19 height 19
click at [207, 322] on input "Select All" at bounding box center [199, 314] width 16 height 16
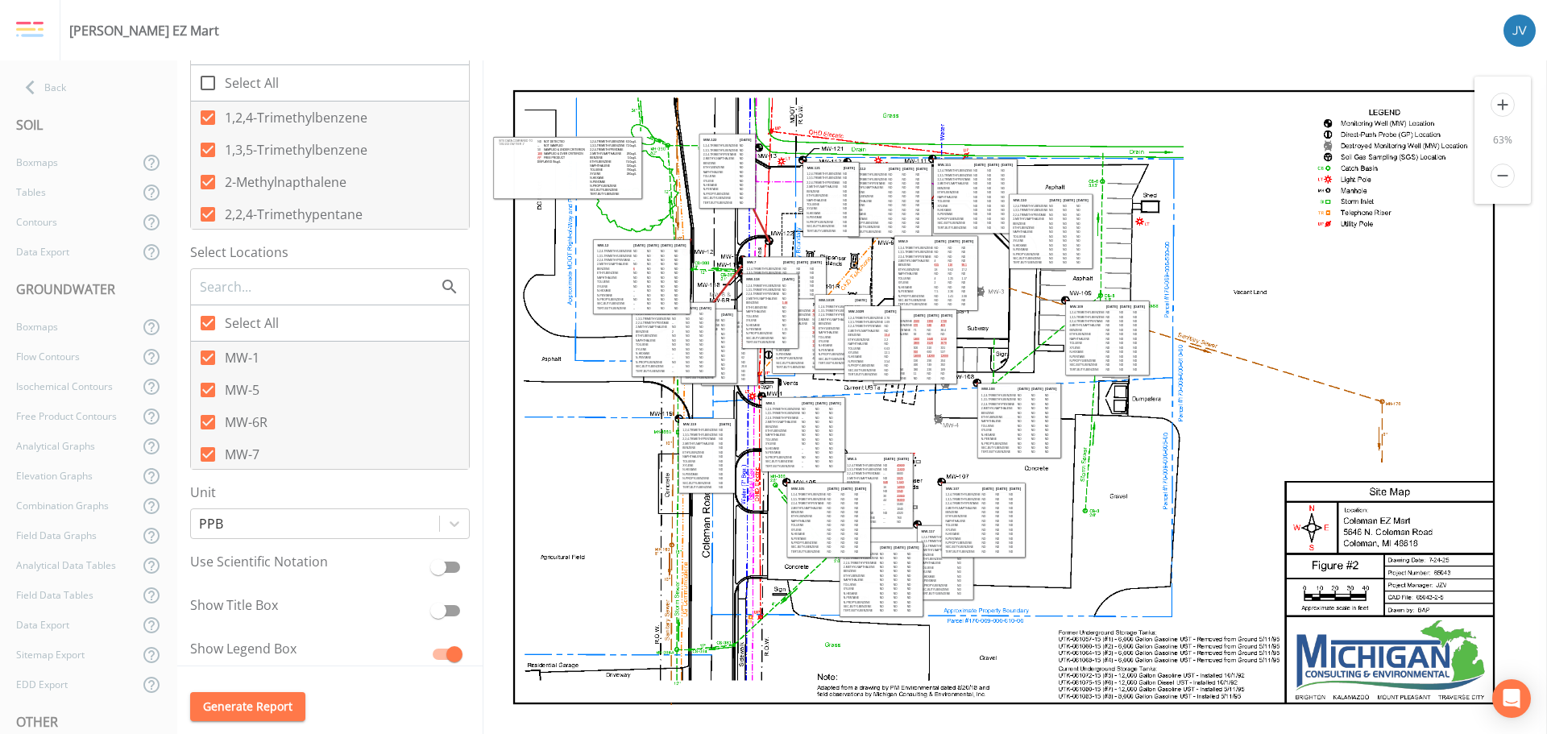
scroll to position [0, 0]
drag, startPoint x: 580, startPoint y: 160, endPoint x: 607, endPoint y: 139, distance: 33.9
click at [607, 139] on td "Free Product" at bounding box center [591, 137] width 43 height 4
drag, startPoint x: 721, startPoint y: 160, endPoint x: 700, endPoint y: 134, distance: 33.2
click at [700, 134] on td "2-Methylnapthalene" at bounding box center [700, 133] width 36 height 4
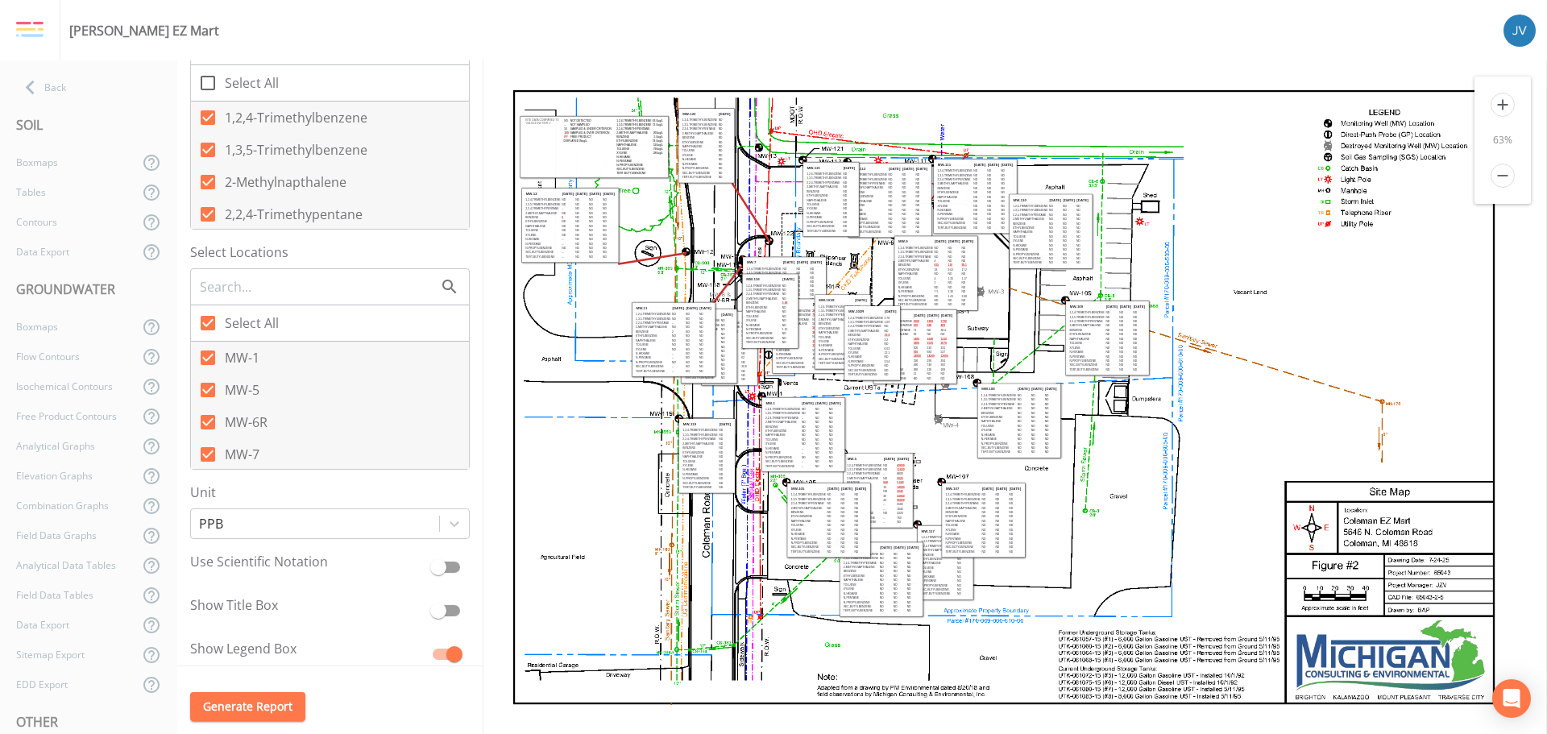
drag, startPoint x: 651, startPoint y: 296, endPoint x: 579, endPoint y: 243, distance: 88.8
click at [579, 243] on td "ND" at bounding box center [581, 244] width 13 height 4
drag, startPoint x: 670, startPoint y: 337, endPoint x: 571, endPoint y: 311, distance: 101.6
click at [571, 311] on td "Ethylbenzene" at bounding box center [557, 311] width 36 height 4
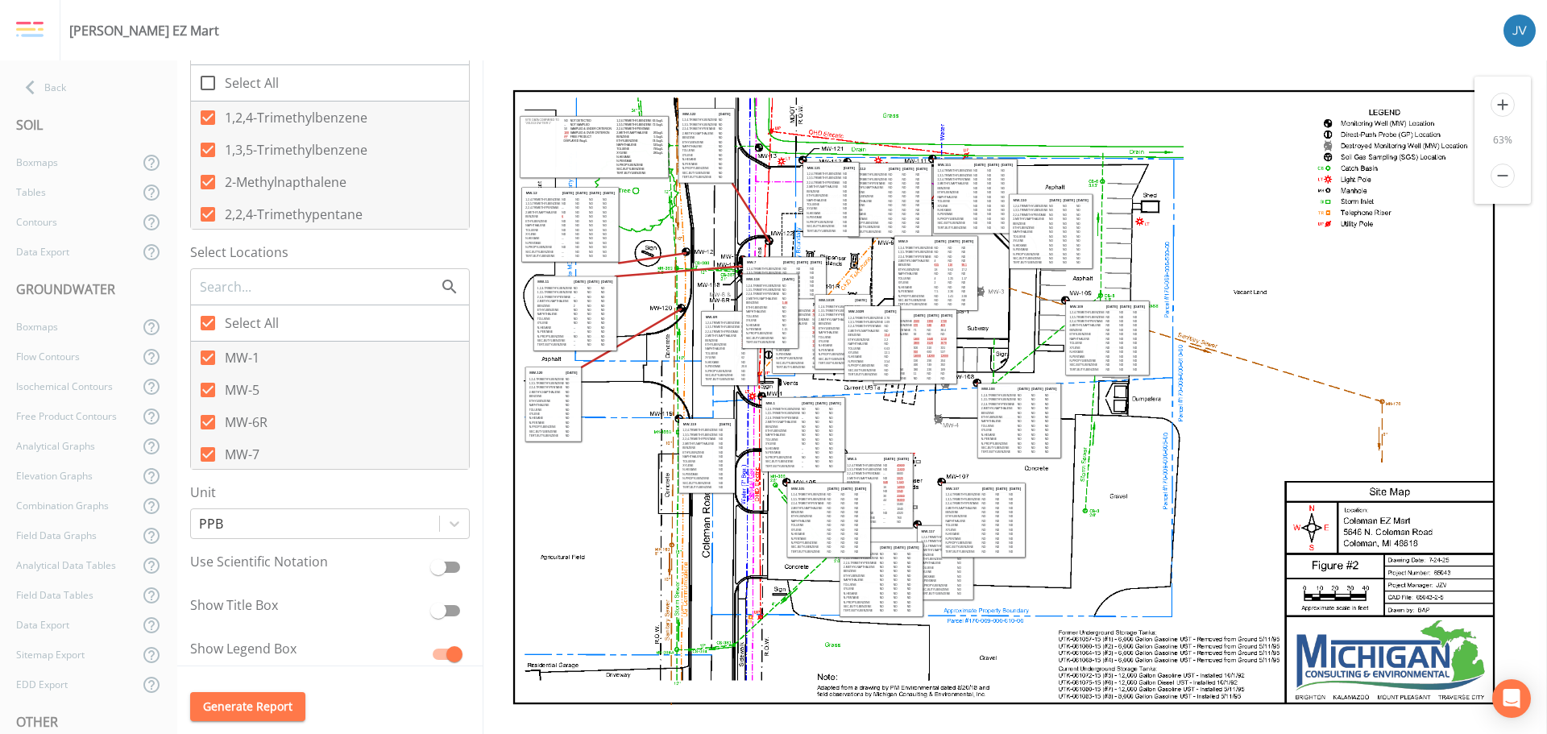
drag, startPoint x: 695, startPoint y: 339, endPoint x: 540, endPoint y: 397, distance: 166.0
click at [540, 397] on td "Benzene" at bounding box center [547, 397] width 36 height 4
drag, startPoint x: 716, startPoint y: 457, endPoint x: 565, endPoint y: 493, distance: 155.8
click at [565, 493] on td "Naphthalene" at bounding box center [550, 494] width 36 height 4
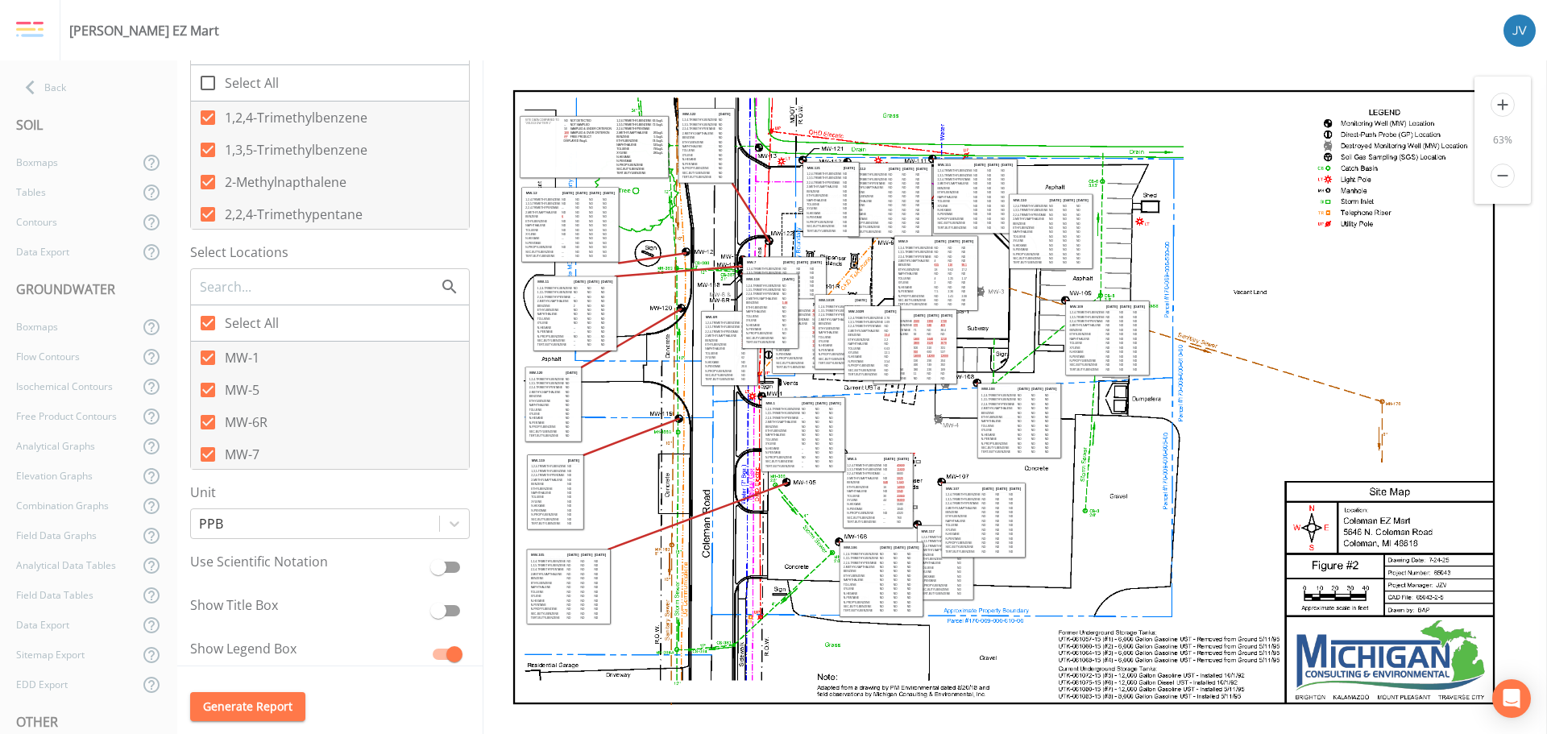
drag, startPoint x: 811, startPoint y: 521, endPoint x: 548, endPoint y: 588, distance: 271.1
click at [548, 588] on td "Naphthalene" at bounding box center [548, 588] width 36 height 4
drag, startPoint x: 817, startPoint y: 420, endPoint x: 657, endPoint y: 471, distance: 168.2
click at [657, 471] on td "ND" at bounding box center [660, 469] width 13 height 4
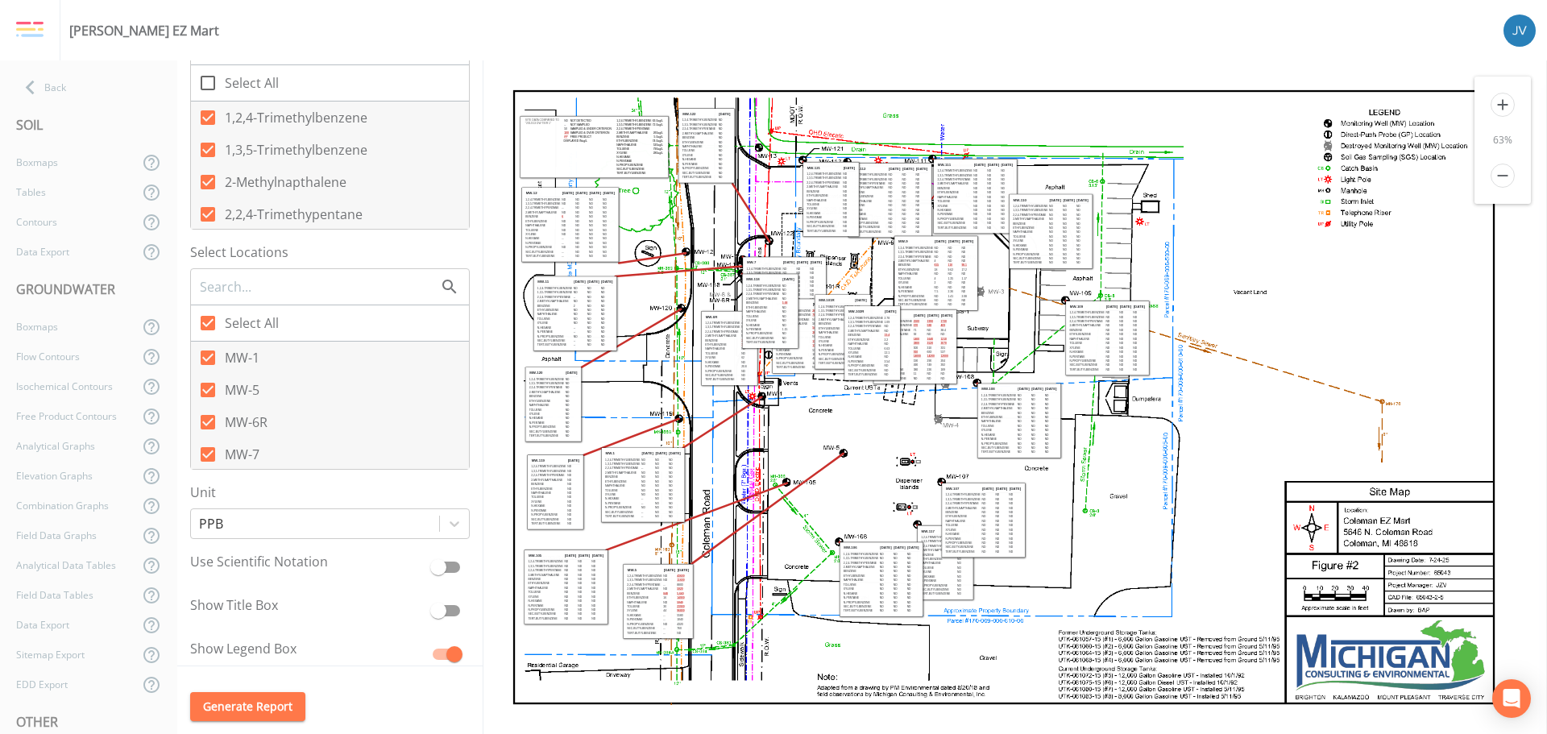
drag, startPoint x: 885, startPoint y: 503, endPoint x: 665, endPoint y: 613, distance: 246.2
click at [665, 613] on tbody "MW-5 [DATE] [DATE] 1,2,4-Trimethylbenzene ND 43600 1,3,5-Trimethylbenzene ND 2,…" at bounding box center [658, 600] width 63 height 68
drag, startPoint x: 905, startPoint y: 575, endPoint x: 853, endPoint y: 626, distance: 72.4
click at [853, 626] on td "ND" at bounding box center [847, 628] width 13 height 4
drag, startPoint x: 932, startPoint y: 591, endPoint x: 914, endPoint y: 649, distance: 60.7
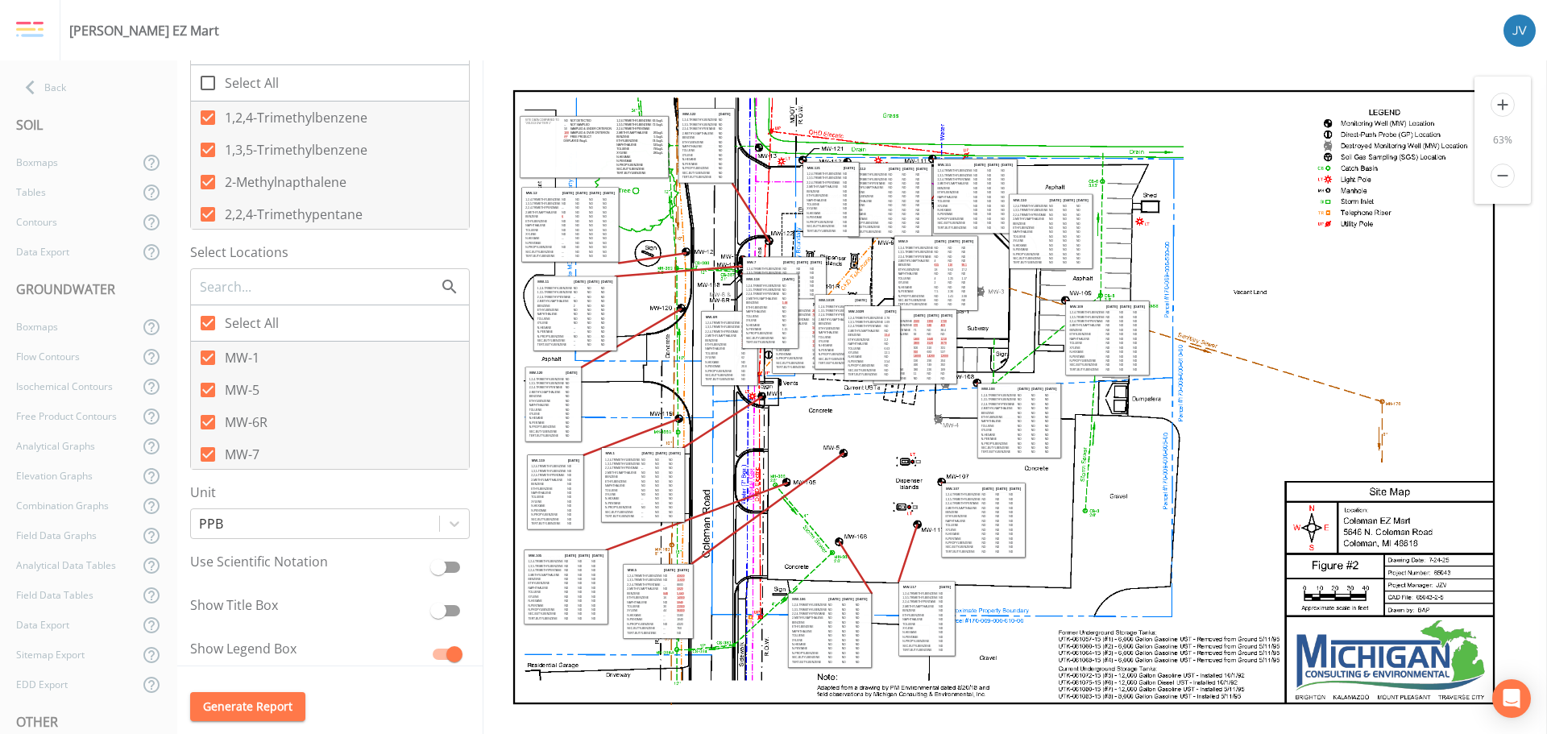
click at [914, 648] on td "sec-Butylbenzene" at bounding box center [920, 646] width 36 height 4
drag, startPoint x: 990, startPoint y: 535, endPoint x: 1020, endPoint y: 616, distance: 86.2
click at [1020, 616] on td "ND" at bounding box center [1018, 615] width 13 height 4
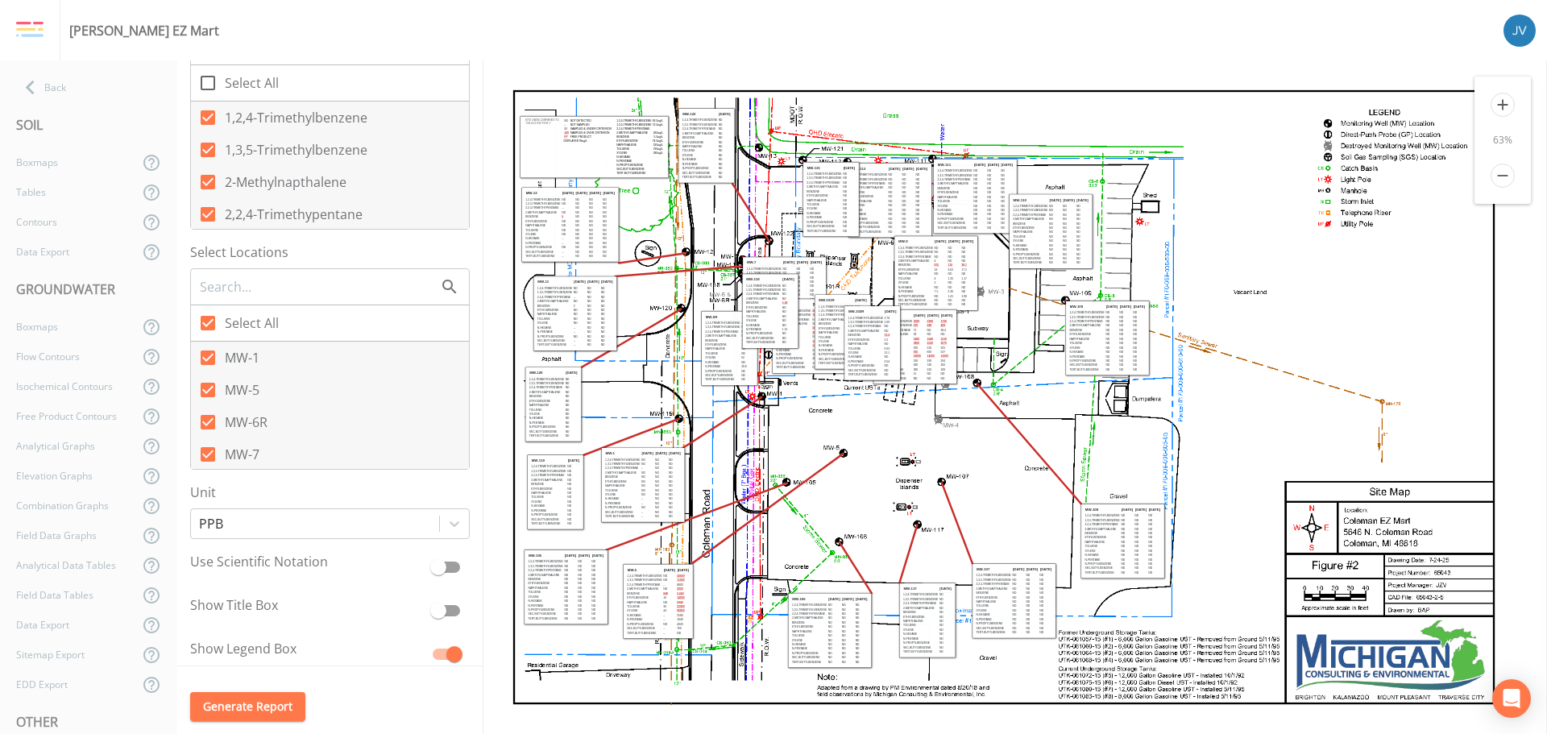
drag, startPoint x: 1004, startPoint y: 440, endPoint x: 1108, endPoint y: 560, distance: 158.8
click at [1108, 560] on td "n-Pentane" at bounding box center [1103, 560] width 36 height 4
drag, startPoint x: 1101, startPoint y: 356, endPoint x: 1231, endPoint y: 426, distance: 147.8
click at [1231, 426] on td "n-Pentane" at bounding box center [1218, 426] width 36 height 4
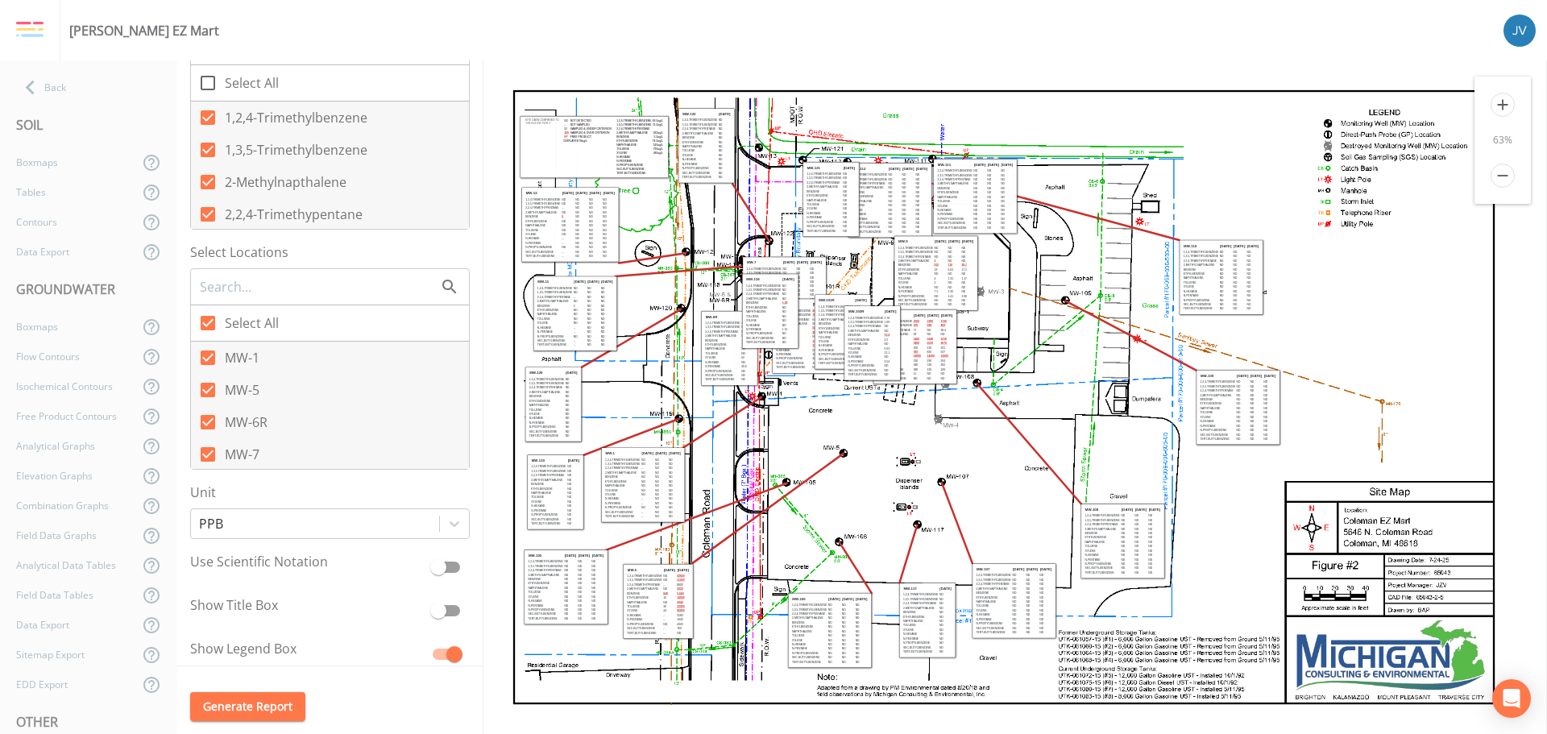
drag, startPoint x: 1080, startPoint y: 239, endPoint x: 1250, endPoint y: 284, distance: 176.1
click at [1250, 284] on td "ND" at bounding box center [1253, 282] width 13 height 4
drag, startPoint x: 996, startPoint y: 209, endPoint x: 1244, endPoint y: 200, distance: 248.4
click at [1244, 200] on tbody "MW-111 [DATE] [DATE] [DATE] 1,2,4-Trimethylbenzene ND ND ND 1,3,5-Trimethylbenz…" at bounding box center [1223, 186] width 77 height 68
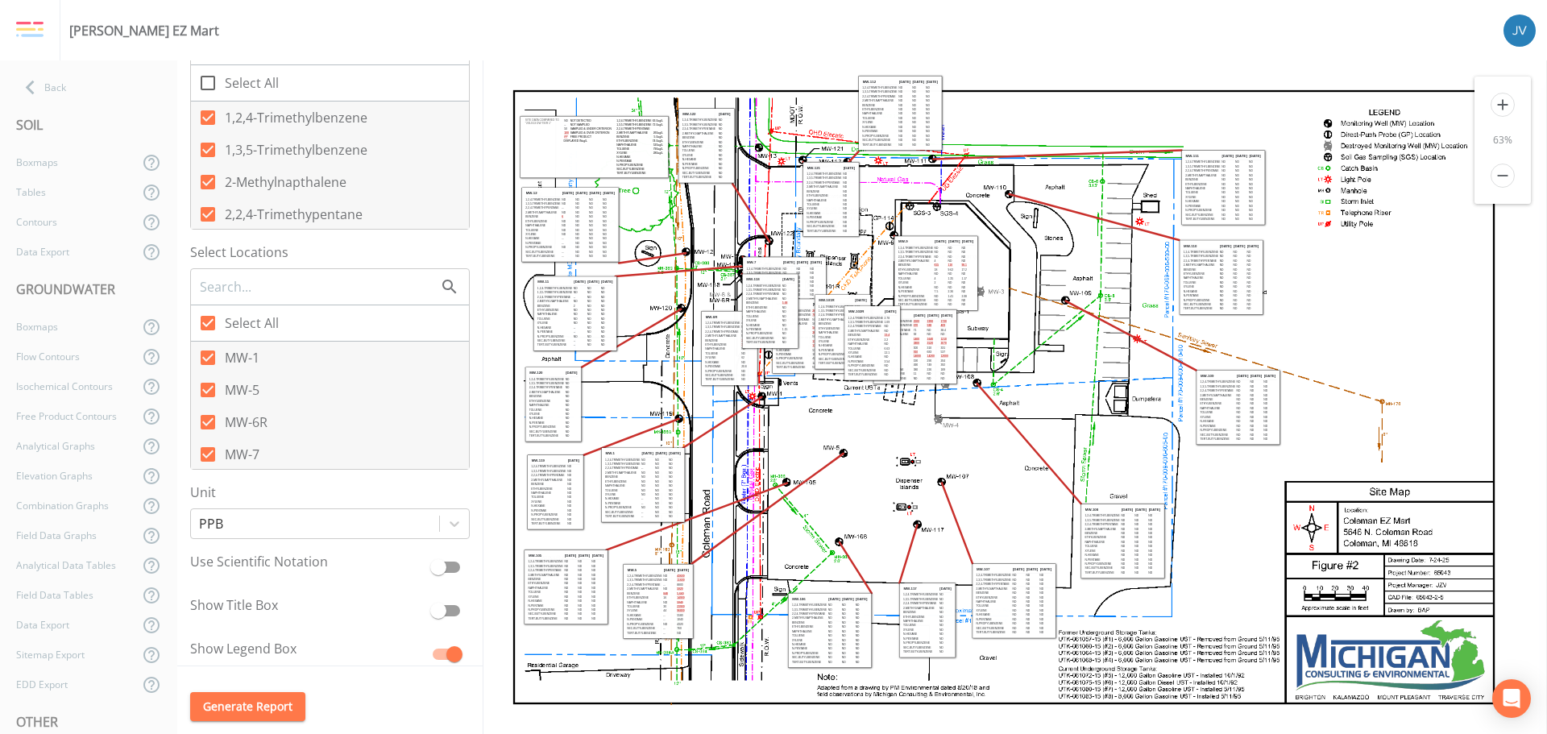
drag, startPoint x: 907, startPoint y: 210, endPoint x: 918, endPoint y: 122, distance: 87.7
click at [918, 122] on td "ND" at bounding box center [918, 123] width 13 height 4
drag, startPoint x: 818, startPoint y: 179, endPoint x: 749, endPoint y: 97, distance: 107.5
click at [749, 97] on td "1,3,5-Trimethylbenzene" at bounding box center [755, 96] width 36 height 4
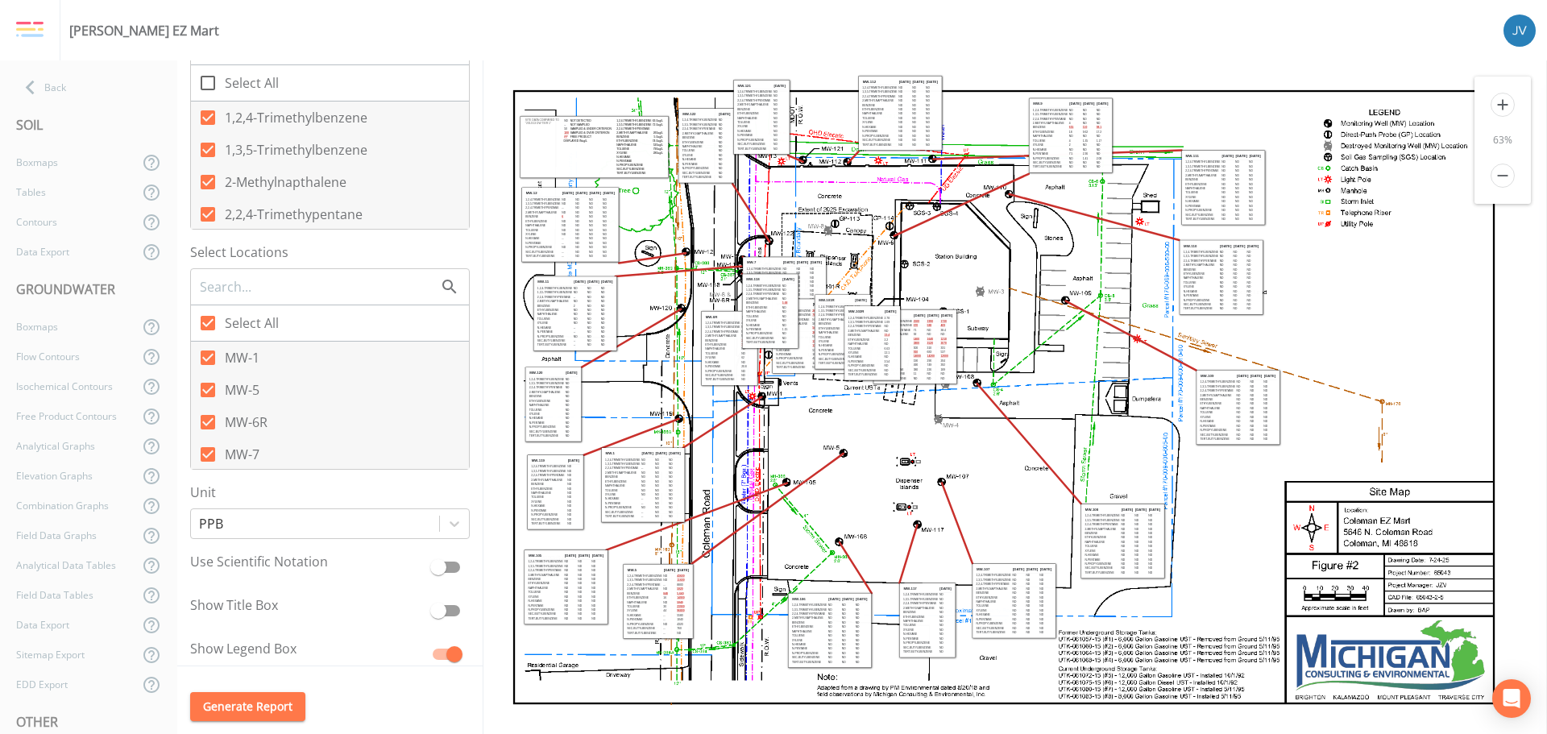
drag, startPoint x: 933, startPoint y: 280, endPoint x: 1068, endPoint y: 143, distance: 192.6
click at [1068, 143] on td "Toluene" at bounding box center [1050, 141] width 36 height 4
drag, startPoint x: 929, startPoint y: 363, endPoint x: 989, endPoint y: 322, distance: 72.9
click at [989, 322] on td "290" at bounding box center [992, 320] width 13 height 4
drag, startPoint x: 886, startPoint y: 359, endPoint x: 843, endPoint y: 222, distance: 144.3
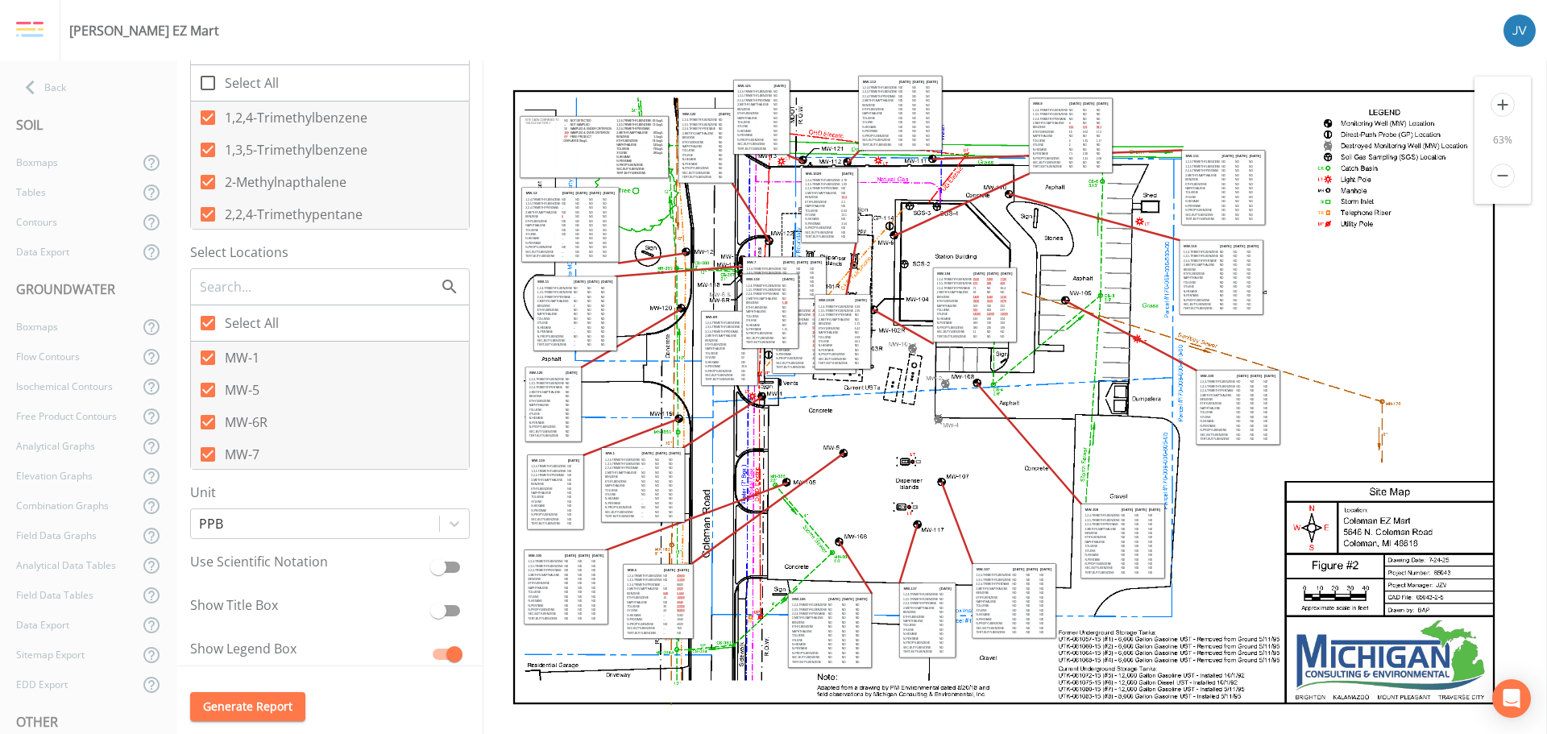
click at [843, 222] on td "ND" at bounding box center [847, 220] width 13 height 4
drag, startPoint x: 841, startPoint y: 321, endPoint x: 890, endPoint y: 451, distance: 139.8
click at [890, 451] on td "2-Methylnapthalene" at bounding box center [886, 450] width 36 height 4
drag, startPoint x: 782, startPoint y: 304, endPoint x: 667, endPoint y: 197, distance: 156.2
click at [667, 197] on td "5.68" at bounding box center [673, 197] width 13 height 4
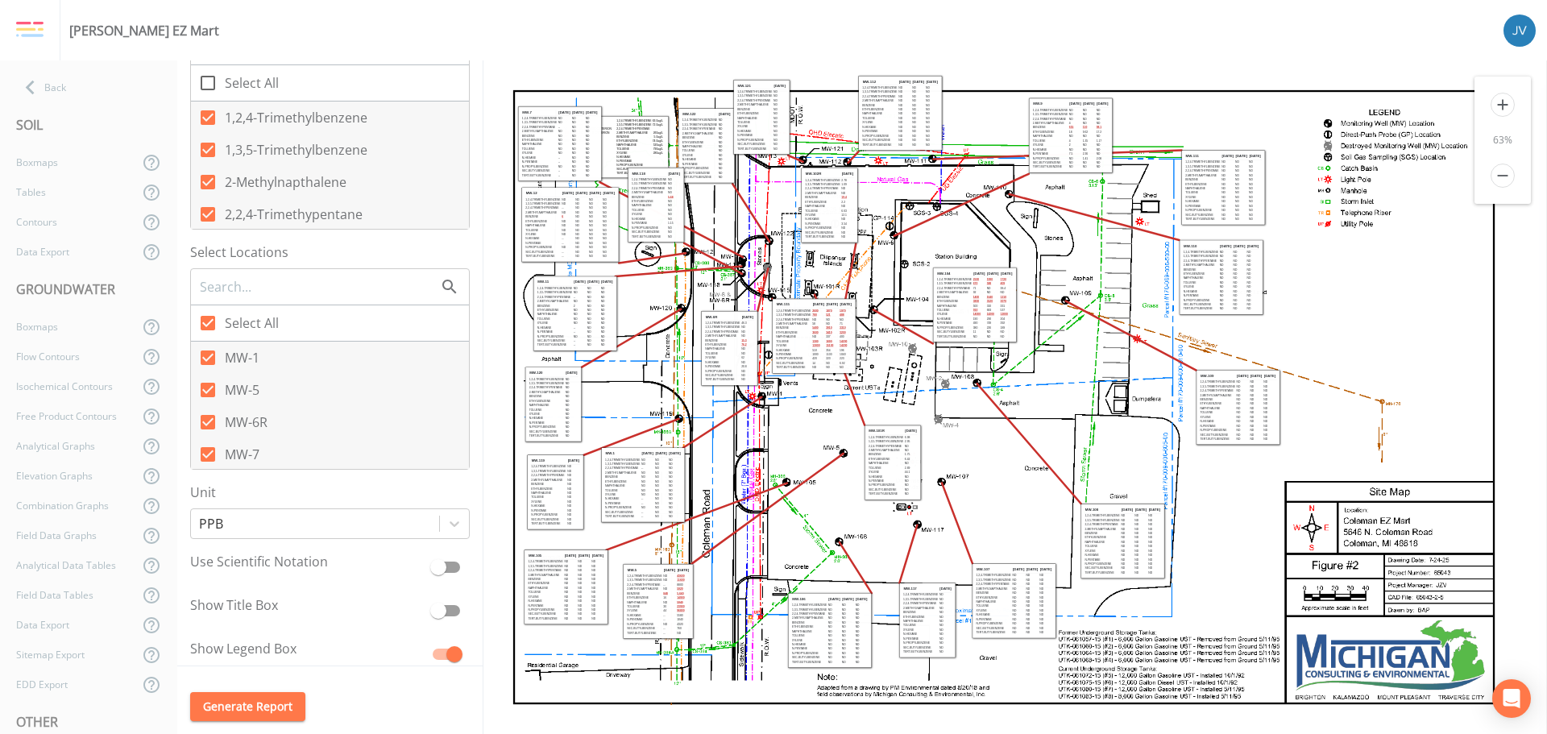
drag, startPoint x: 807, startPoint y: 289, endPoint x: 582, endPoint y: 138, distance: 270.7
click at [582, 138] on td "ND" at bounding box center [577, 136] width 13 height 4
drag, startPoint x: 743, startPoint y: 347, endPoint x: 730, endPoint y: 315, distance: 34.7
click at [730, 315] on td "ND" at bounding box center [734, 317] width 13 height 4
drag, startPoint x: 815, startPoint y: 321, endPoint x: 780, endPoint y: 329, distance: 35.6
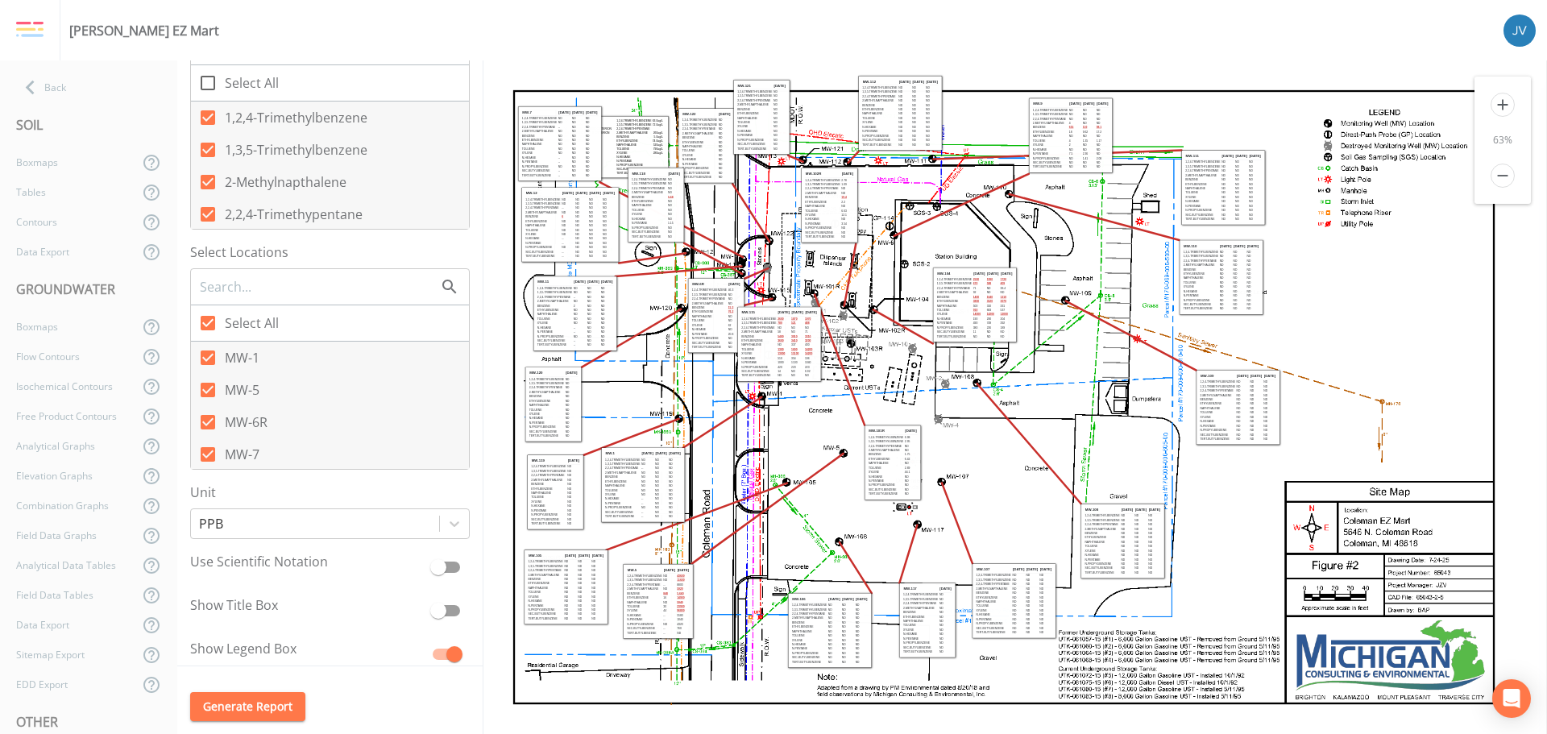
click at [780, 329] on td "ND" at bounding box center [784, 328] width 13 height 4
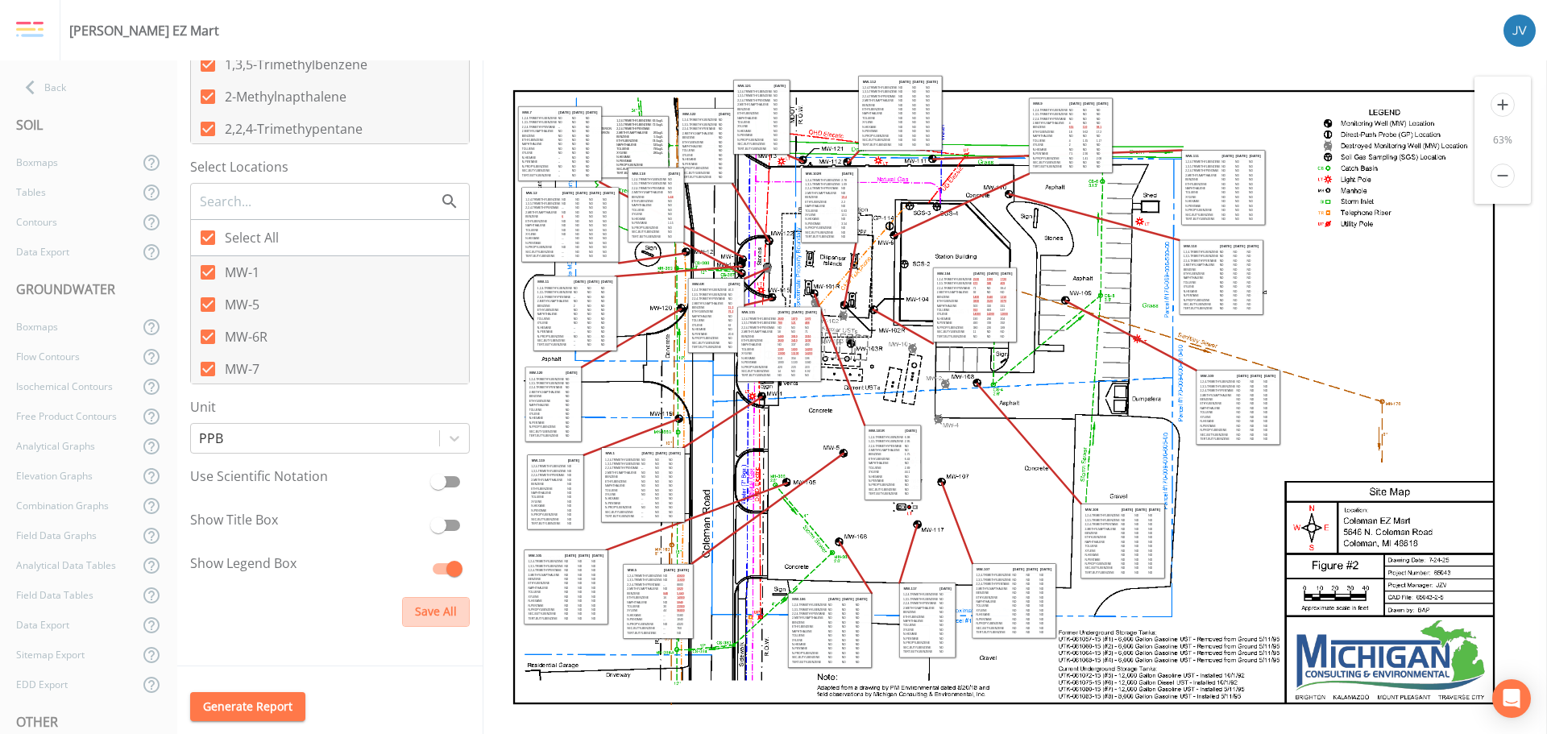
click at [409, 612] on button "Save All" at bounding box center [436, 612] width 68 height 30
